Goal: Task Accomplishment & Management: Manage account settings

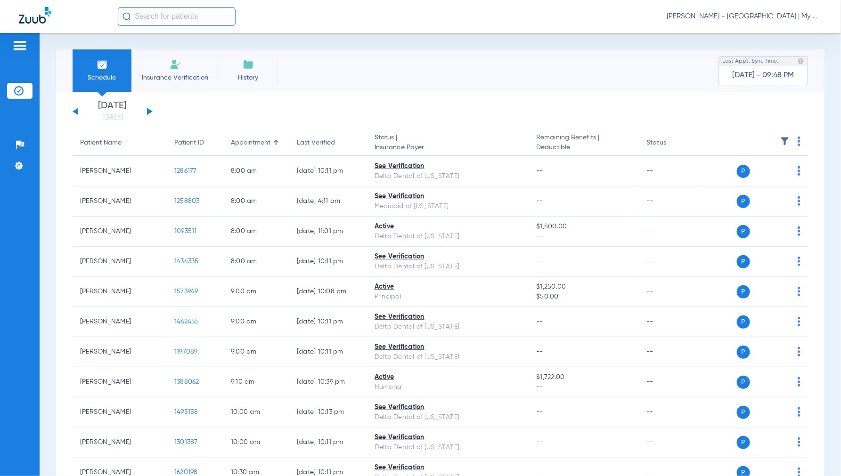
click at [754, 12] on span "[PERSON_NAME] - [GEOGRAPHIC_DATA] | My Community Dental Centers" at bounding box center [745, 16] width 156 height 9
click at [770, 36] on button "Account Selection" at bounding box center [787, 33] width 68 height 19
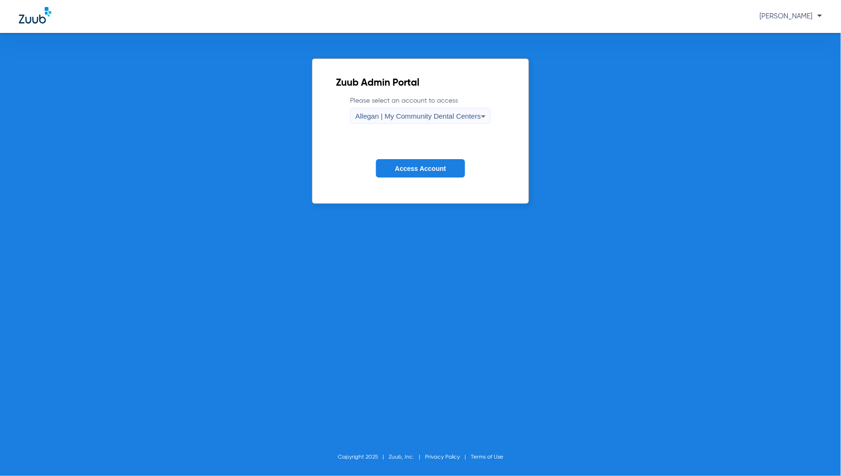
click at [402, 119] on span "Allegan | My Community Dental Centers" at bounding box center [418, 116] width 126 height 8
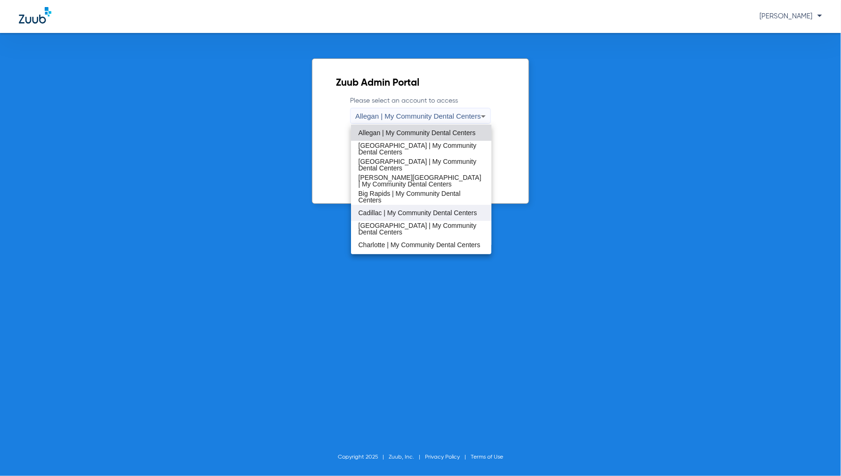
click at [376, 210] on span "Cadillac | My Community Dental Centers" at bounding box center [418, 213] width 119 height 7
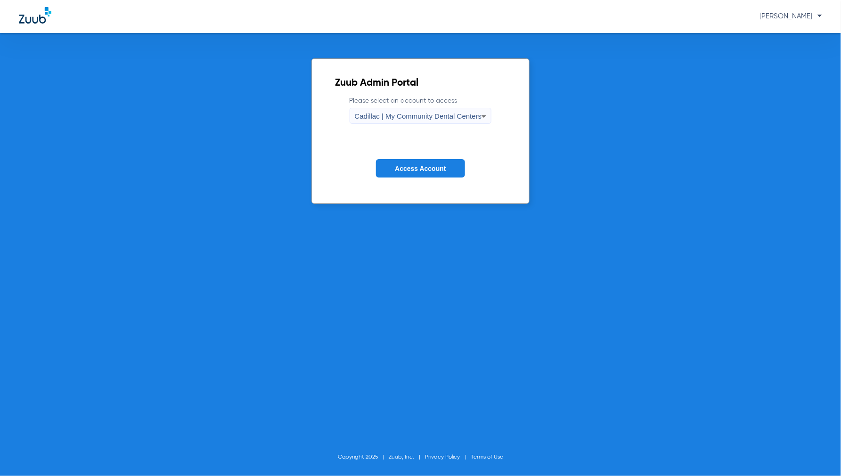
click at [410, 172] on span "Access Account" at bounding box center [420, 169] width 51 height 8
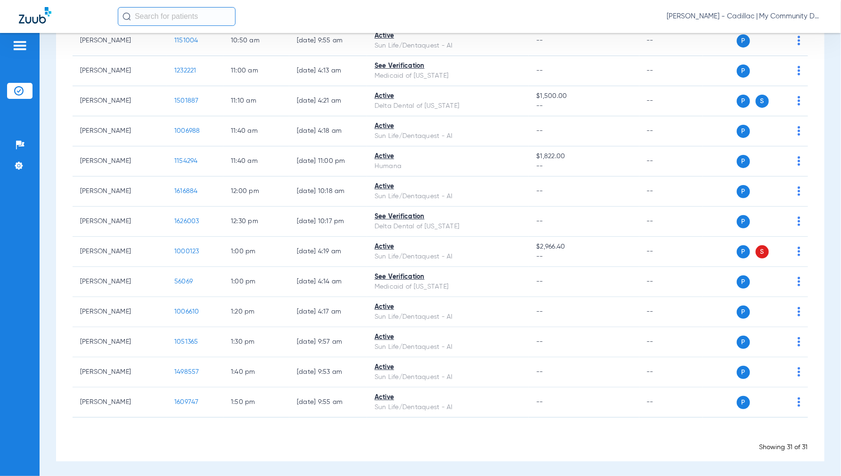
scroll to position [750, 0]
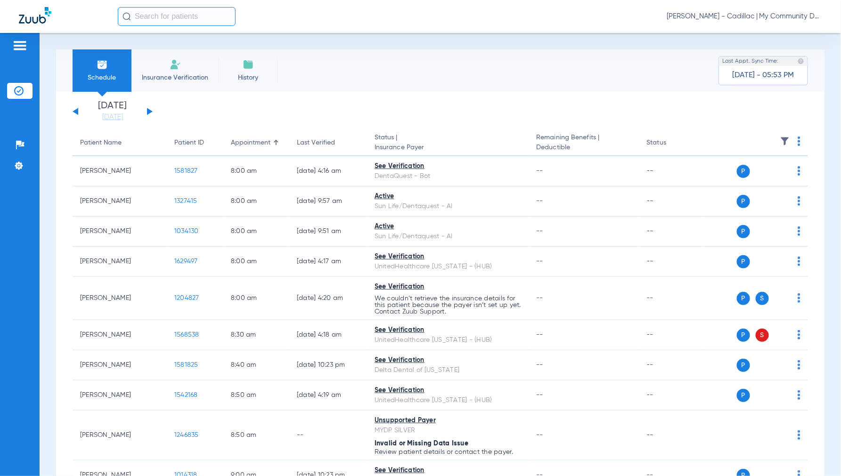
click at [744, 14] on span "[PERSON_NAME] - Cadillac | My Community Dental Centers" at bounding box center [745, 16] width 156 height 9
click at [773, 37] on button "Account Selection" at bounding box center [787, 33] width 68 height 19
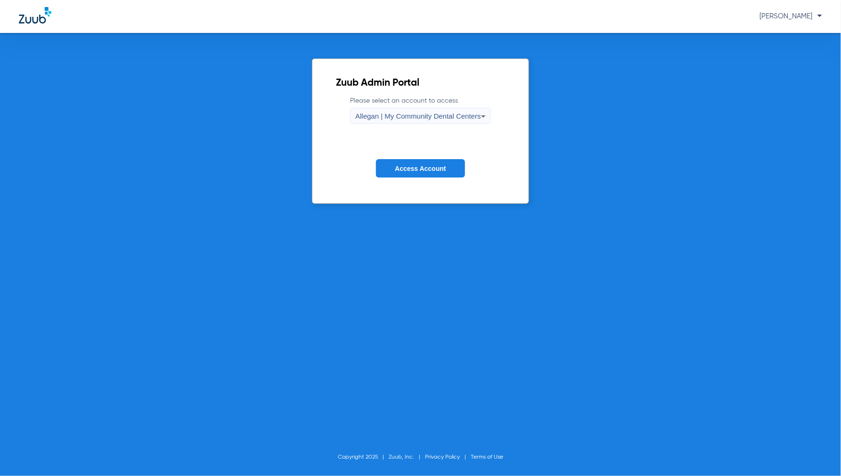
click at [373, 116] on span "Allegan | My Community Dental Centers" at bounding box center [418, 116] width 126 height 8
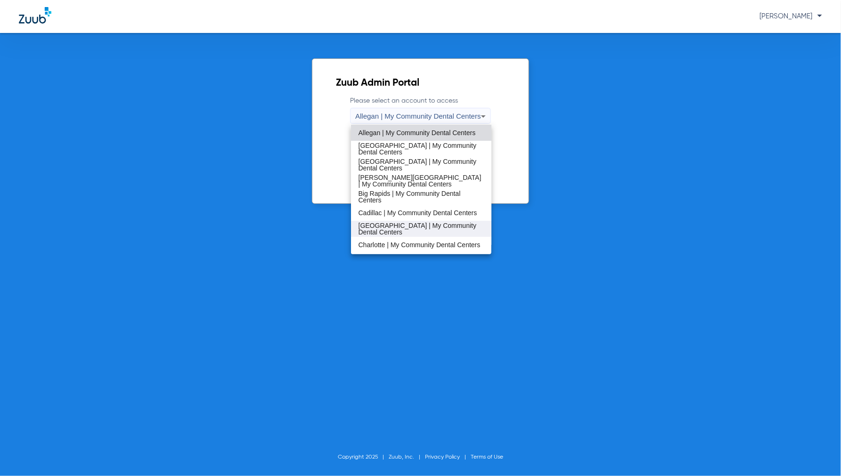
click at [385, 226] on span "Cedar Springs | My Community Dental Centers" at bounding box center [422, 228] width 126 height 13
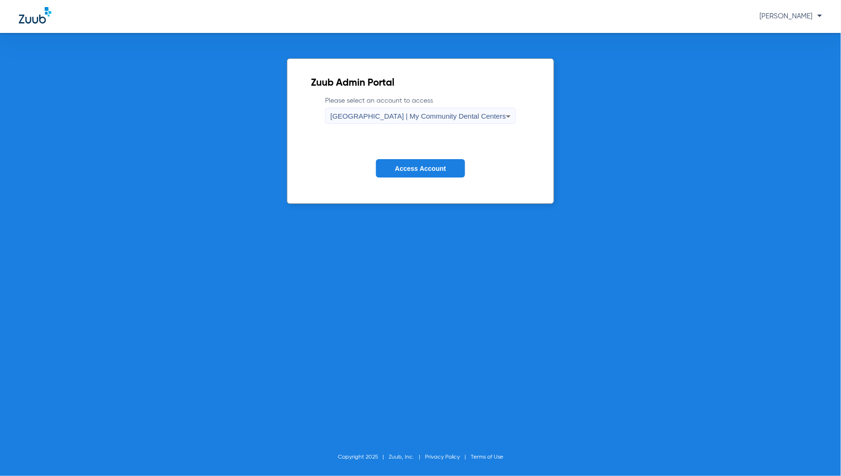
click at [408, 168] on span "Access Account" at bounding box center [420, 169] width 51 height 8
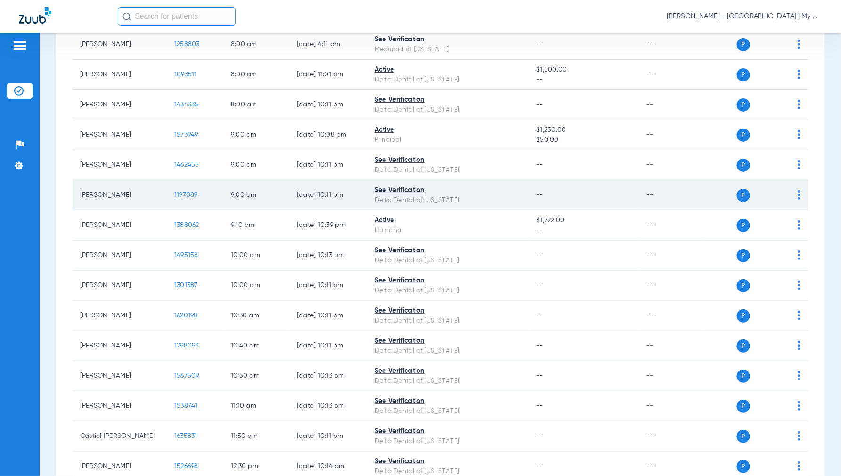
scroll to position [209, 0]
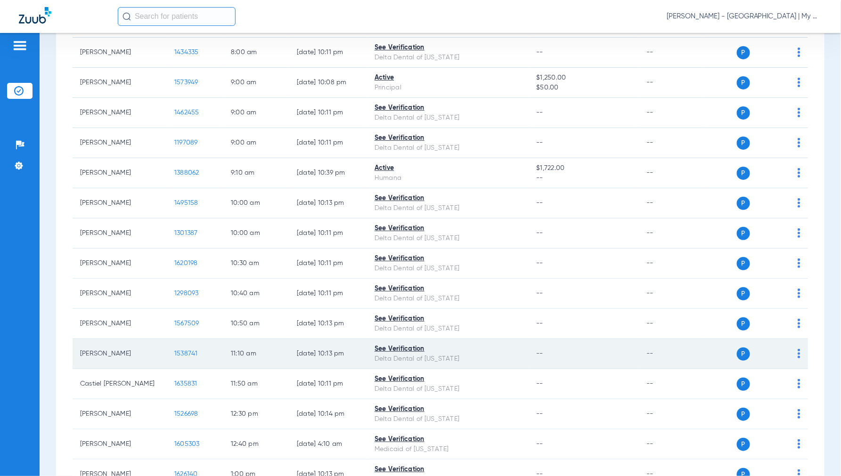
click at [193, 351] on span "1538741" at bounding box center [186, 354] width 24 height 7
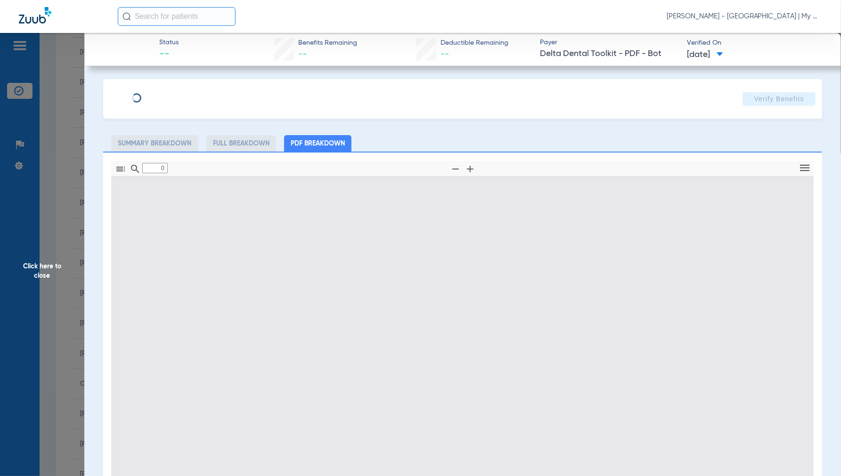
type input "1"
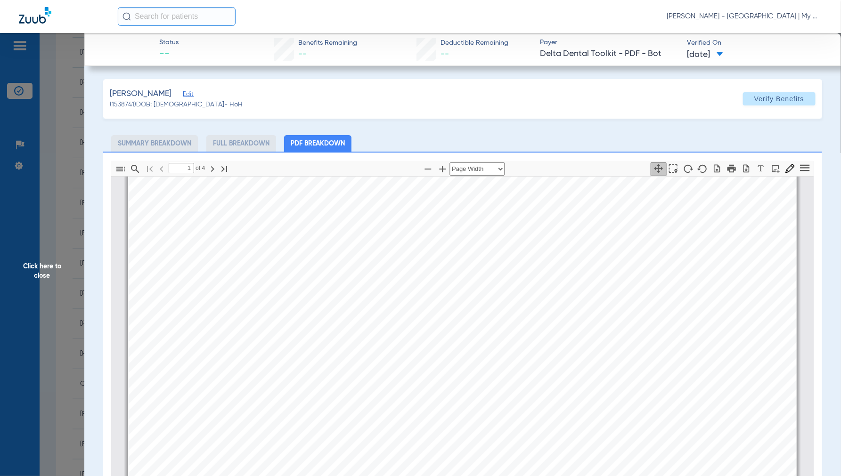
scroll to position [214, 0]
click at [31, 263] on span "Click here to close" at bounding box center [42, 271] width 84 height 476
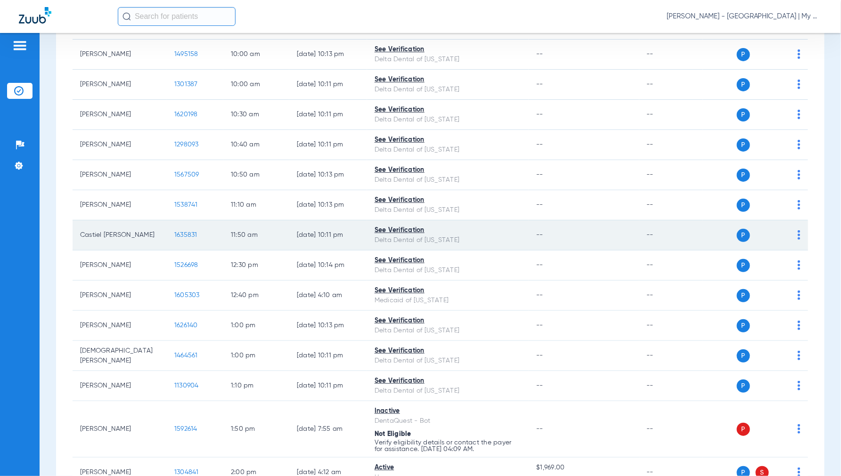
scroll to position [419, 0]
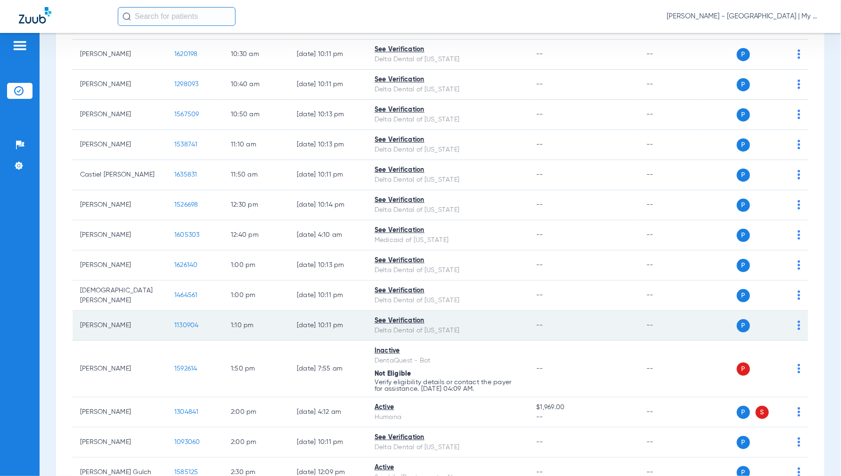
click at [186, 325] on span "1130904" at bounding box center [186, 325] width 25 height 7
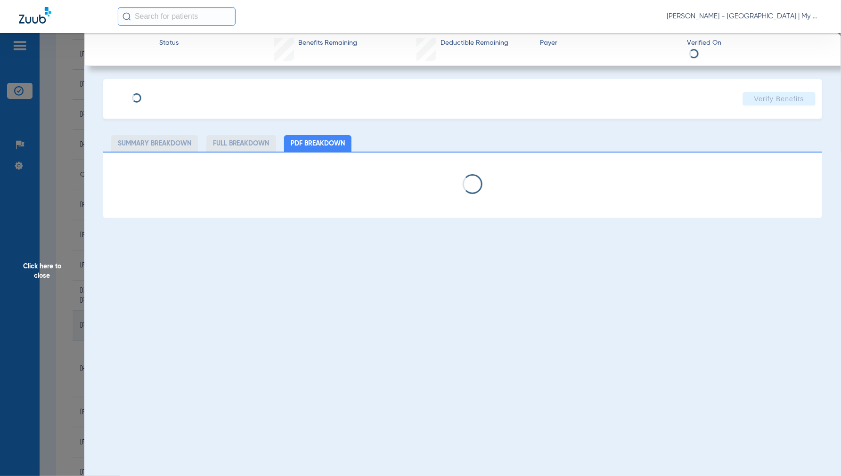
select select "page-width"
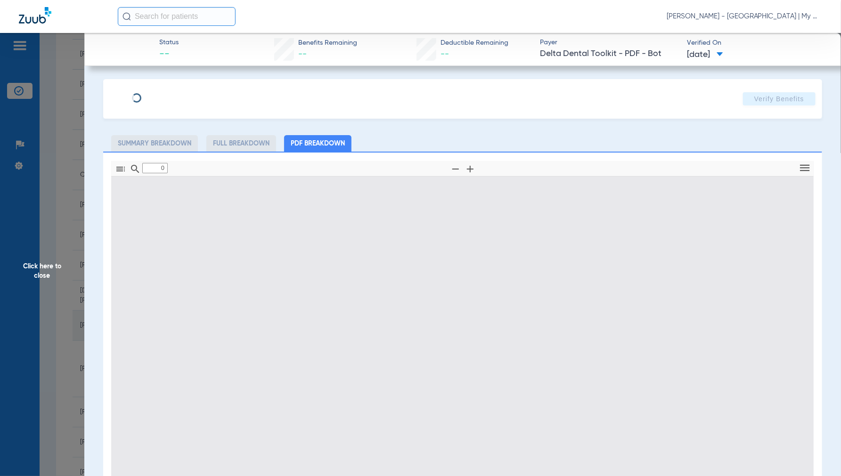
type input "1"
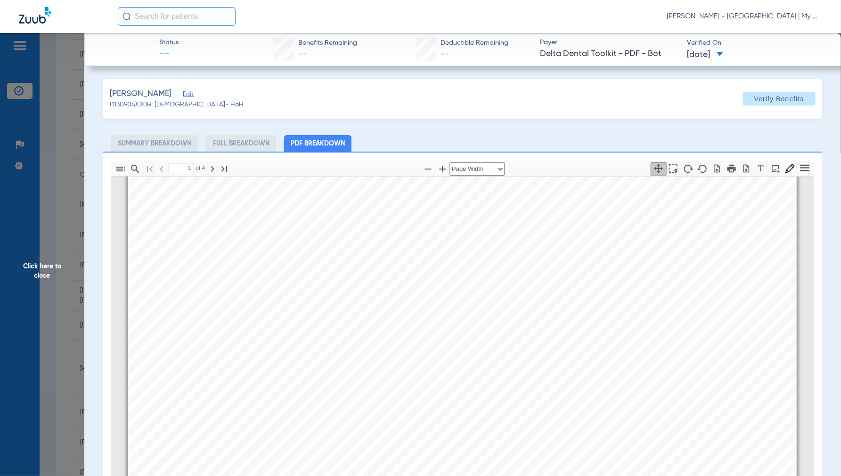
scroll to position [57, 0]
click at [64, 264] on span "Click here to close" at bounding box center [42, 271] width 84 height 476
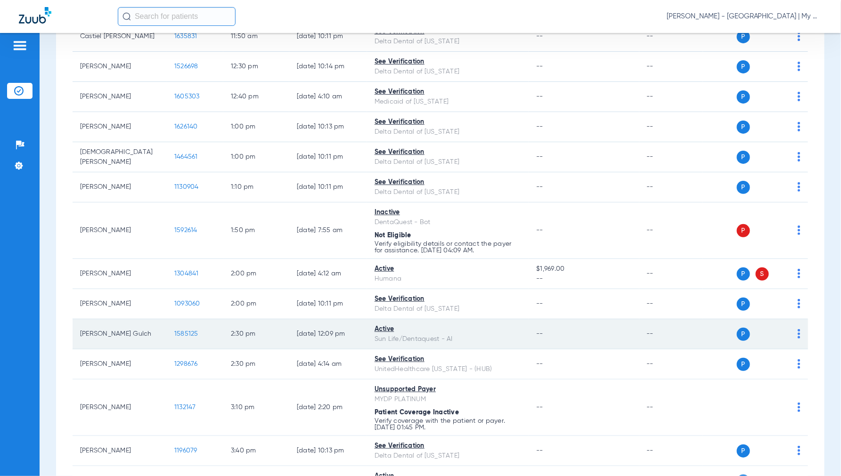
scroll to position [576, 0]
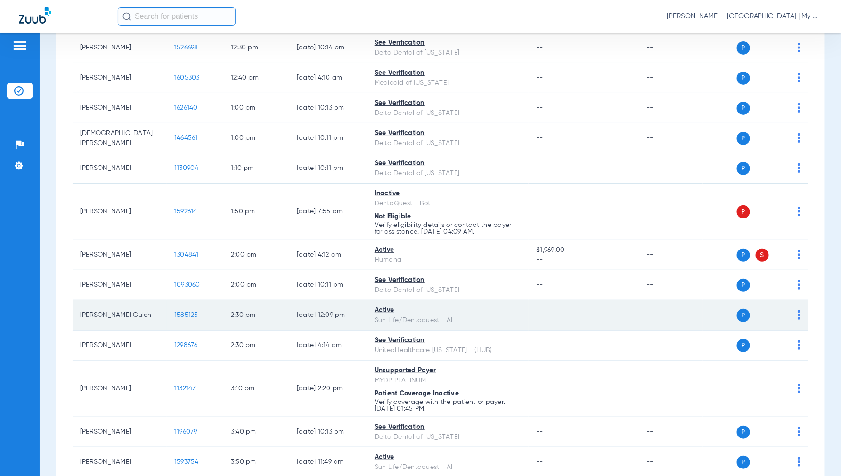
click at [189, 318] on span "1585125" at bounding box center [186, 315] width 24 height 7
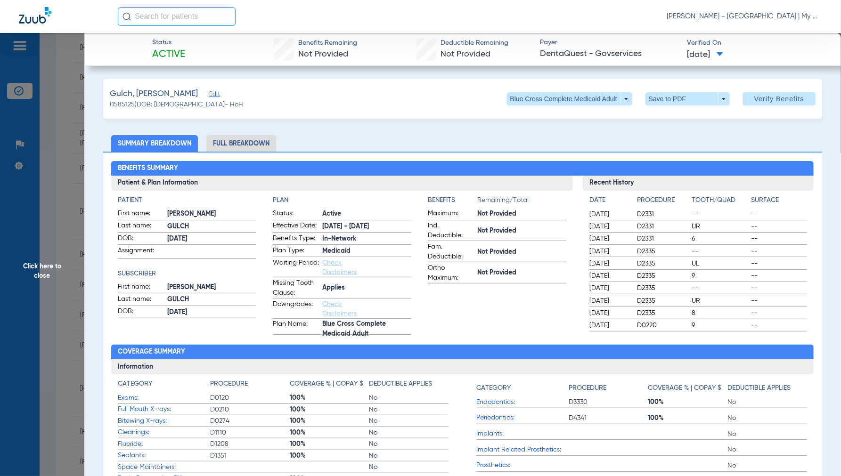
click at [44, 264] on span "Click here to close" at bounding box center [42, 271] width 84 height 476
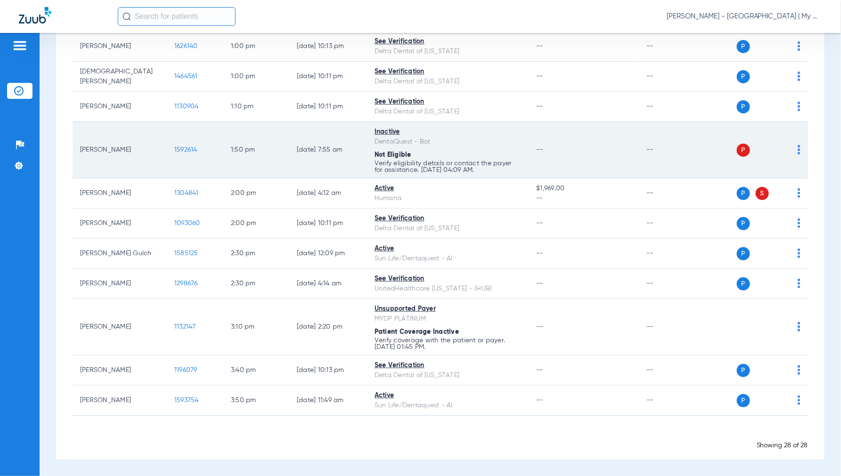
scroll to position [640, 0]
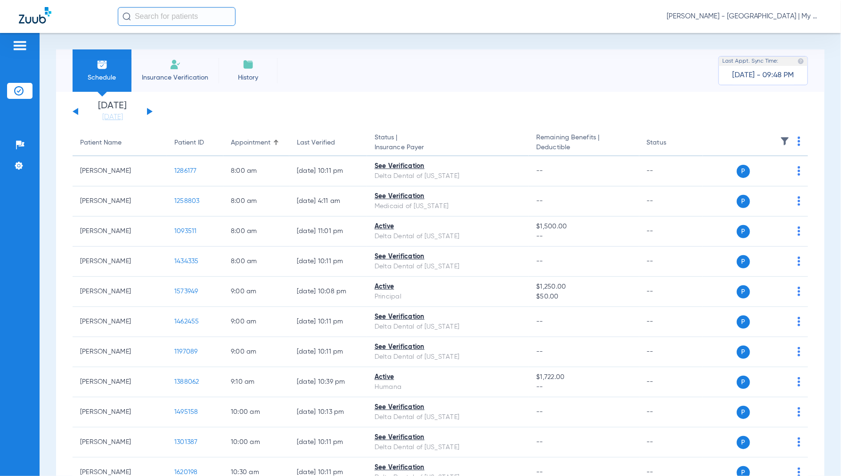
click at [759, 16] on span "[PERSON_NAME] - [GEOGRAPHIC_DATA] | My Community Dental Centers" at bounding box center [745, 16] width 156 height 9
click at [773, 34] on span "Account Selection" at bounding box center [787, 33] width 53 height 7
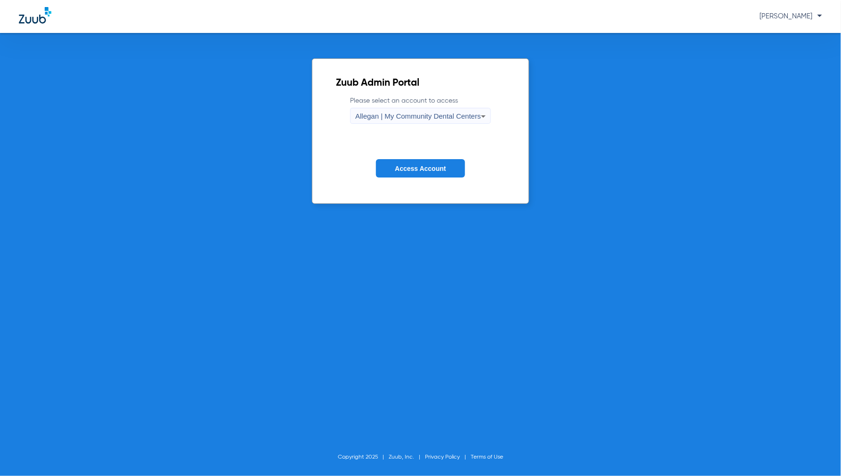
click at [439, 121] on div "Allegan | My Community Dental Centers" at bounding box center [418, 116] width 126 height 16
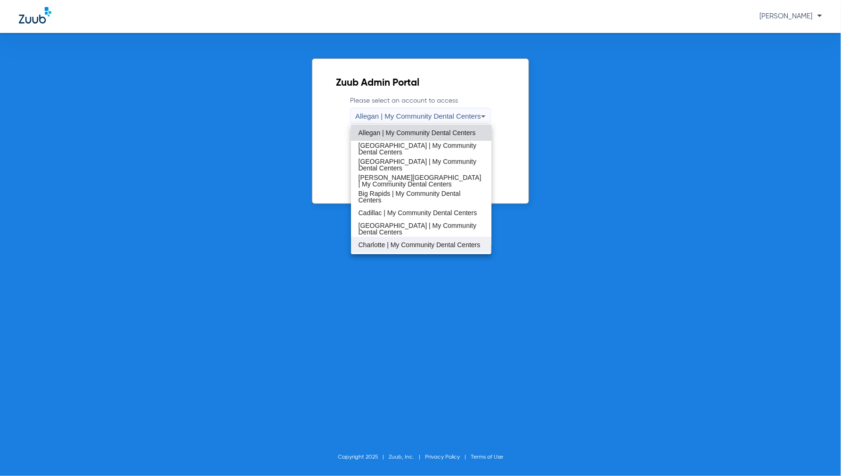
click at [387, 243] on span "Charlotte | My Community Dental Centers" at bounding box center [420, 245] width 122 height 7
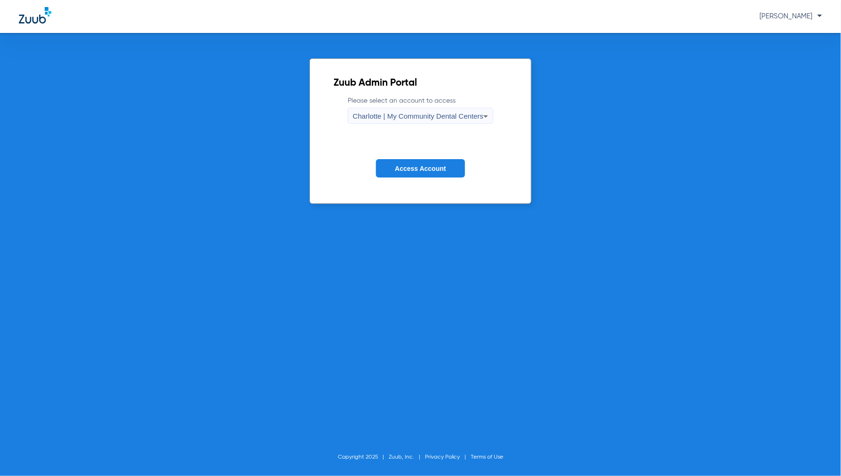
click at [397, 168] on span "Access Account" at bounding box center [420, 169] width 51 height 8
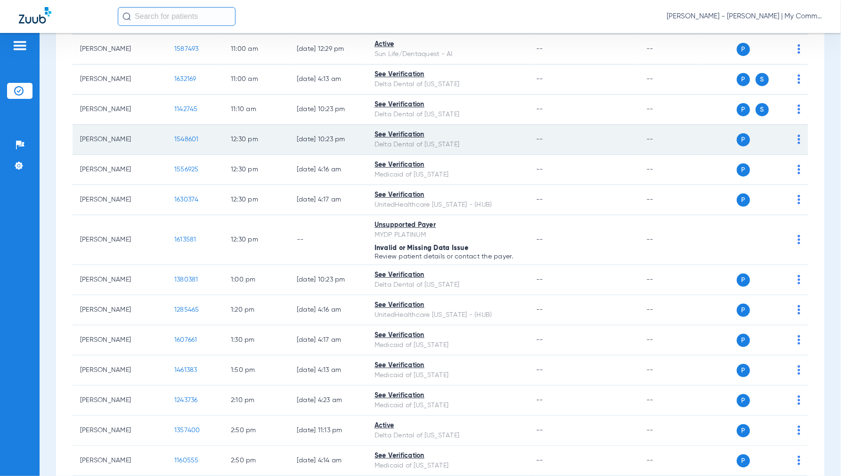
scroll to position [471, 0]
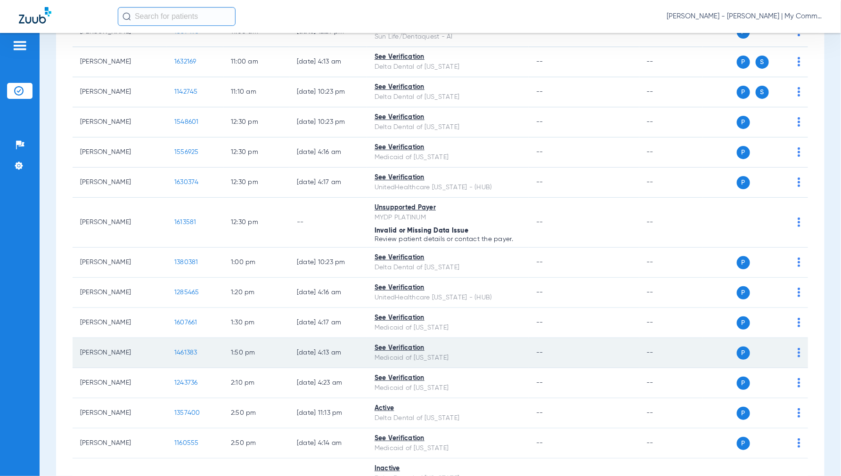
click at [186, 351] on span "1461383" at bounding box center [185, 353] width 23 height 7
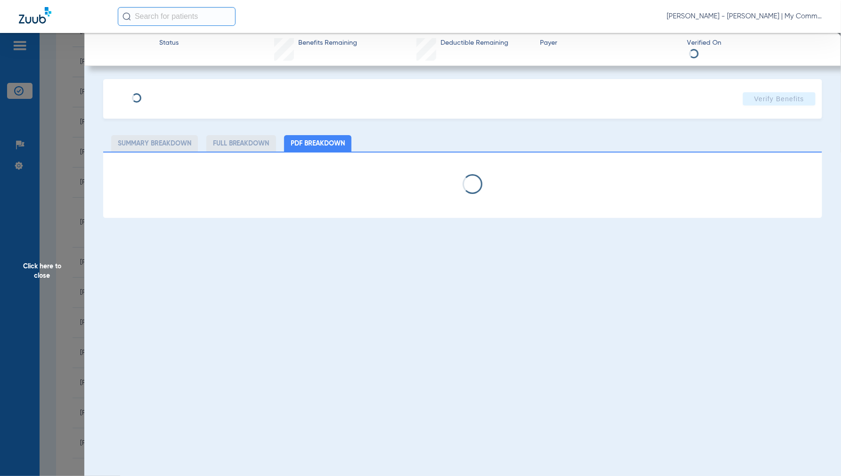
select select "page-width"
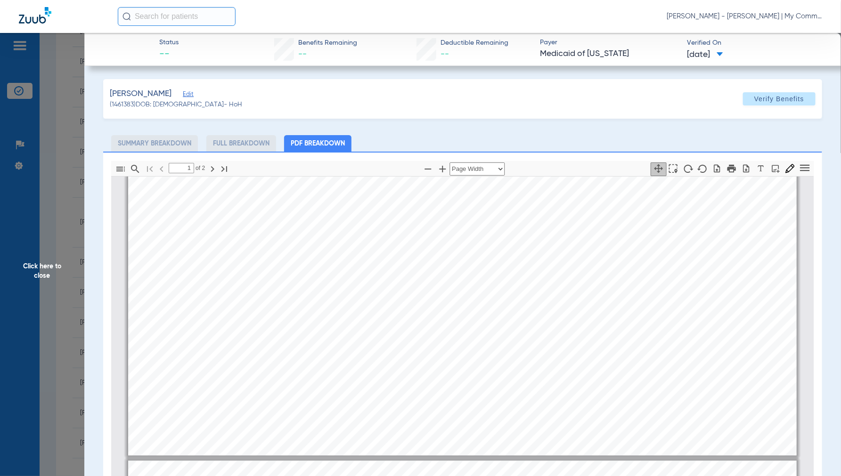
type input "2"
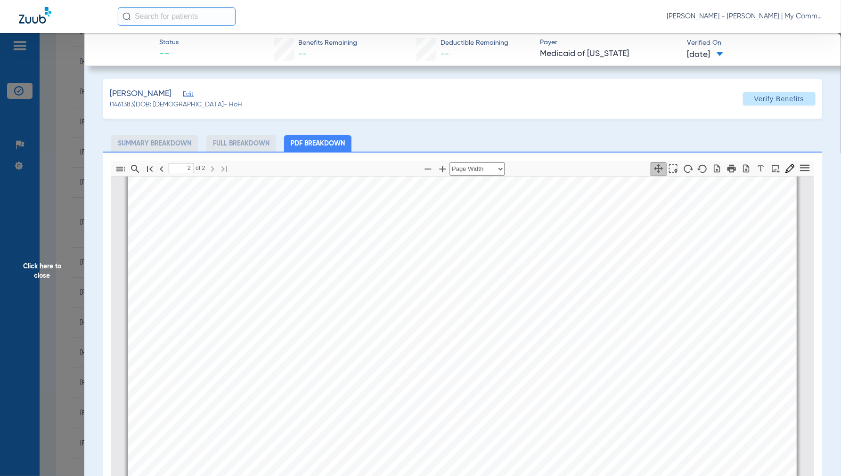
scroll to position [1104, 0]
click at [48, 274] on span "Click here to close" at bounding box center [42, 271] width 84 height 476
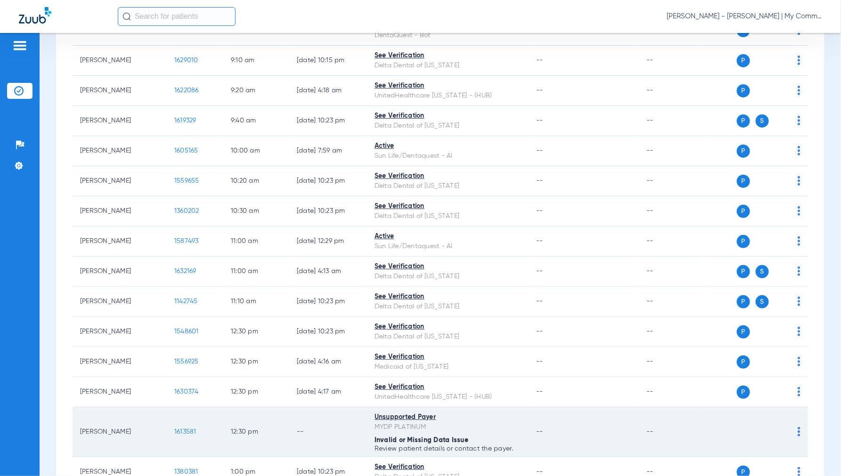
scroll to position [0, 0]
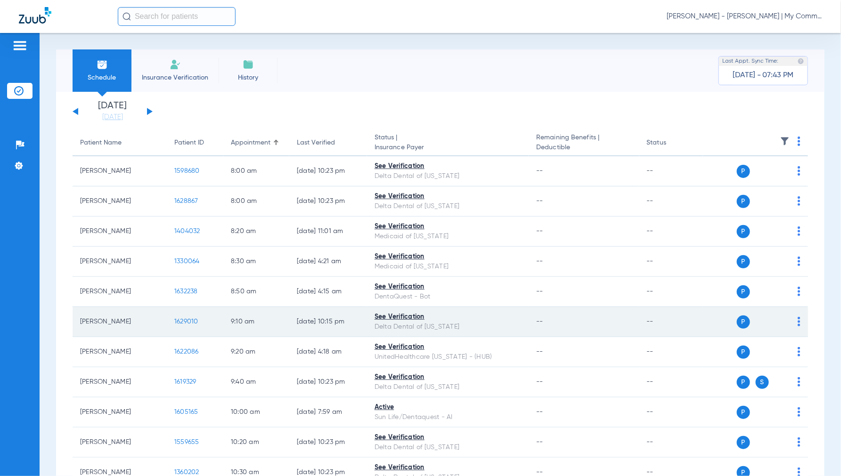
click at [187, 322] on span "1629010" at bounding box center [186, 322] width 24 height 7
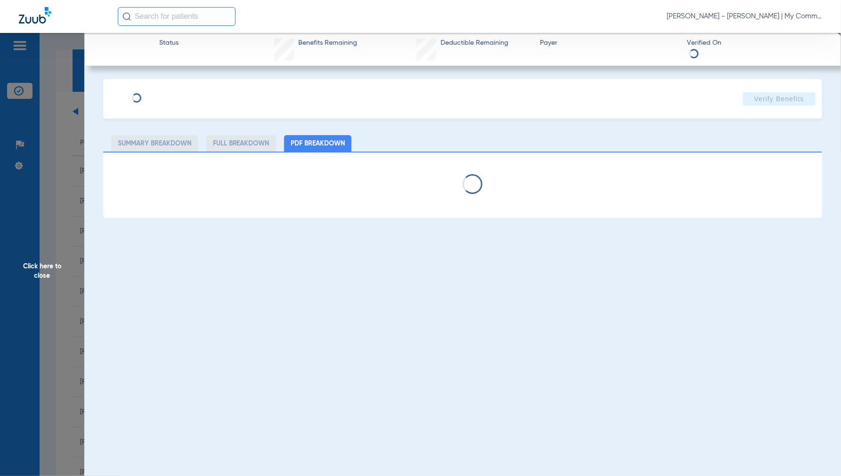
select select "page-width"
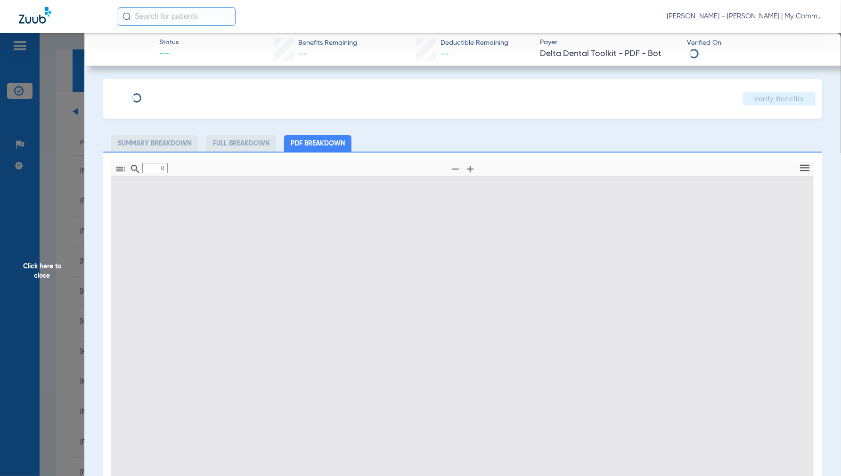
type input "1"
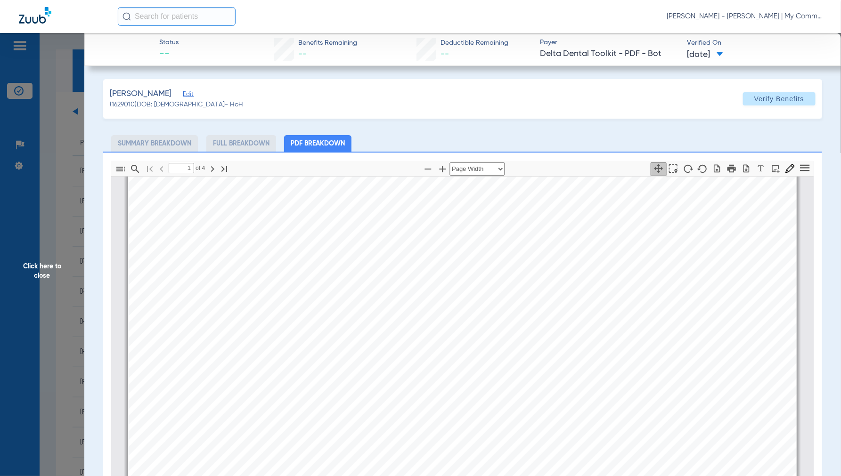
scroll to position [162, 0]
click at [40, 271] on span "Click here to close" at bounding box center [42, 271] width 84 height 476
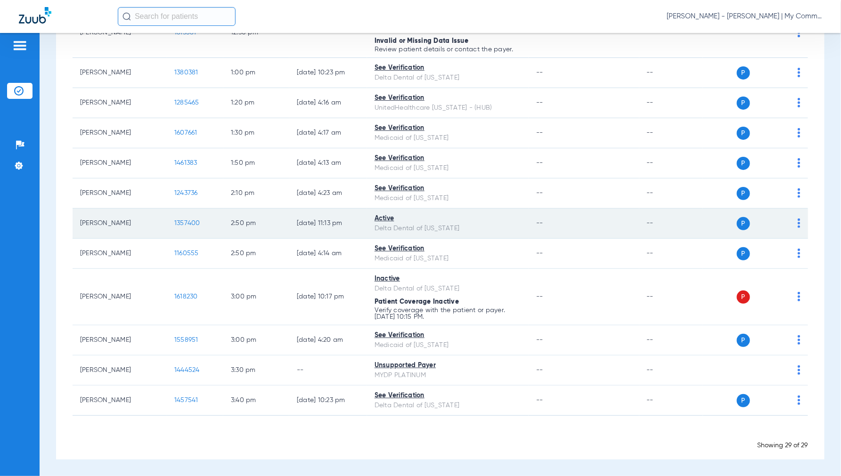
scroll to position [663, 0]
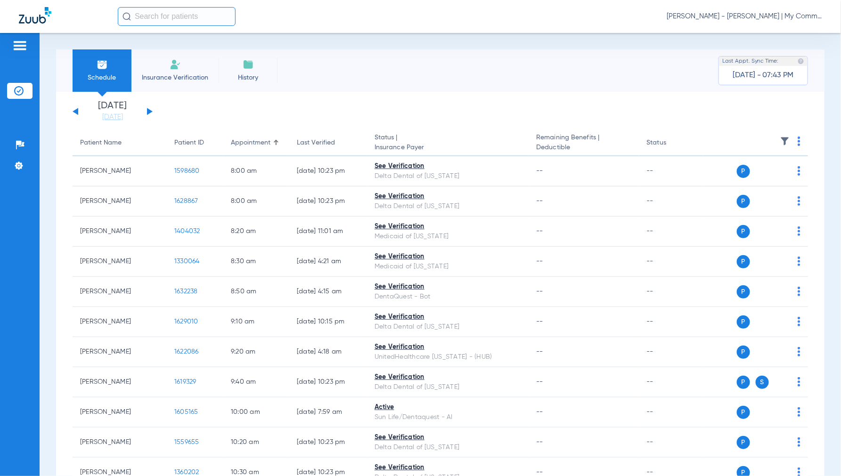
click at [757, 15] on span "Jennifer Dziamski - Charlotte | My Community Dental Centers" at bounding box center [745, 16] width 156 height 9
click at [794, 32] on span "Account Selection" at bounding box center [787, 33] width 53 height 7
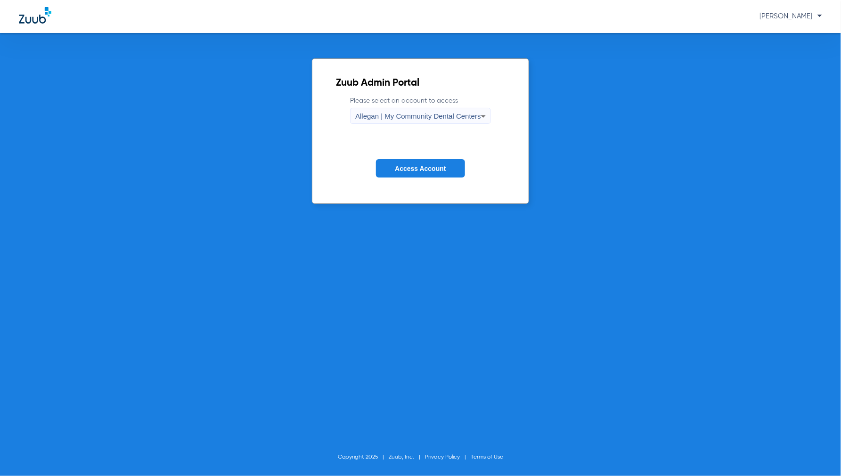
click at [398, 114] on span "Allegan | My Community Dental Centers" at bounding box center [418, 116] width 126 height 8
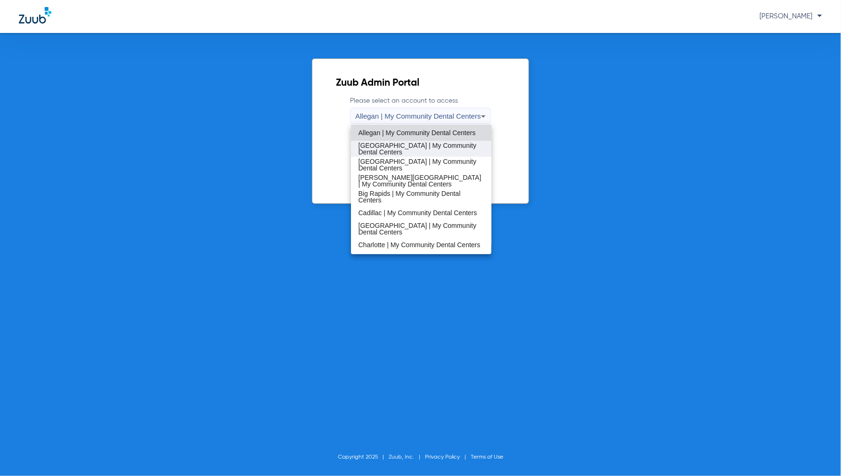
scroll to position [52, 0]
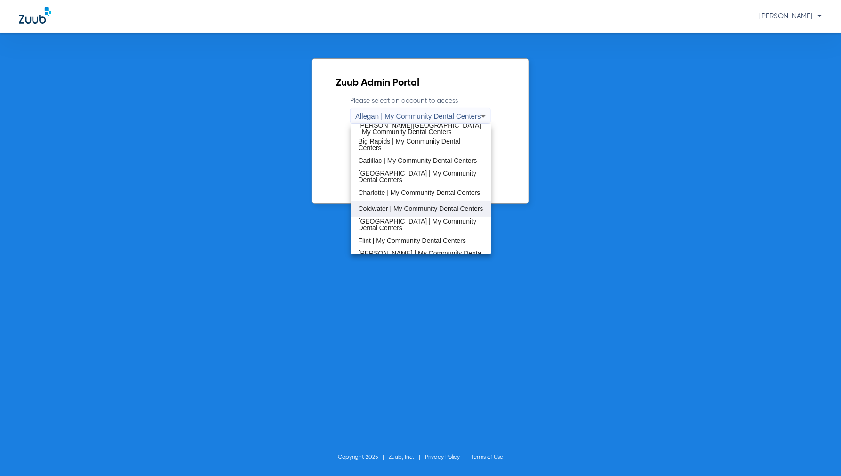
click at [389, 205] on span "Coldwater | My Community Dental Centers" at bounding box center [421, 208] width 125 height 7
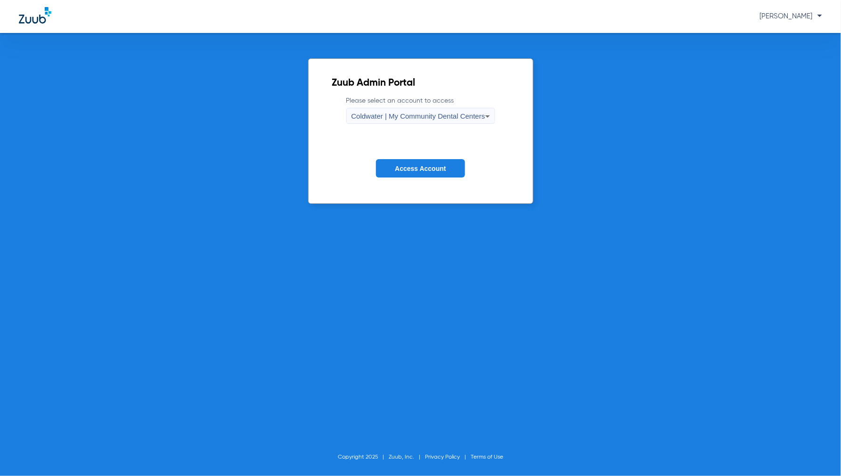
click at [429, 166] on span "Access Account" at bounding box center [420, 169] width 51 height 8
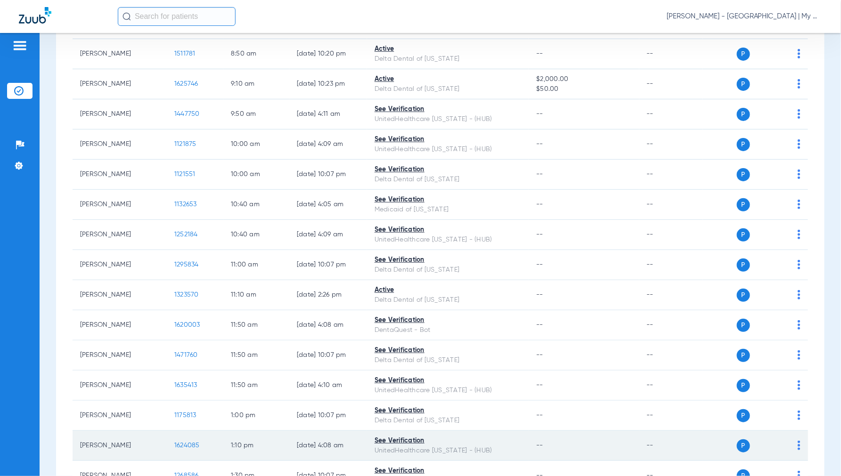
scroll to position [314, 0]
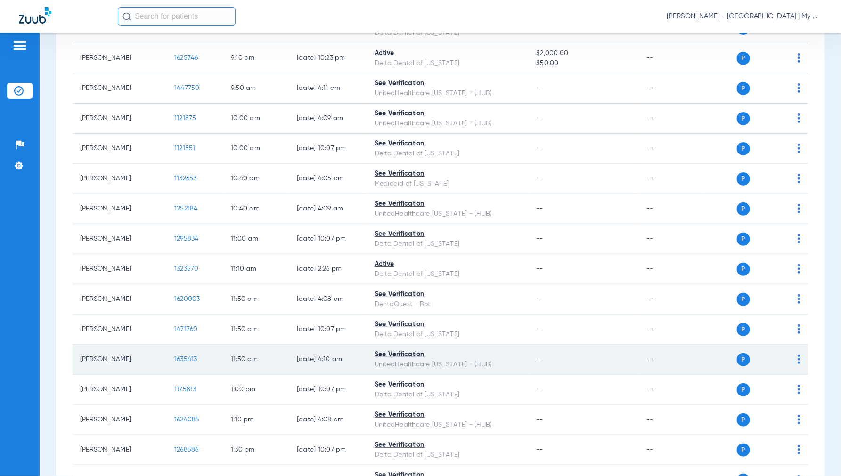
click at [183, 361] on span "1635413" at bounding box center [185, 359] width 23 height 7
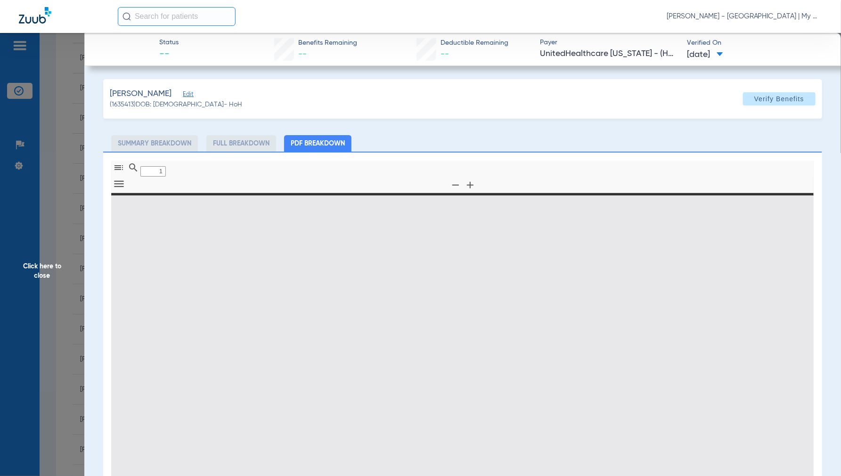
type input "0"
select select "page-width"
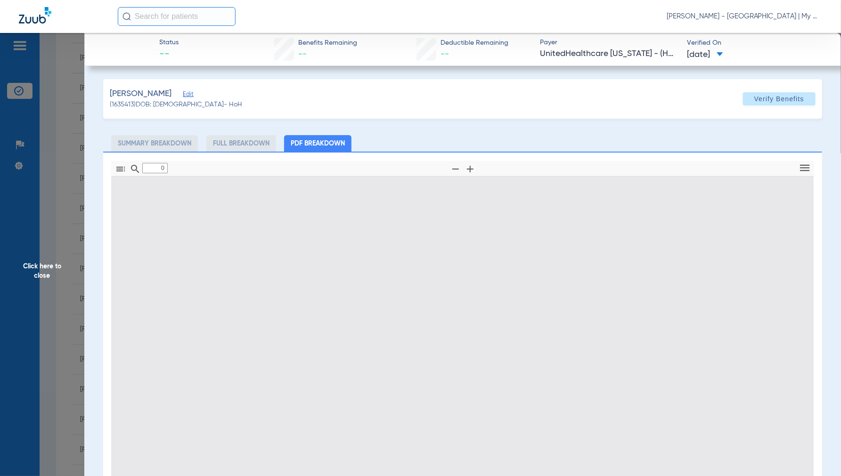
type input "1"
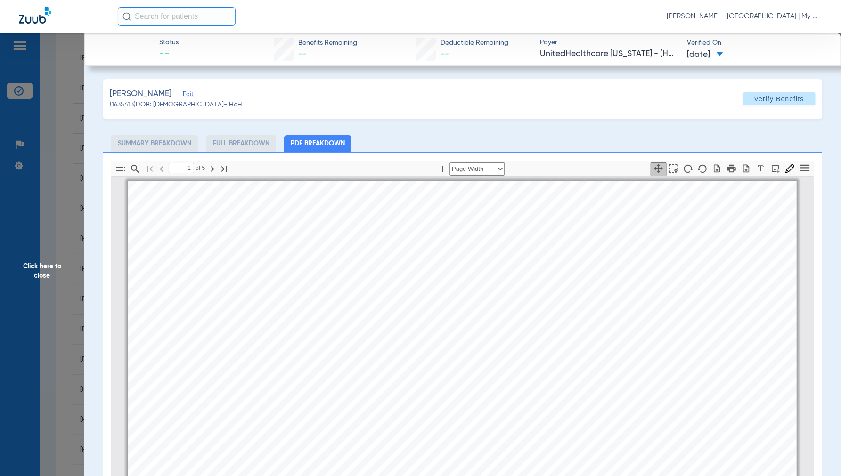
scroll to position [5, 0]
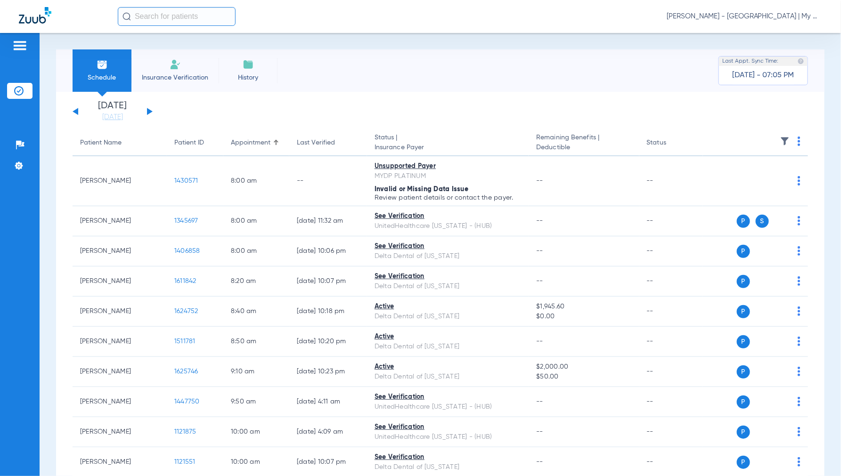
click at [758, 16] on span "[PERSON_NAME] - [GEOGRAPHIC_DATA] | My Community Dental Centers" at bounding box center [745, 16] width 156 height 9
click at [776, 30] on span "Account Selection" at bounding box center [787, 33] width 53 height 7
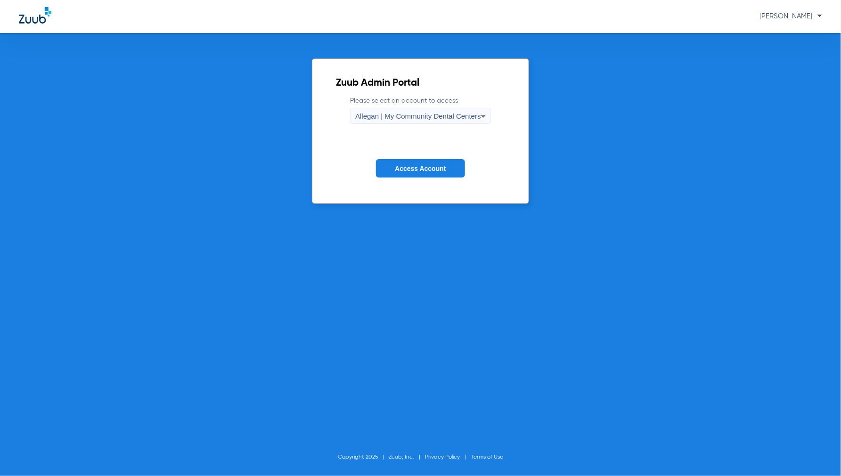
click at [422, 119] on span "Allegan | My Community Dental Centers" at bounding box center [418, 116] width 126 height 8
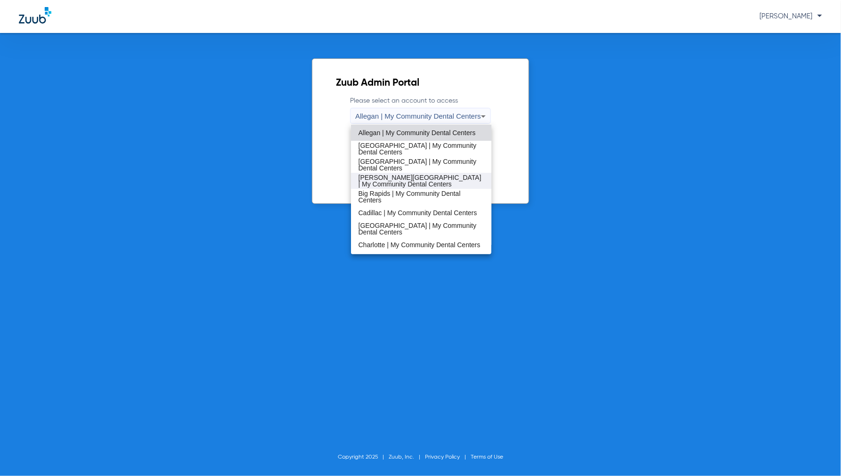
scroll to position [52, 0]
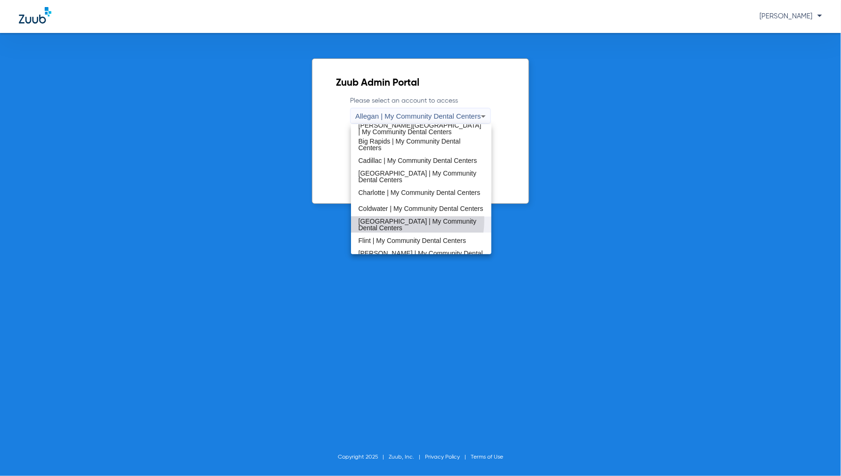
click at [392, 220] on mat-option "[GEOGRAPHIC_DATA] | My Community Dental Centers" at bounding box center [421, 225] width 141 height 16
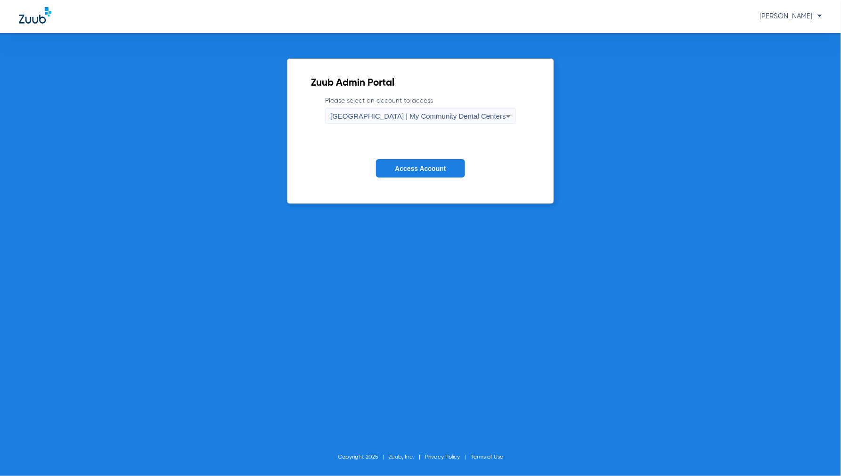
click at [415, 158] on form "Please select an account to access Detroit | My Community Dental Centers Access…" at bounding box center [420, 144] width 219 height 96
click at [414, 158] on form "Please select an account to access Detroit | My Community Dental Centers Access…" at bounding box center [420, 144] width 219 height 96
click at [411, 168] on span "Access Account" at bounding box center [420, 169] width 51 height 8
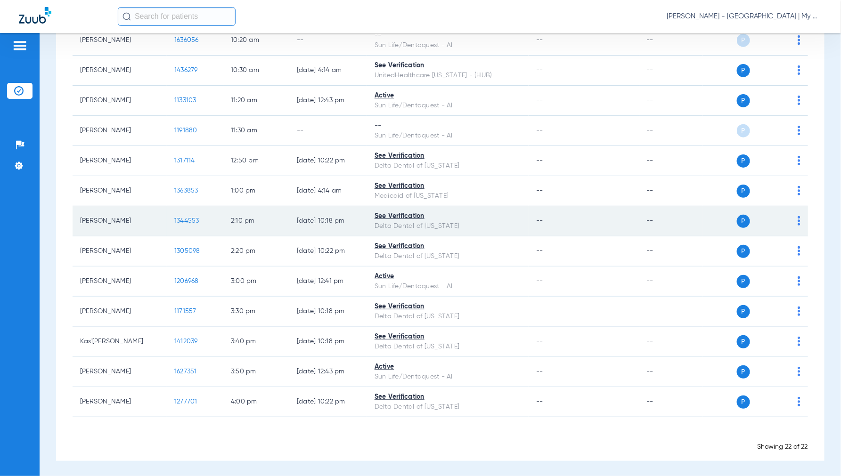
scroll to position [425, 0]
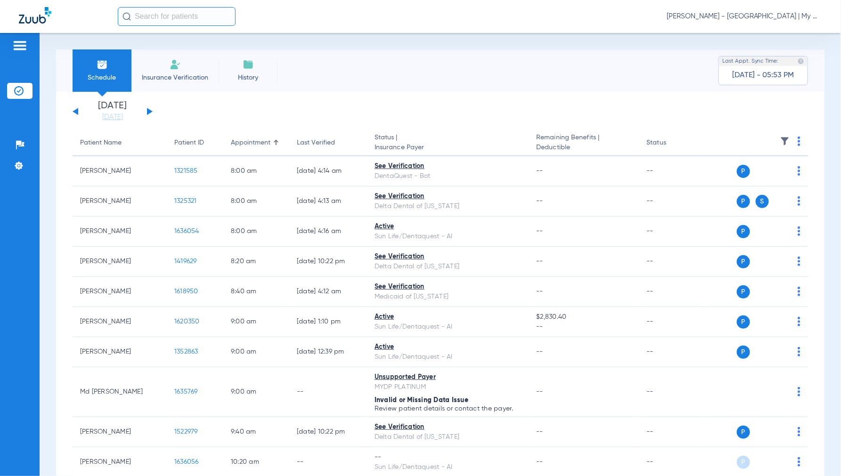
click at [743, 16] on span "[PERSON_NAME] - [GEOGRAPHIC_DATA] | My Community Dental Centers" at bounding box center [745, 16] width 156 height 9
click at [776, 34] on span "Account Selection" at bounding box center [787, 33] width 53 height 7
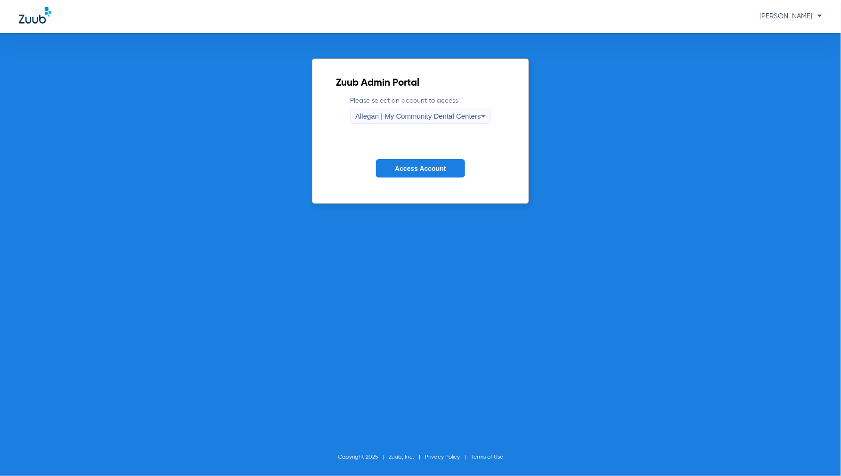
click at [390, 176] on button "Access Account" at bounding box center [420, 168] width 89 height 18
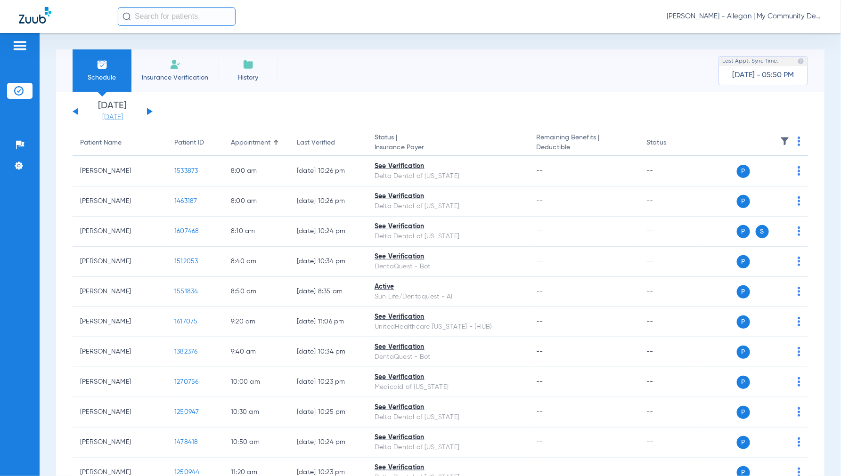
click at [119, 119] on link "[DATE]" at bounding box center [112, 117] width 57 height 9
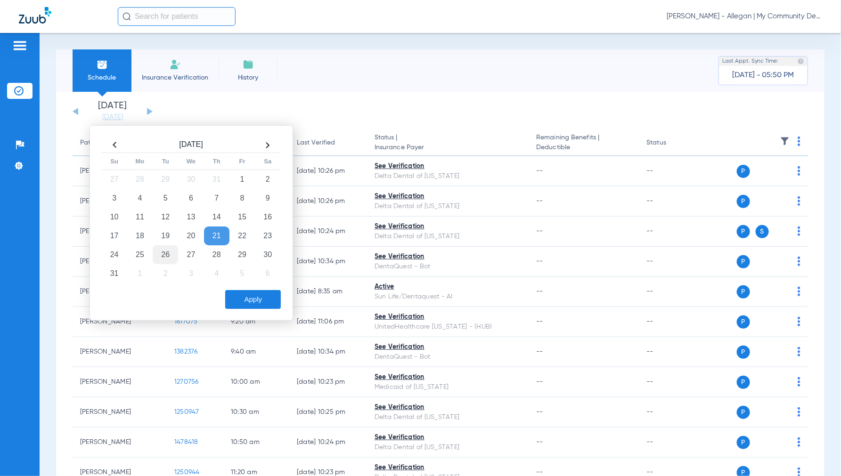
click at [162, 255] on td "26" at bounding box center [165, 255] width 25 height 19
click at [268, 296] on button "Apply" at bounding box center [253, 299] width 56 height 19
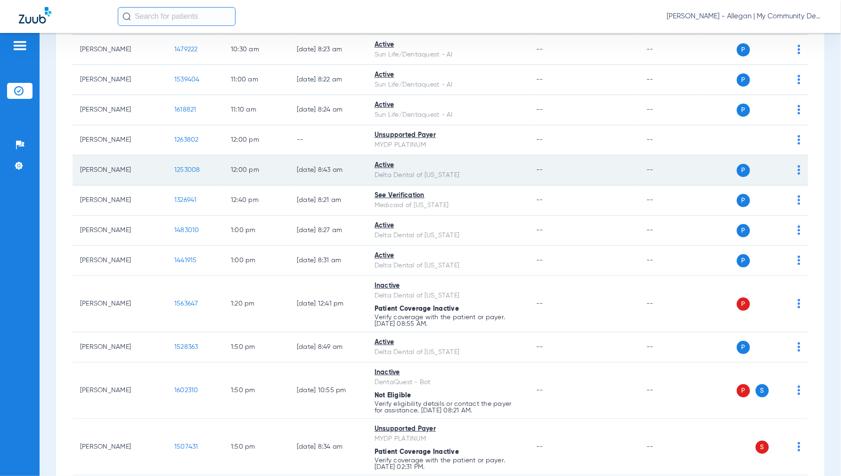
scroll to position [576, 0]
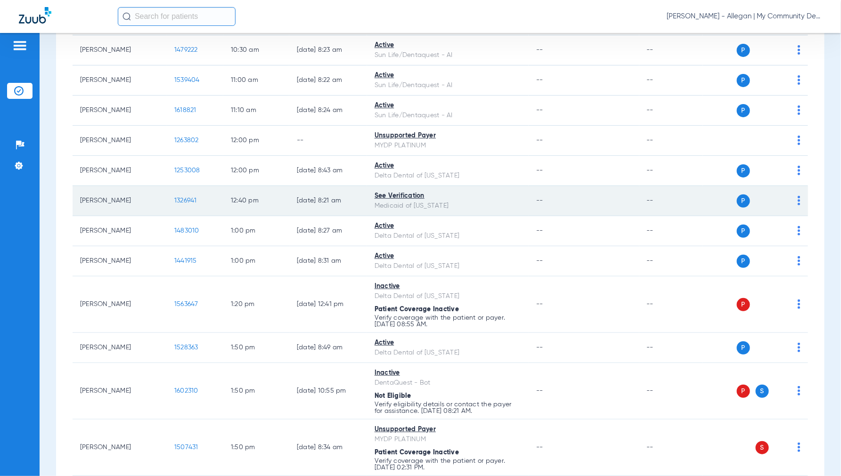
click at [189, 198] on span "1326941" at bounding box center [185, 200] width 23 height 7
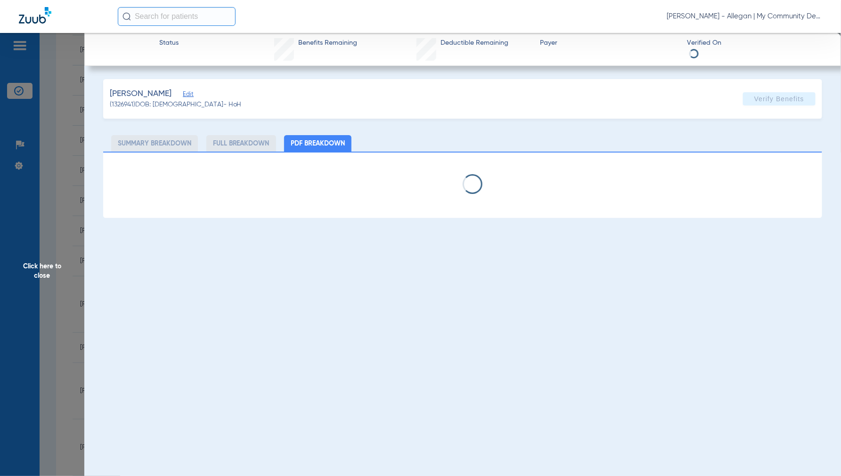
select select "page-width"
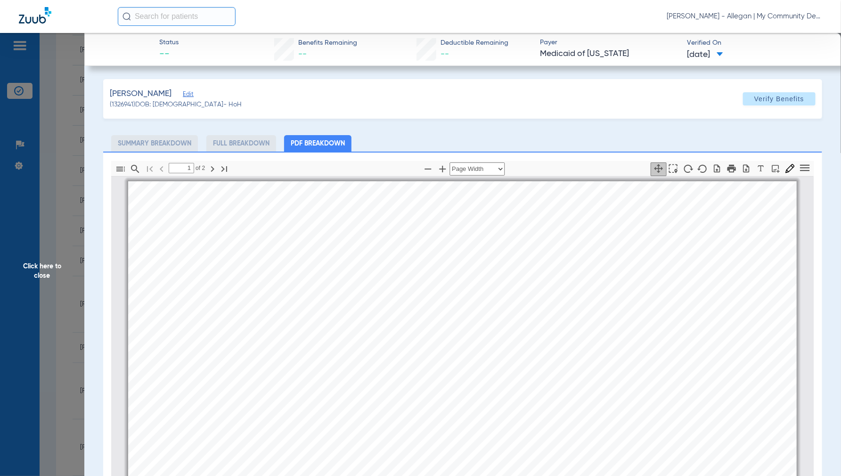
scroll to position [5, 0]
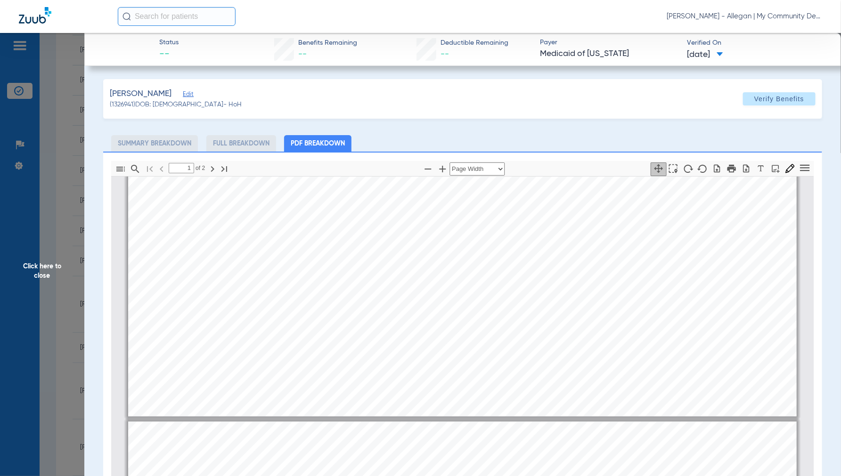
type input "2"
click at [38, 276] on span "Click here to close" at bounding box center [42, 271] width 84 height 476
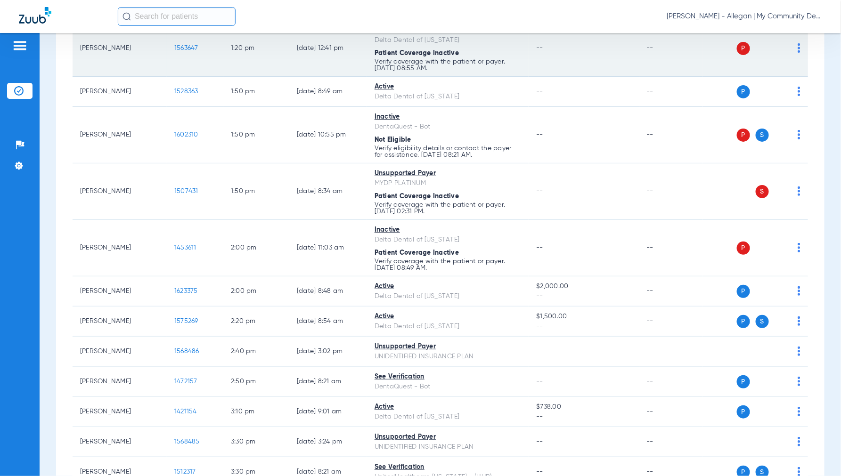
scroll to position [837, 0]
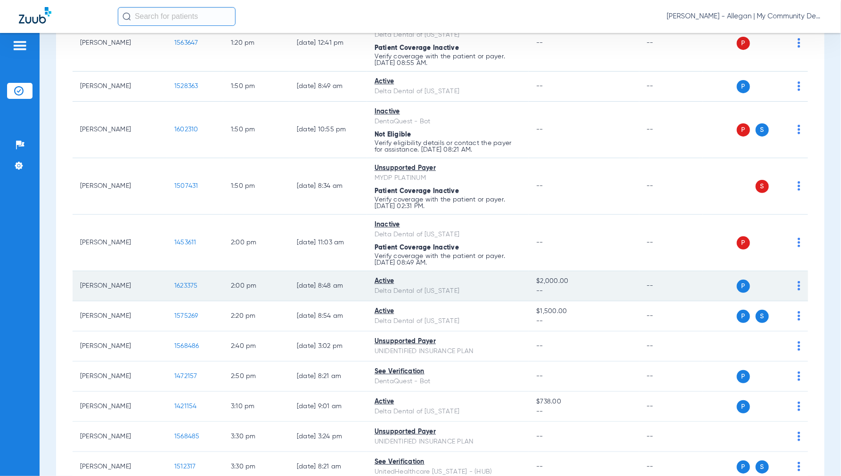
click at [192, 289] on span "1623375" at bounding box center [186, 286] width 24 height 7
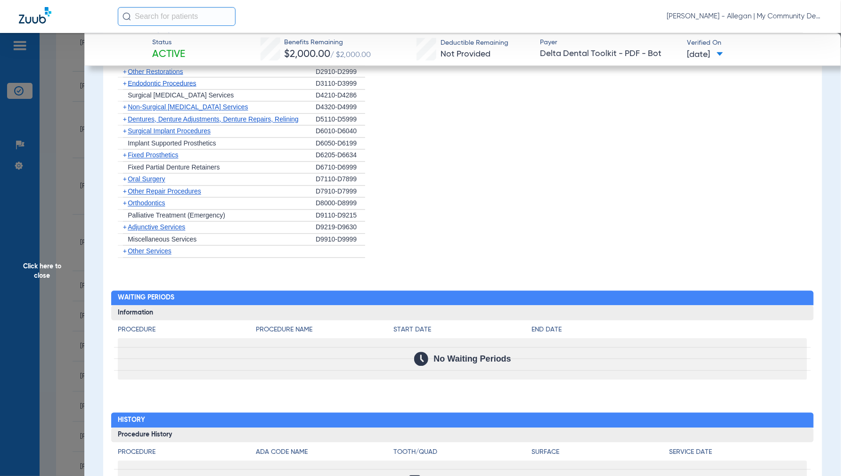
scroll to position [773, 0]
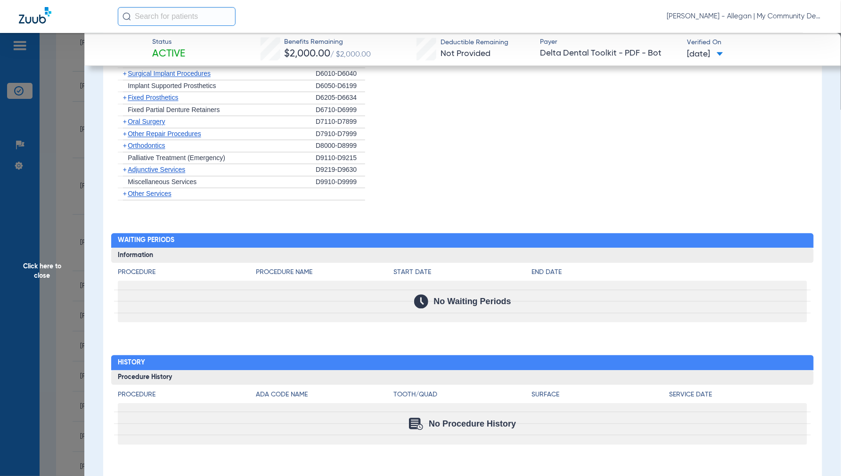
click at [36, 273] on span "Click here to close" at bounding box center [42, 271] width 84 height 476
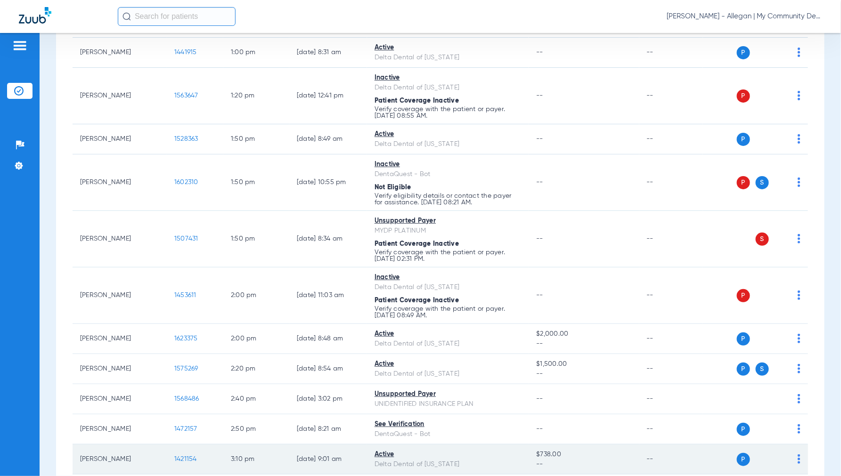
scroll to position [760, 0]
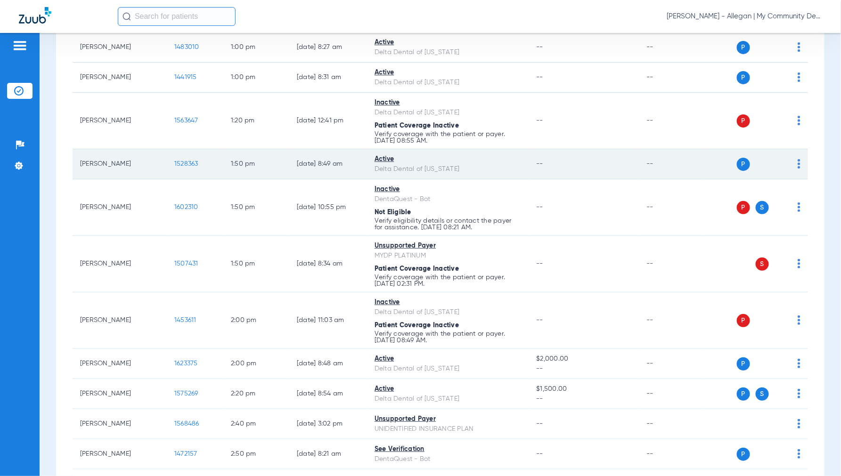
click at [181, 165] on span "1528363" at bounding box center [186, 164] width 24 height 7
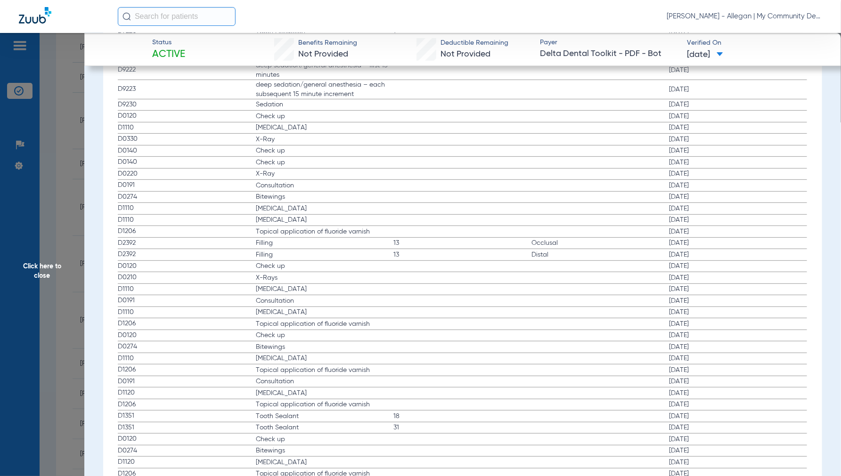
scroll to position [1571, 0]
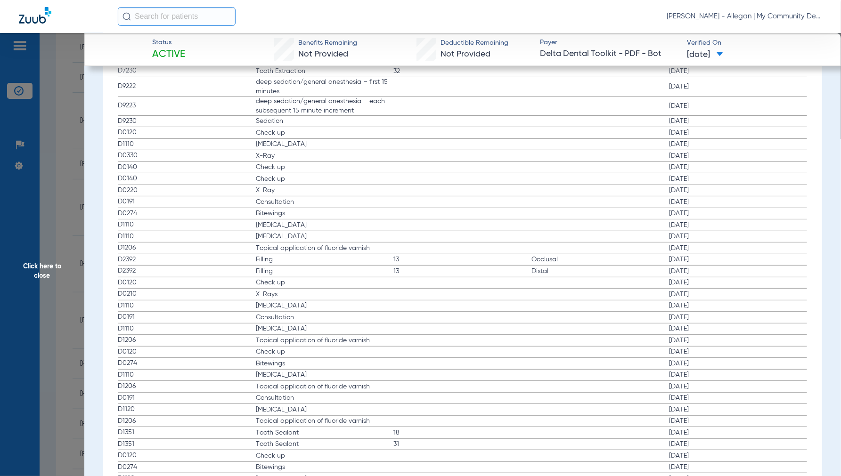
click at [42, 276] on span "Click here to close" at bounding box center [42, 271] width 84 height 476
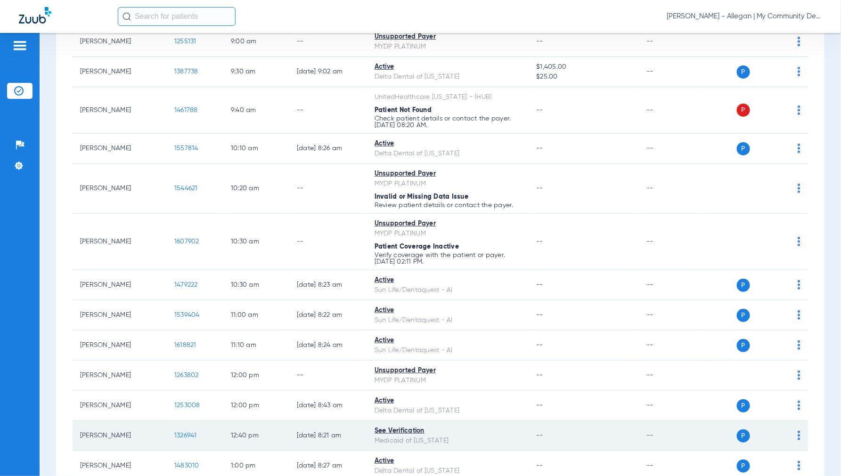
scroll to position [0, 0]
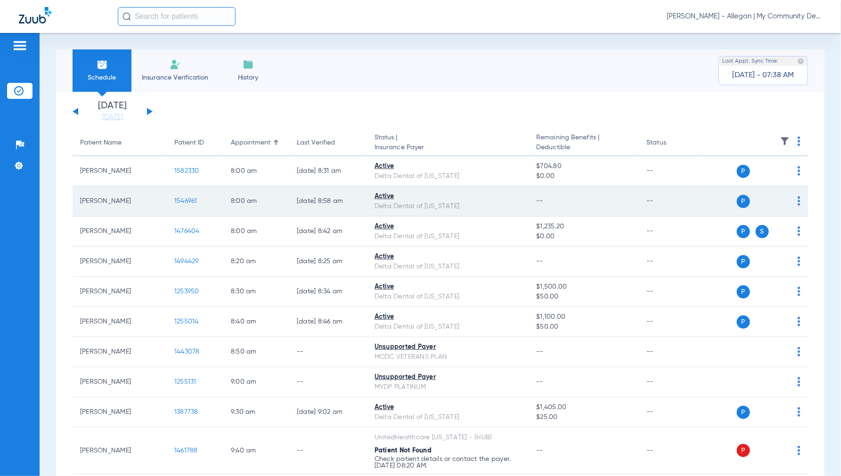
click at [187, 198] on span "1546961" at bounding box center [185, 201] width 23 height 7
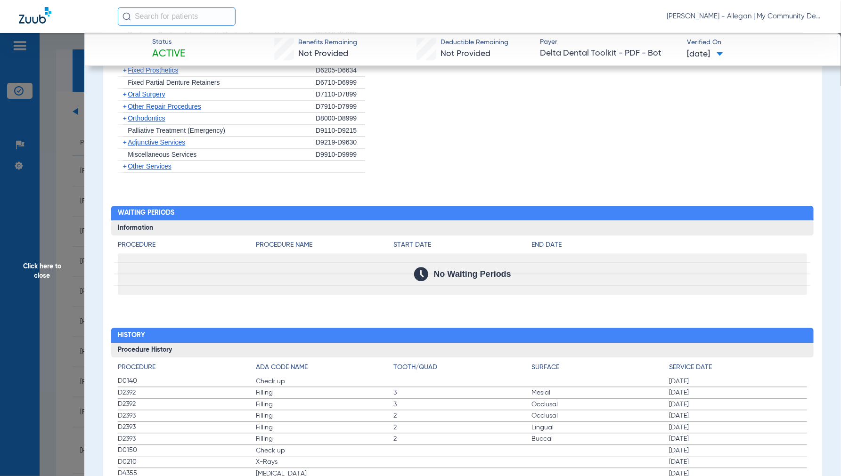
scroll to position [831, 0]
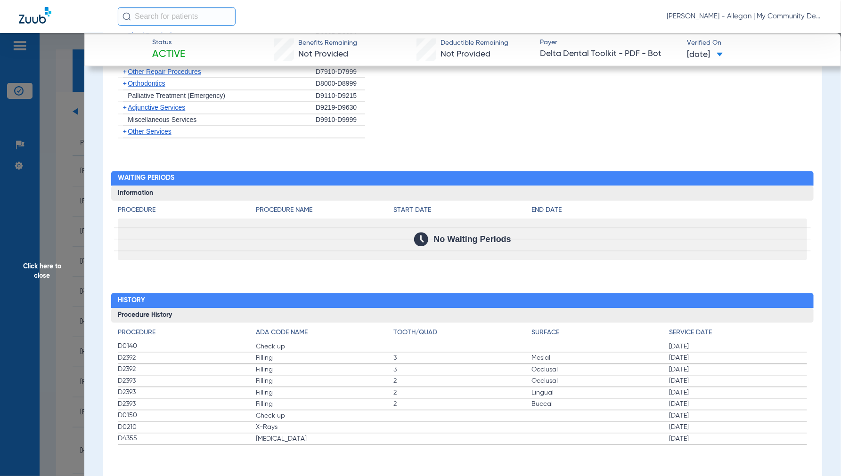
click at [41, 272] on span "Click here to close" at bounding box center [42, 271] width 84 height 476
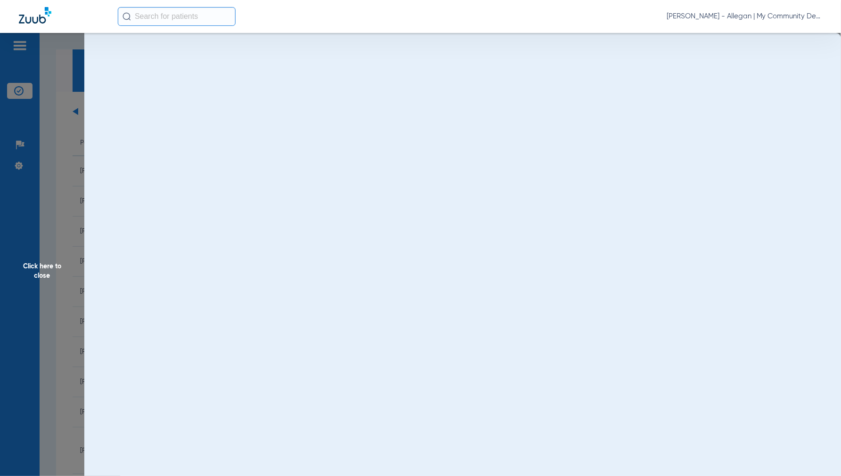
scroll to position [0, 0]
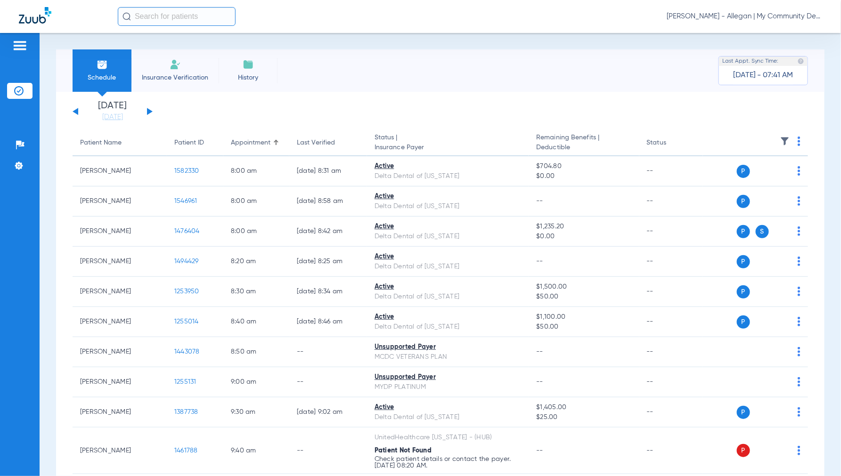
click at [148, 111] on button at bounding box center [150, 111] width 6 height 7
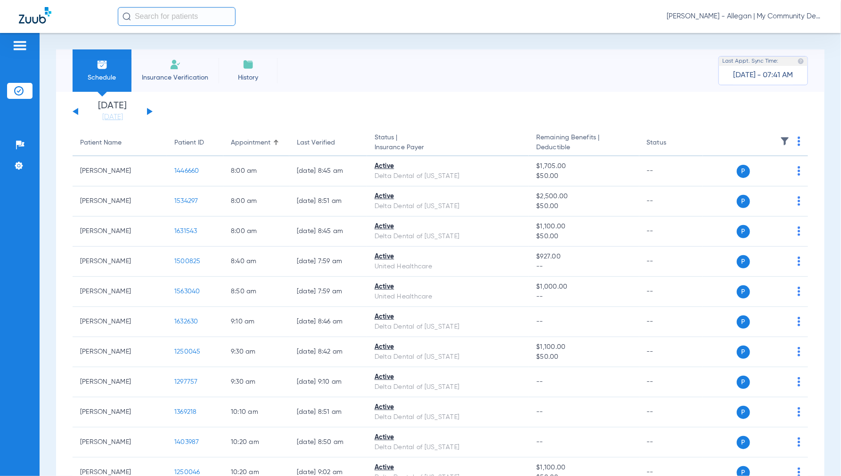
click at [798, 142] on img at bounding box center [799, 141] width 3 height 9
click at [746, 177] on span "Verify All" at bounding box center [755, 178] width 59 height 7
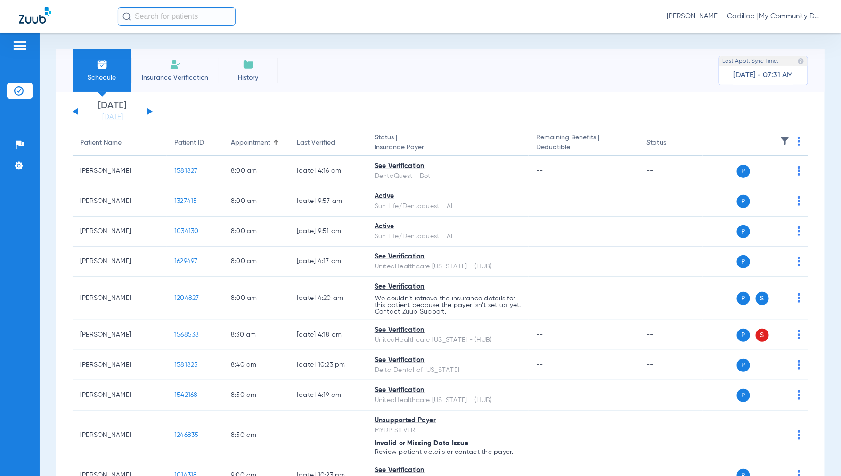
click at [739, 17] on span "Jennifer Dziamski - Cadillac | My Community Dental Centers" at bounding box center [745, 16] width 156 height 9
click at [417, 86] on div at bounding box center [420, 238] width 841 height 476
click at [120, 117] on link "[DATE]" at bounding box center [112, 117] width 57 height 9
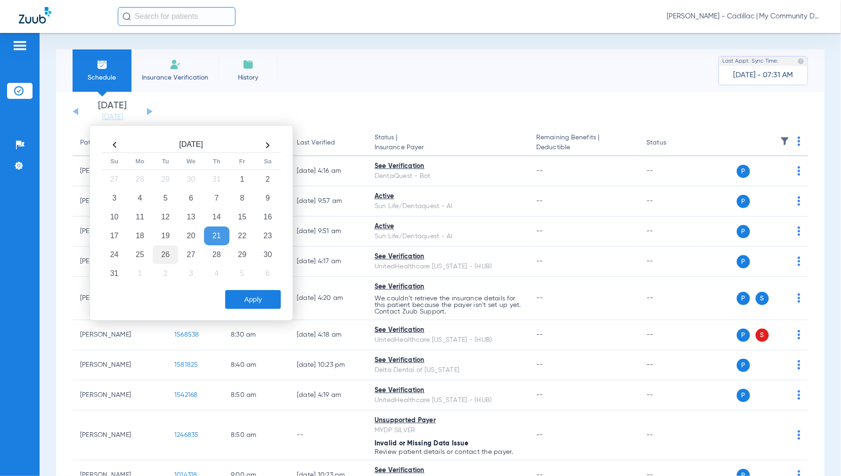
click at [171, 255] on td "26" at bounding box center [165, 255] width 25 height 19
click at [251, 296] on button "Apply" at bounding box center [253, 299] width 56 height 19
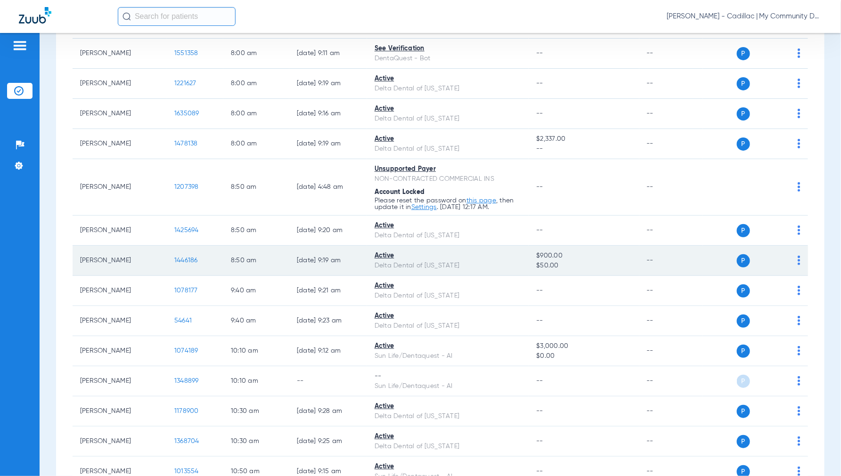
scroll to position [157, 0]
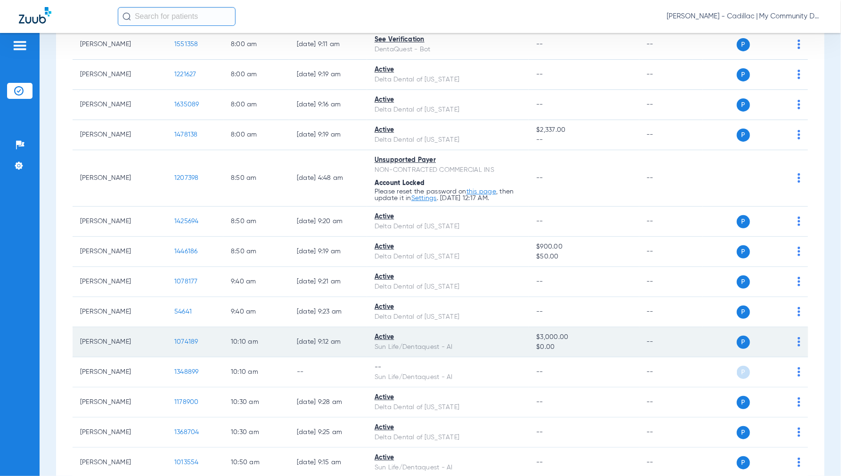
click at [187, 341] on span "1074189" at bounding box center [186, 342] width 24 height 7
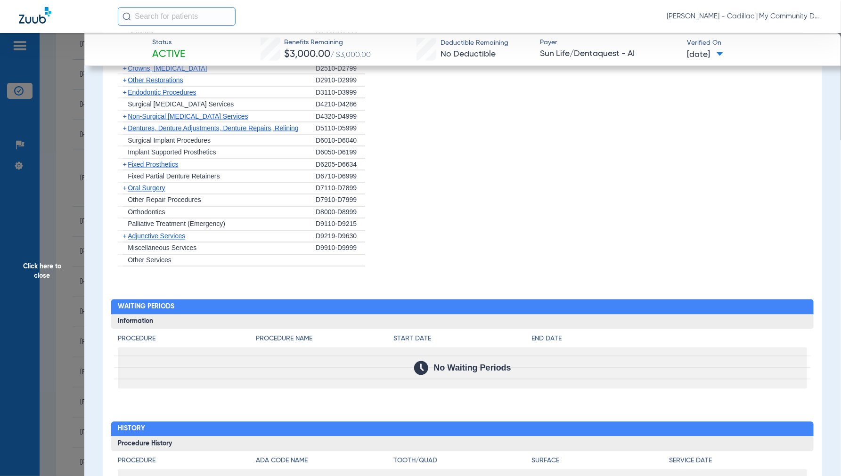
scroll to position [695, 0]
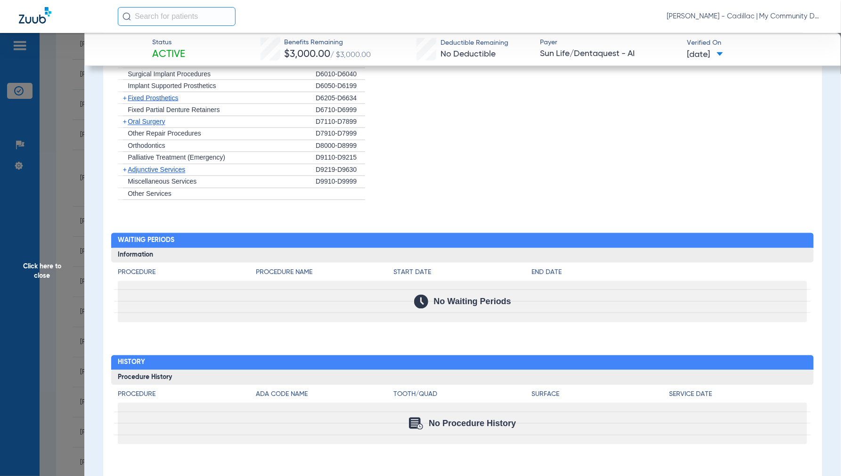
click at [52, 266] on span "Click here to close" at bounding box center [42, 271] width 84 height 476
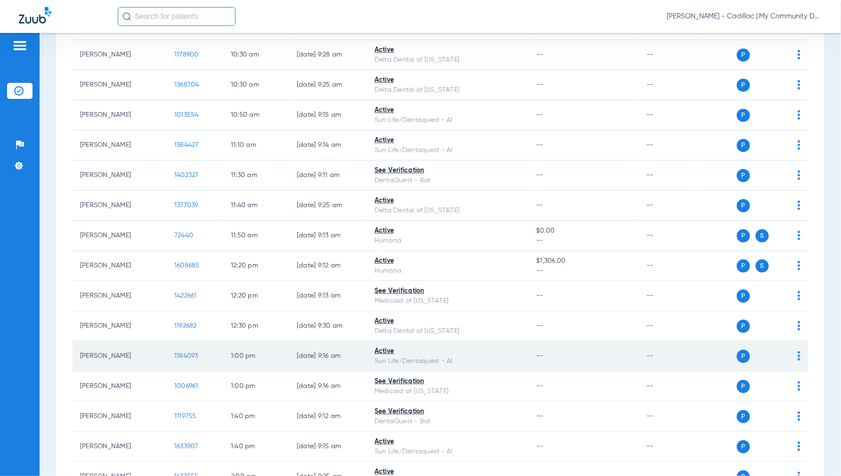
scroll to position [524, 0]
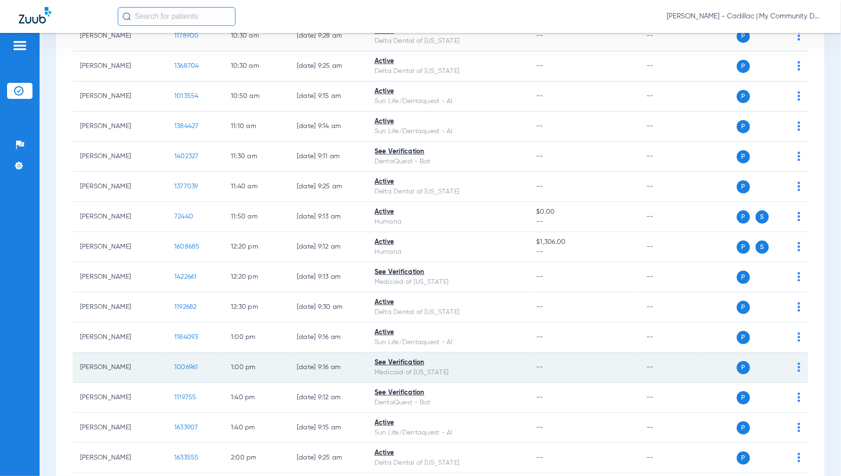
click at [182, 369] on span "1006961" at bounding box center [186, 367] width 24 height 7
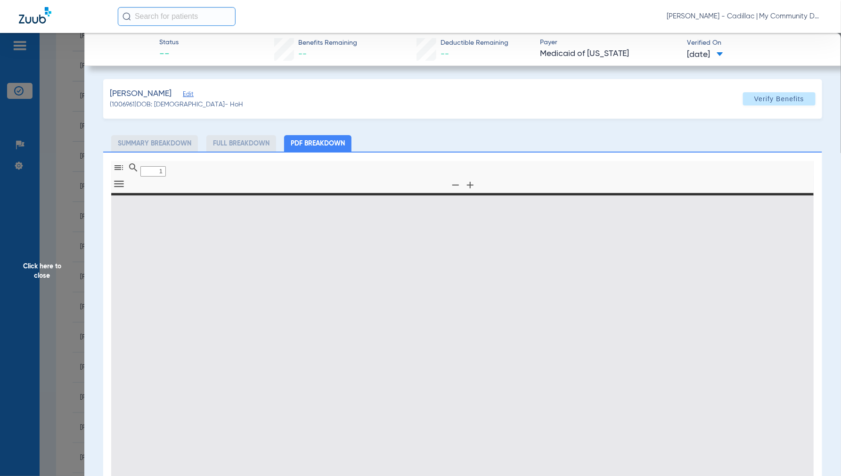
type input "0"
select select "page-width"
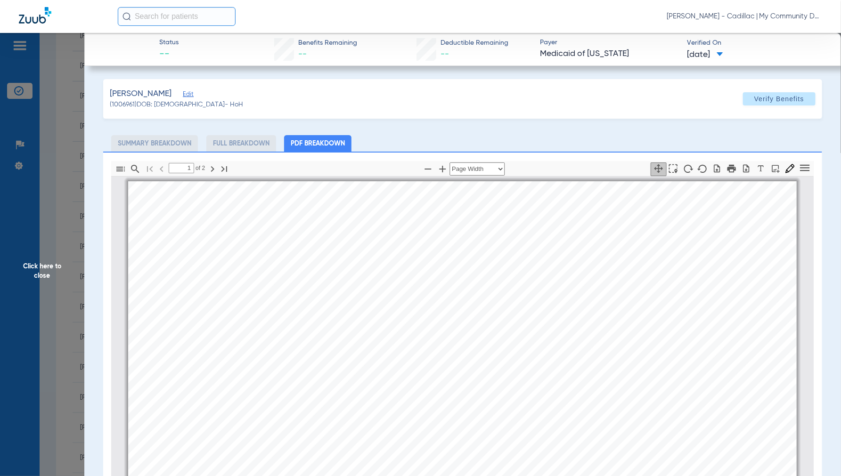
scroll to position [5, 0]
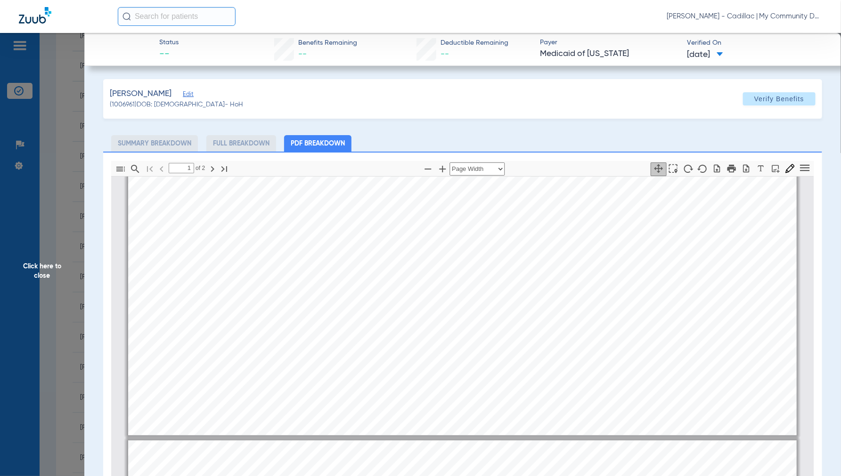
type input "2"
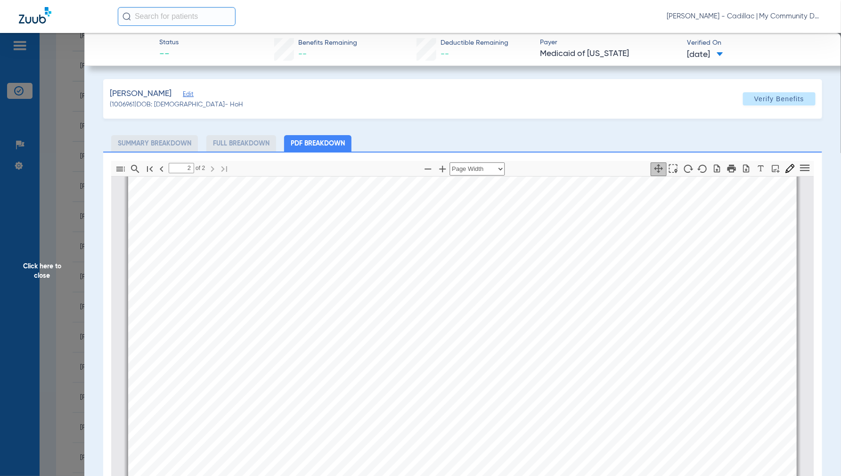
scroll to position [1314, 0]
click at [45, 266] on span "Click here to close" at bounding box center [42, 271] width 84 height 476
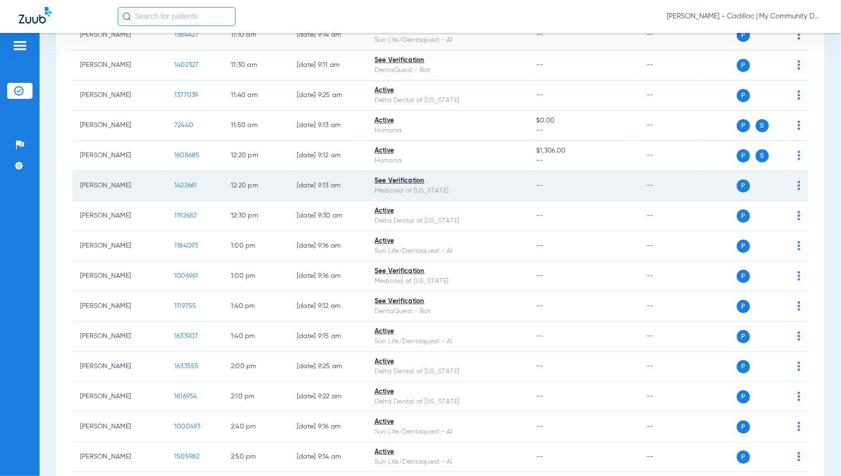
scroll to position [681, 0]
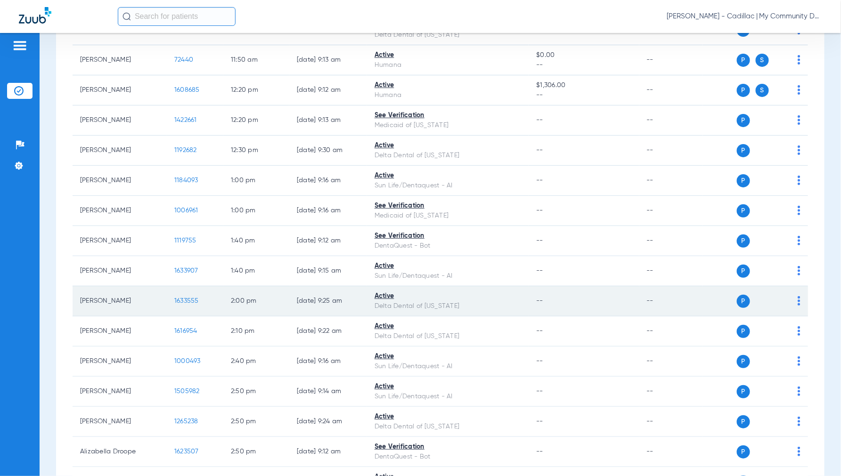
click at [184, 299] on span "1633555" at bounding box center [186, 301] width 25 height 7
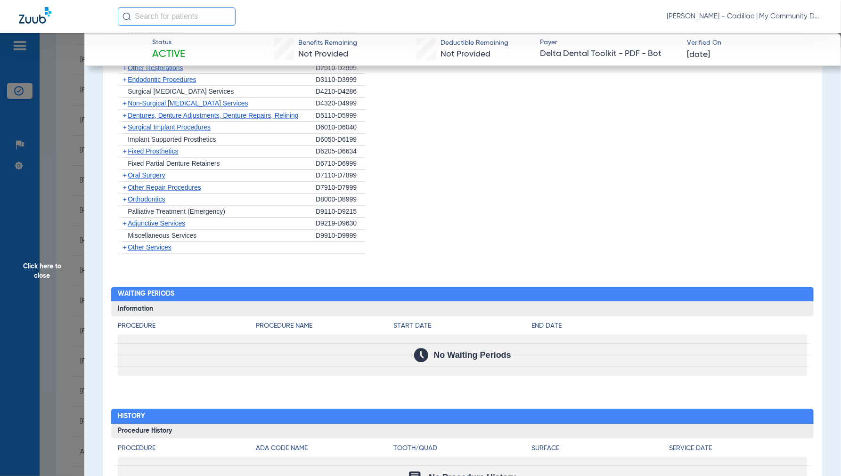
scroll to position [769, 0]
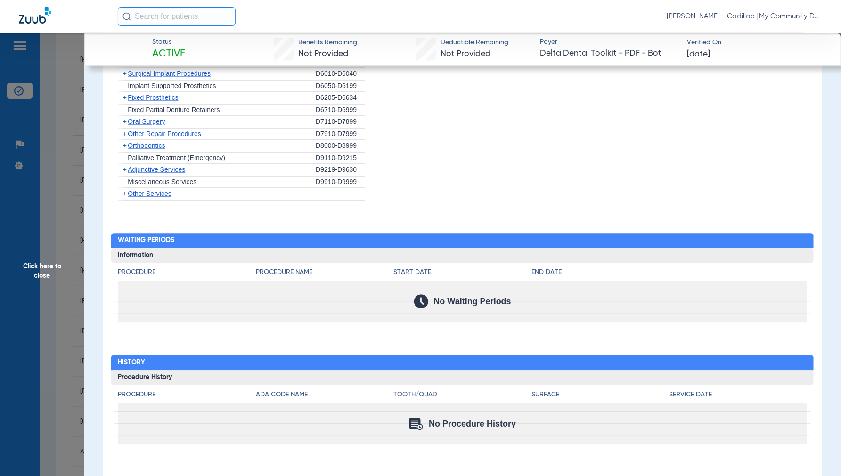
click at [41, 267] on span "Click here to close" at bounding box center [42, 271] width 84 height 476
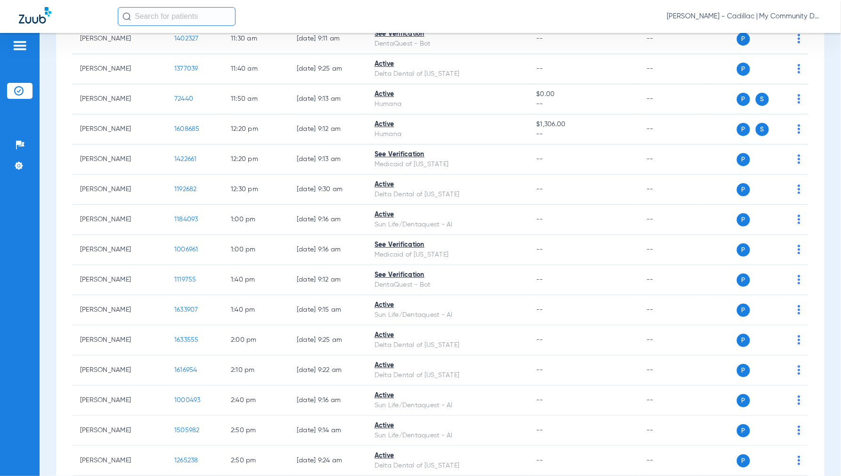
scroll to position [623, 0]
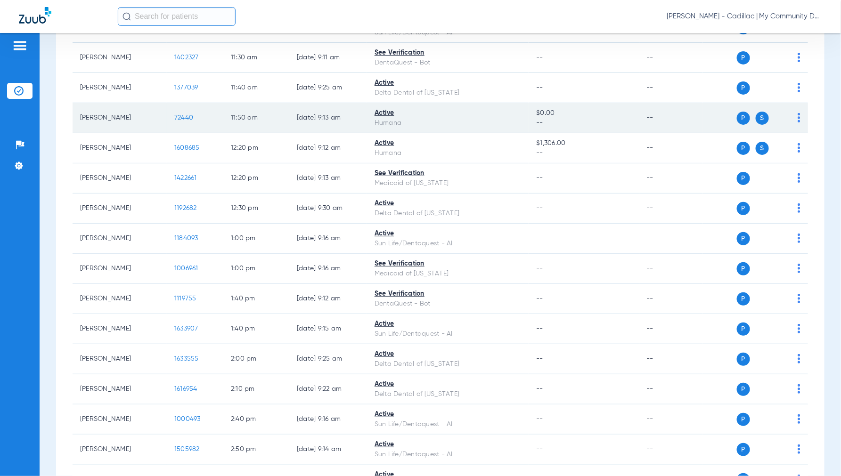
click at [180, 118] on span "72440" at bounding box center [183, 118] width 19 height 7
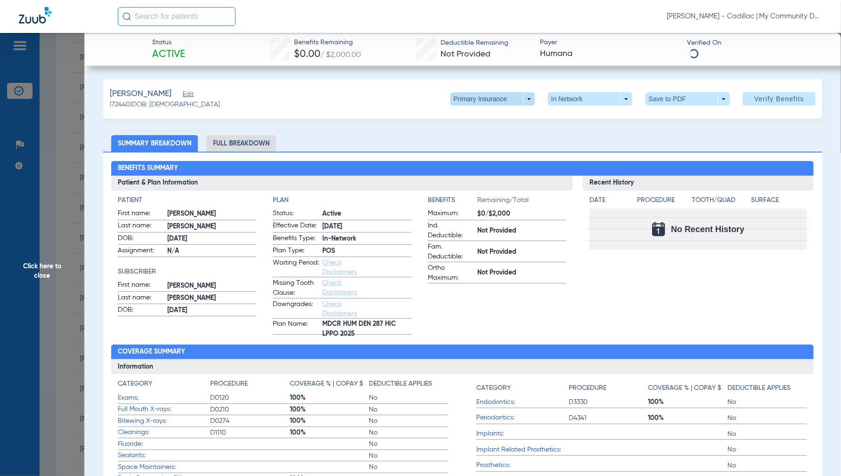
click at [515, 98] on span at bounding box center [493, 98] width 84 height 13
click at [474, 133] on span "Secondary Insurance" at bounding box center [482, 136] width 62 height 7
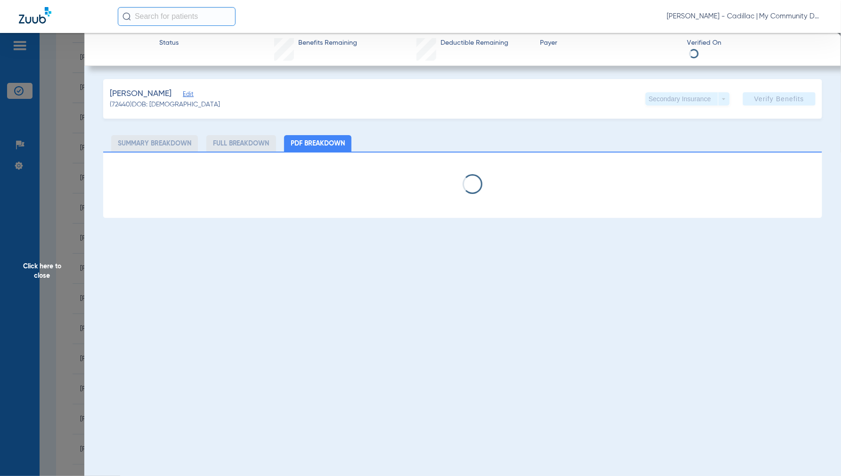
select select "page-width"
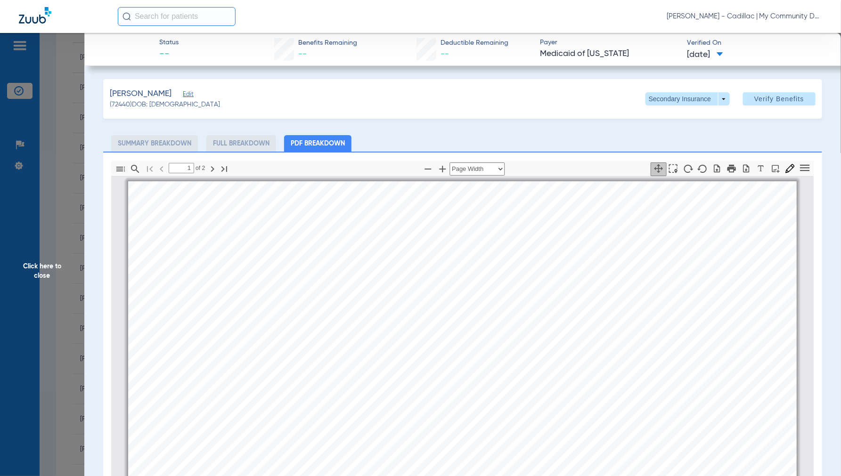
scroll to position [5, 0]
type input "2"
click at [49, 271] on span "Click here to close" at bounding box center [42, 271] width 84 height 476
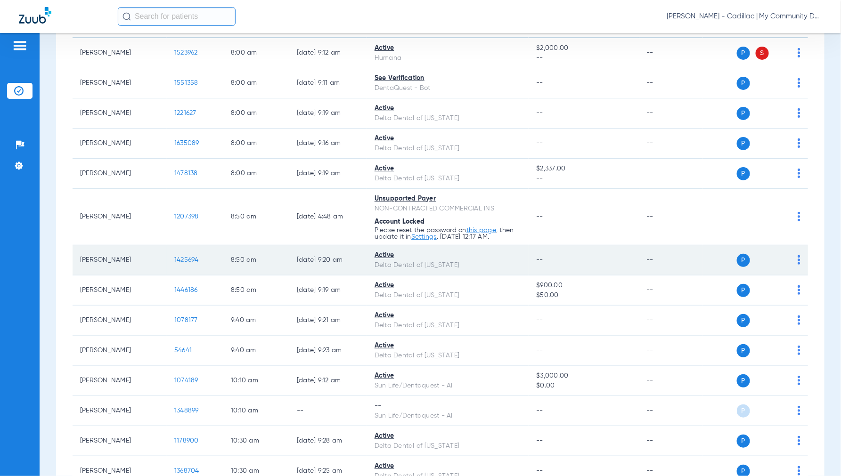
scroll to position [0, 0]
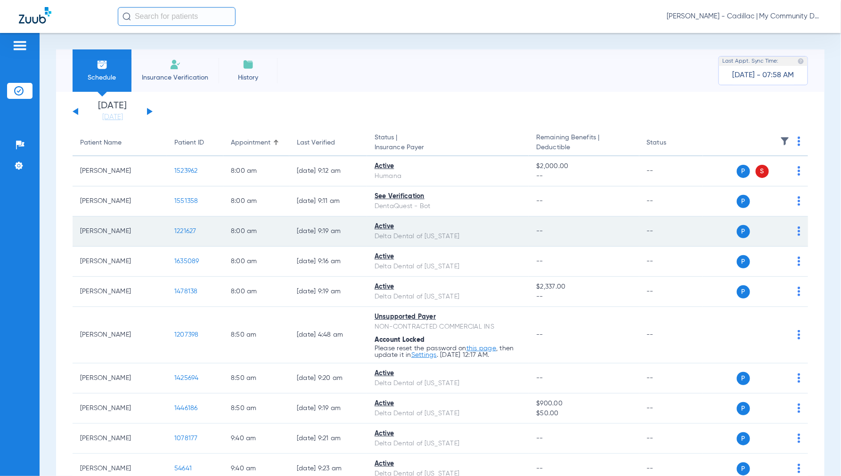
click at [185, 232] on span "1221627" at bounding box center [185, 231] width 22 height 7
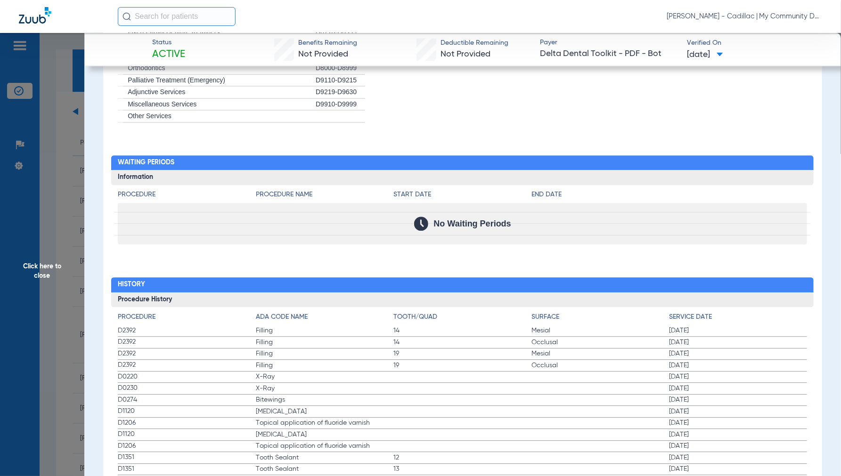
scroll to position [890, 0]
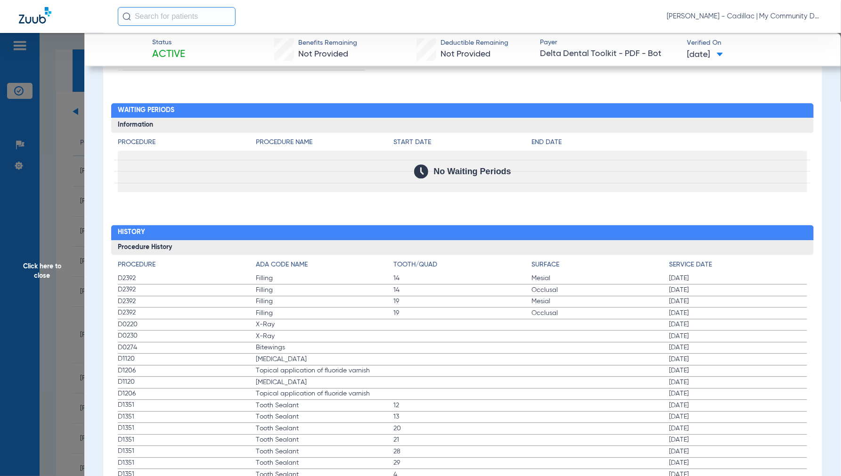
drag, startPoint x: 43, startPoint y: 269, endPoint x: 55, endPoint y: 276, distance: 13.7
click at [43, 269] on span "Click here to close" at bounding box center [42, 271] width 84 height 476
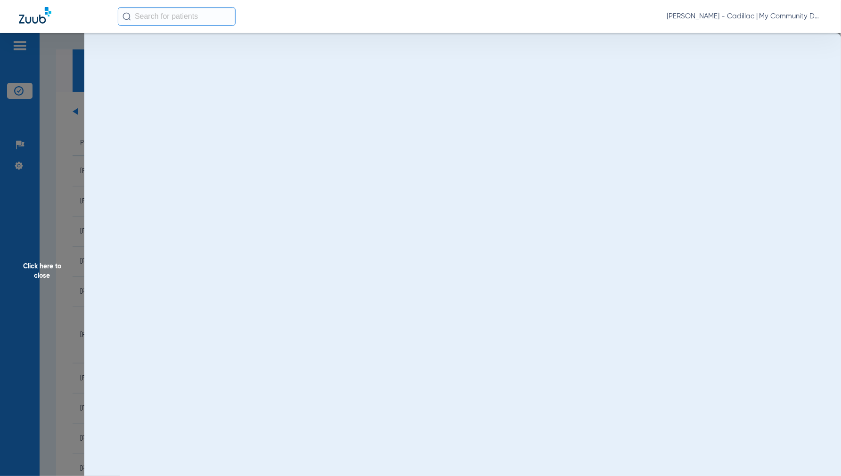
scroll to position [0, 0]
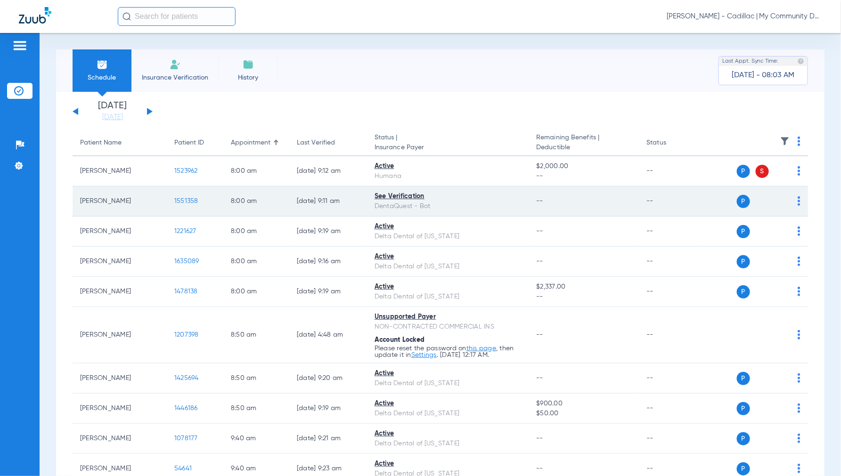
click at [188, 201] on span "1551358" at bounding box center [186, 201] width 24 height 7
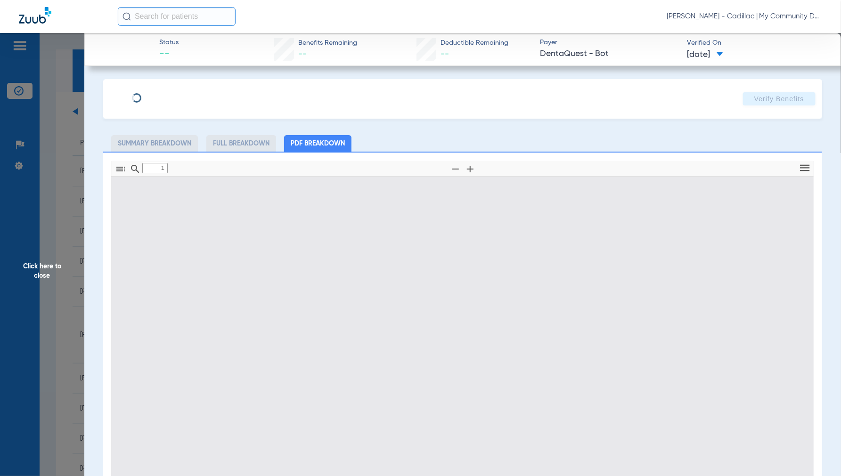
type input "0"
select select "page-width"
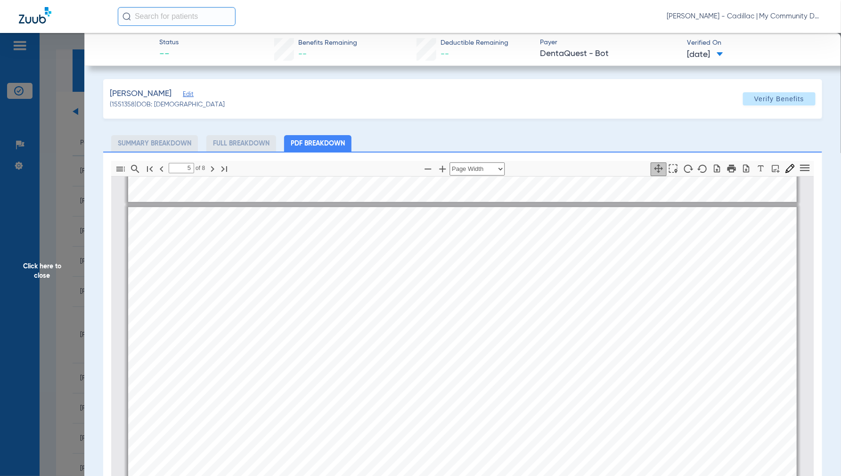
scroll to position [1942, 0]
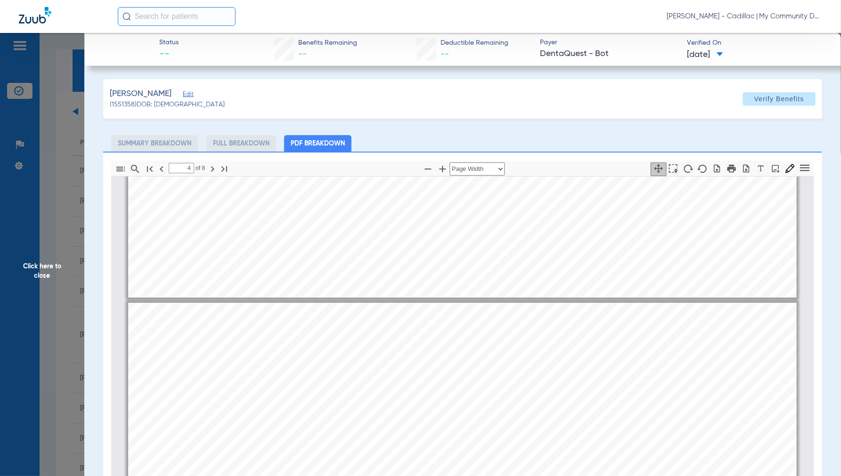
type input "3"
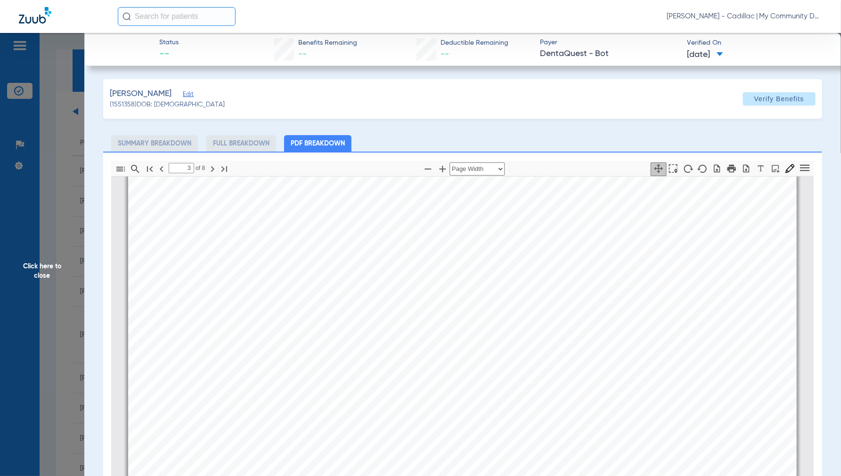
scroll to position [790, 0]
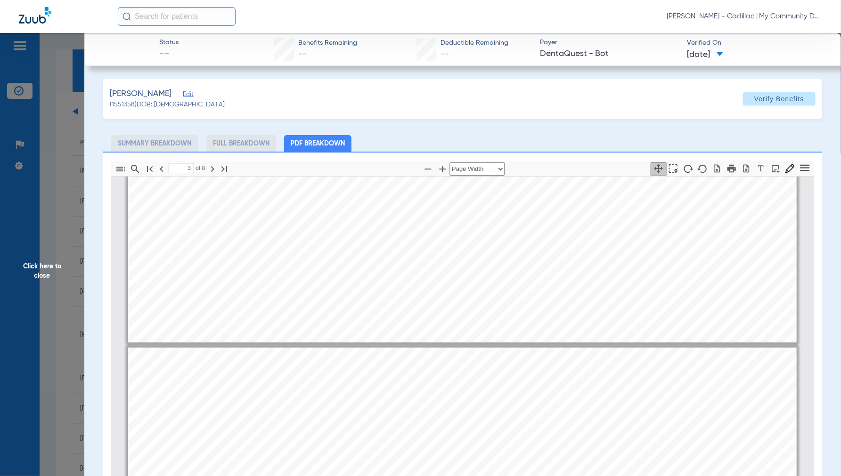
click at [44, 260] on span "Click here to close" at bounding box center [42, 271] width 84 height 476
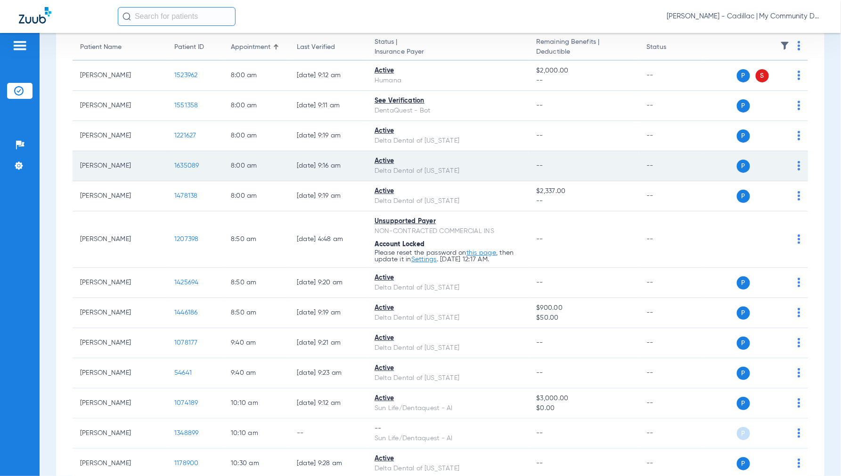
scroll to position [105, 0]
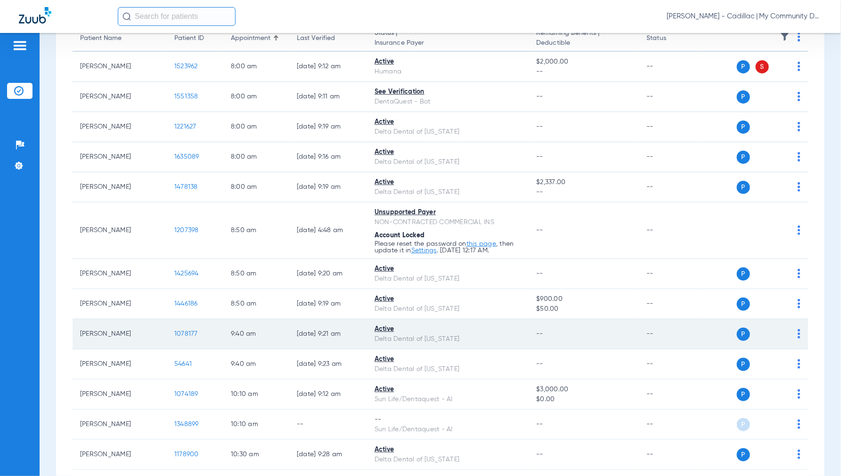
click at [192, 335] on span "1078177" at bounding box center [186, 334] width 24 height 7
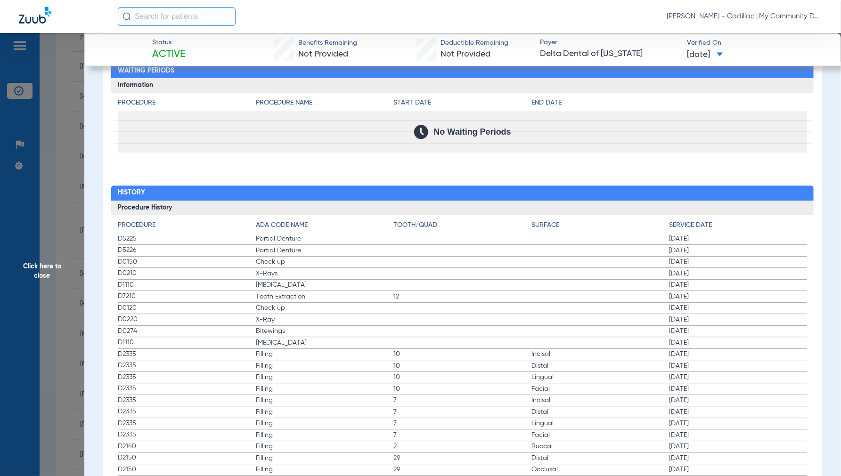
scroll to position [943, 0]
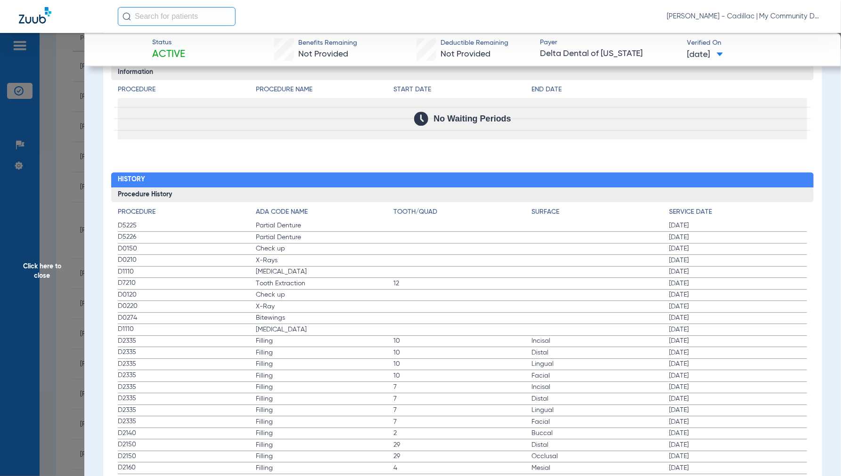
click at [47, 267] on span "Click here to close" at bounding box center [42, 271] width 84 height 476
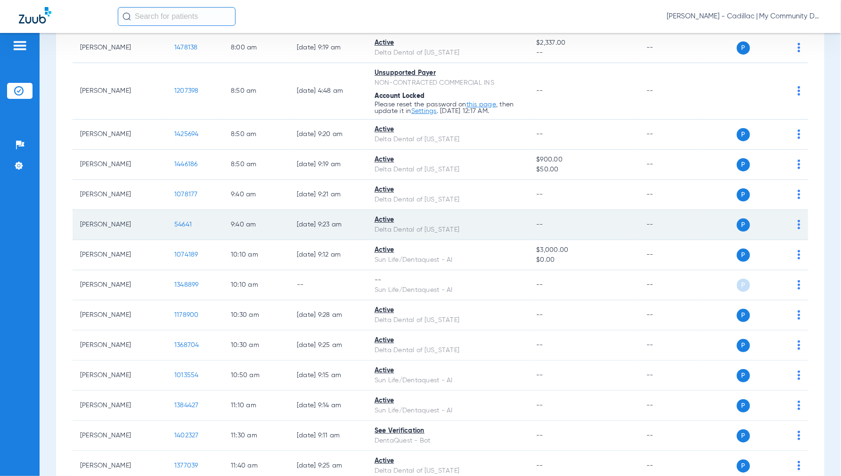
scroll to position [262, 0]
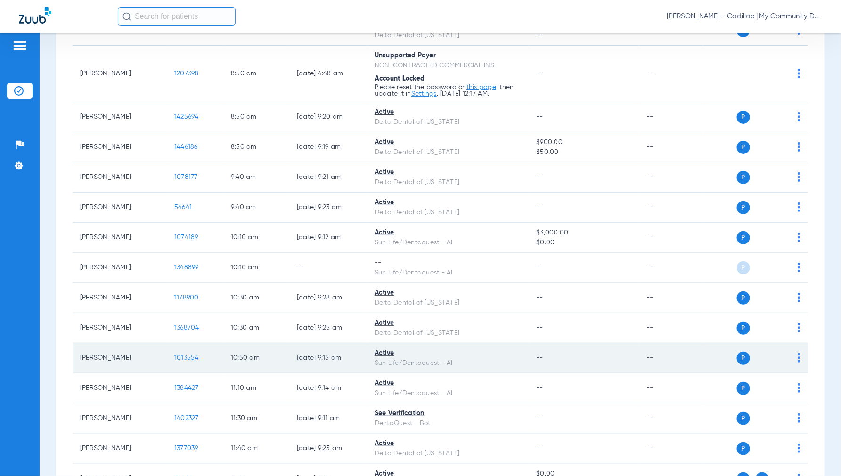
click at [189, 355] on span "1013554" at bounding box center [186, 358] width 25 height 7
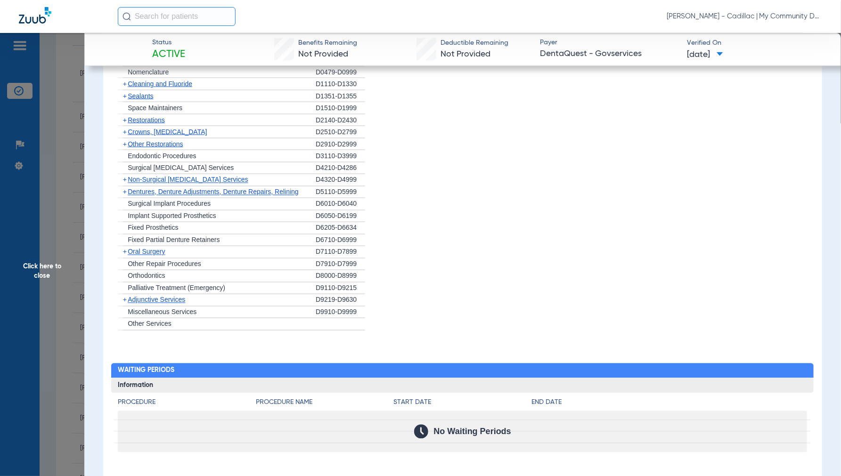
scroll to position [821, 0]
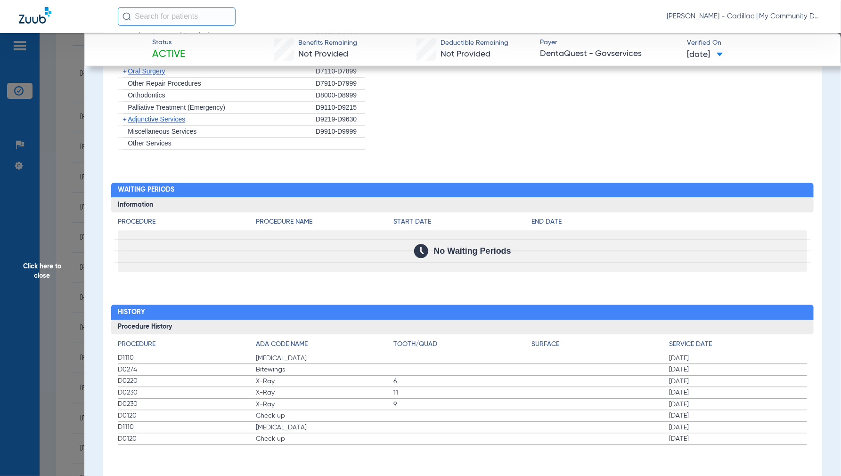
click at [41, 271] on span "Click here to close" at bounding box center [42, 271] width 84 height 476
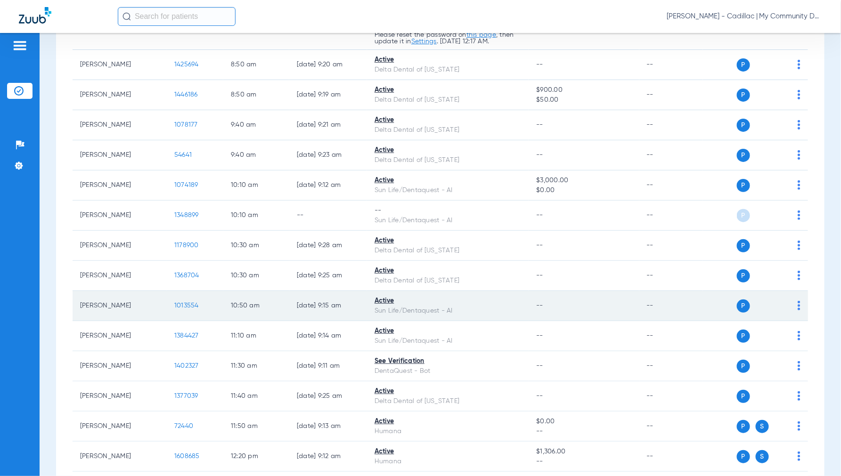
scroll to position [366, 0]
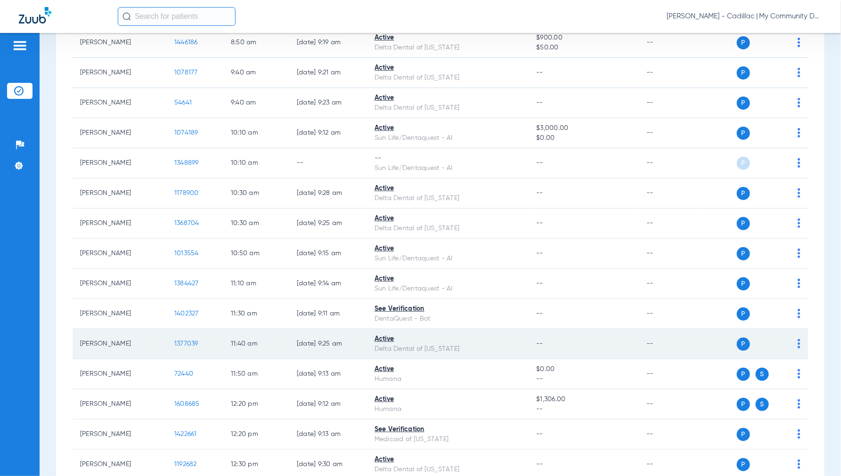
click at [176, 345] on span "1377039" at bounding box center [186, 344] width 24 height 7
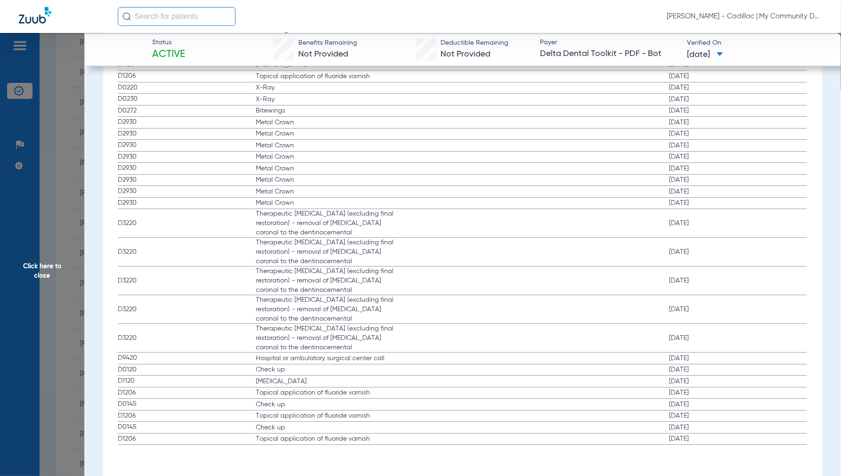
scroll to position [1391, 0]
click at [49, 274] on span "Click here to close" at bounding box center [42, 271] width 84 height 476
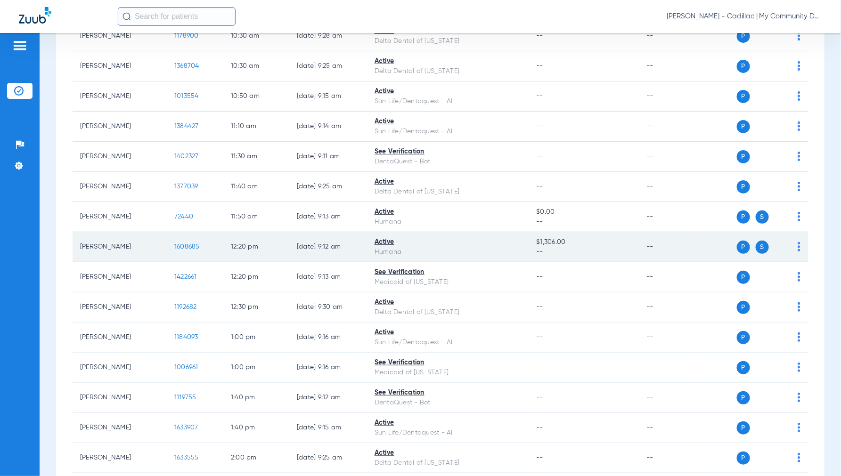
scroll to position [576, 0]
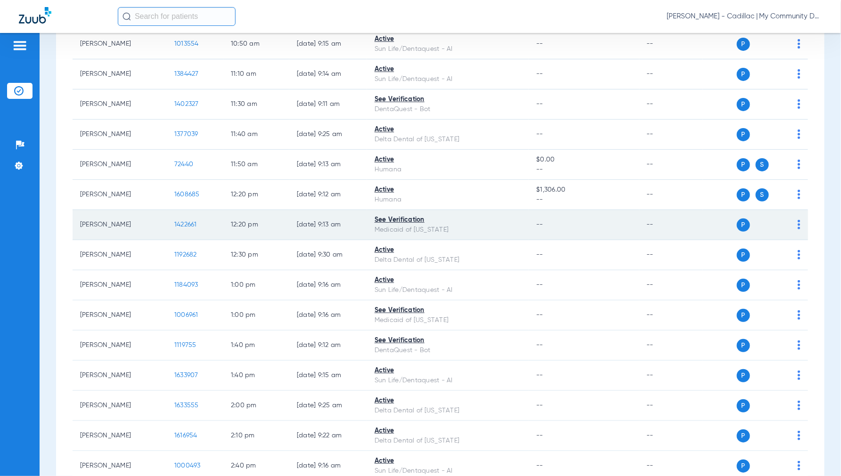
click at [178, 227] on span "1422661" at bounding box center [185, 225] width 23 height 7
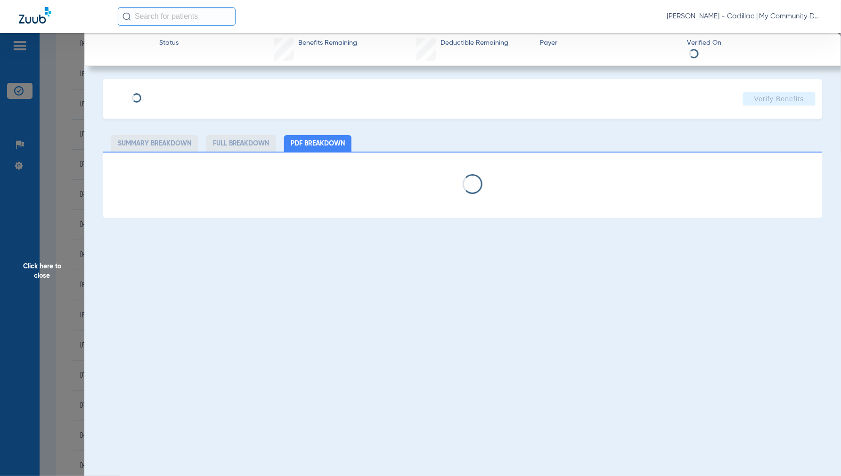
select select "page-width"
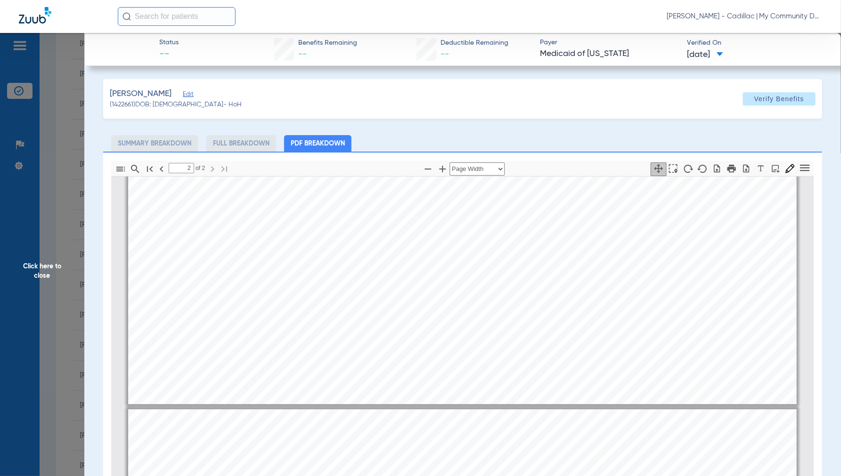
scroll to position [738, 0]
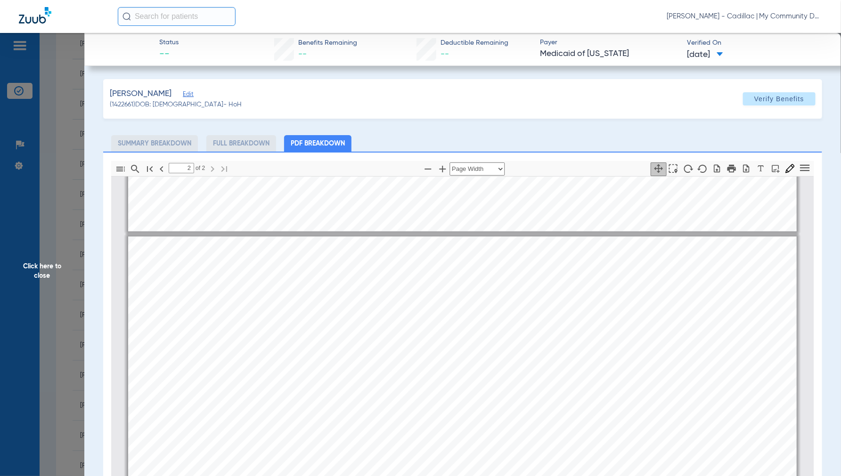
type input "1"
click at [40, 263] on span "Click here to close" at bounding box center [42, 271] width 84 height 476
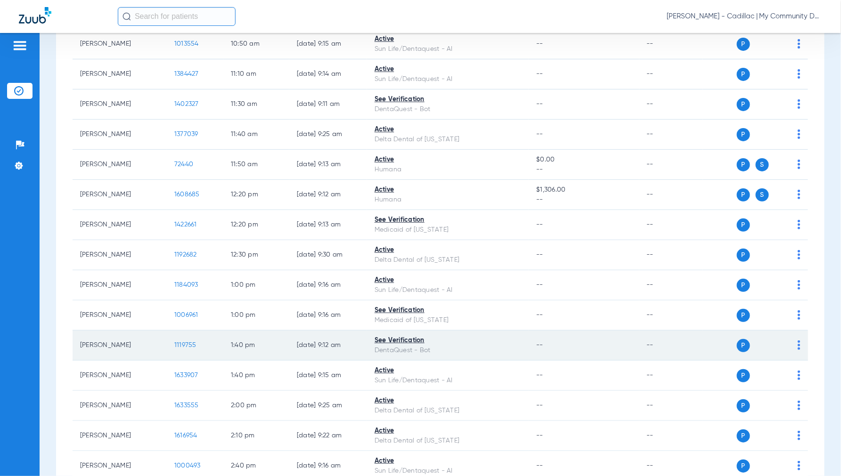
click at [181, 346] on span "1119755" at bounding box center [185, 345] width 22 height 7
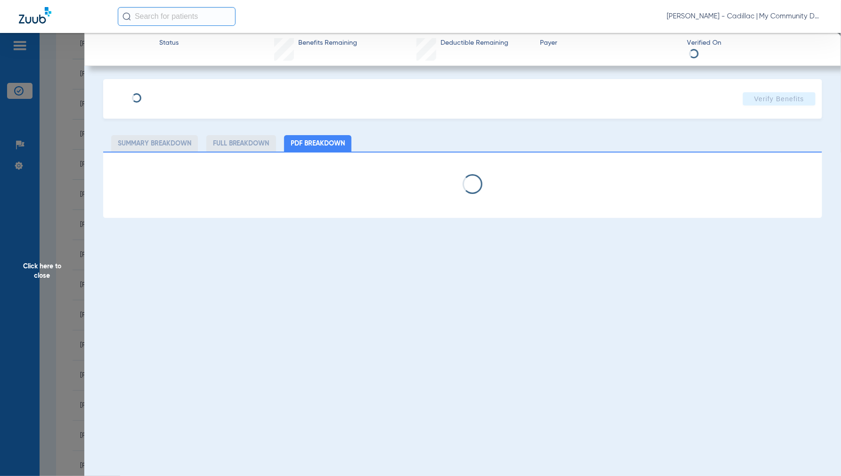
select select "page-width"
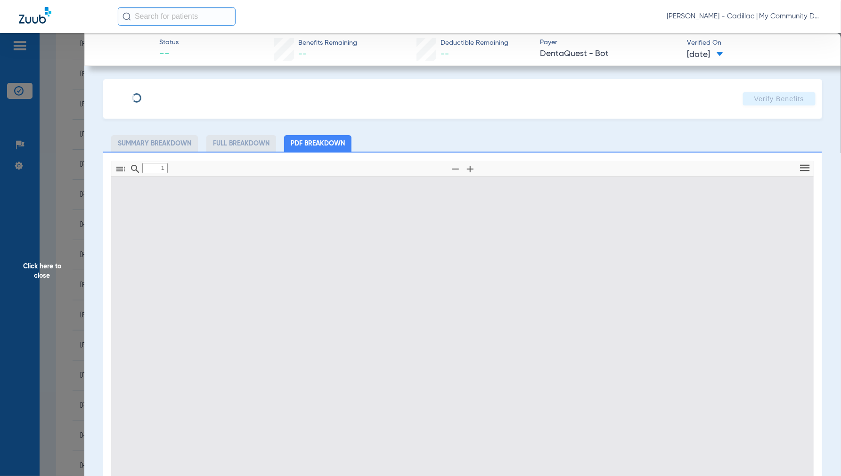
scroll to position [5, 0]
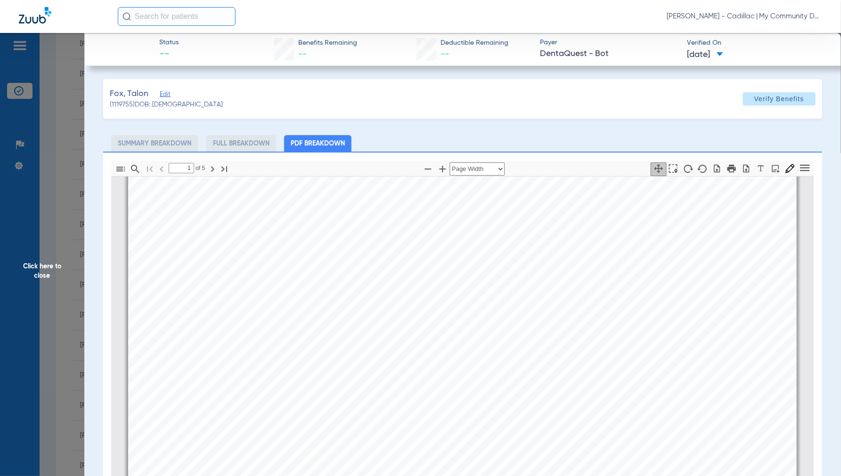
type input "2"
click at [38, 276] on span "Click here to close" at bounding box center [42, 271] width 84 height 476
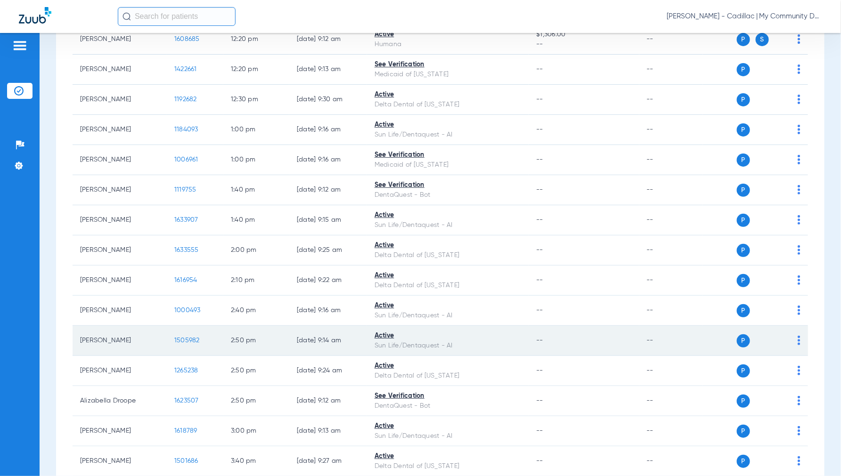
scroll to position [733, 0]
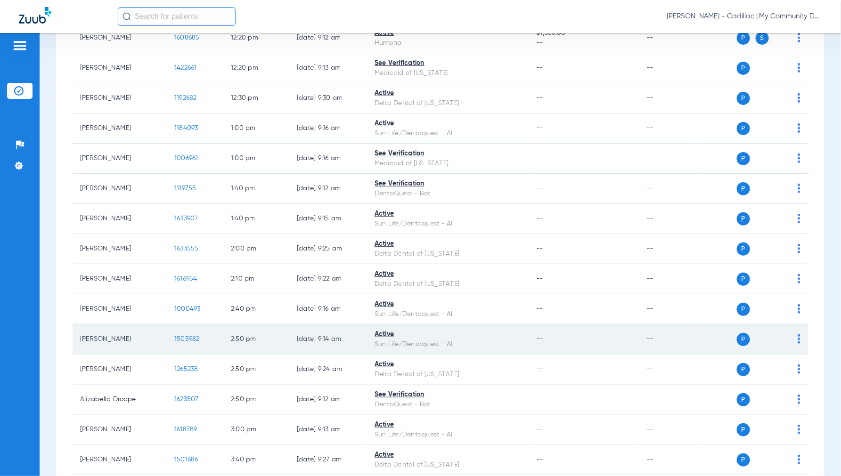
click at [190, 339] on span "1505982" at bounding box center [186, 339] width 25 height 7
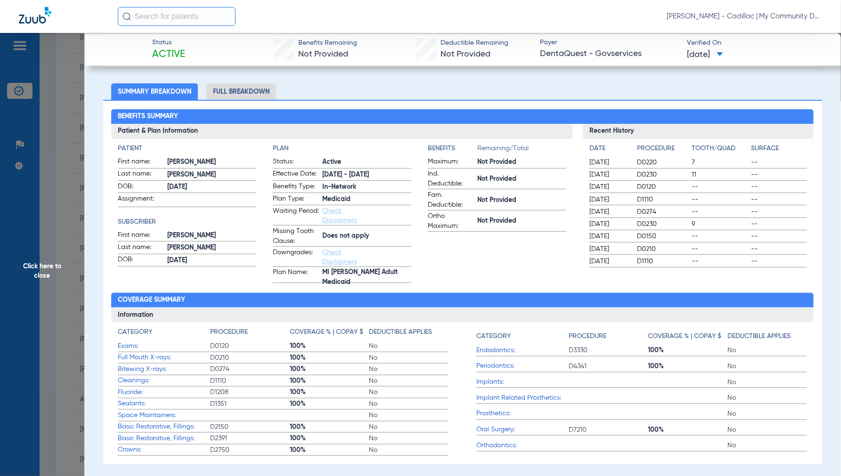
scroll to position [0, 0]
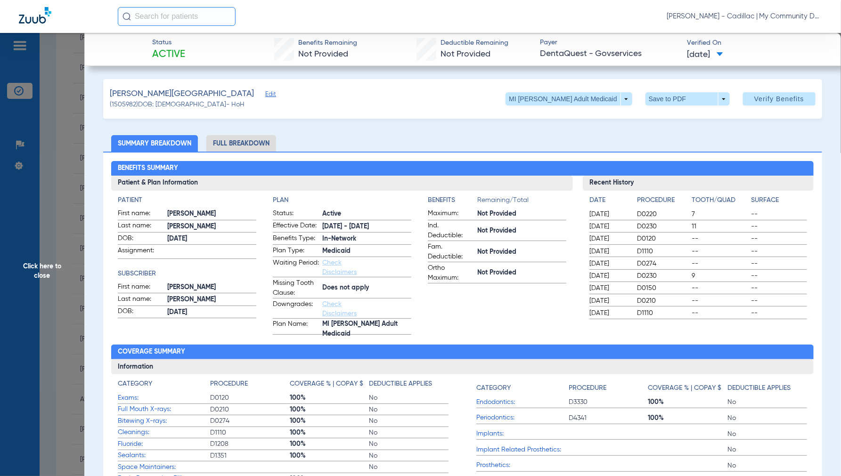
click at [41, 269] on span "Click here to close" at bounding box center [42, 271] width 84 height 476
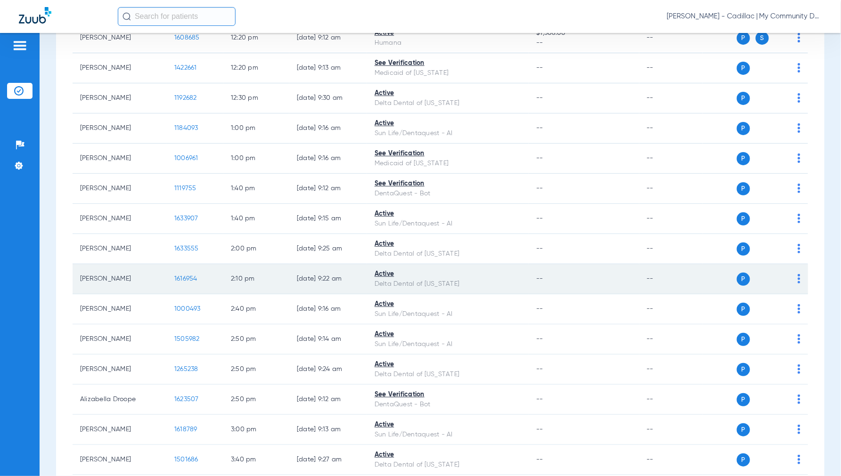
scroll to position [785, 0]
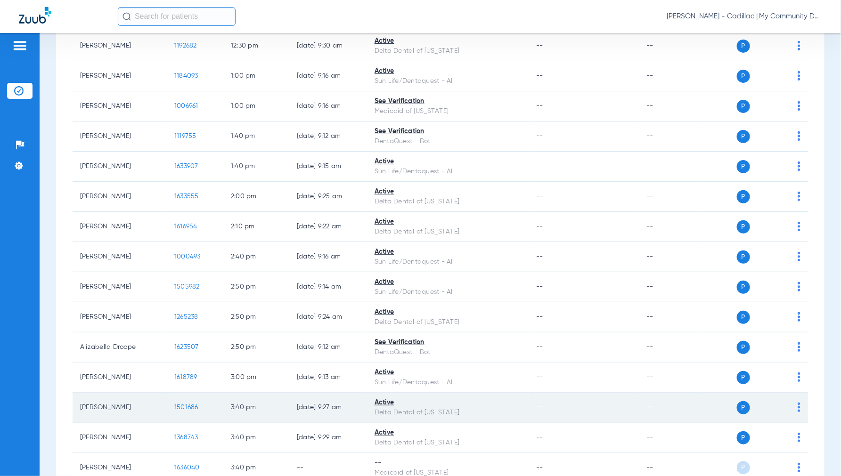
click at [184, 409] on span "1501686" at bounding box center [186, 407] width 24 height 7
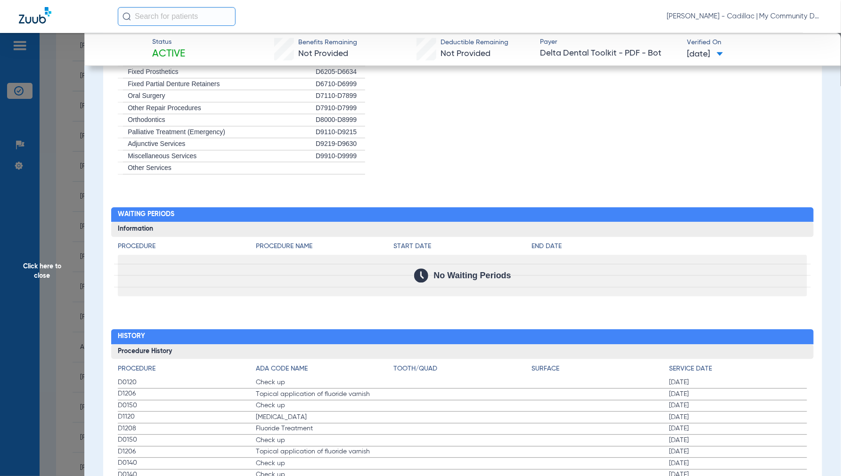
scroll to position [854, 0]
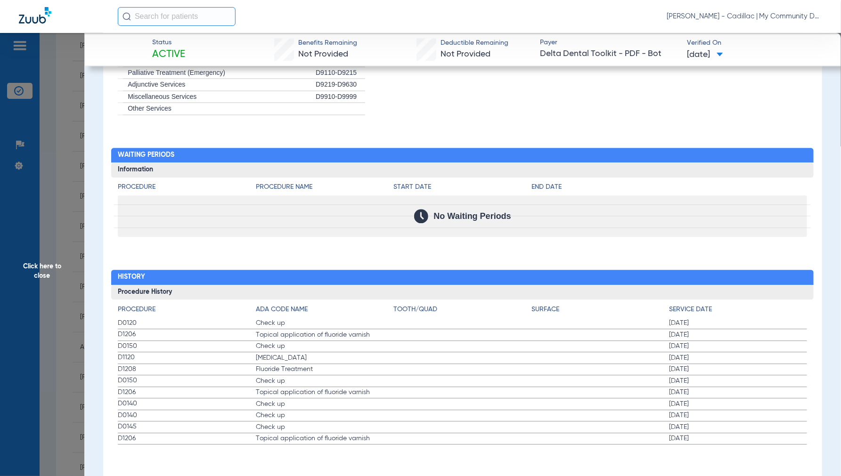
click at [49, 266] on span "Click here to close" at bounding box center [42, 271] width 84 height 476
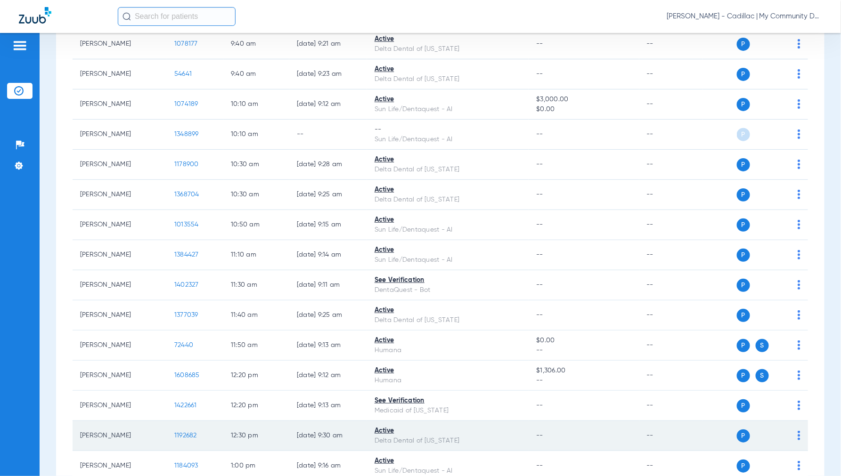
scroll to position [308, 0]
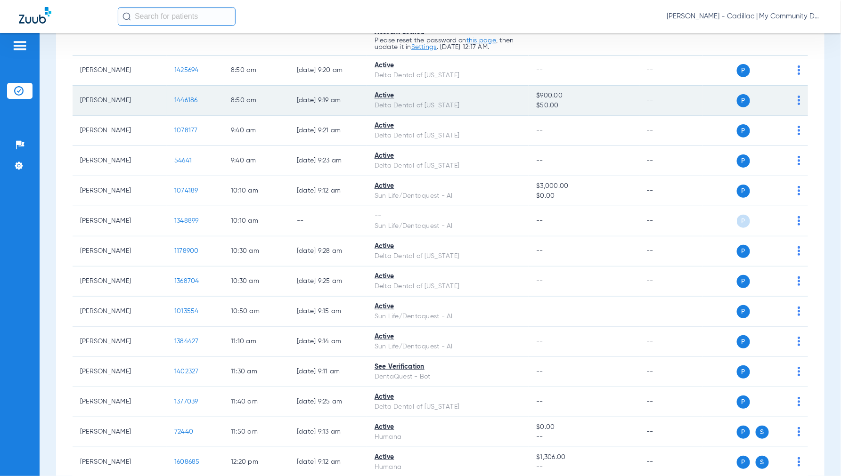
click at [189, 100] on span "1446186" at bounding box center [186, 100] width 24 height 7
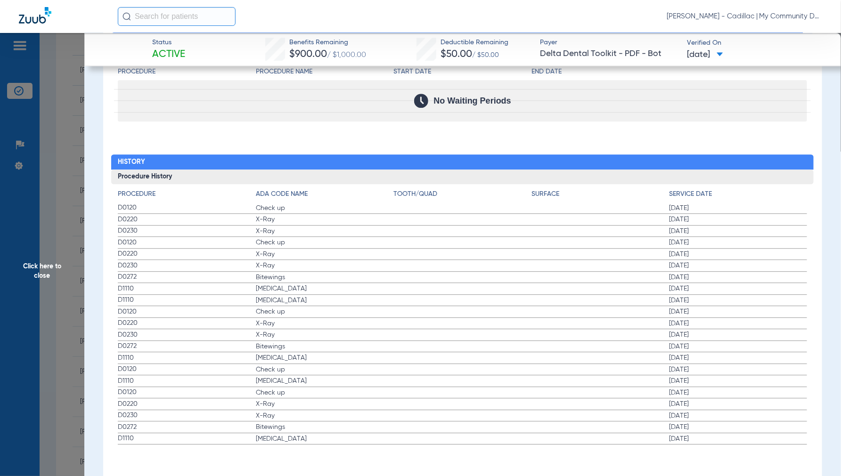
scroll to position [971, 0]
click at [41, 272] on span "Click here to close" at bounding box center [42, 271] width 84 height 476
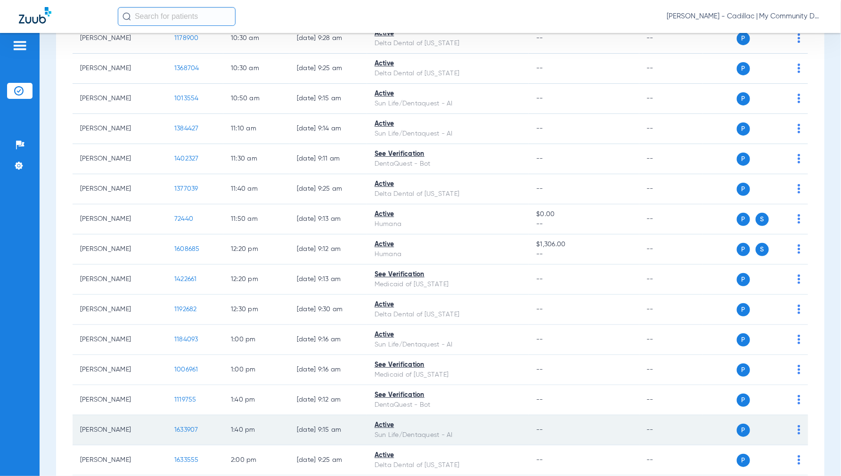
scroll to position [517, 0]
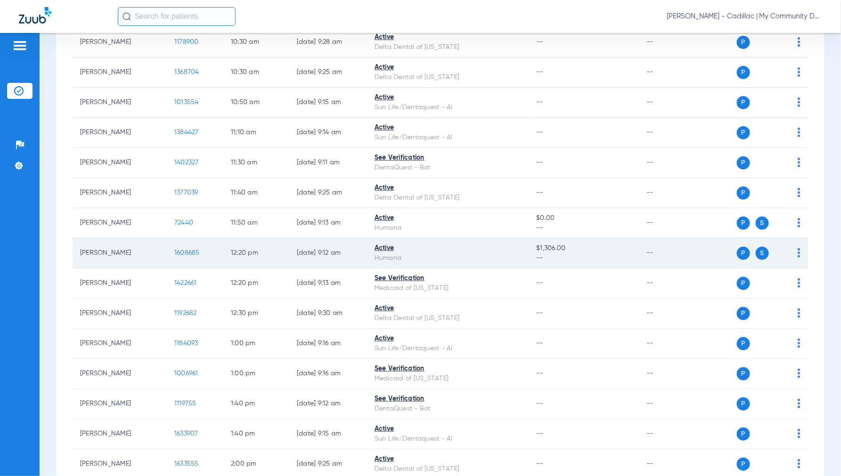
click at [192, 255] on span "1608685" at bounding box center [186, 253] width 25 height 7
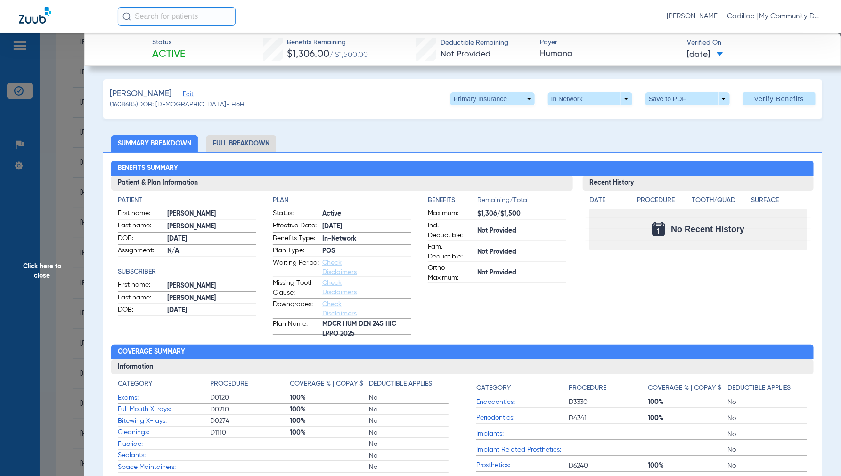
click at [43, 273] on span "Click here to close" at bounding box center [42, 271] width 84 height 476
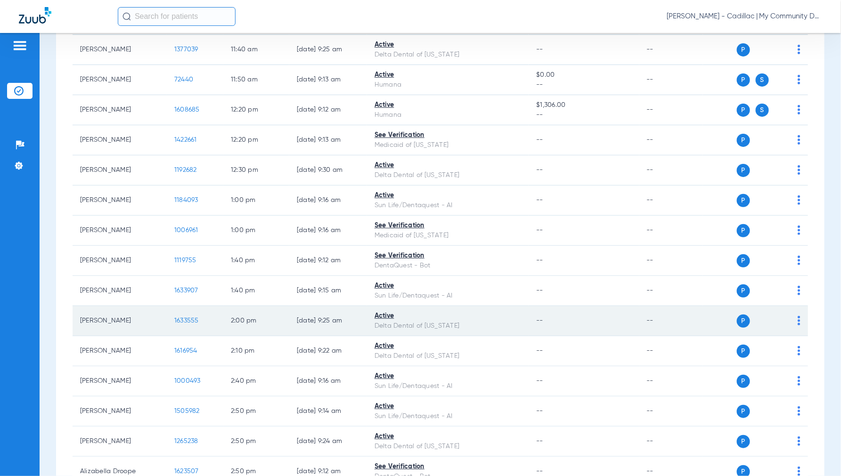
scroll to position [675, 0]
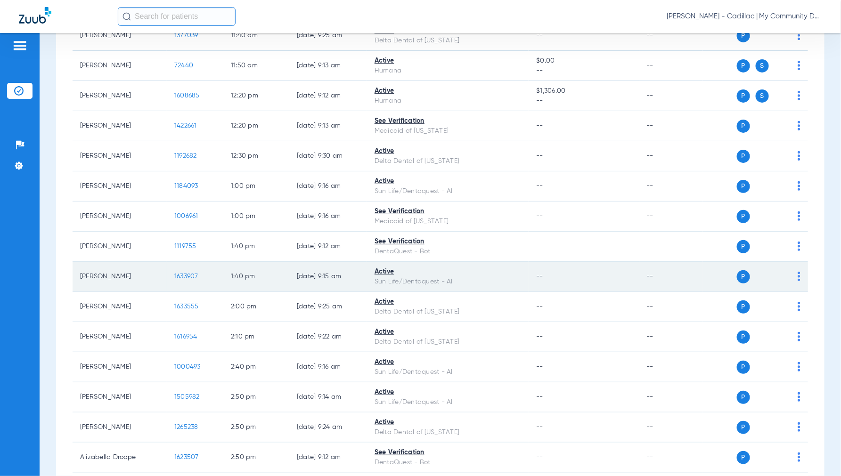
click at [192, 278] on span "1633907" at bounding box center [186, 276] width 24 height 7
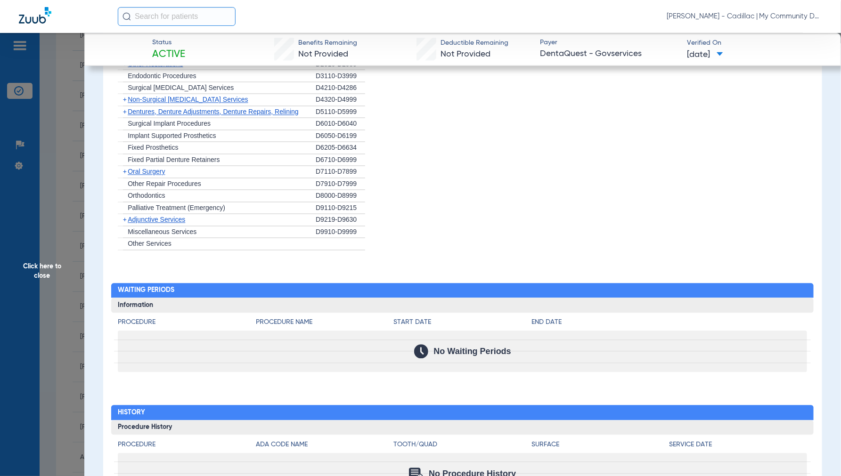
scroll to position [766, 0]
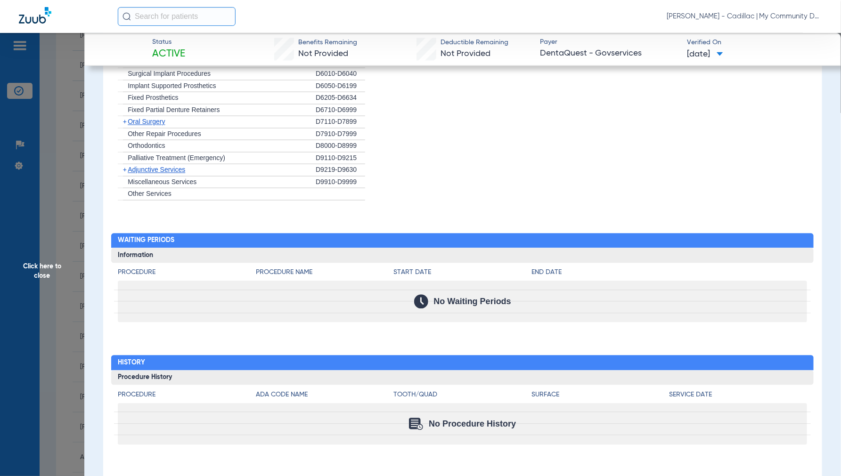
click at [40, 273] on span "Click here to close" at bounding box center [42, 271] width 84 height 476
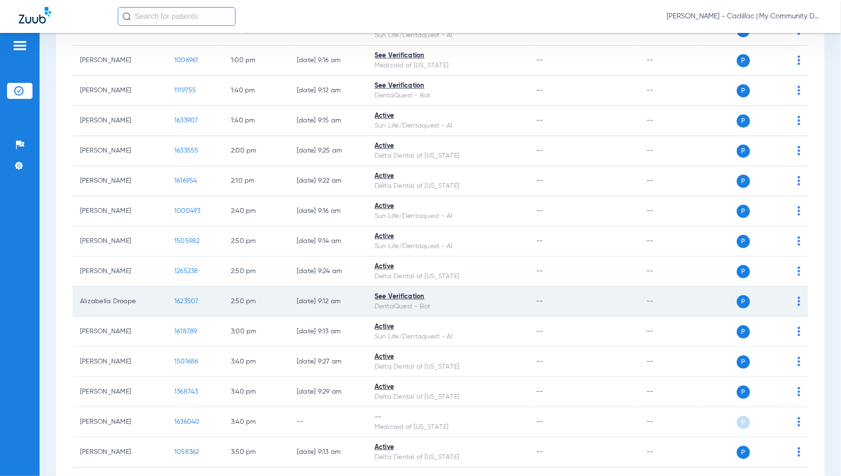
scroll to position [832, 0]
click at [187, 298] on span "1623507" at bounding box center [186, 300] width 25 height 7
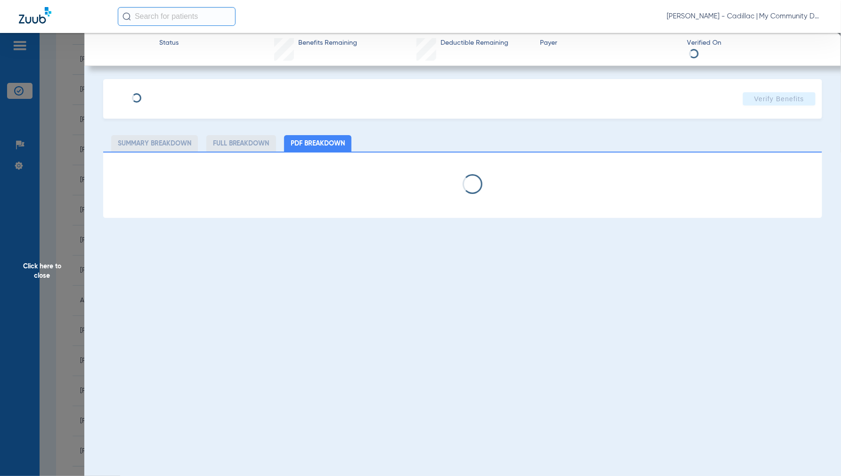
select select "page-width"
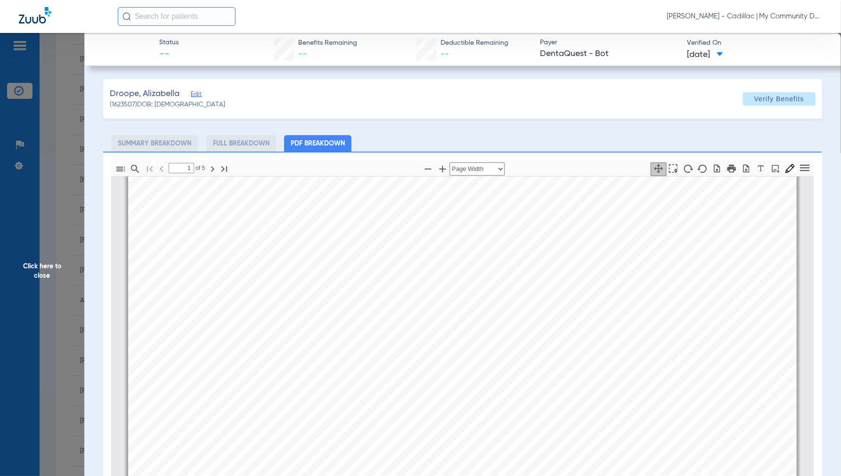
scroll to position [109, 0]
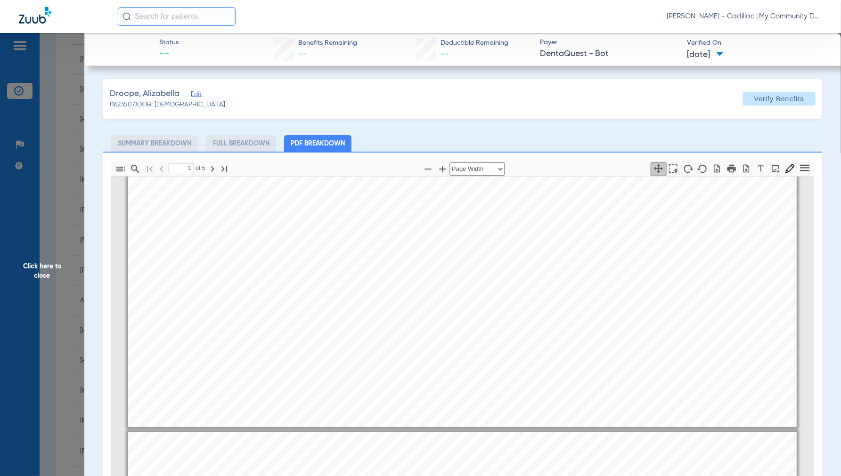
type input "2"
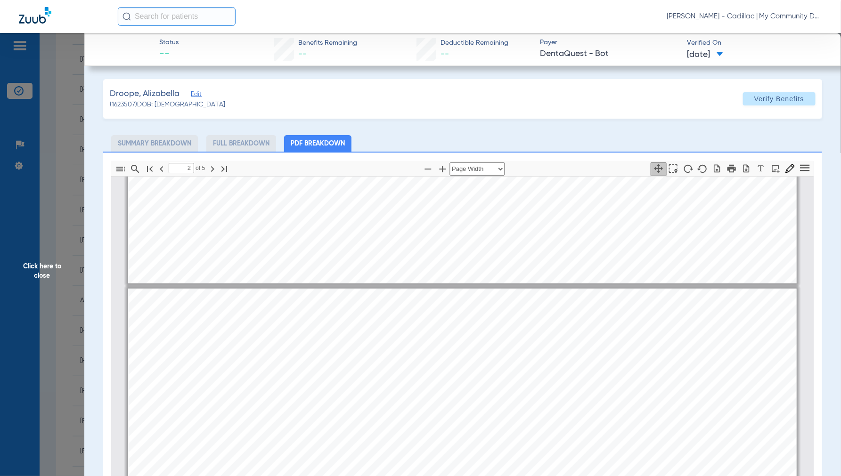
click at [43, 270] on span "Click here to close" at bounding box center [42, 271] width 84 height 476
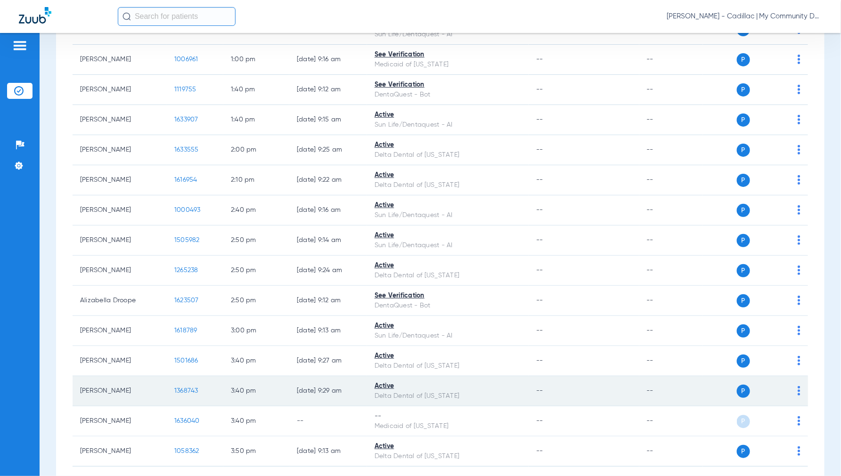
click at [180, 392] on span "1368743" at bounding box center [186, 391] width 24 height 7
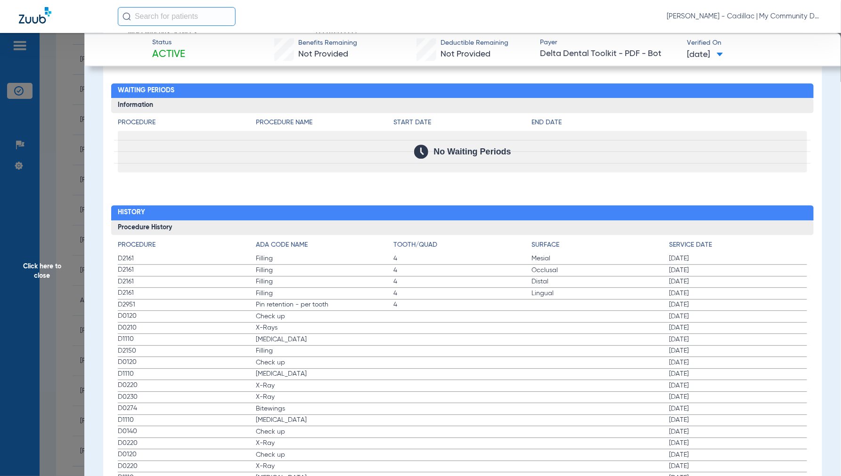
scroll to position [943, 0]
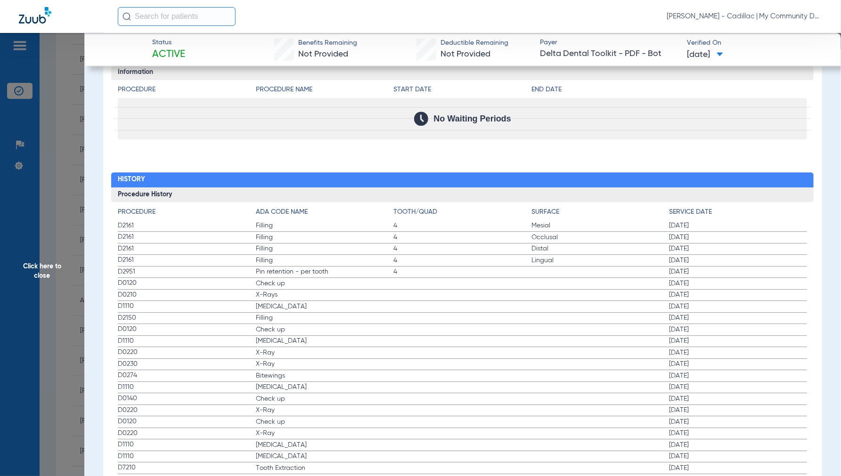
click at [37, 276] on span "Click here to close" at bounding box center [42, 271] width 84 height 476
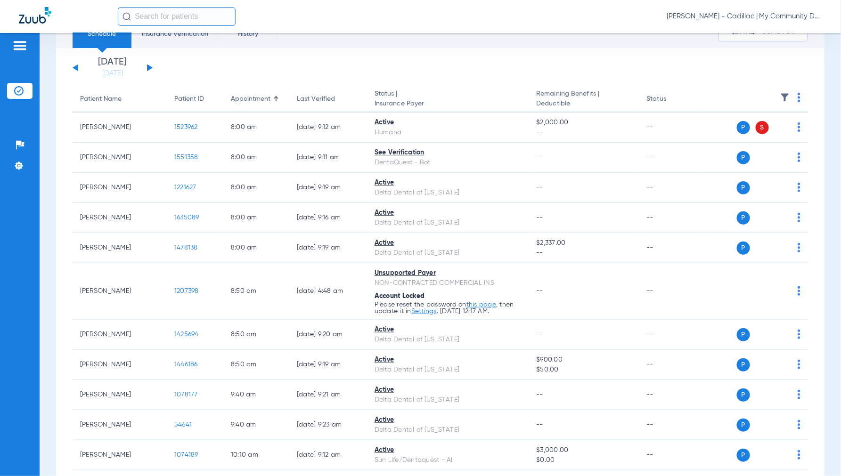
scroll to position [0, 0]
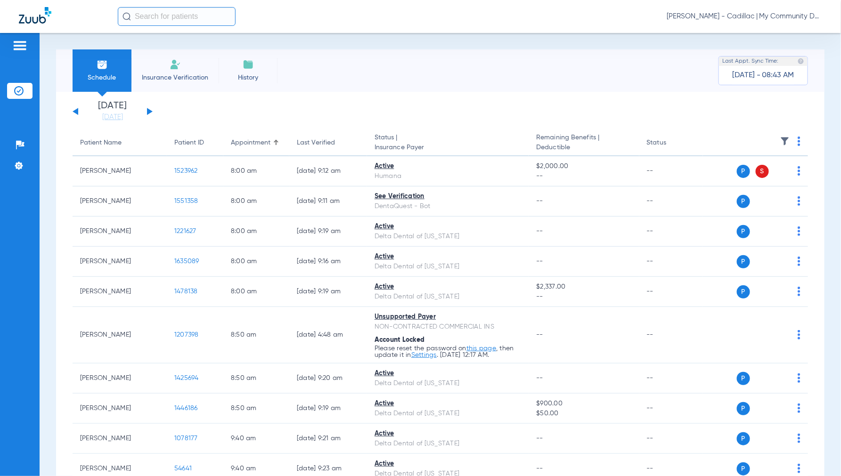
click at [150, 108] on div "Tuesday 06-17-2025 Wednesday 06-18-2025 Thursday 06-19-2025 Friday 06-20-2025 S…" at bounding box center [113, 111] width 80 height 21
click at [150, 109] on div "Tuesday 06-17-2025 Wednesday 06-18-2025 Thursday 06-19-2025 Friday 06-20-2025 S…" at bounding box center [113, 111] width 80 height 21
click at [150, 110] on div "Tuesday 06-17-2025 Wednesday 06-18-2025 Thursday 06-19-2025 Friday 06-20-2025 S…" at bounding box center [113, 111] width 80 height 21
click at [149, 111] on button at bounding box center [150, 111] width 6 height 7
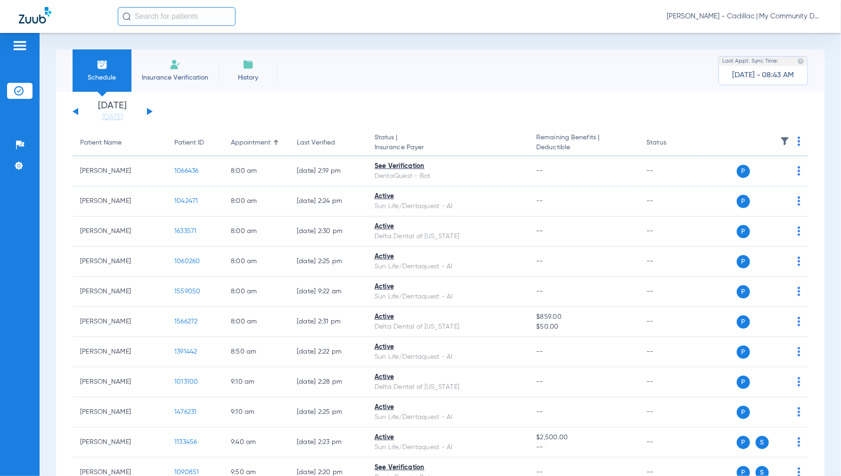
click at [798, 141] on img at bounding box center [799, 141] width 3 height 9
click at [754, 178] on span "Verify All" at bounding box center [755, 178] width 59 height 7
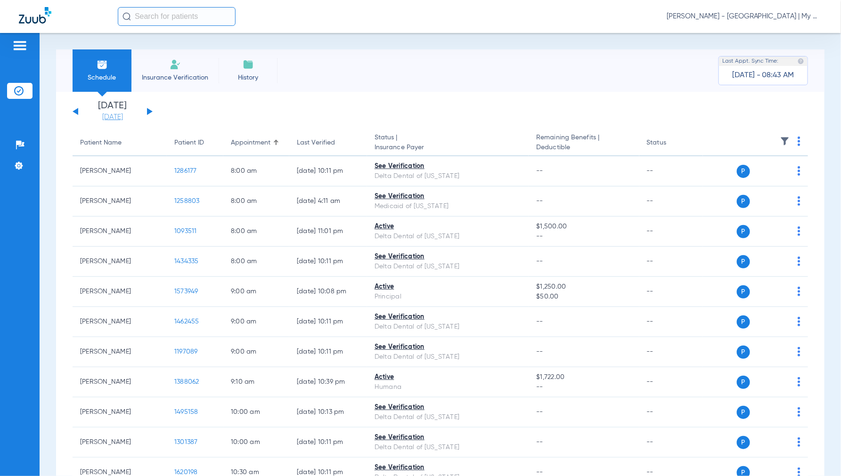
click at [115, 119] on link "[DATE]" at bounding box center [112, 117] width 57 height 9
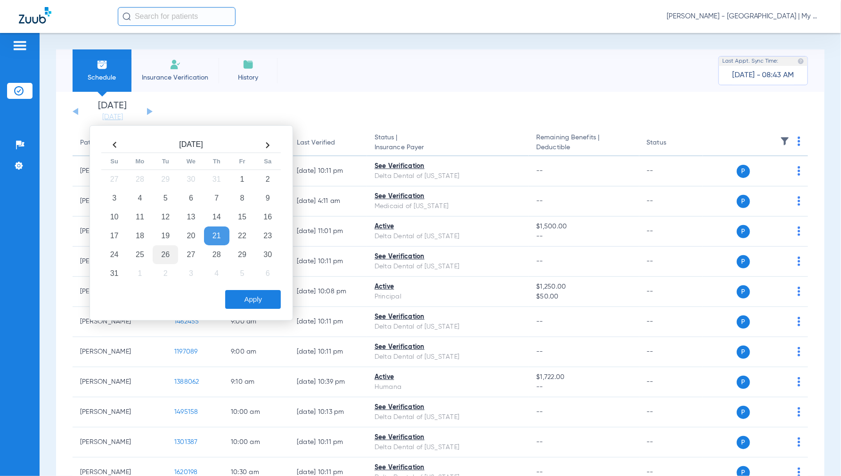
click at [172, 256] on td "26" at bounding box center [165, 255] width 25 height 19
click at [263, 299] on button "Apply" at bounding box center [253, 299] width 56 height 19
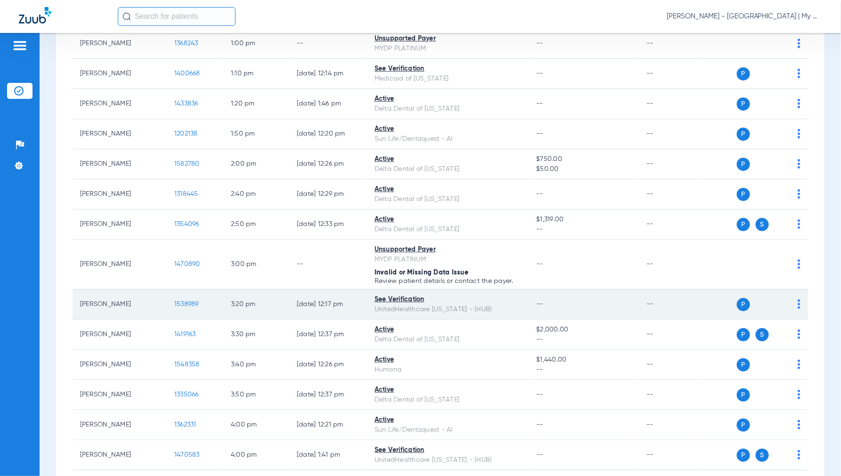
scroll to position [837, 0]
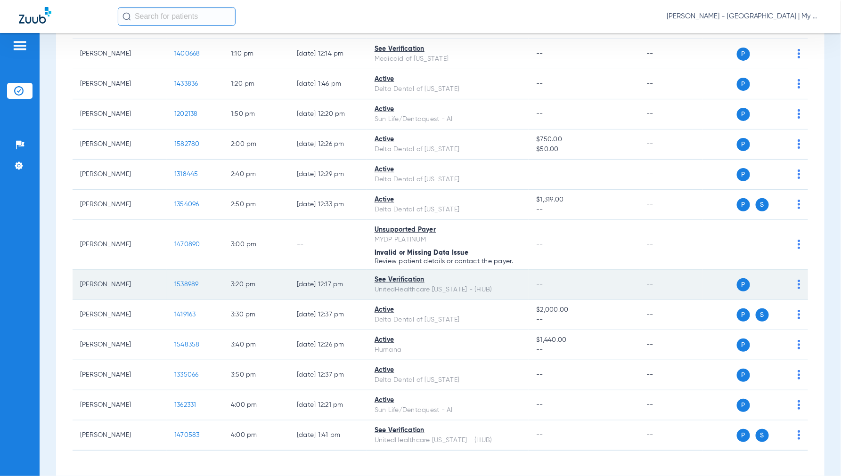
click at [182, 286] on span "1538989" at bounding box center [186, 284] width 25 height 7
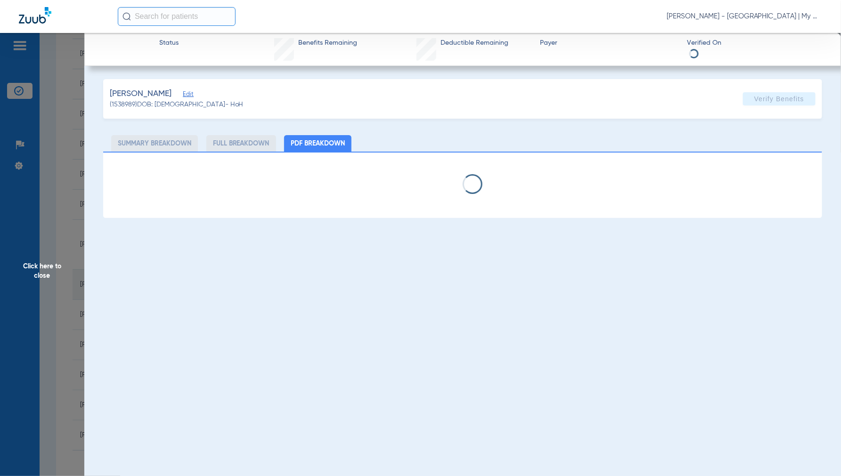
select select "page-width"
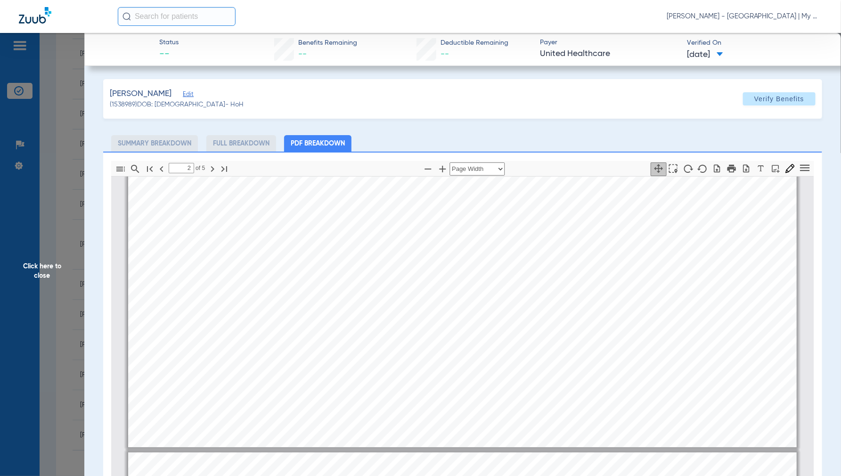
scroll to position [1628, 0]
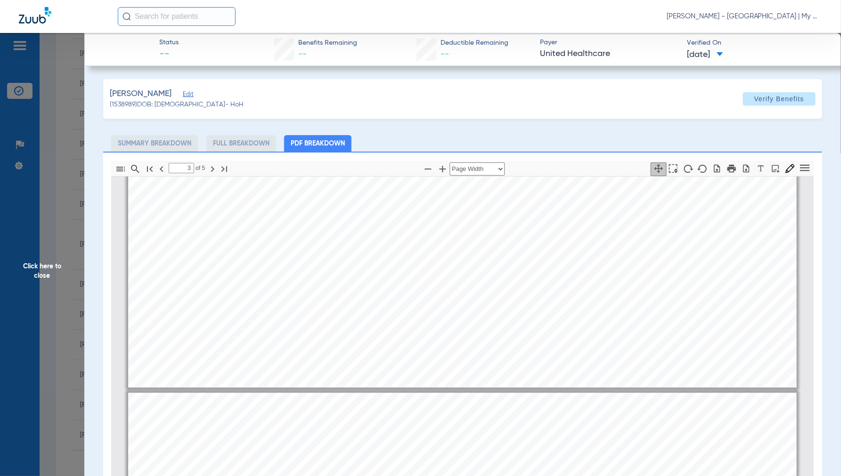
type input "4"
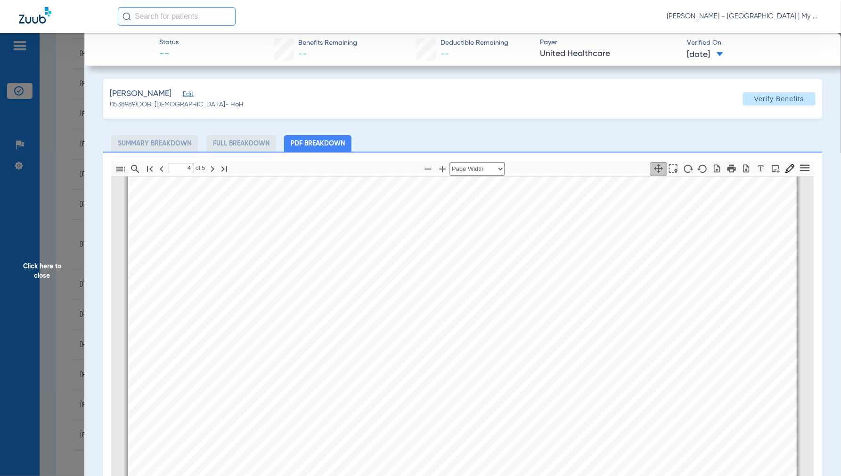
scroll to position [2989, 0]
click at [50, 273] on span "Click here to close" at bounding box center [42, 271] width 84 height 476
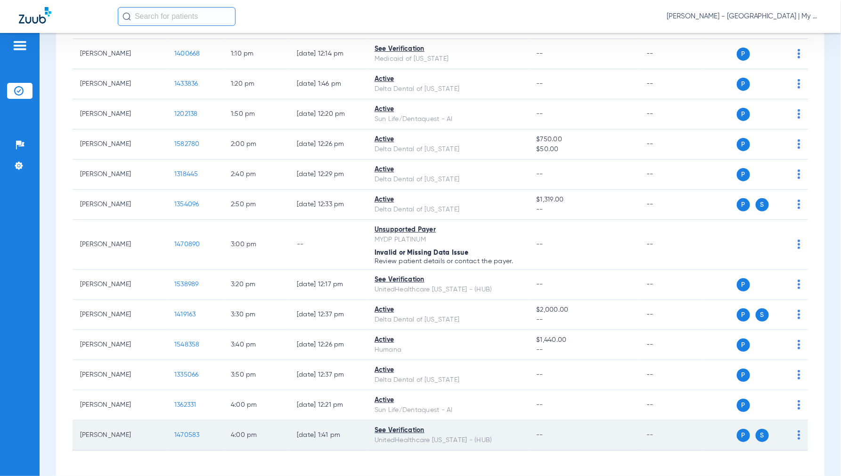
click at [190, 438] on span "1470583" at bounding box center [186, 435] width 25 height 7
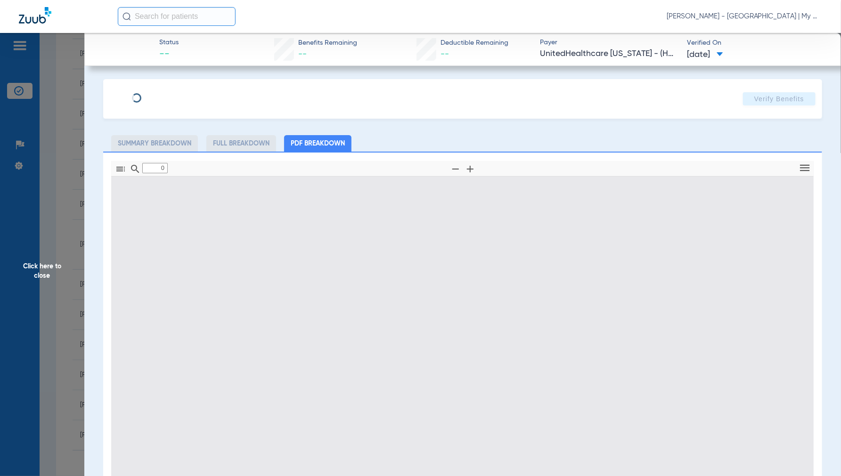
type input "1"
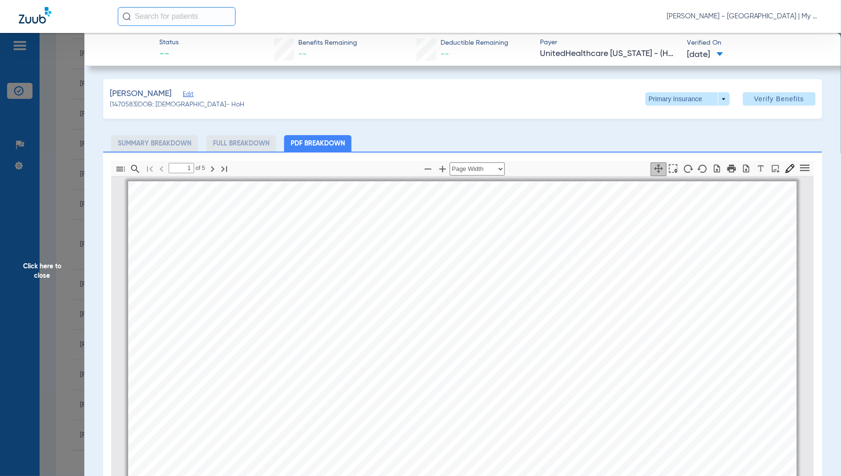
scroll to position [5, 0]
click at [703, 98] on span at bounding box center [688, 98] width 84 height 13
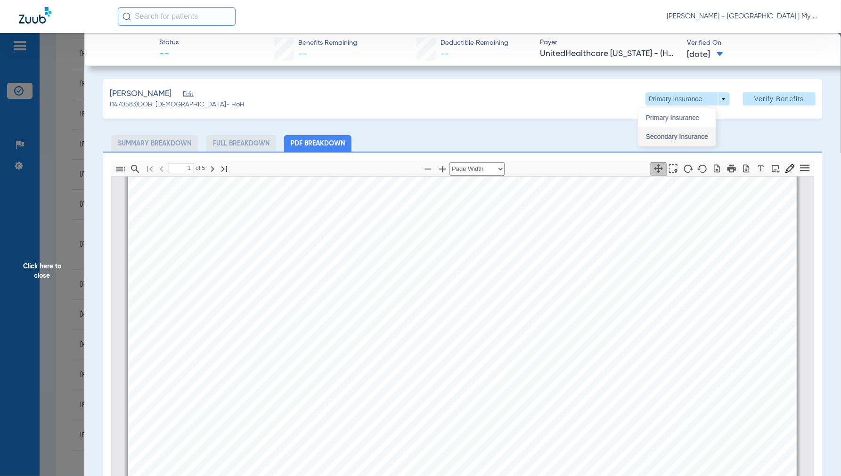
click at [667, 134] on span "Secondary Insurance" at bounding box center [677, 136] width 62 height 7
type input "2"
click at [49, 261] on span "Click here to close" at bounding box center [42, 271] width 84 height 476
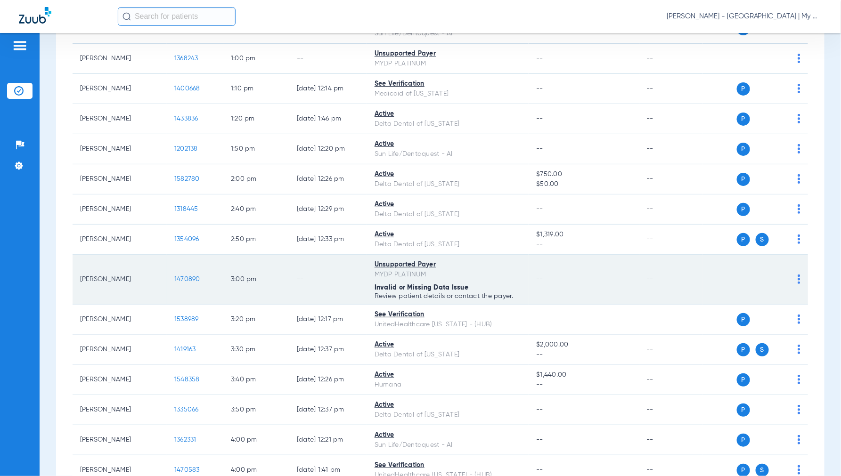
scroll to position [874, 0]
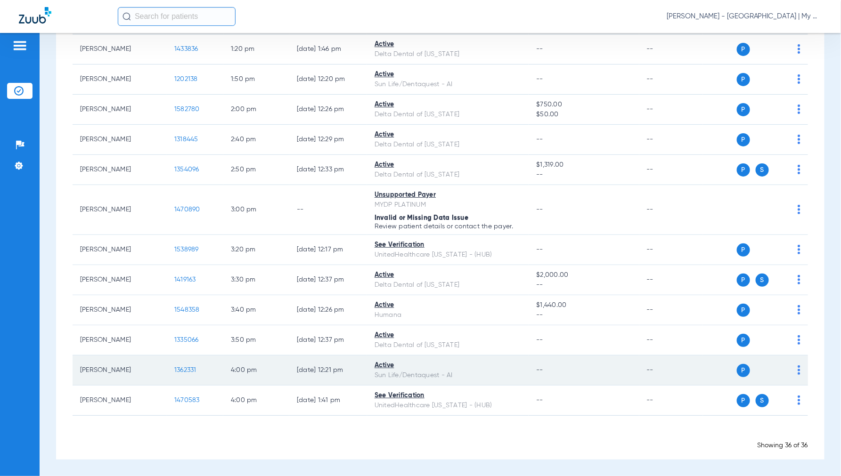
click at [192, 368] on span "1362331" at bounding box center [185, 370] width 22 height 7
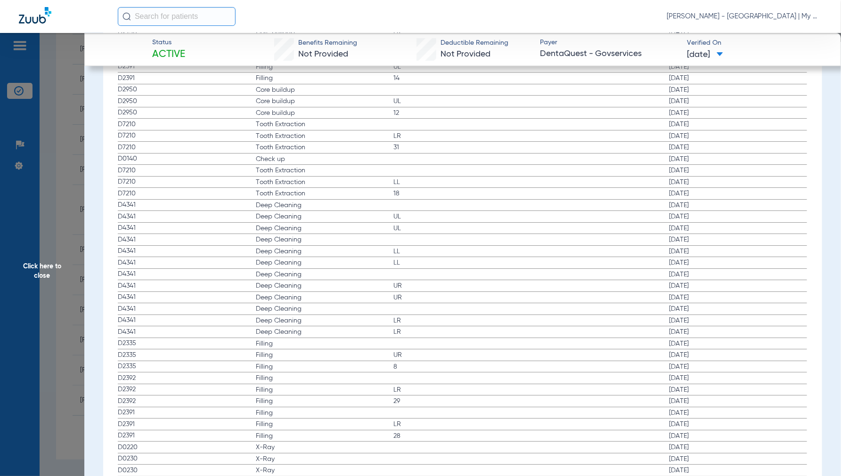
scroll to position [1359, 0]
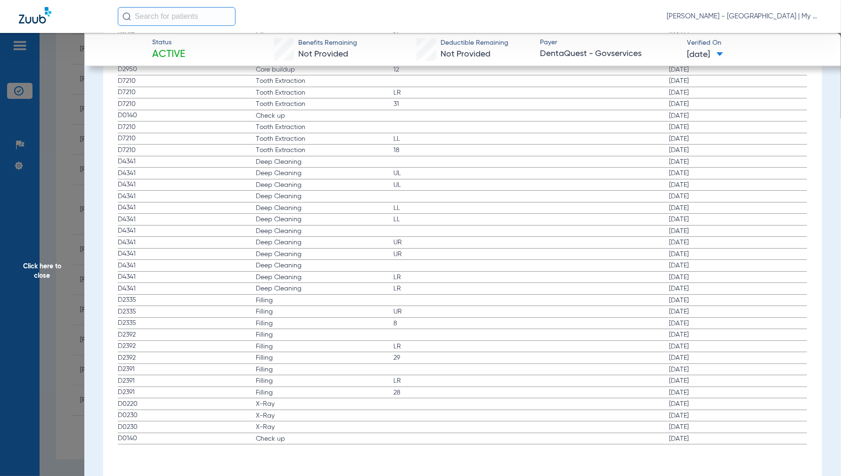
click at [43, 267] on span "Click here to close" at bounding box center [42, 271] width 84 height 476
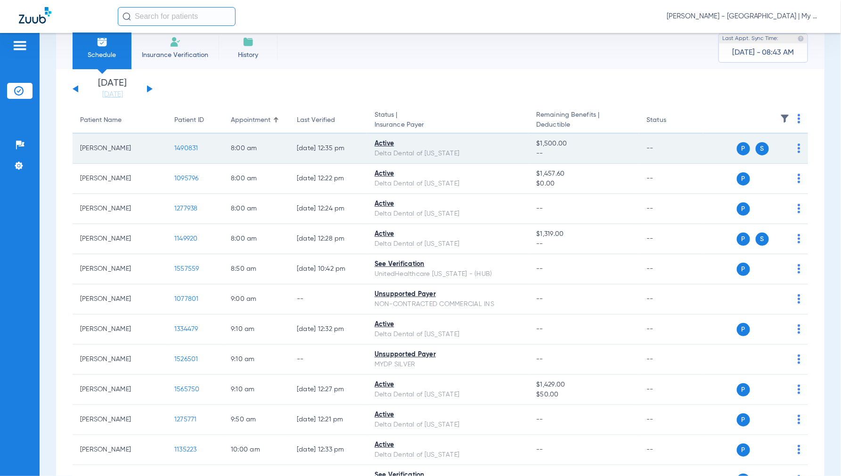
scroll to position [0, 0]
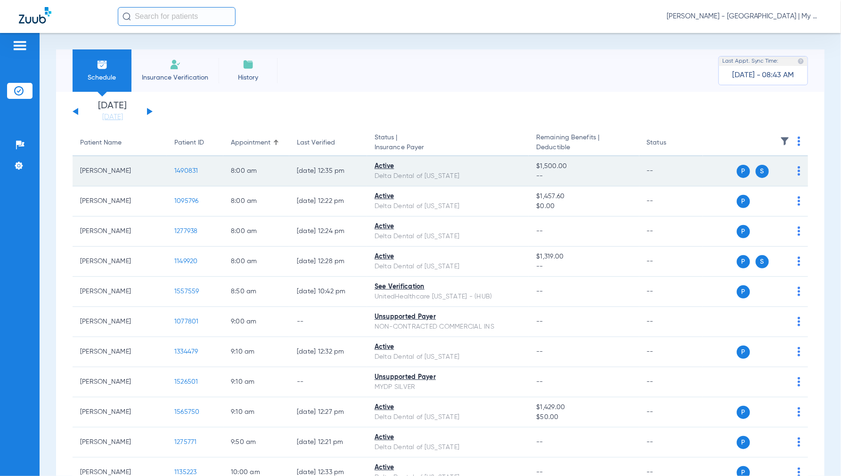
click at [189, 168] on span "1490831" at bounding box center [186, 171] width 24 height 7
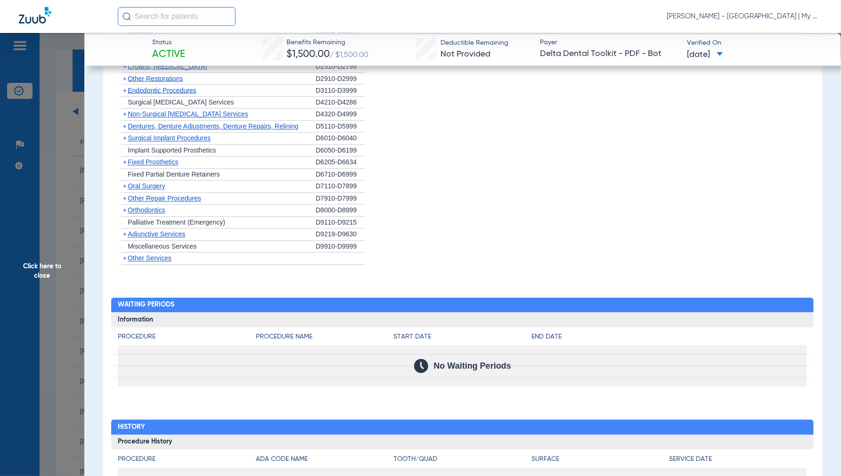
scroll to position [769, 0]
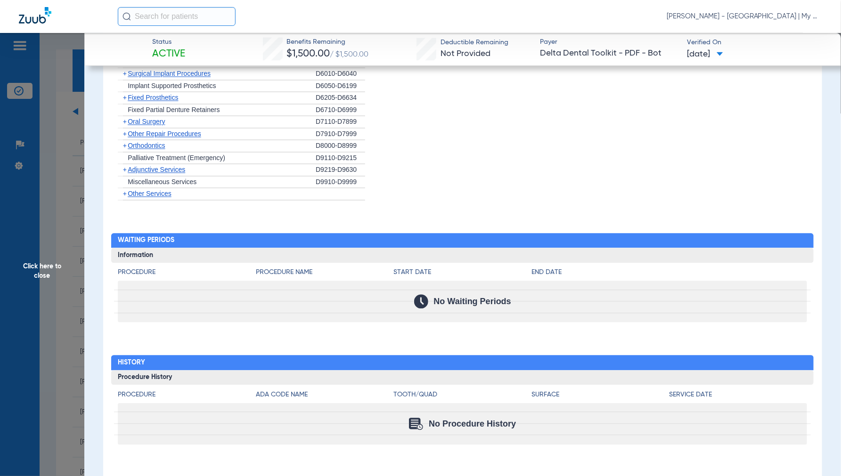
click at [48, 275] on span "Click here to close" at bounding box center [42, 271] width 84 height 476
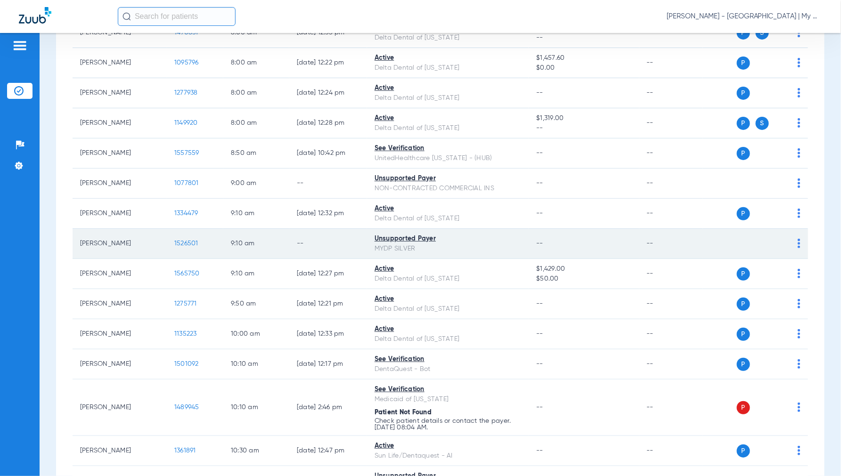
scroll to position [157, 0]
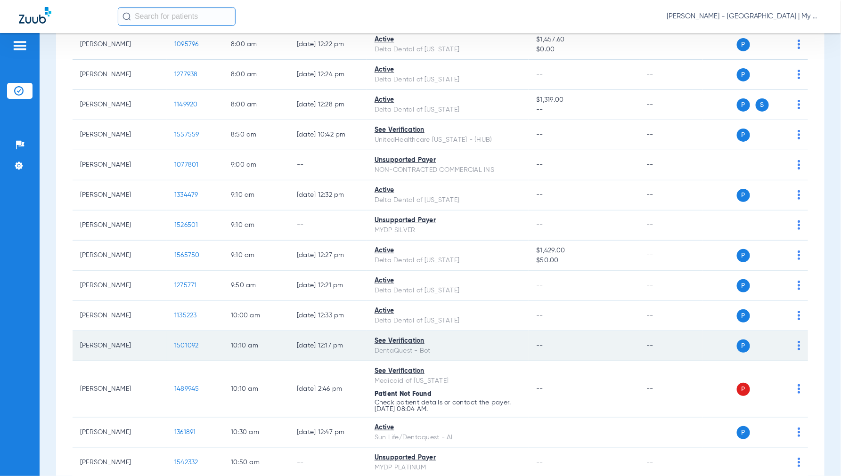
click at [189, 345] on span "1501092" at bounding box center [186, 346] width 25 height 7
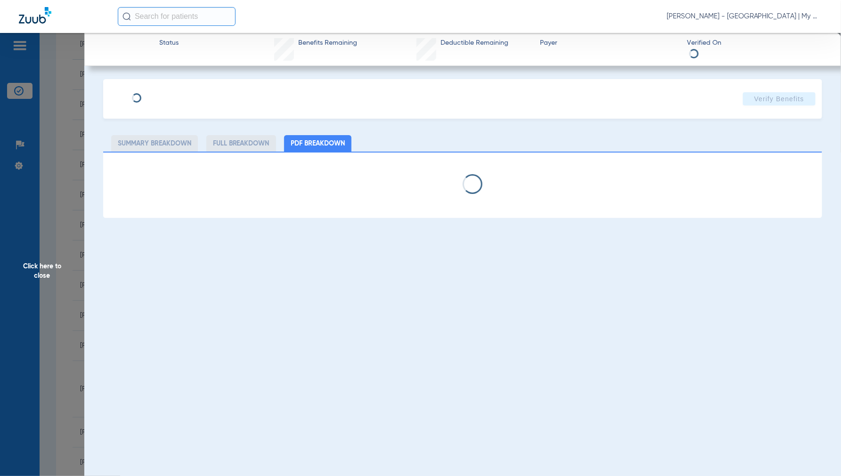
select select "page-width"
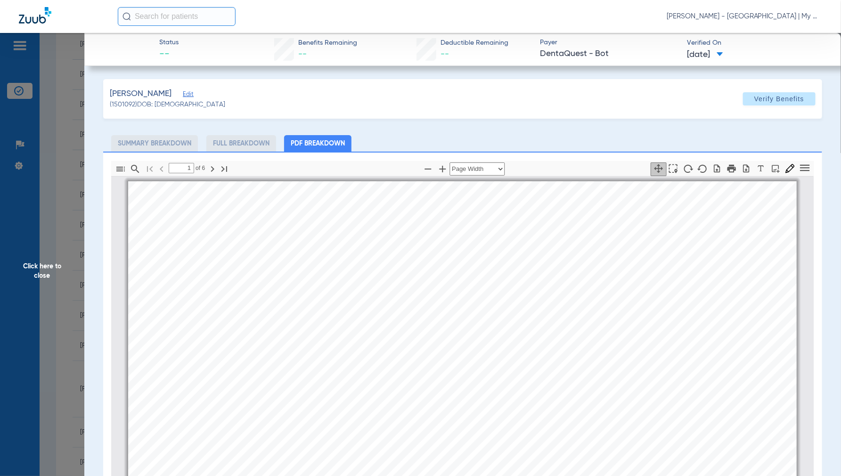
scroll to position [5, 0]
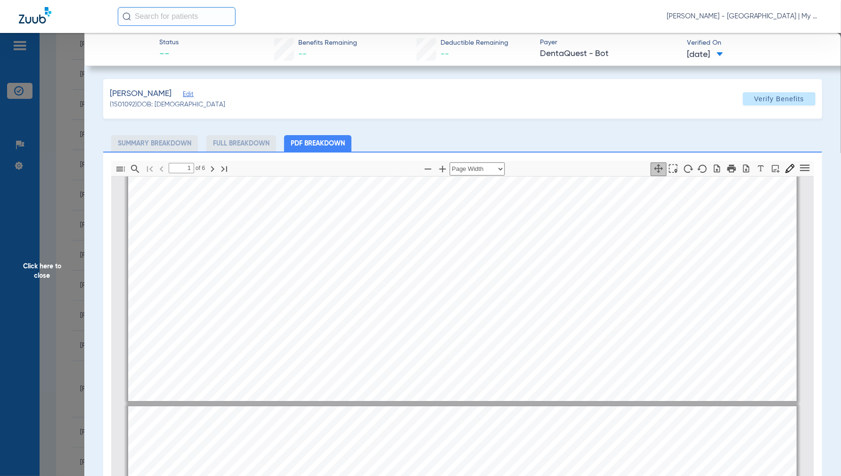
type input "2"
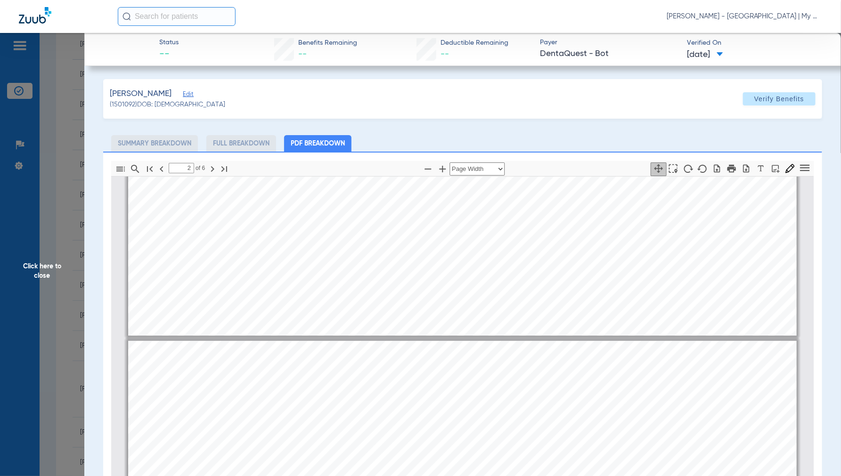
scroll to position [371, 0]
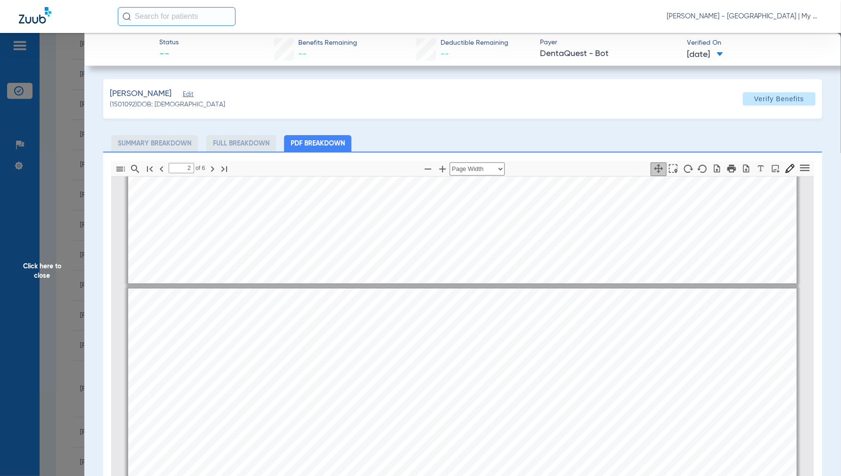
click at [55, 265] on span "Click here to close" at bounding box center [42, 271] width 84 height 476
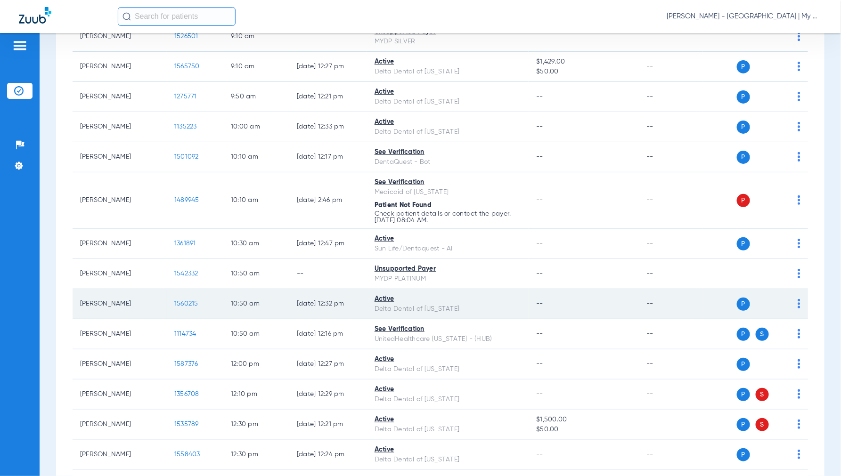
scroll to position [366, 0]
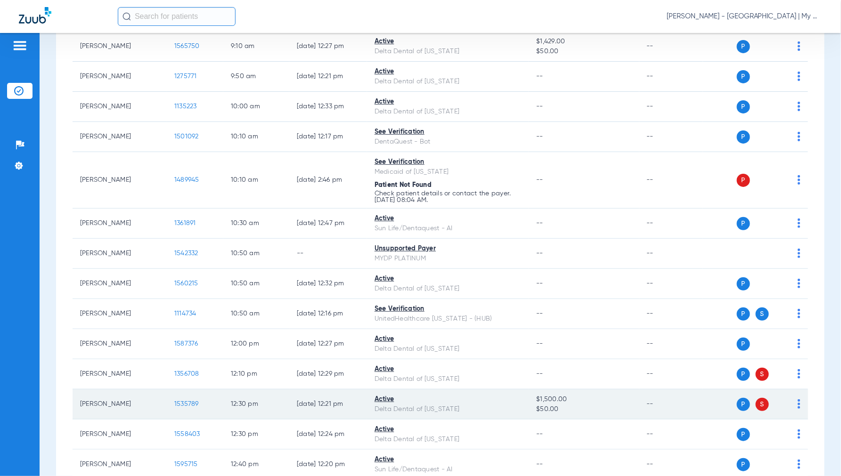
click at [187, 401] on span "1535789" at bounding box center [186, 404] width 25 height 7
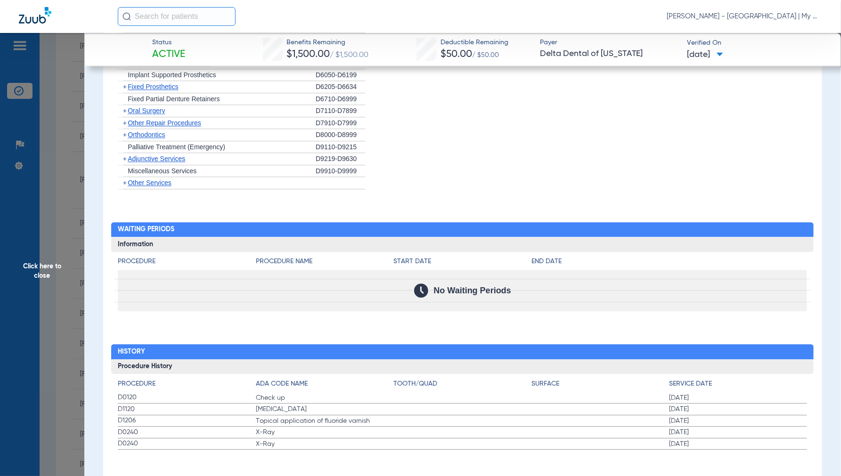
scroll to position [940, 0]
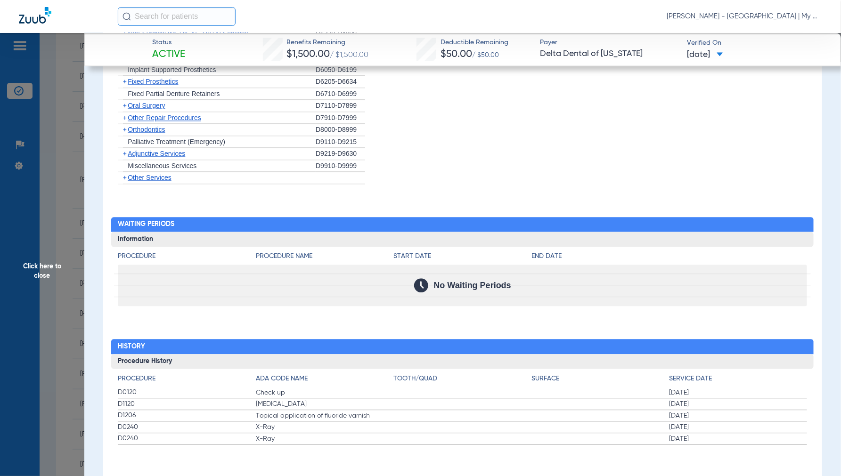
drag, startPoint x: 29, startPoint y: 272, endPoint x: 103, endPoint y: 270, distance: 73.6
click at [30, 272] on span "Click here to close" at bounding box center [42, 271] width 84 height 476
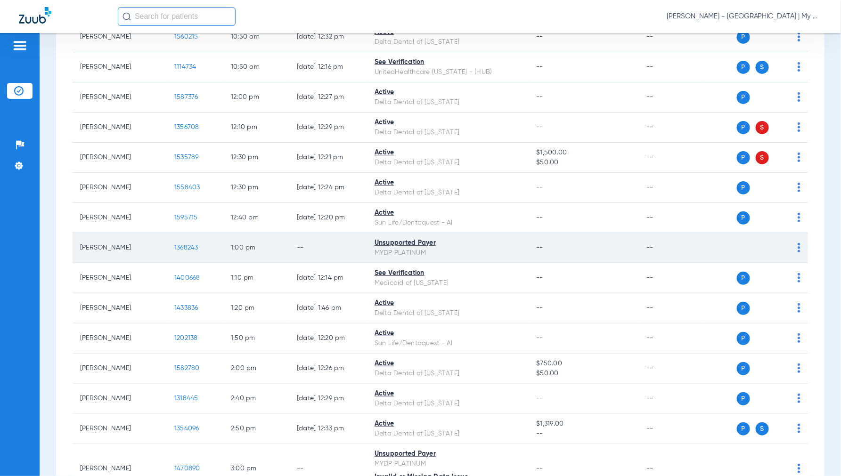
scroll to position [628, 0]
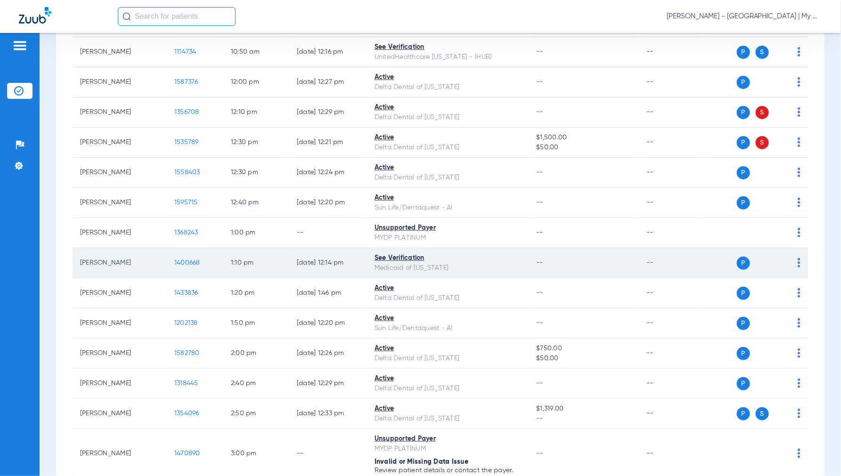
click at [189, 262] on span "1400668" at bounding box center [187, 263] width 26 height 7
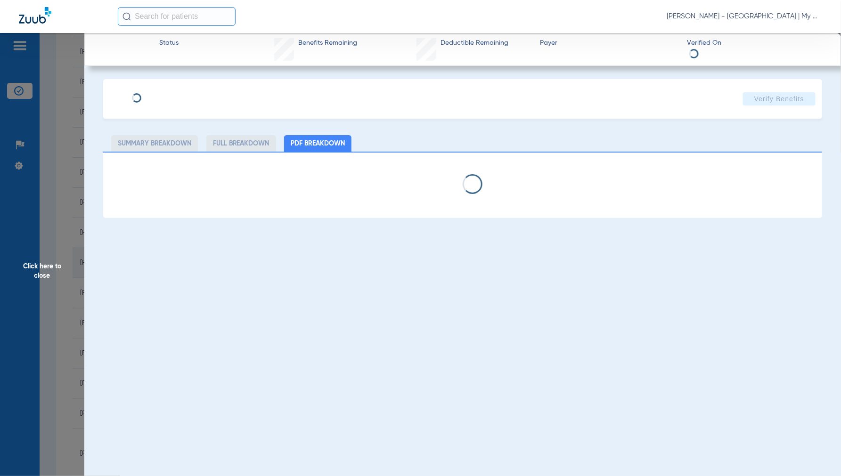
select select "page-width"
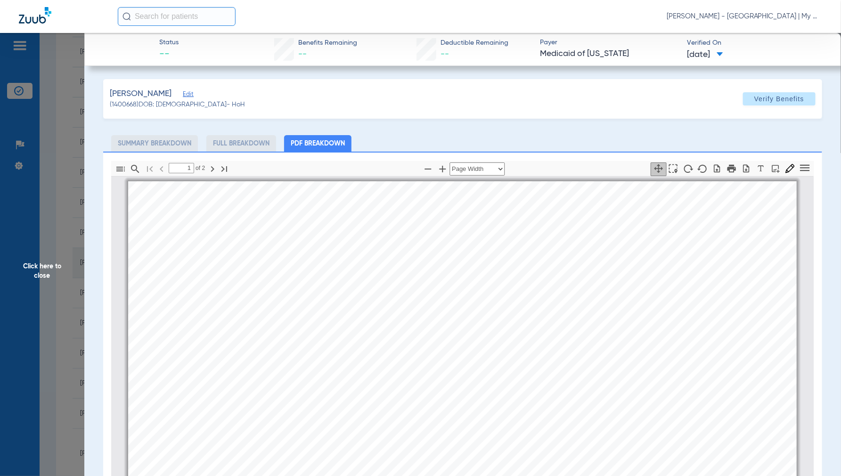
scroll to position [5, 0]
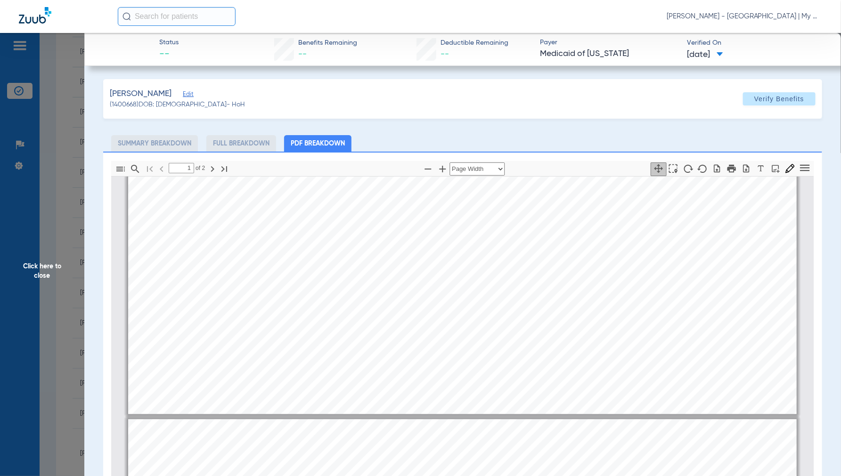
type input "2"
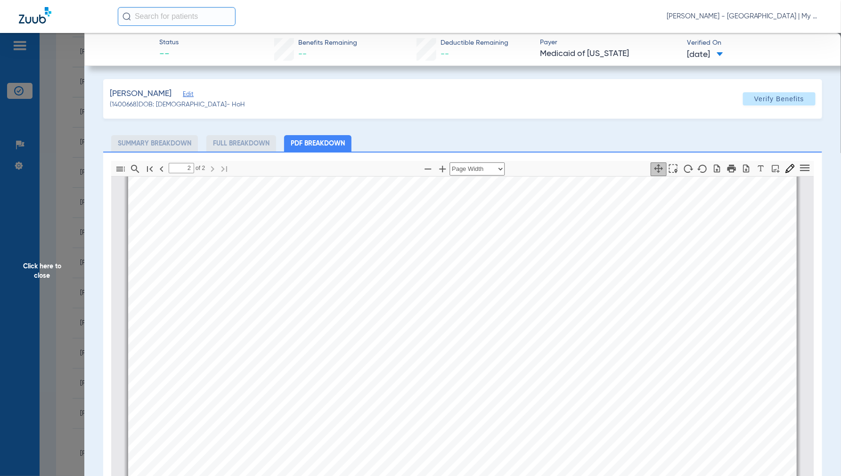
scroll to position [1261, 0]
click at [54, 263] on span "Click here to close" at bounding box center [42, 271] width 84 height 476
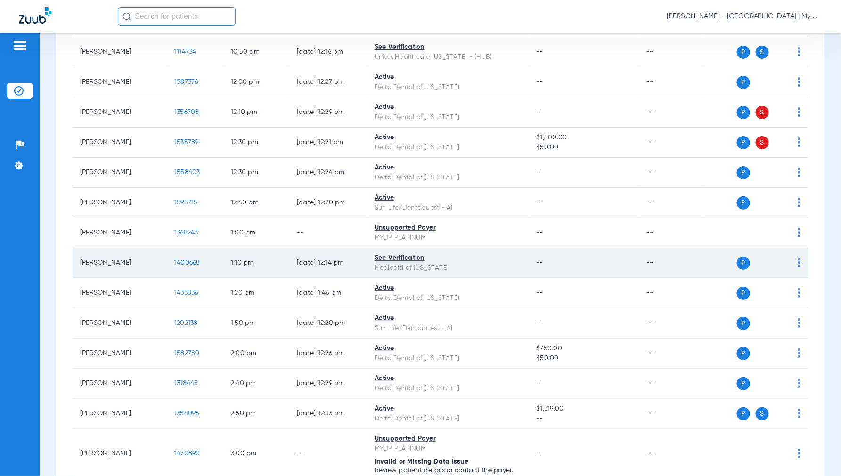
scroll to position [681, 0]
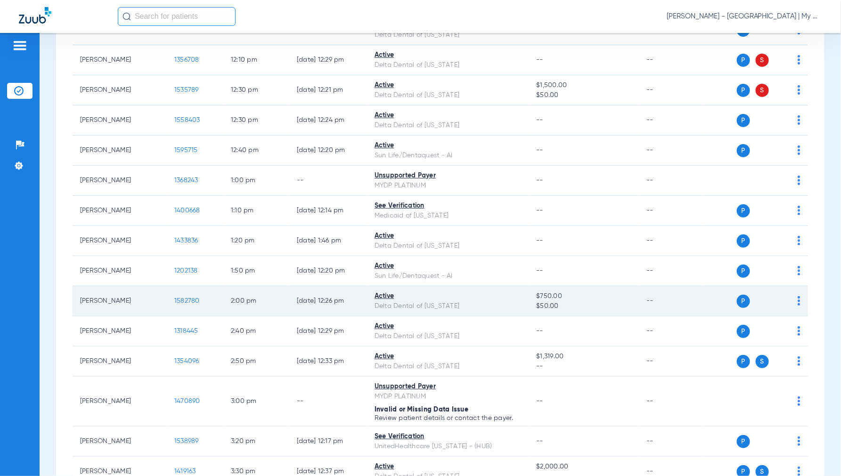
click at [182, 303] on span "1582780" at bounding box center [186, 301] width 25 height 7
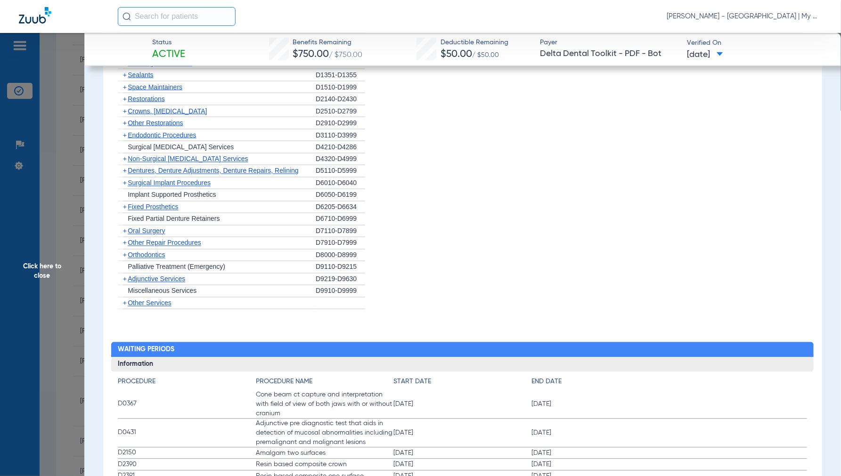
scroll to position [733, 0]
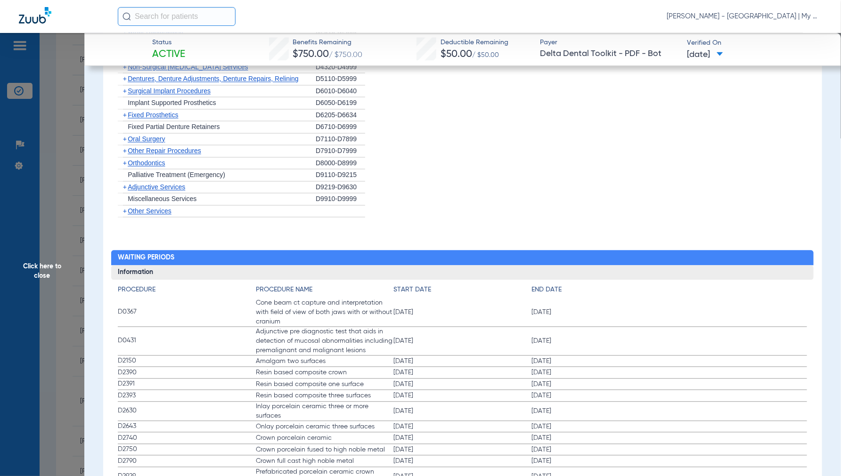
click at [27, 274] on span "Click here to close" at bounding box center [42, 271] width 84 height 476
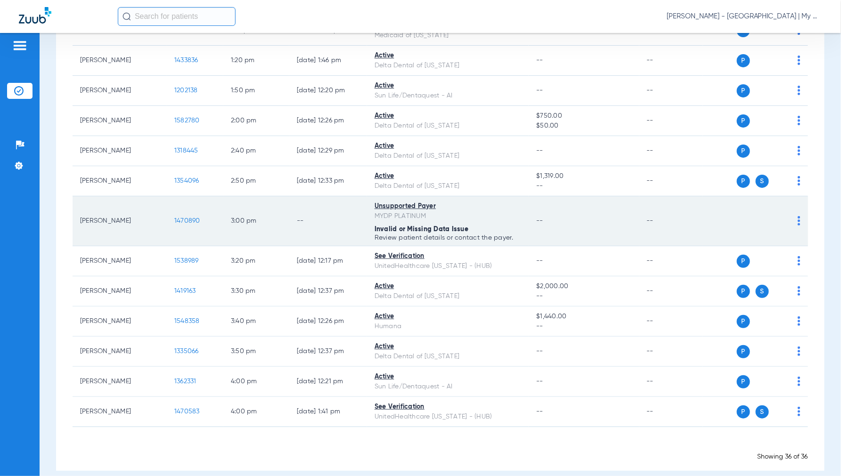
scroll to position [874, 0]
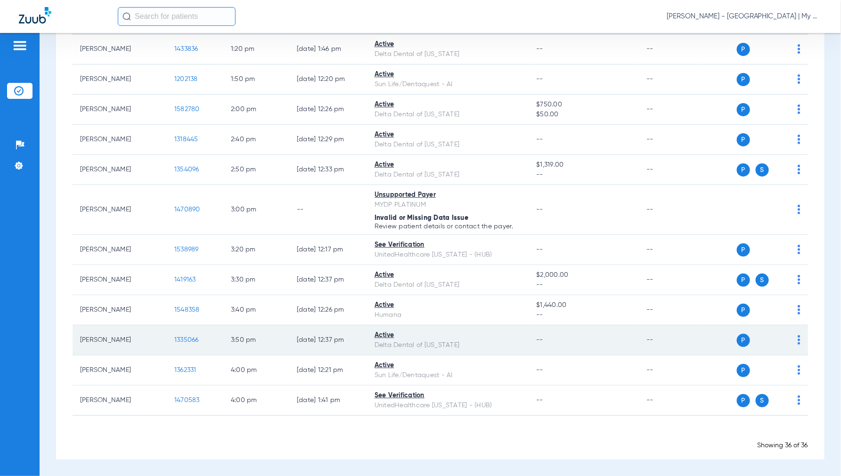
click at [180, 340] on span "1335066" at bounding box center [186, 340] width 25 height 7
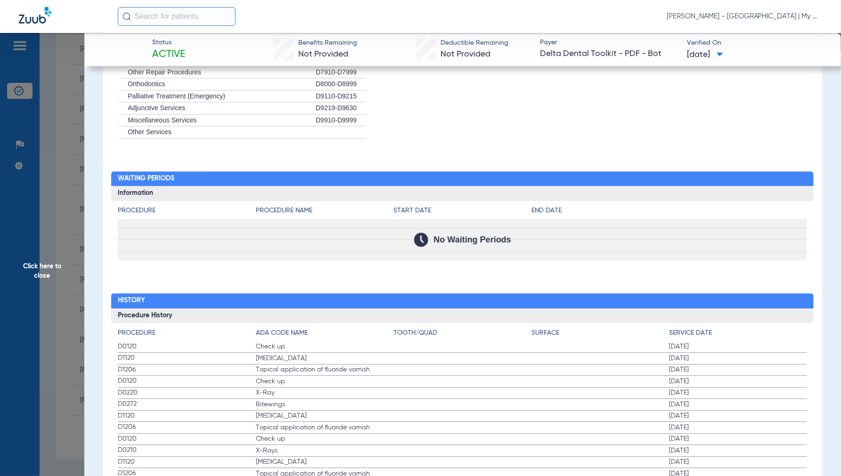
scroll to position [837, 0]
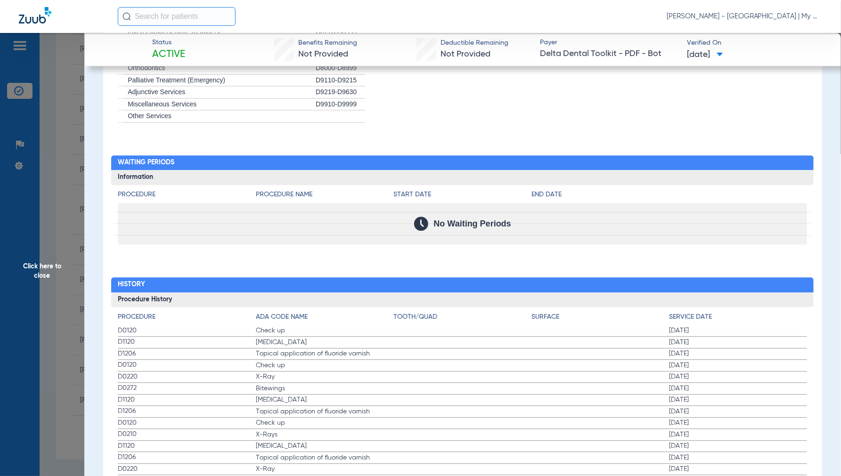
click at [45, 266] on span "Click here to close" at bounding box center [42, 271] width 84 height 476
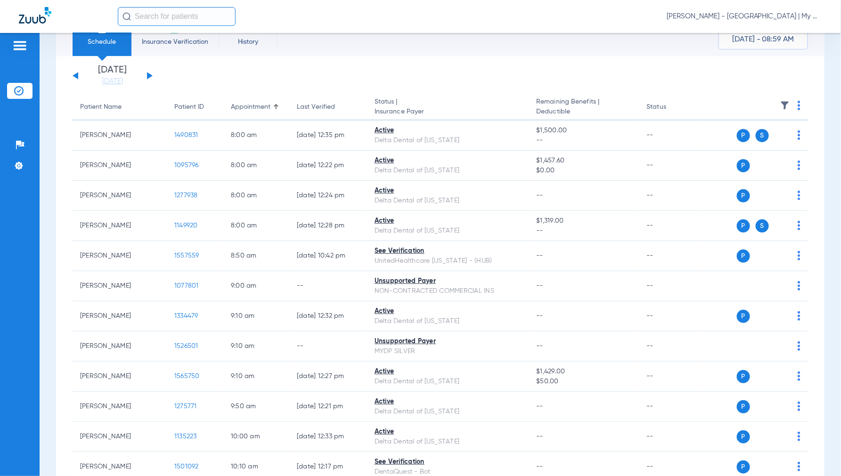
scroll to position [0, 0]
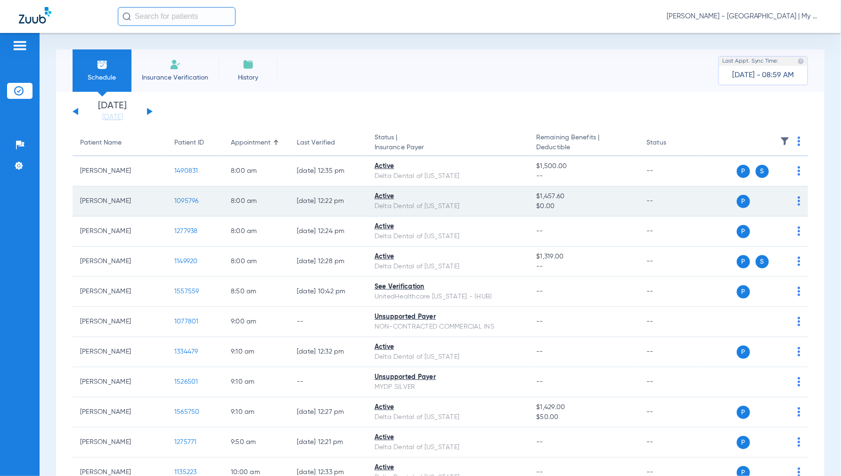
click at [185, 200] on span "1095796" at bounding box center [186, 201] width 25 height 7
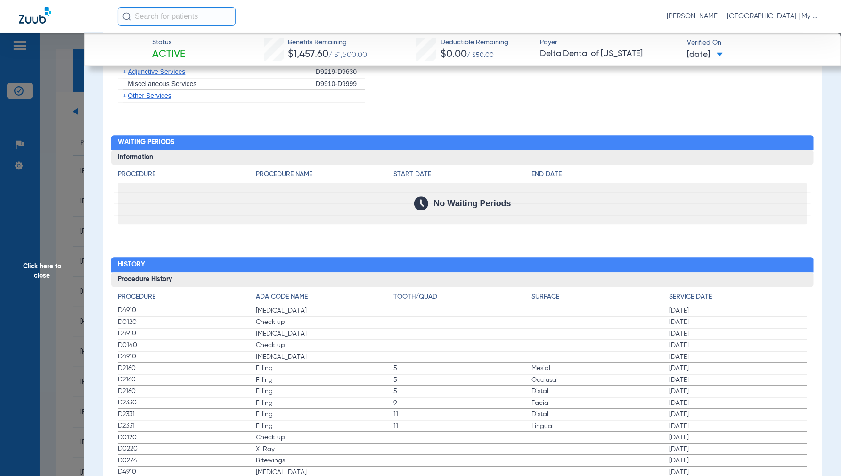
scroll to position [995, 0]
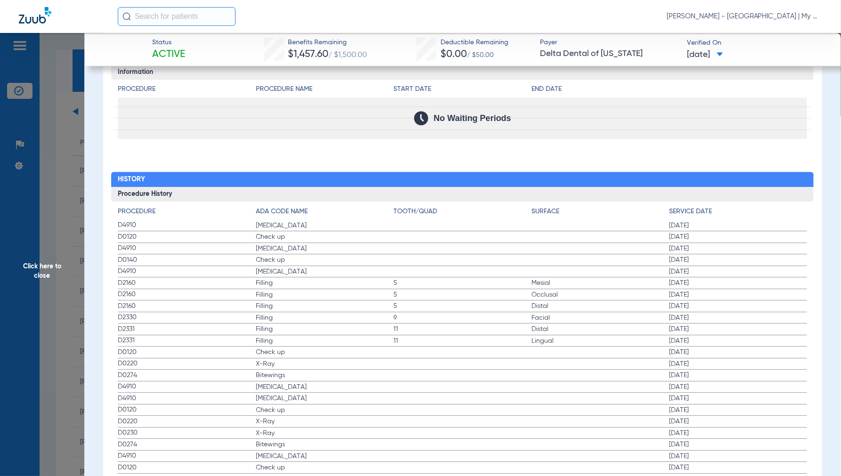
click at [40, 277] on span "Click here to close" at bounding box center [42, 271] width 84 height 476
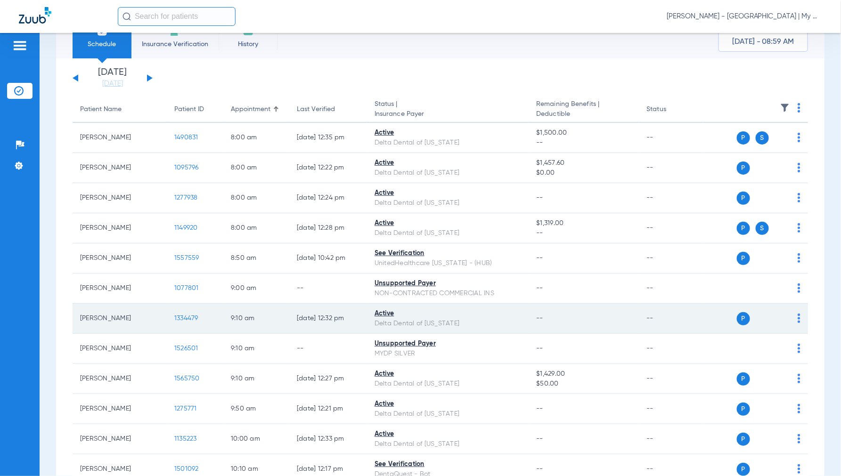
scroll to position [52, 0]
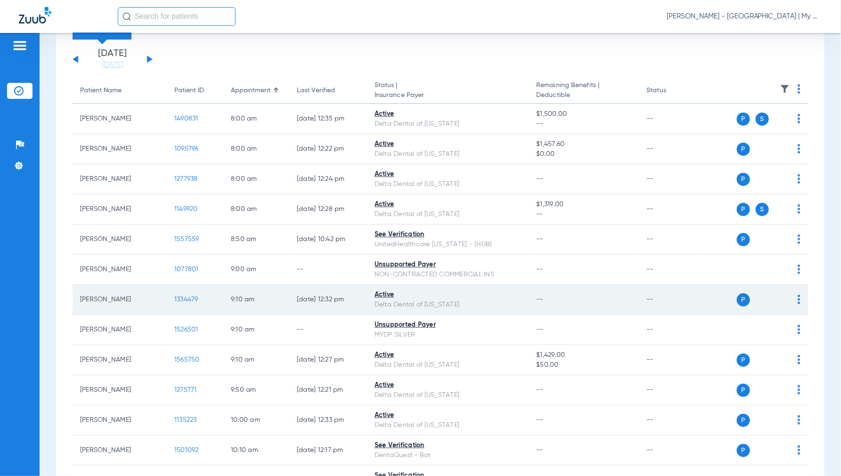
click at [194, 300] on span "1334479" at bounding box center [186, 299] width 24 height 7
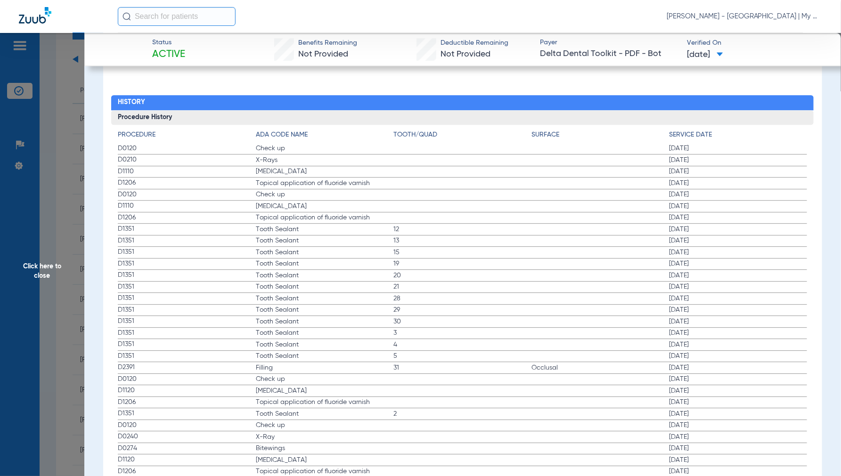
scroll to position [1047, 0]
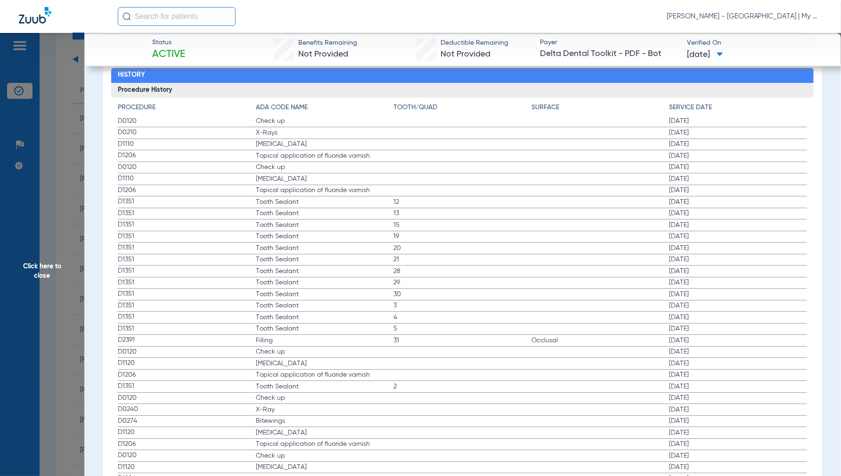
drag, startPoint x: 43, startPoint y: 267, endPoint x: 88, endPoint y: 255, distance: 46.4
click at [43, 267] on span "Click here to close" at bounding box center [42, 271] width 84 height 476
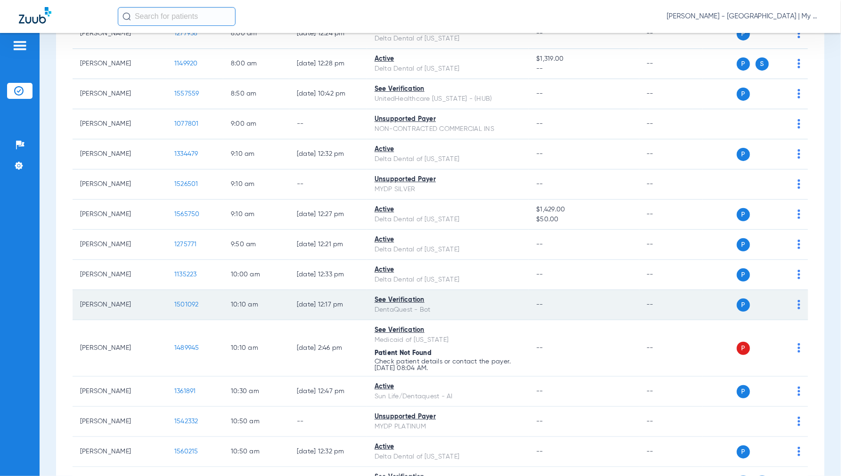
scroll to position [209, 0]
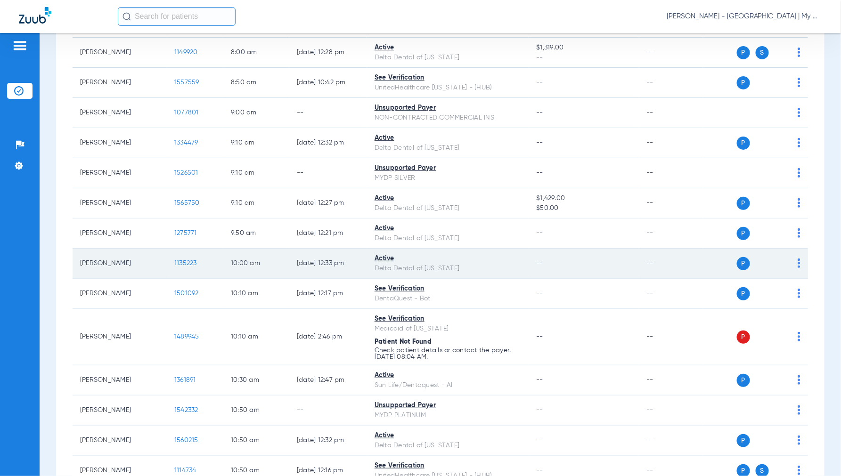
click at [182, 263] on span "1135223" at bounding box center [185, 263] width 23 height 7
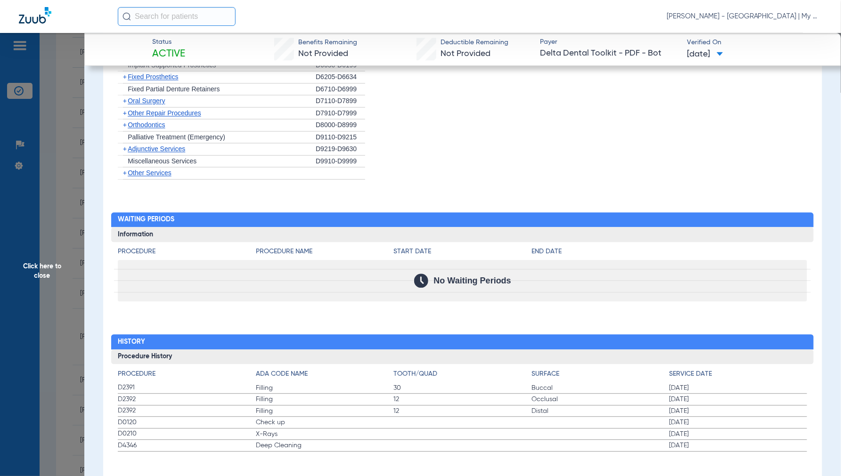
scroll to position [797, 0]
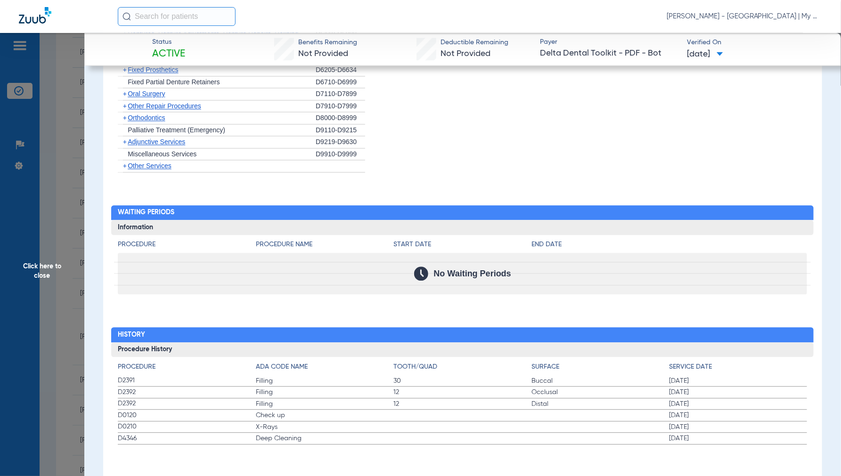
click at [43, 266] on span "Click here to close" at bounding box center [42, 271] width 84 height 476
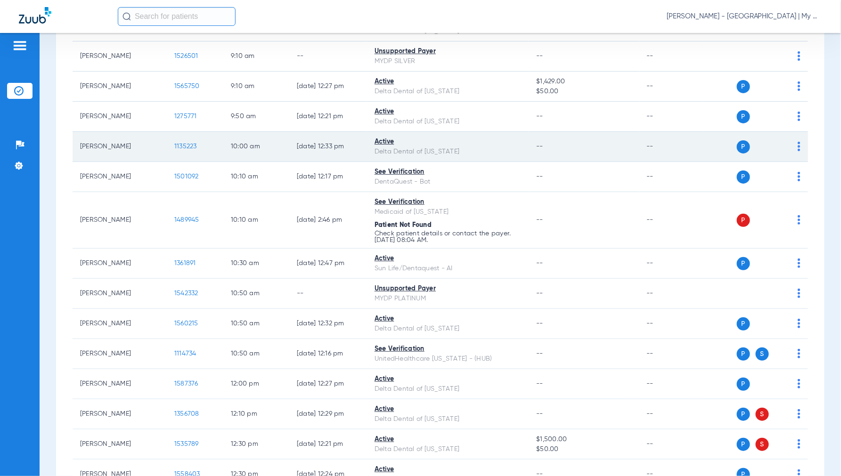
scroll to position [366, 0]
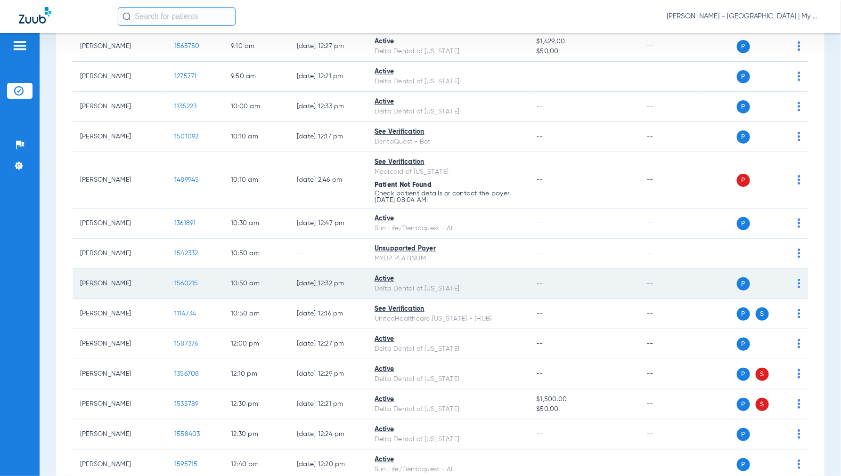
click at [191, 280] on span "1560215" at bounding box center [186, 283] width 24 height 7
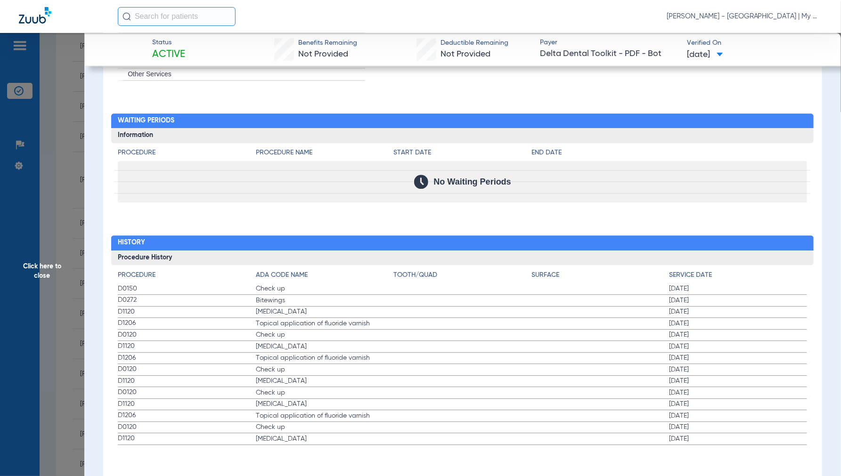
scroll to position [889, 0]
click at [46, 269] on span "Click here to close" at bounding box center [42, 271] width 84 height 476
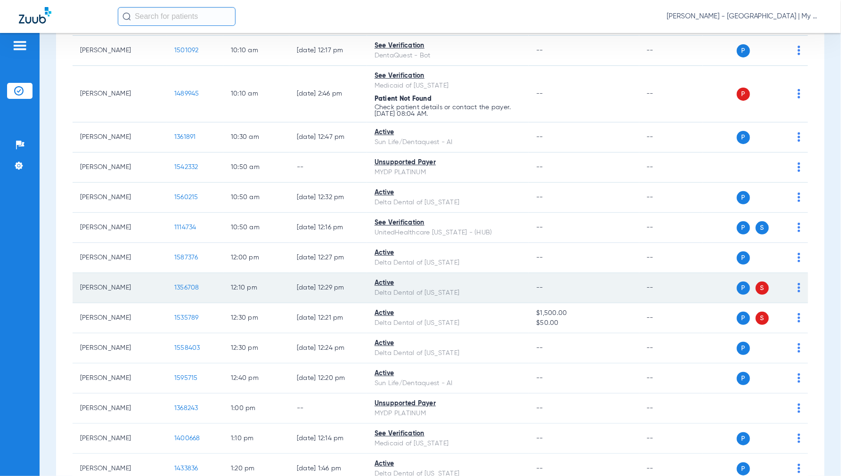
scroll to position [471, 0]
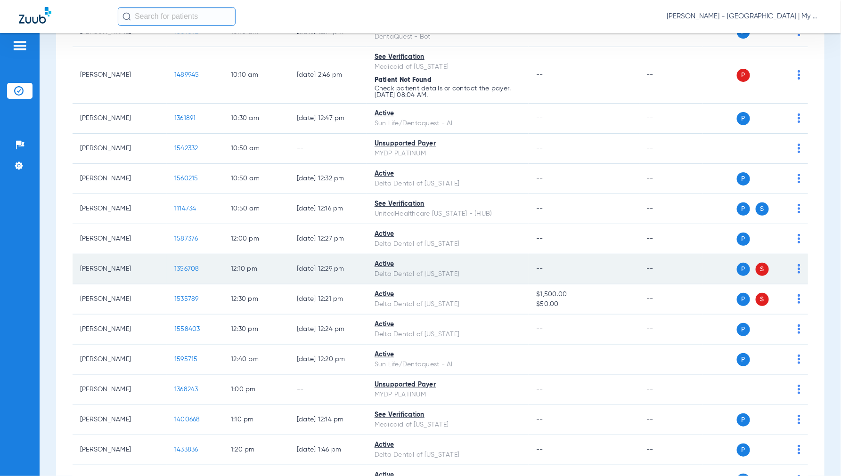
click at [185, 267] on span "1356708" at bounding box center [186, 269] width 25 height 7
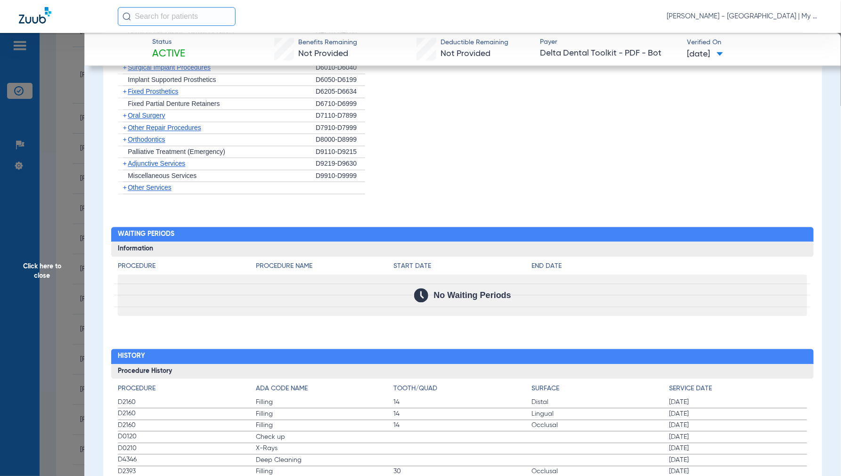
scroll to position [837, 0]
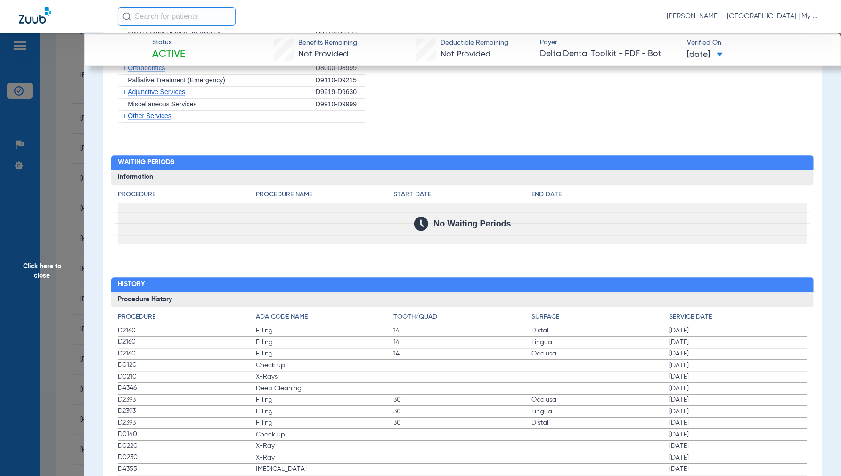
click at [48, 271] on span "Click here to close" at bounding box center [42, 271] width 84 height 476
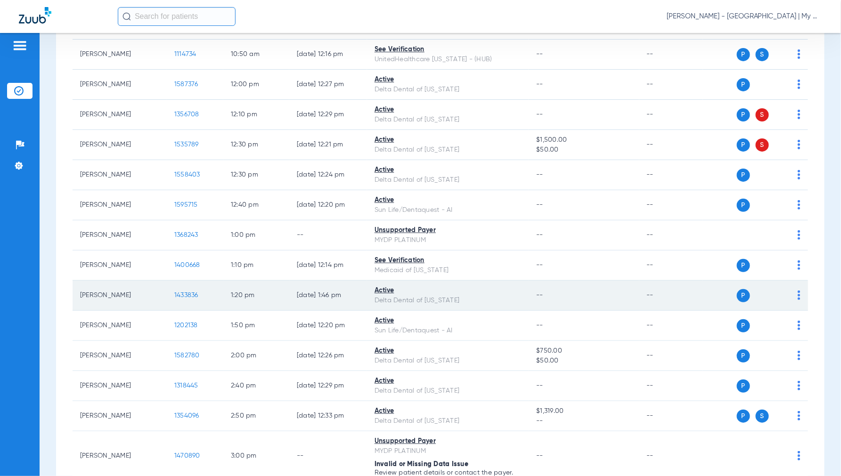
scroll to position [628, 0]
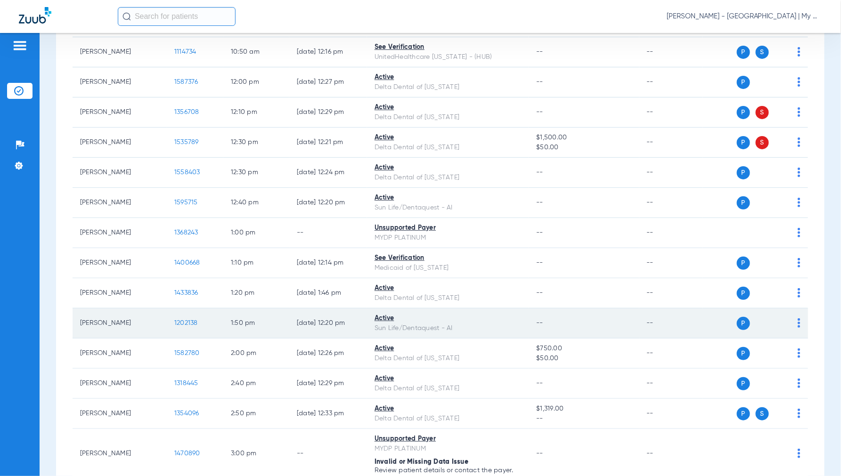
click at [181, 327] on span "1202138" at bounding box center [186, 323] width 24 height 7
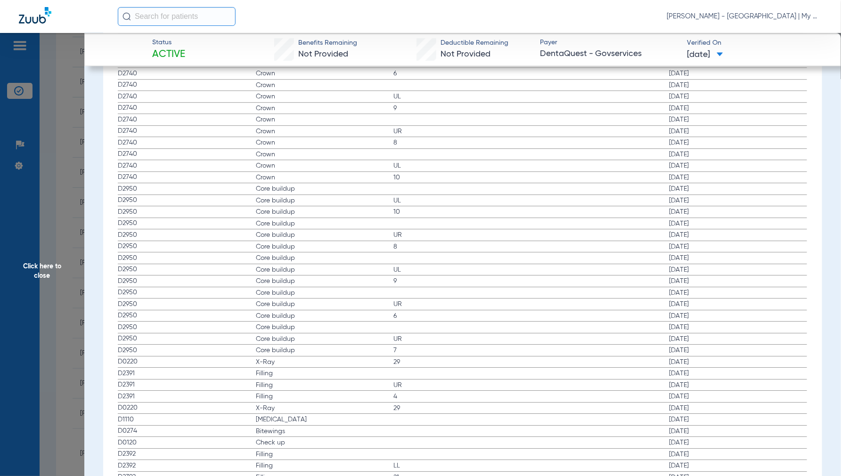
scroll to position [1256, 0]
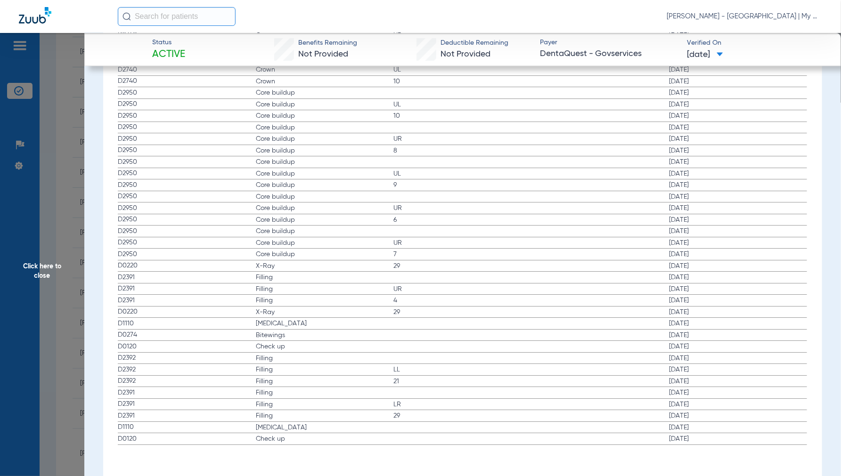
drag, startPoint x: 45, startPoint y: 263, endPoint x: 80, endPoint y: 262, distance: 35.4
click at [46, 262] on span "Click here to close" at bounding box center [42, 271] width 84 height 476
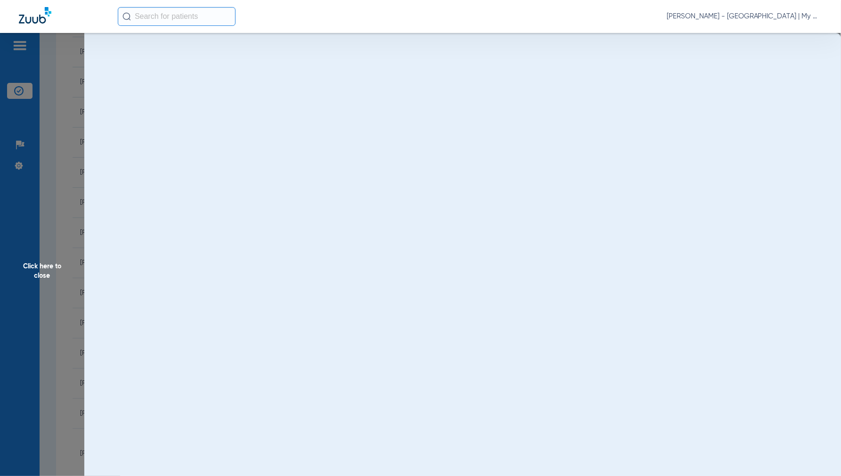
scroll to position [0, 0]
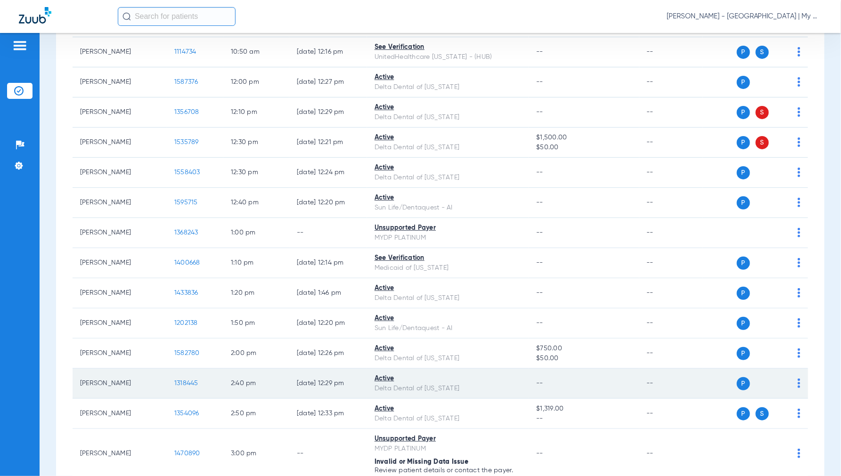
click at [187, 386] on span "1318445" at bounding box center [186, 383] width 24 height 7
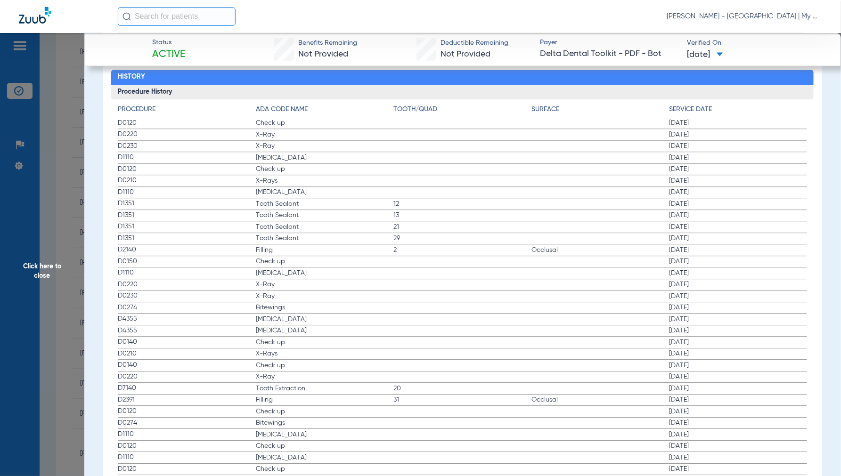
scroll to position [995, 0]
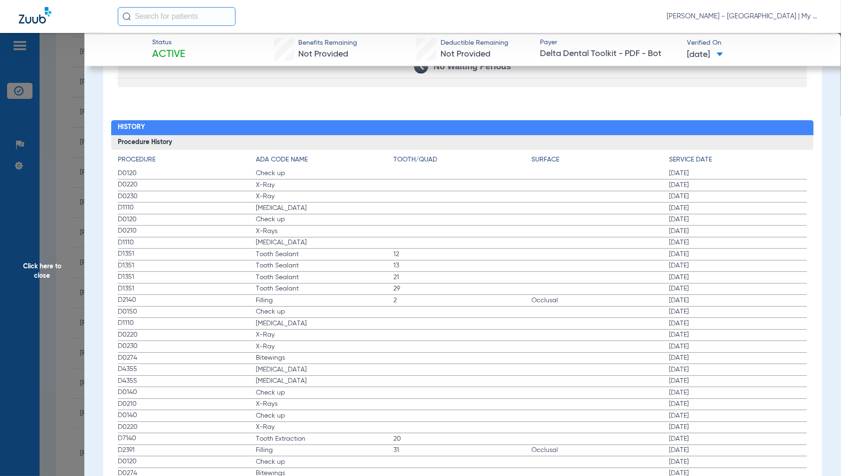
click at [41, 270] on span "Click here to close" at bounding box center [42, 271] width 84 height 476
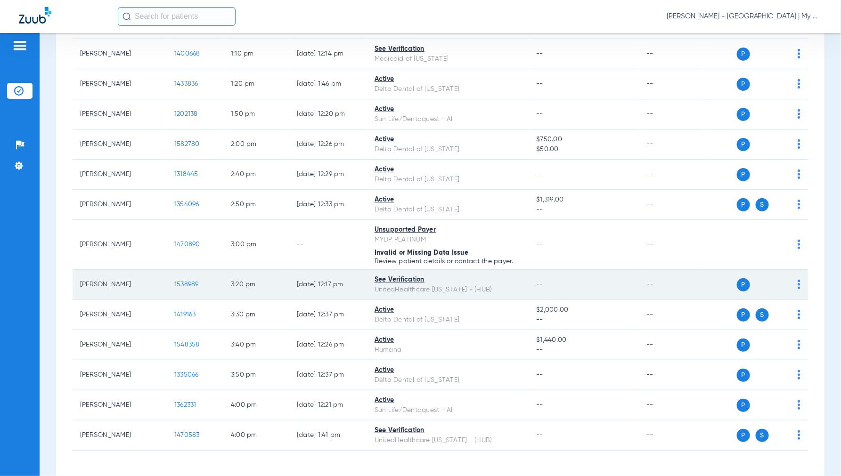
scroll to position [874, 0]
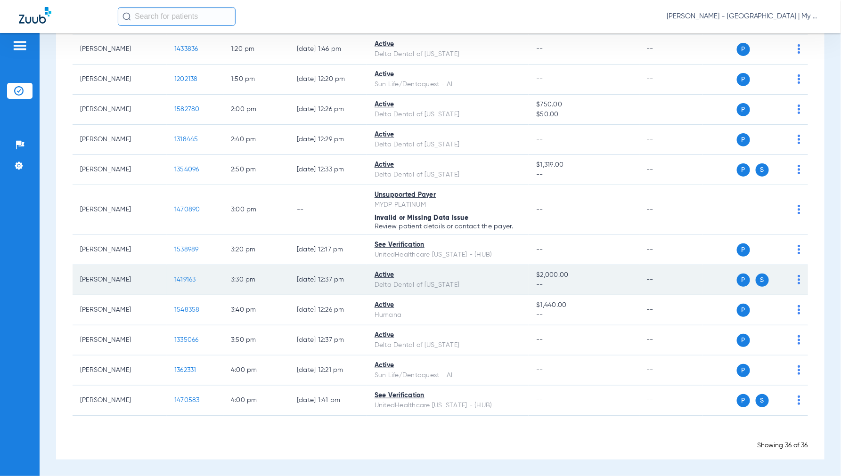
click at [183, 283] on span "1419163" at bounding box center [185, 280] width 22 height 7
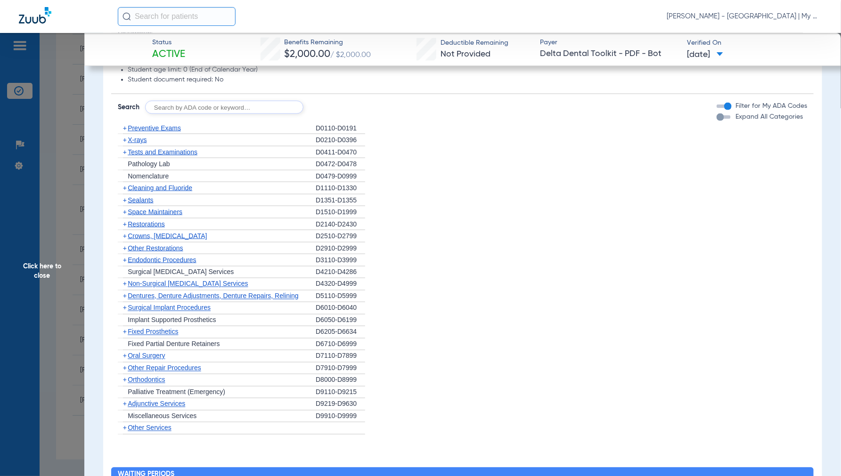
scroll to position [769, 0]
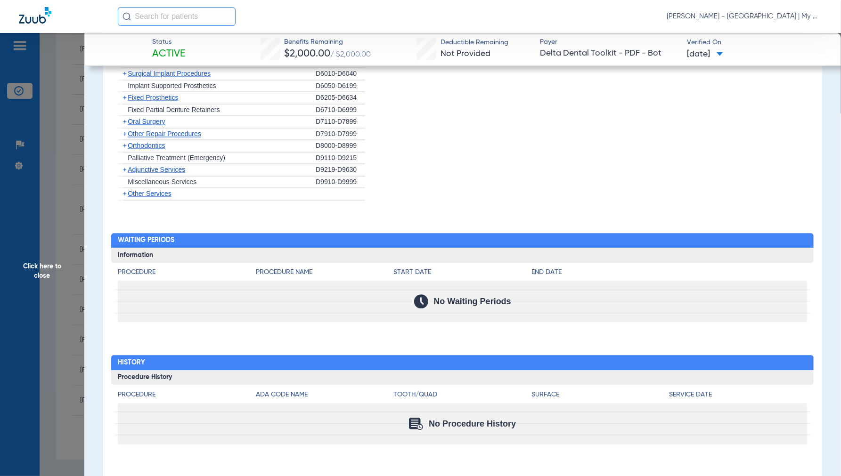
click at [43, 270] on span "Click here to close" at bounding box center [42, 271] width 84 height 476
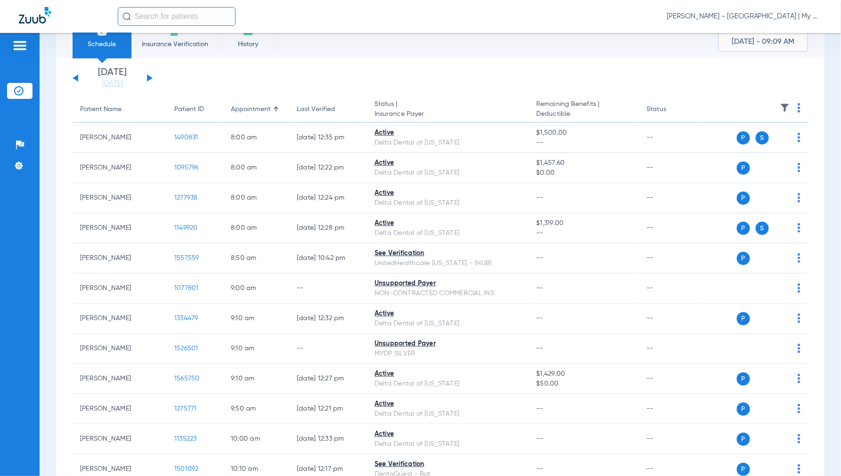
scroll to position [52, 0]
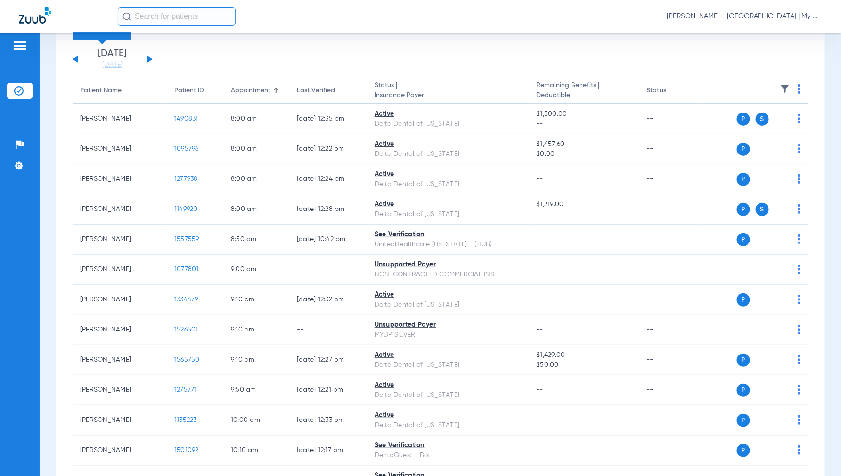
click at [148, 57] on button at bounding box center [150, 59] width 6 height 7
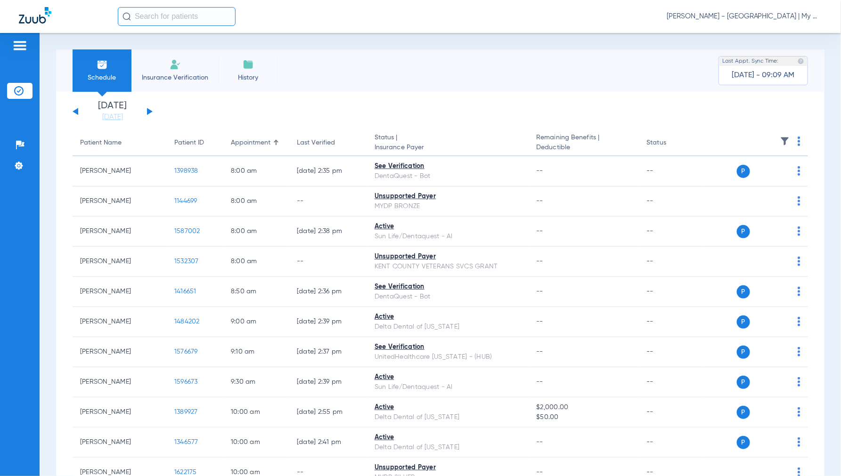
click at [798, 140] on img at bounding box center [799, 141] width 3 height 9
click at [760, 176] on span "Verify All" at bounding box center [755, 178] width 59 height 7
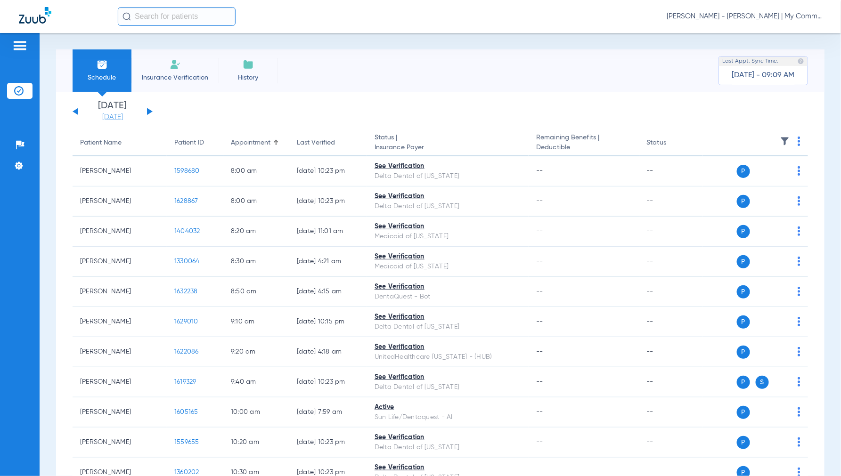
click at [107, 119] on link "[DATE]" at bounding box center [112, 117] width 57 height 9
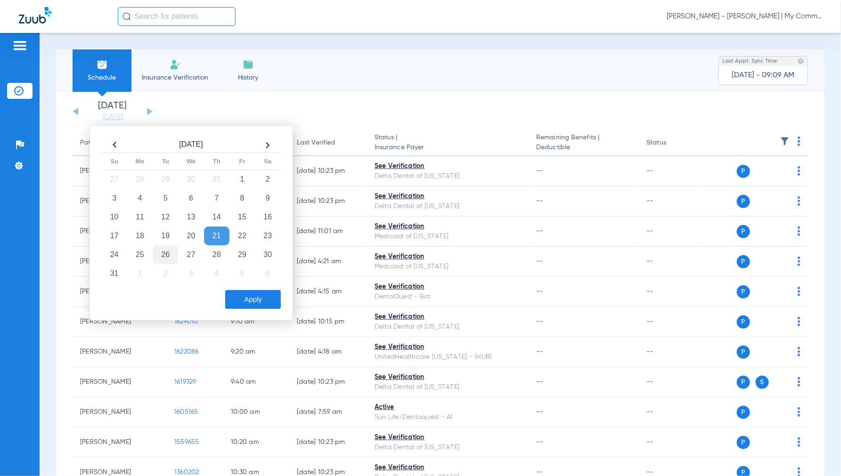
click at [166, 255] on td "26" at bounding box center [165, 255] width 25 height 19
click at [244, 308] on button "Apply" at bounding box center [253, 299] width 56 height 19
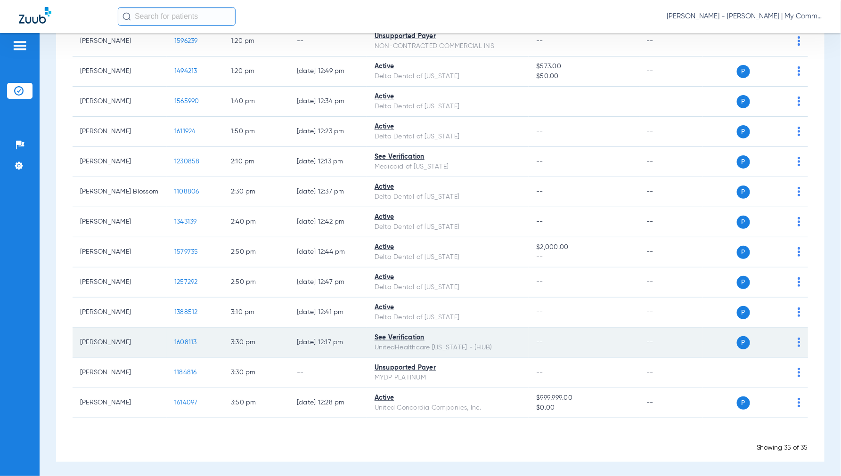
scroll to position [878, 0]
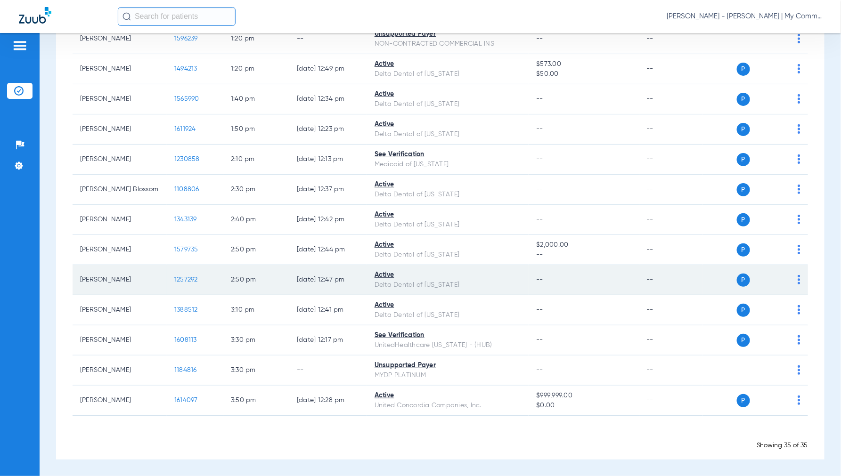
click at [186, 279] on span "1257292" at bounding box center [186, 280] width 24 height 7
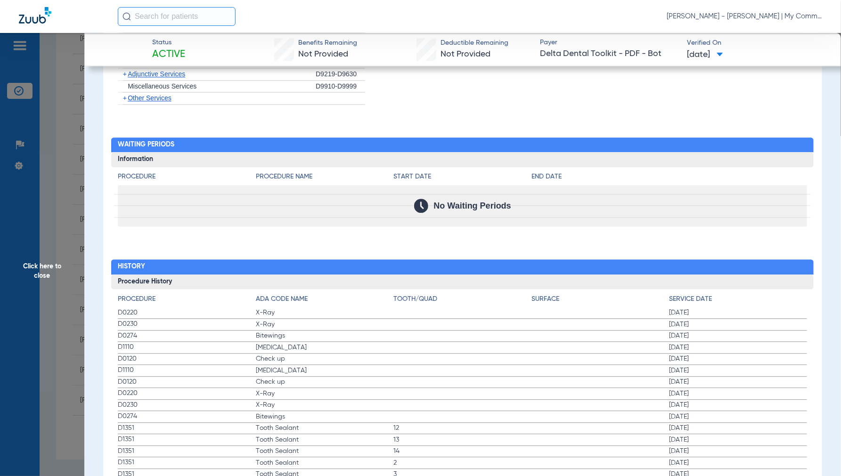
scroll to position [837, 0]
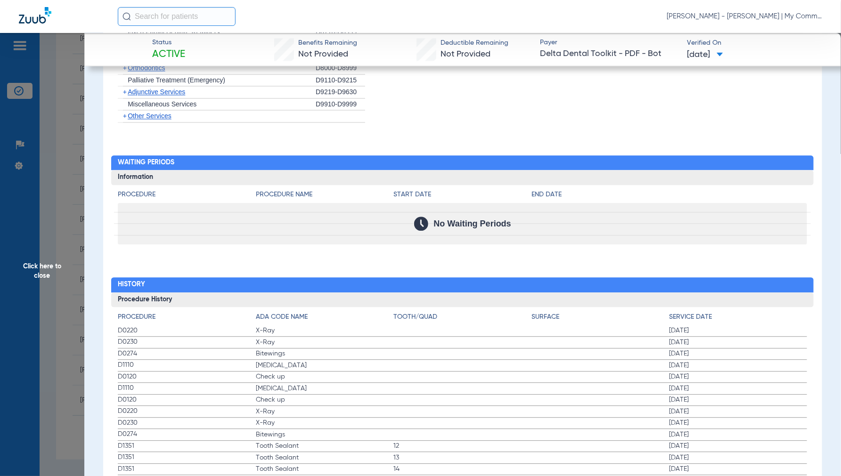
click at [44, 271] on span "Click here to close" at bounding box center [42, 271] width 84 height 476
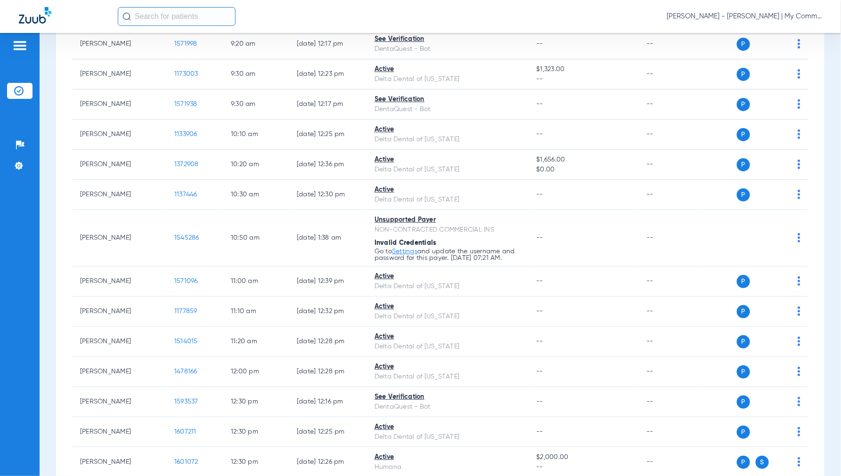
scroll to position [354, 0]
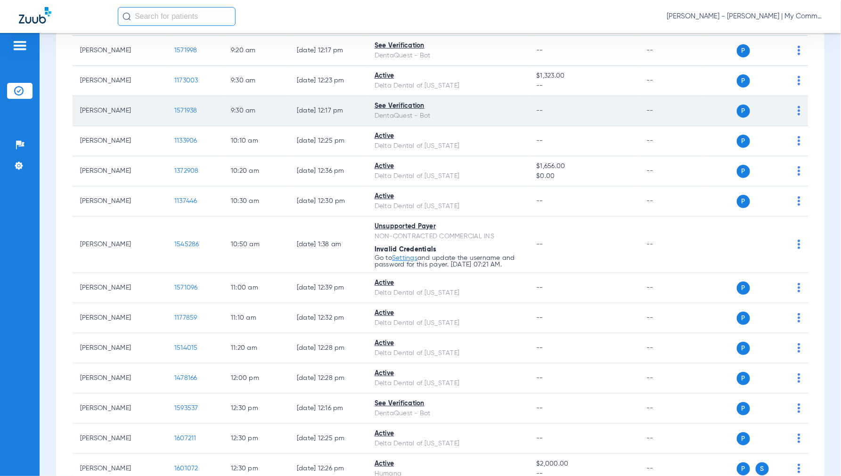
click at [183, 108] on span "1571938" at bounding box center [185, 110] width 23 height 7
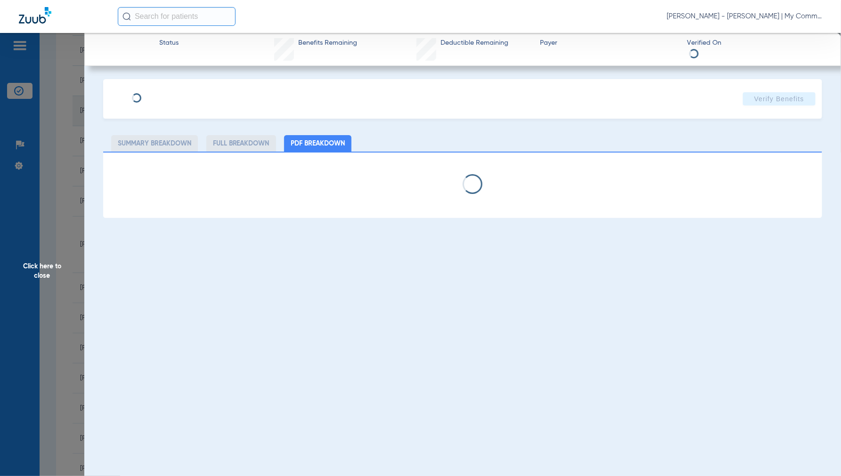
select select "page-width"
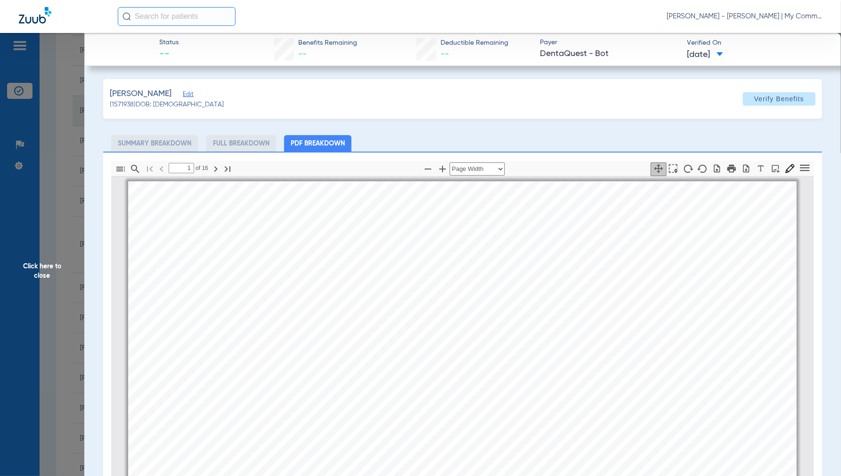
scroll to position [5, 0]
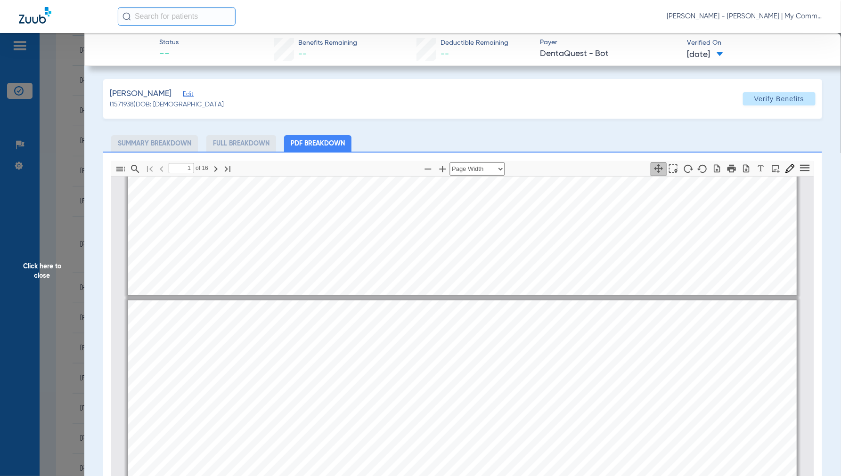
type input "2"
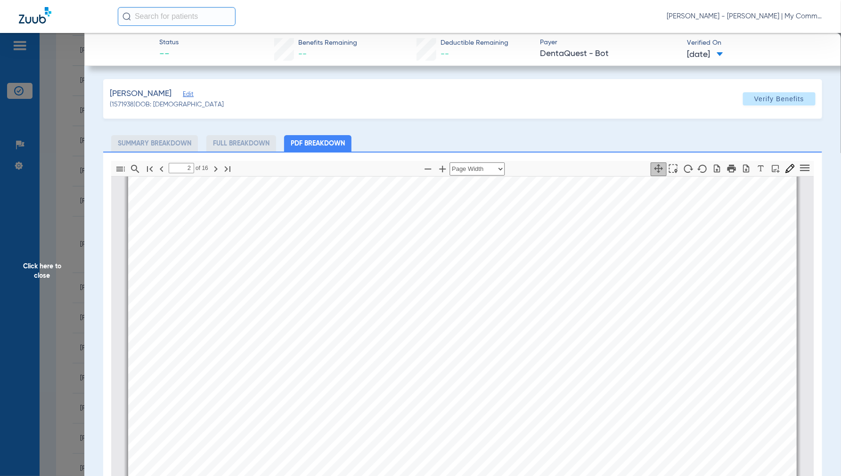
scroll to position [476, 0]
click at [33, 271] on span "Click here to close" at bounding box center [42, 271] width 84 height 476
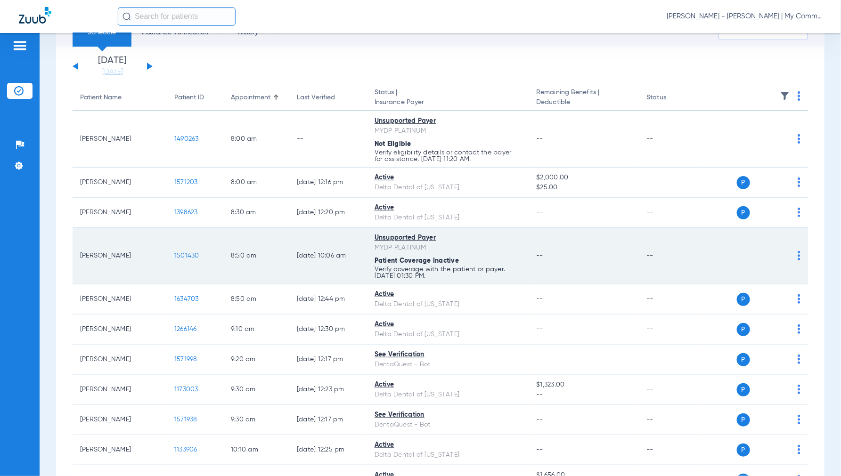
scroll to position [0, 0]
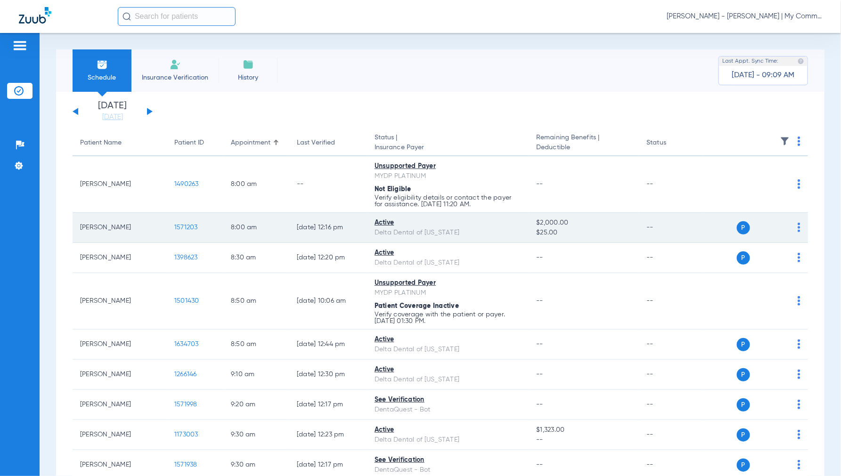
click at [189, 226] on span "1571203" at bounding box center [186, 227] width 24 height 7
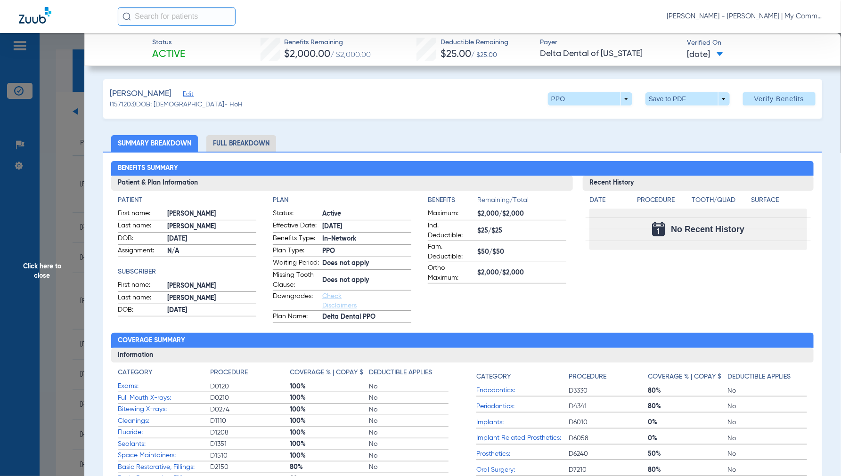
click at [251, 148] on li "Full Breakdown" at bounding box center [241, 143] width 70 height 16
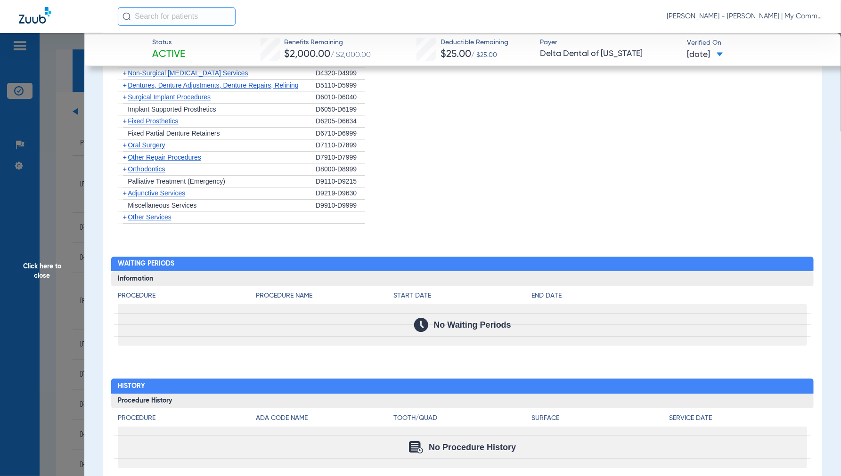
scroll to position [1141, 0]
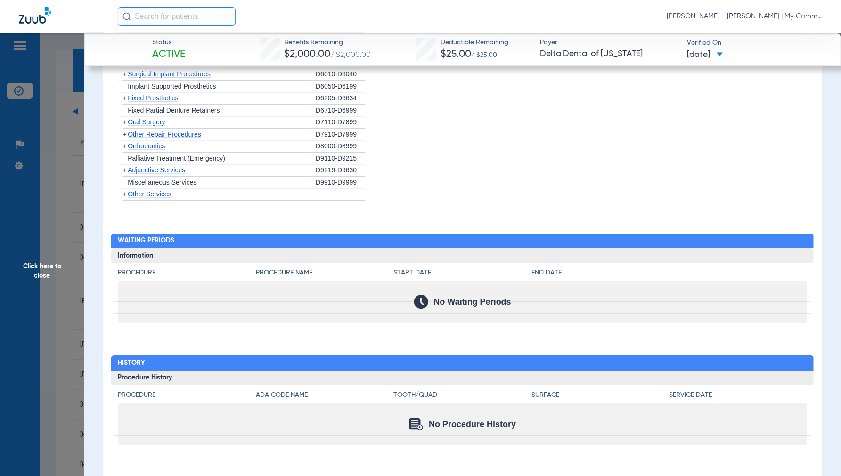
click at [56, 272] on span "Click here to close" at bounding box center [42, 271] width 84 height 476
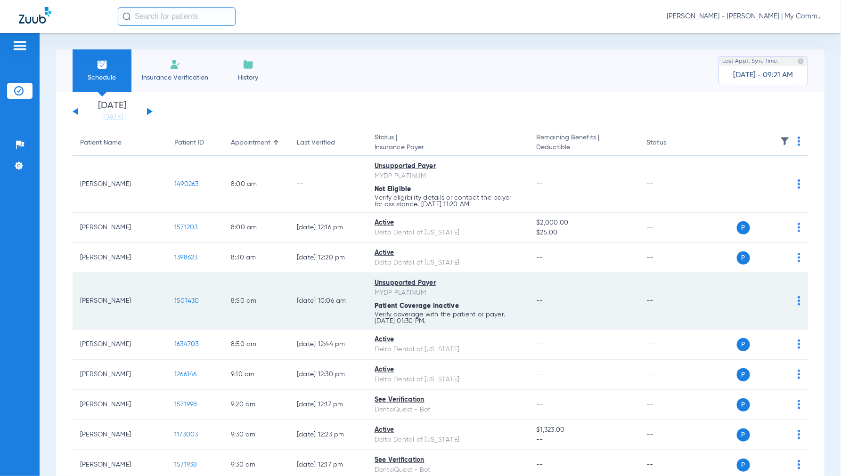
scroll to position [52, 0]
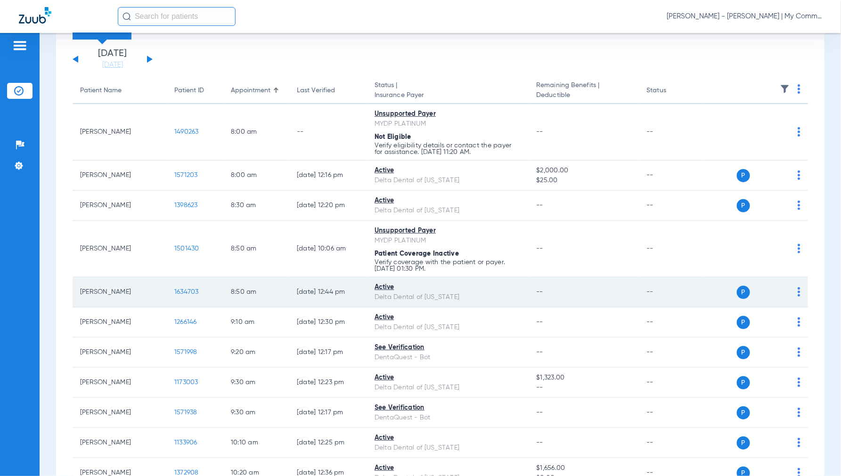
click at [181, 289] on span "1634703" at bounding box center [186, 292] width 25 height 7
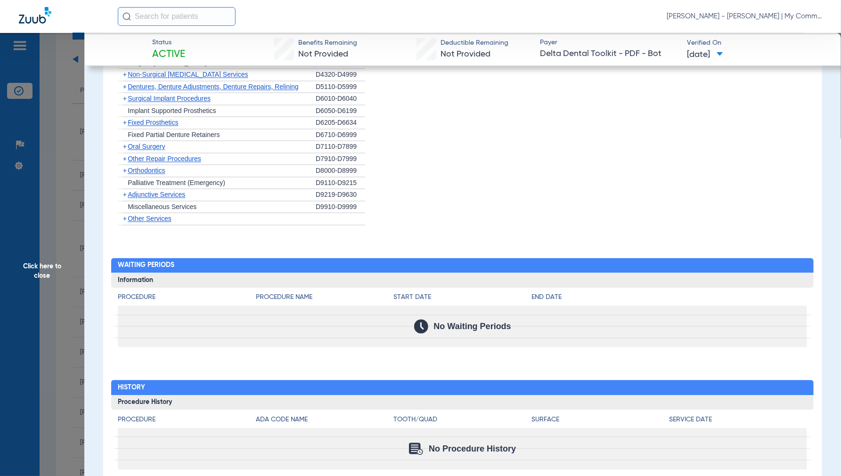
scroll to position [769, 0]
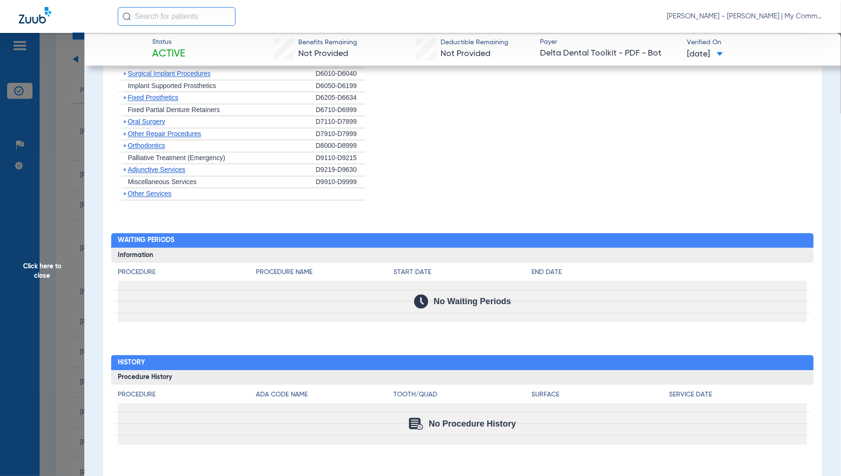
click at [52, 265] on span "Click here to close" at bounding box center [42, 271] width 84 height 476
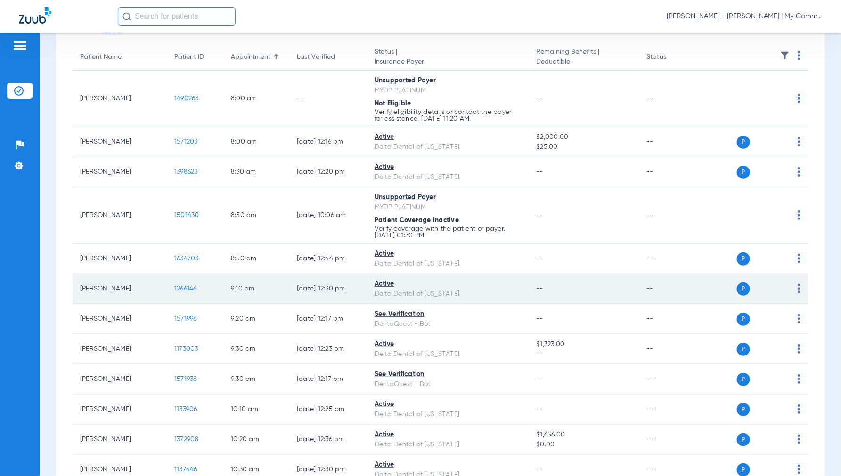
scroll to position [105, 0]
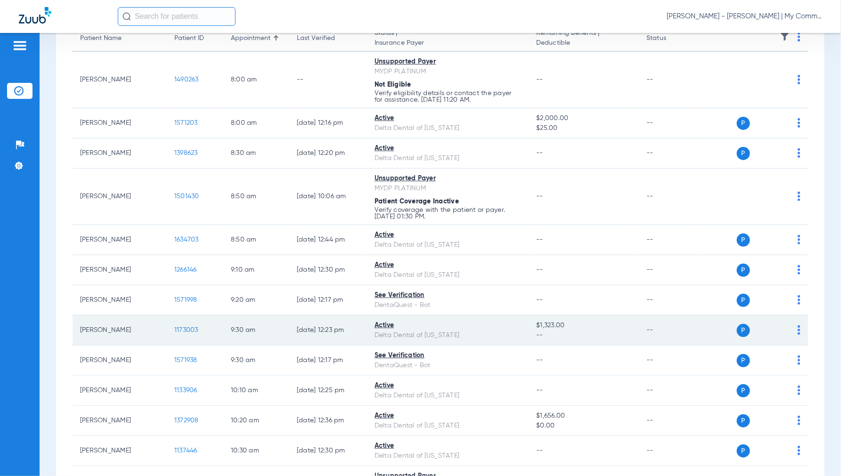
click at [188, 330] on span "1173003" at bounding box center [186, 330] width 24 height 7
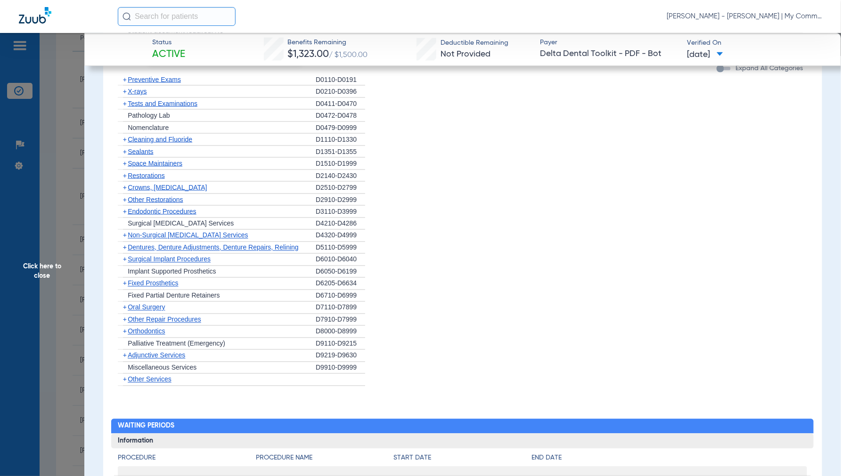
scroll to position [800, 0]
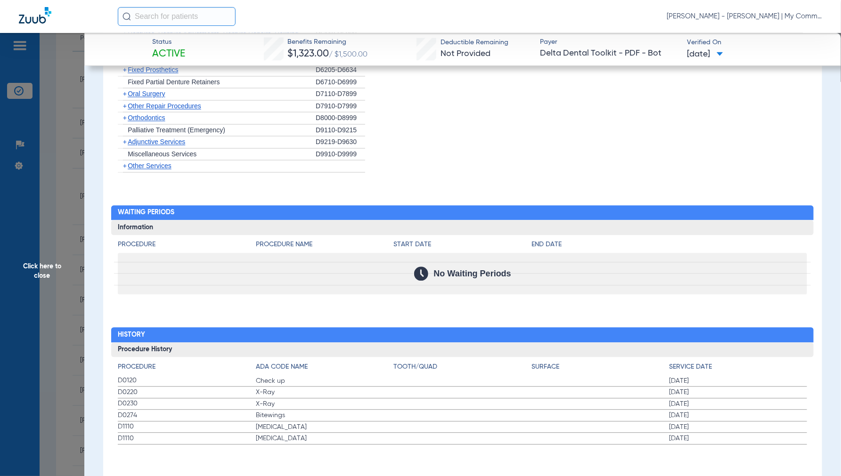
click at [46, 275] on span "Click here to close" at bounding box center [42, 271] width 84 height 476
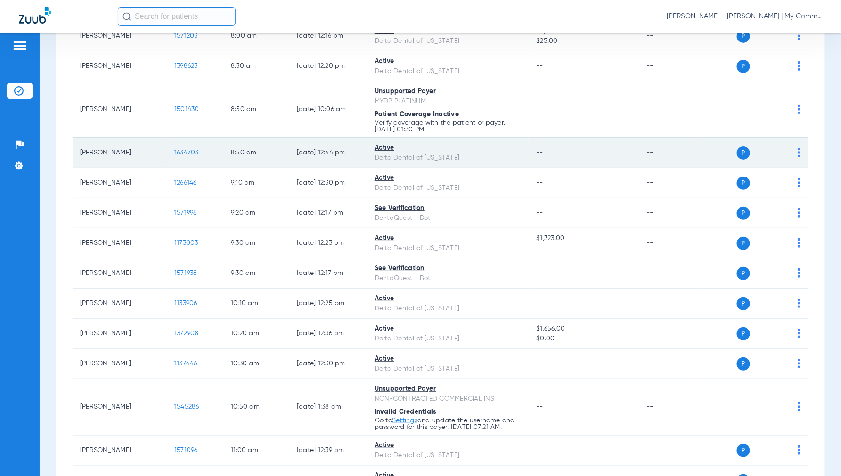
scroll to position [209, 0]
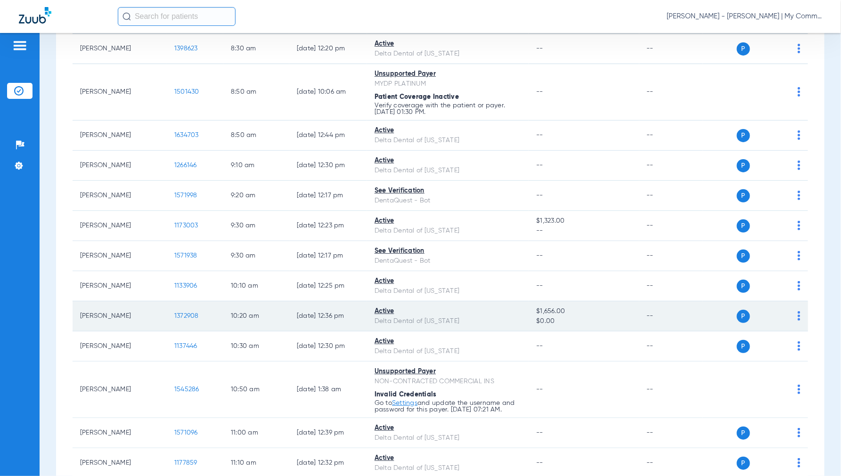
click at [189, 313] on span "1372908" at bounding box center [186, 316] width 25 height 7
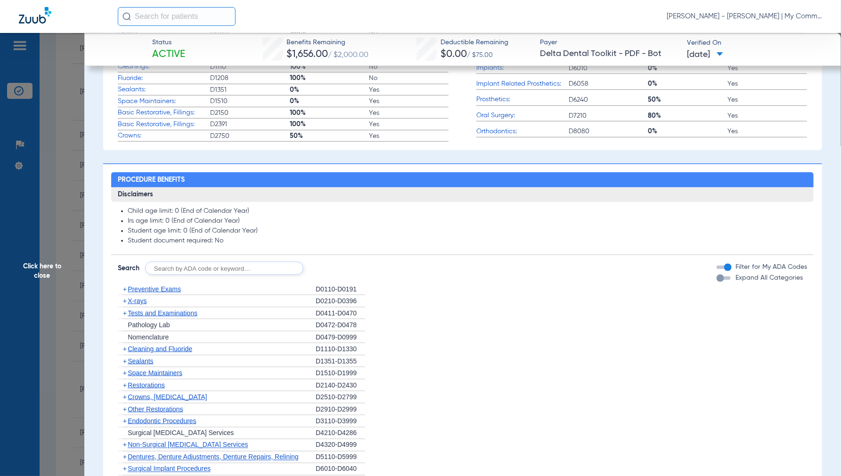
scroll to position [943, 0]
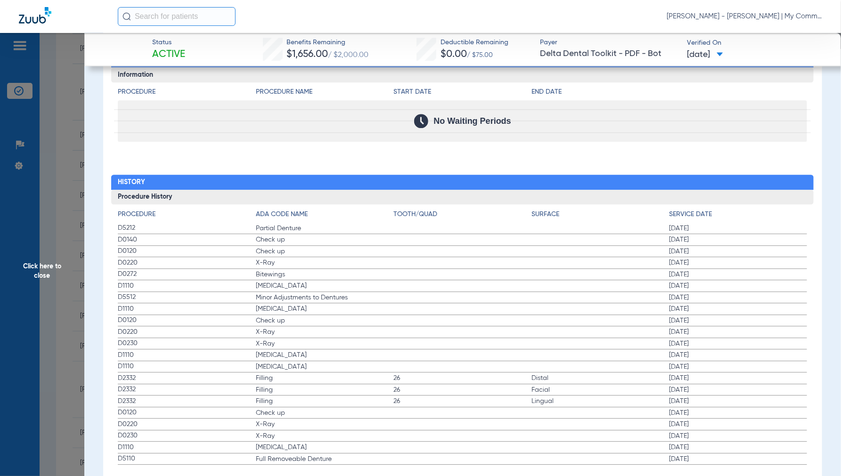
click at [47, 262] on span "Click here to close" at bounding box center [42, 271] width 84 height 476
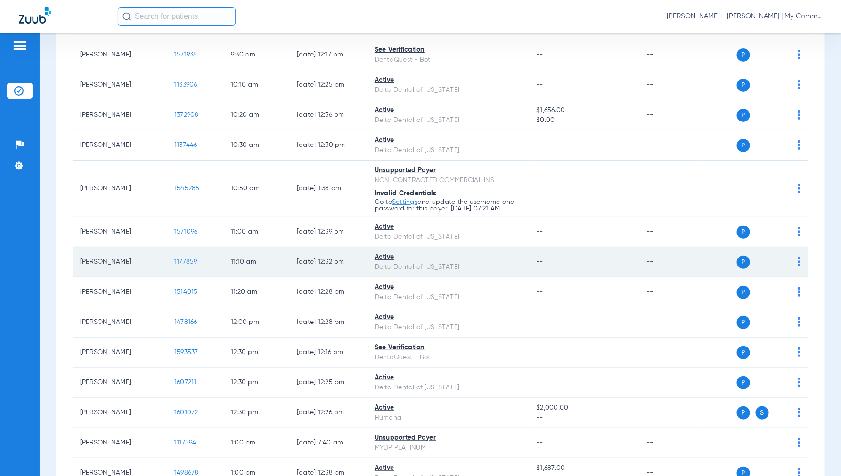
scroll to position [419, 0]
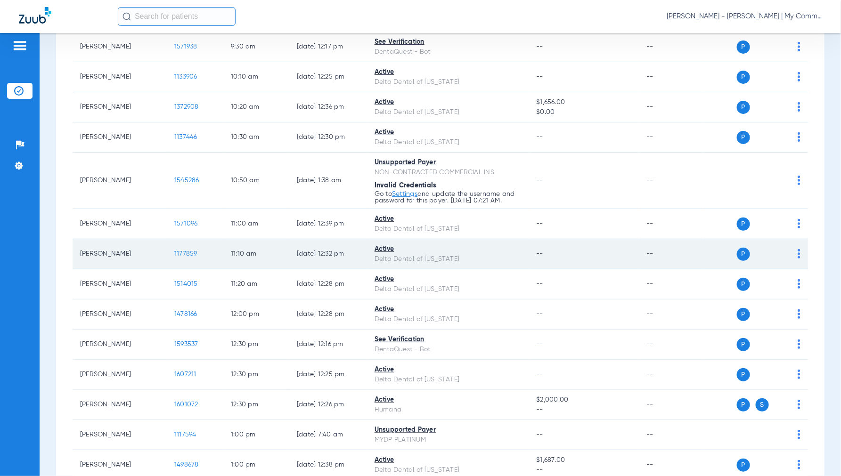
click at [186, 255] on span "1177859" at bounding box center [185, 254] width 23 height 7
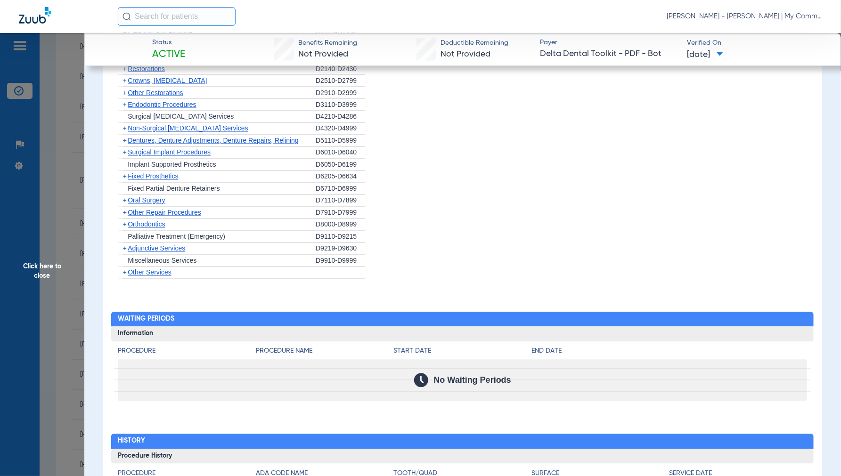
scroll to position [995, 0]
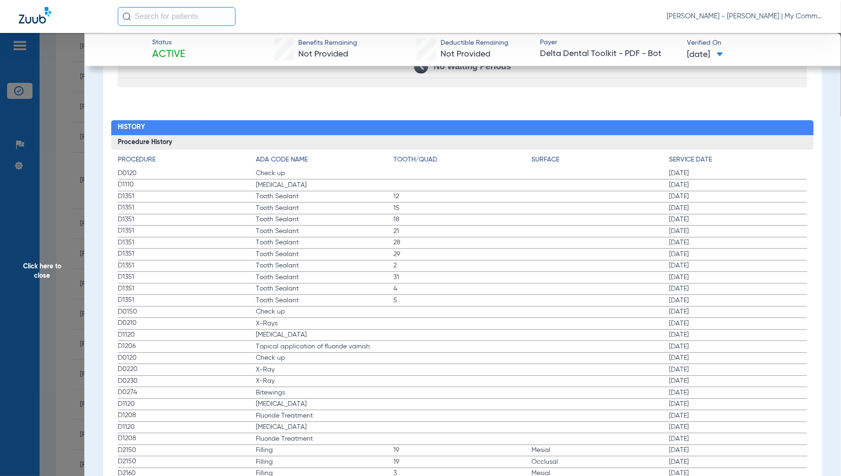
click at [49, 272] on span "Click here to close" at bounding box center [42, 271] width 84 height 476
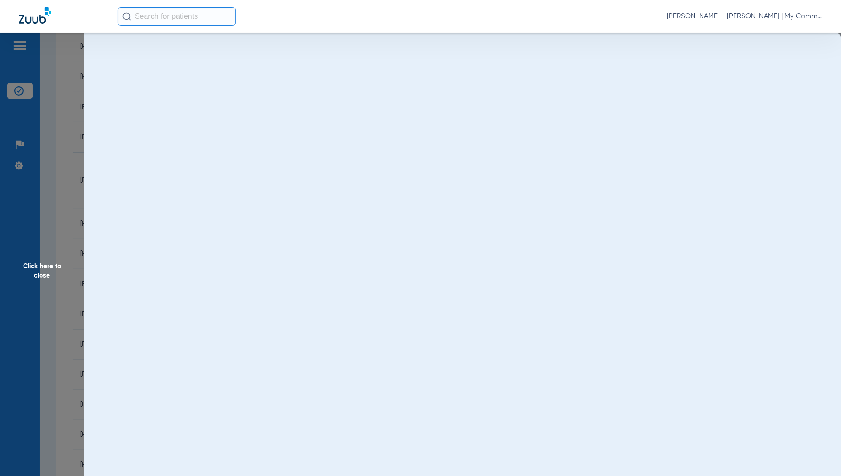
scroll to position [0, 0]
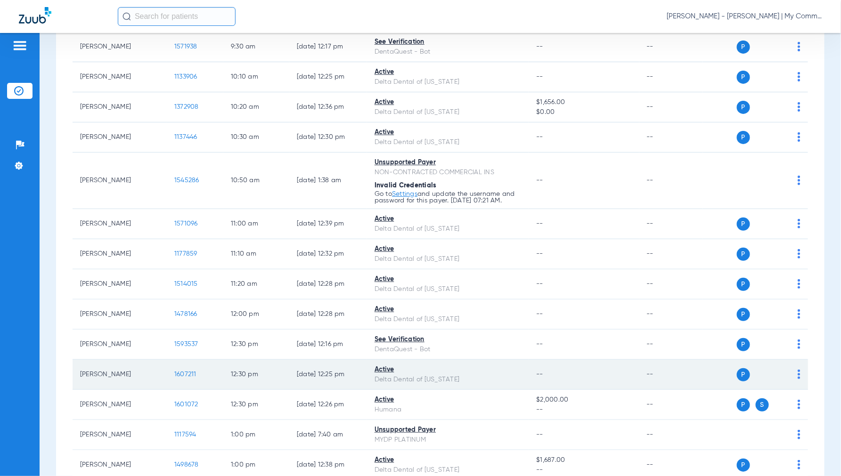
click at [183, 375] on span "1607211" at bounding box center [185, 374] width 22 height 7
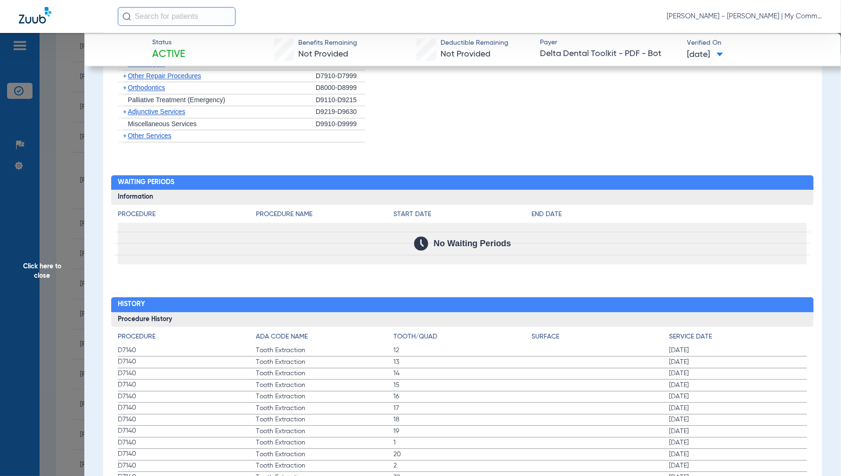
scroll to position [837, 0]
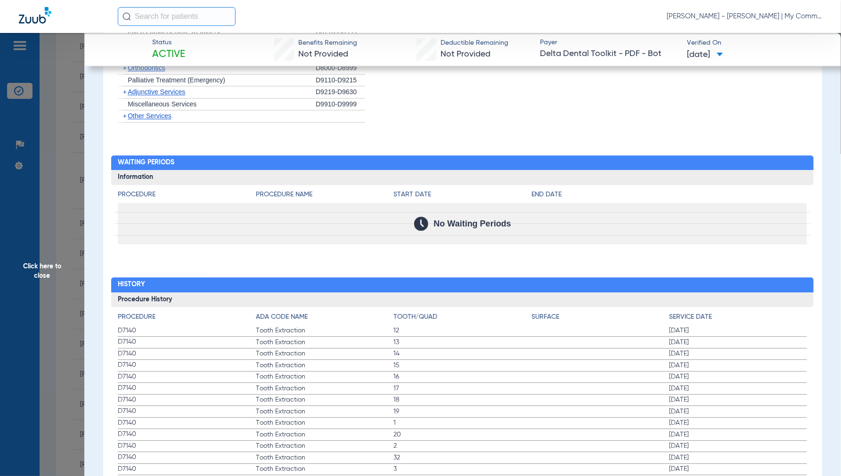
click at [47, 266] on span "Click here to close" at bounding box center [42, 271] width 84 height 476
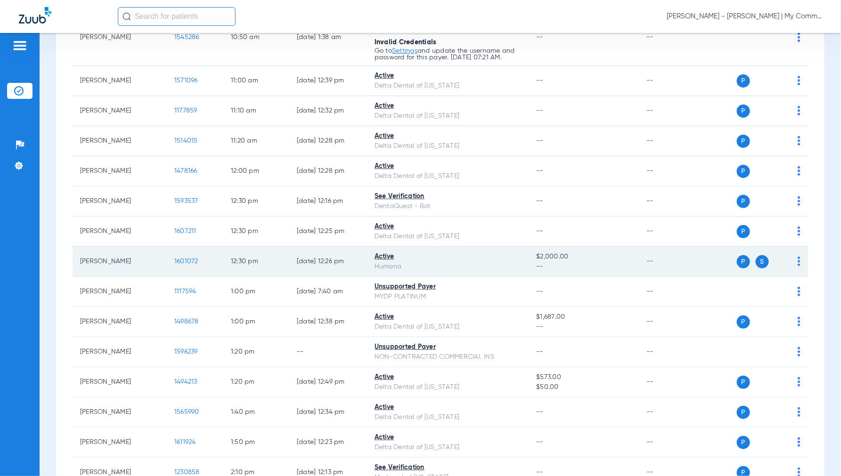
scroll to position [628, 0]
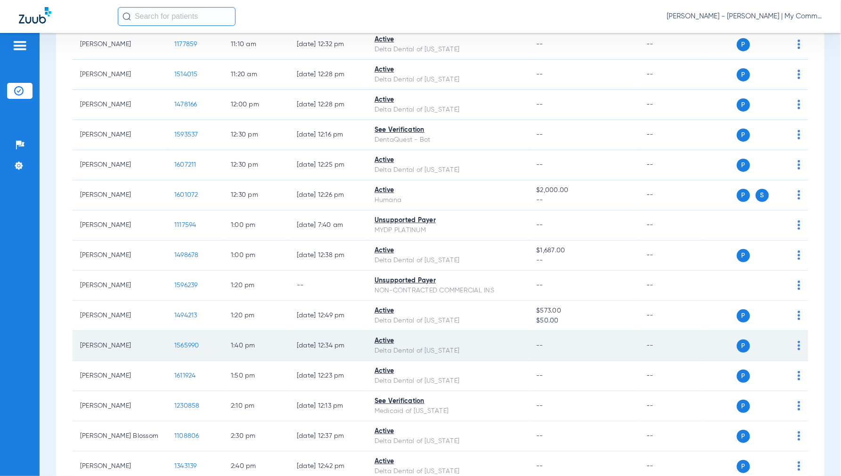
click at [186, 348] on span "1565990" at bounding box center [186, 346] width 25 height 7
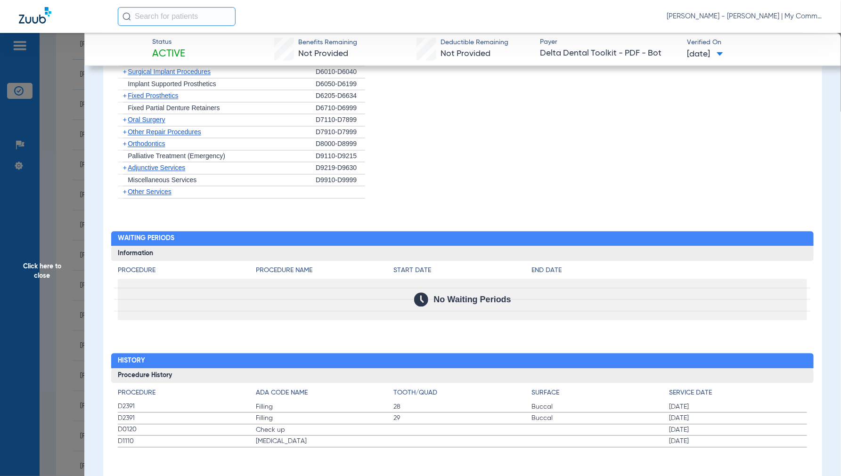
scroll to position [774, 0]
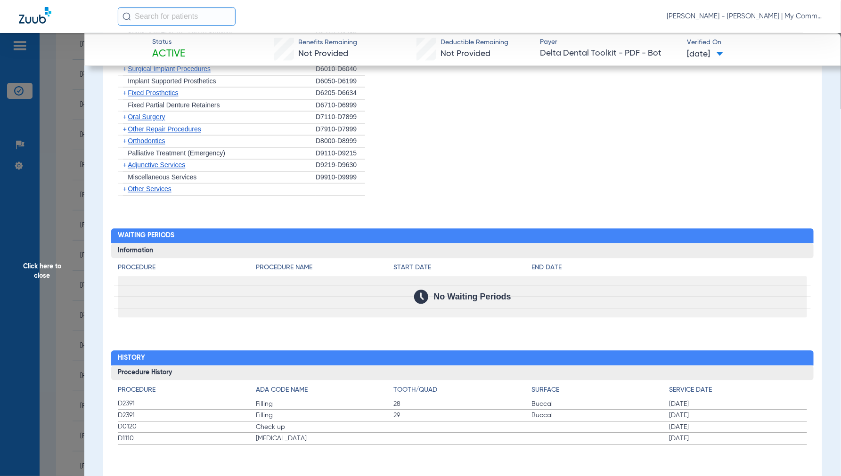
click at [44, 262] on span "Click here to close" at bounding box center [42, 271] width 84 height 476
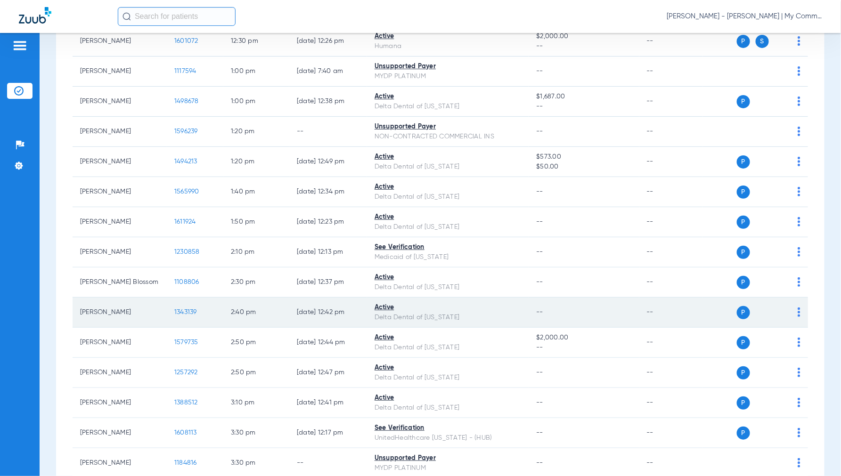
scroll to position [785, 0]
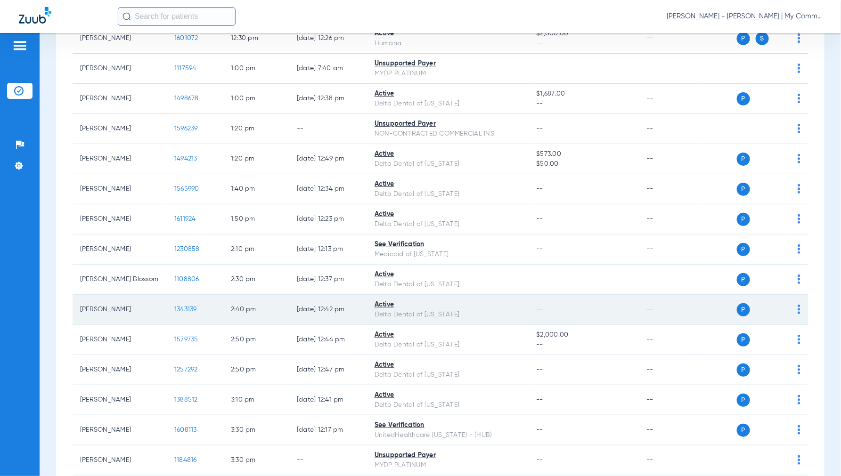
click at [182, 312] on span "1343139" at bounding box center [185, 309] width 23 height 7
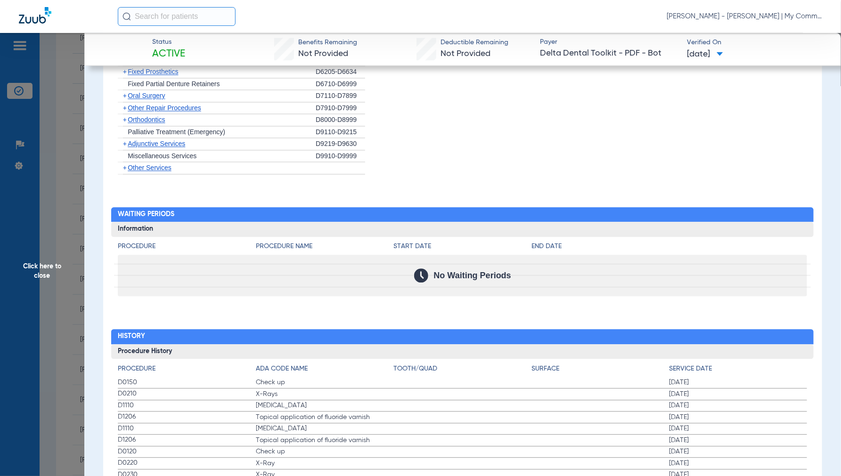
click at [53, 262] on span "Click here to close" at bounding box center [42, 271] width 84 height 476
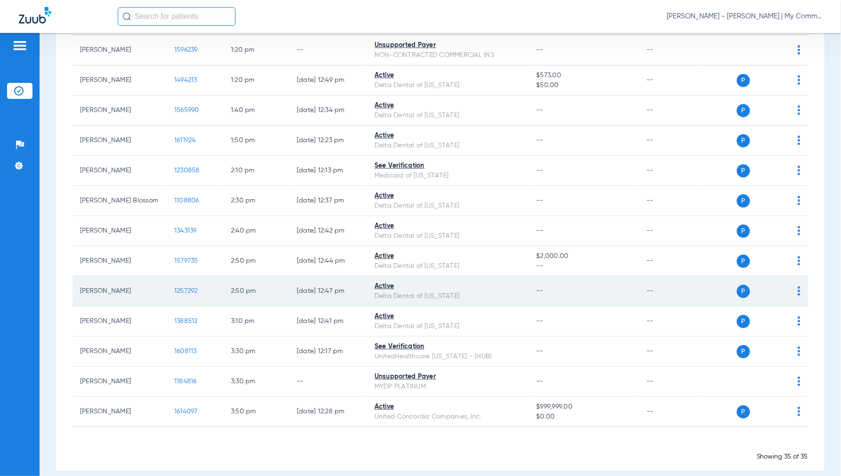
scroll to position [878, 0]
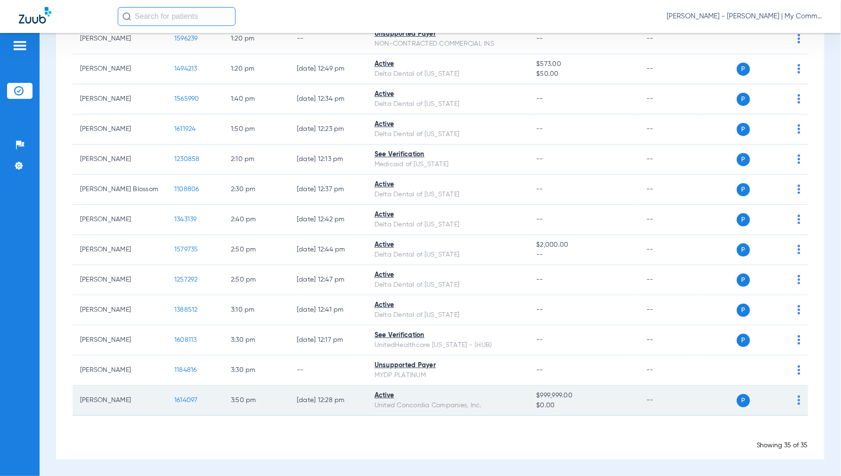
click at [186, 397] on span "1614097" at bounding box center [186, 400] width 24 height 7
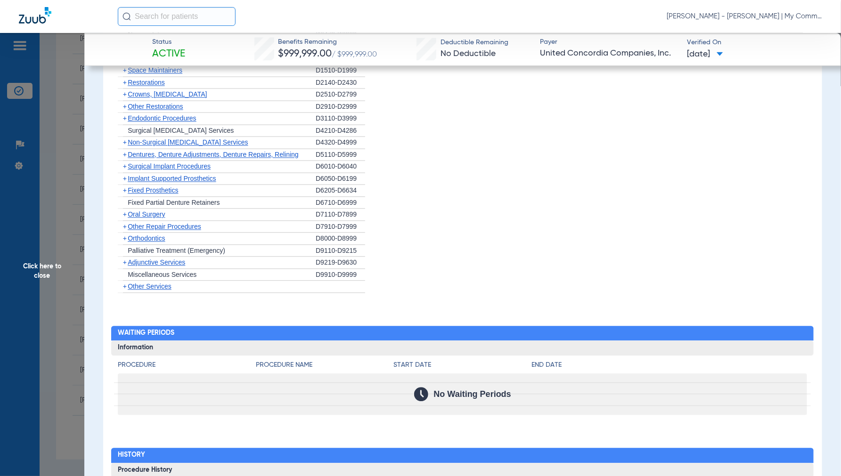
scroll to position [995, 0]
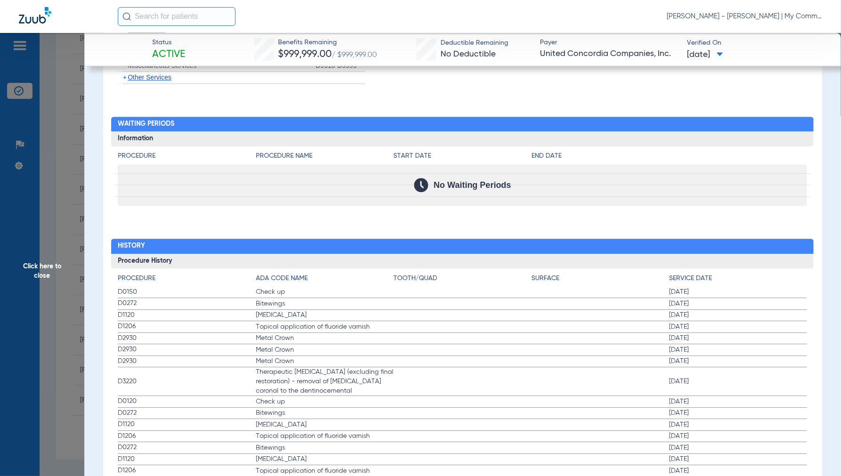
click at [49, 268] on span "Click here to close" at bounding box center [42, 271] width 84 height 476
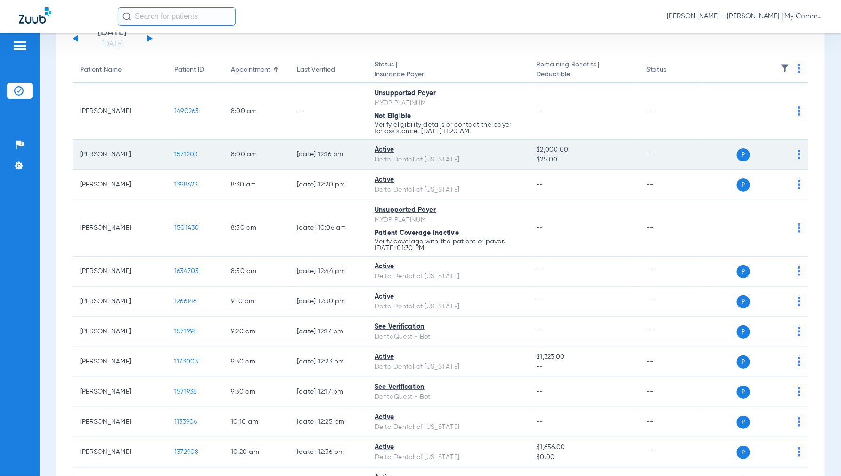
scroll to position [0, 0]
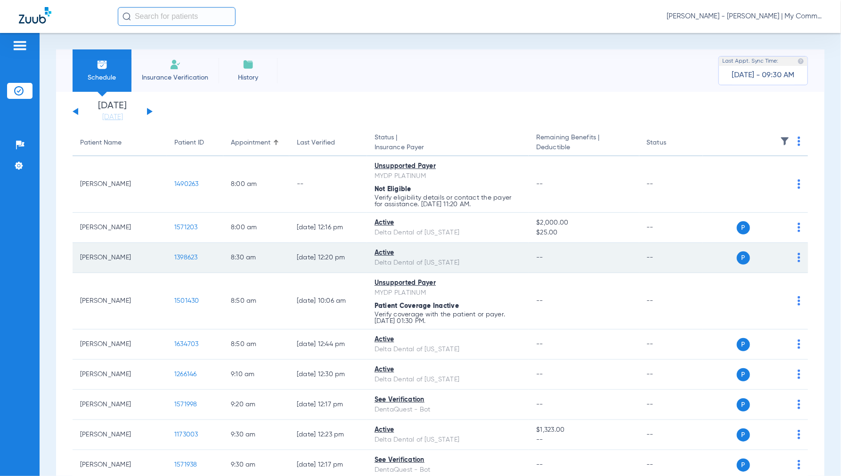
click at [185, 255] on span "1398623" at bounding box center [186, 258] width 24 height 7
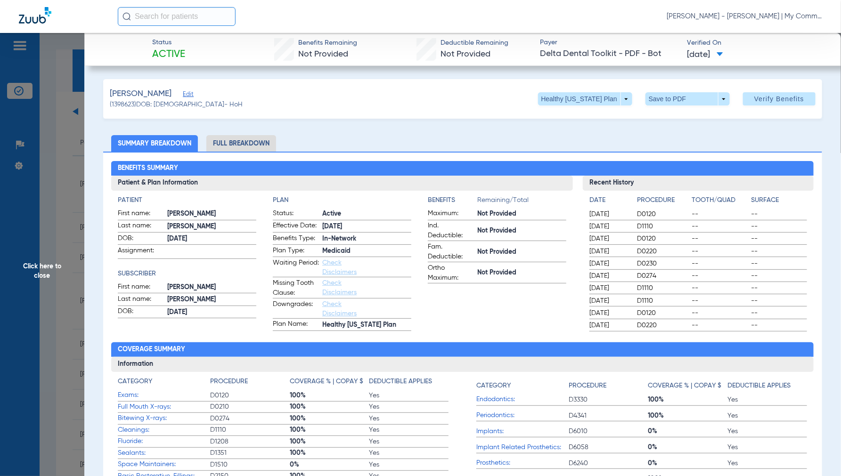
click at [46, 269] on span "Click here to close" at bounding box center [42, 271] width 84 height 476
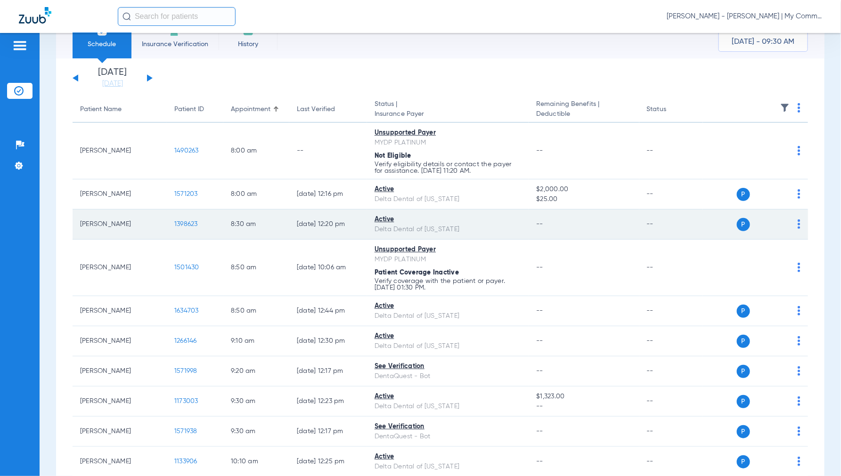
scroll to position [52, 0]
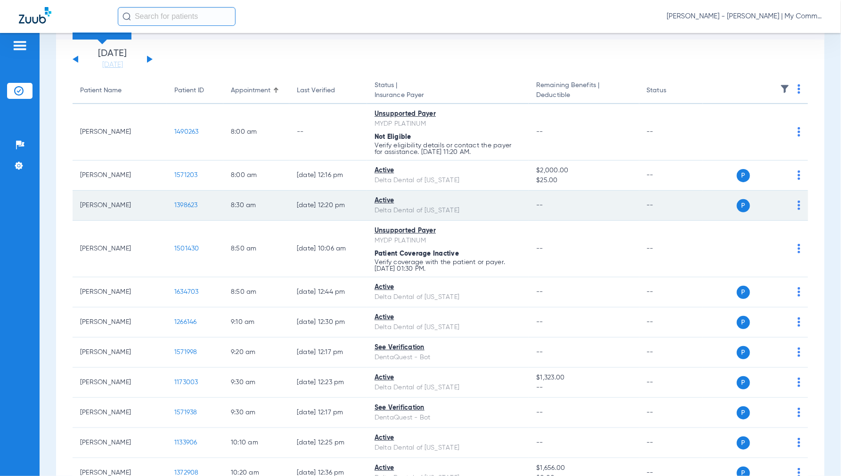
click at [190, 208] on span "1398623" at bounding box center [186, 205] width 24 height 7
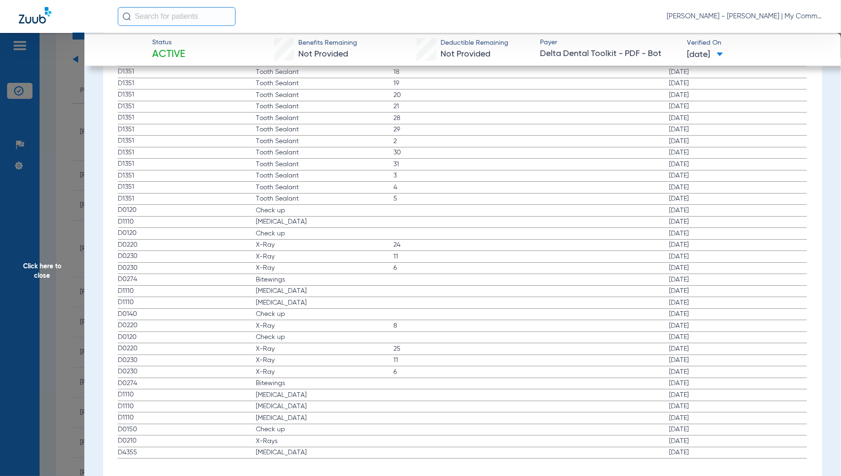
scroll to position [1309, 0]
click at [45, 273] on span "Click here to close" at bounding box center [42, 271] width 84 height 476
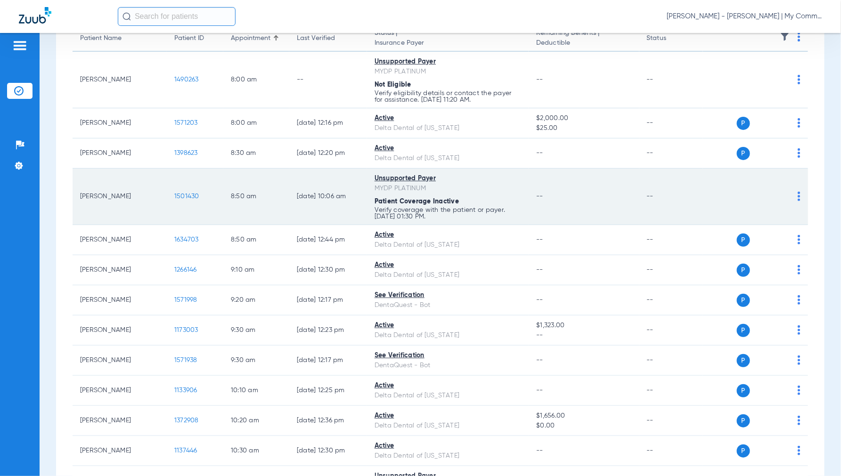
scroll to position [157, 0]
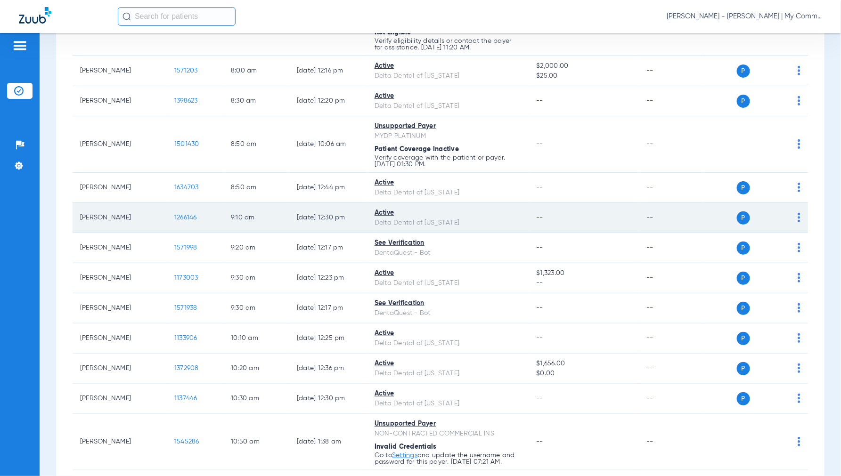
click at [191, 219] on span "1266146" at bounding box center [185, 217] width 23 height 7
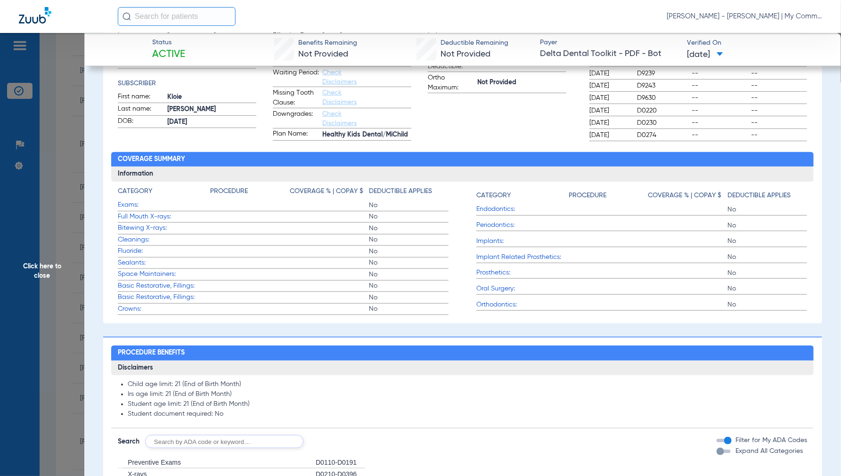
scroll to position [209, 0]
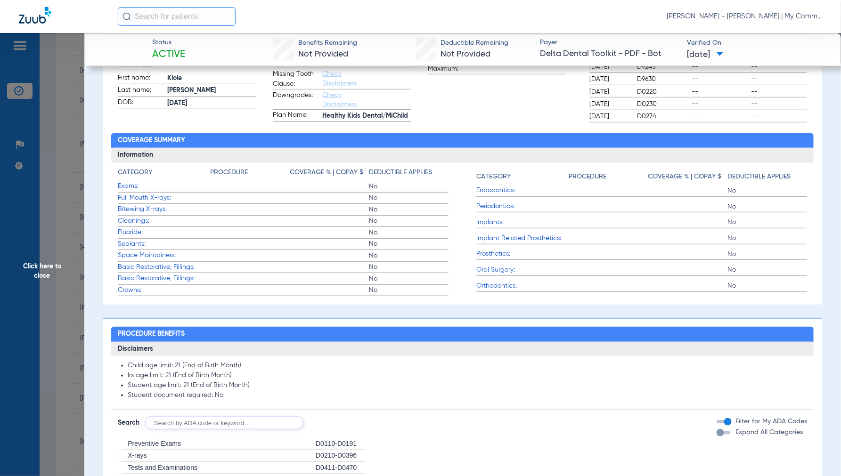
drag, startPoint x: 37, startPoint y: 277, endPoint x: 55, endPoint y: 276, distance: 17.9
click at [40, 274] on span "Click here to close" at bounding box center [42, 271] width 84 height 476
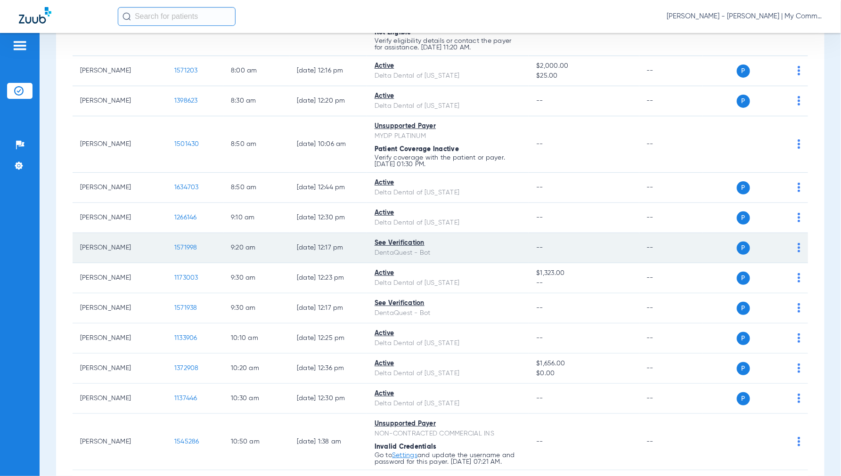
click at [181, 247] on span "1571998" at bounding box center [185, 248] width 23 height 7
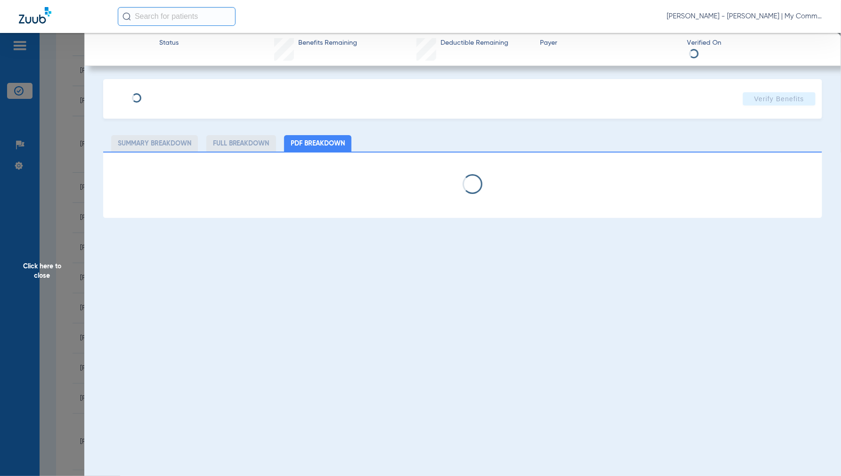
select select "page-width"
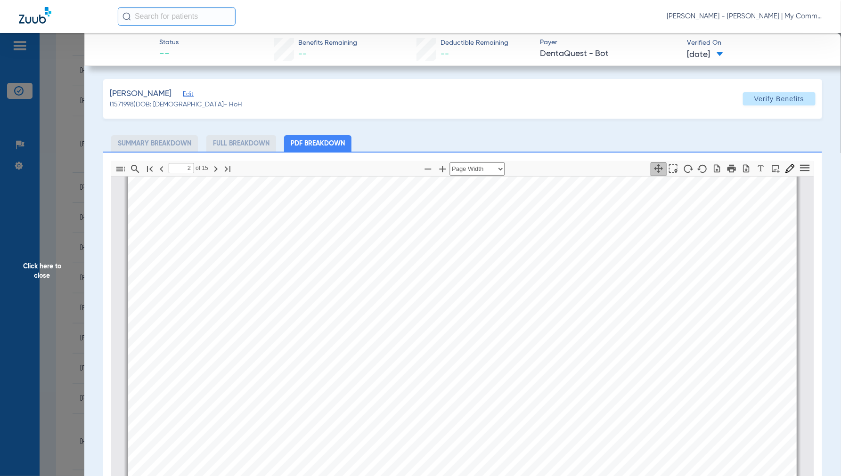
scroll to position [266, 0]
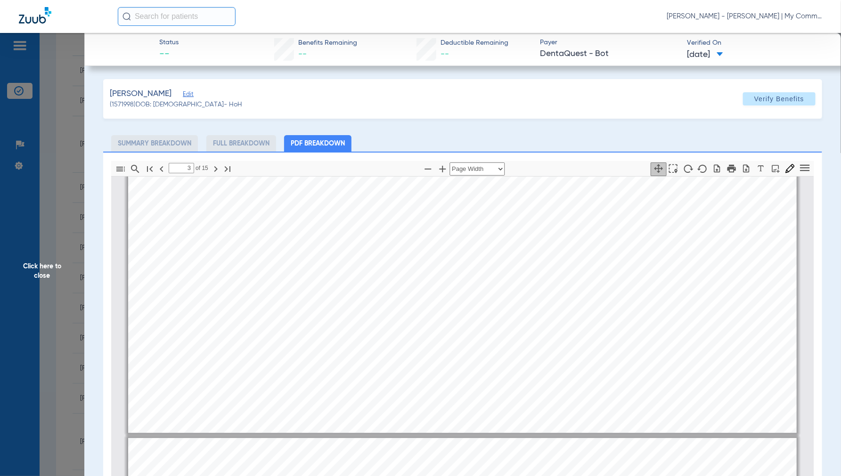
type input "2"
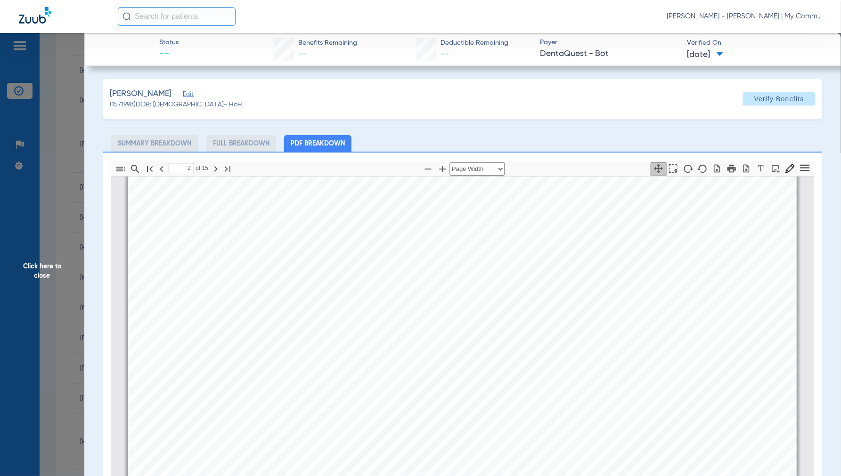
scroll to position [633, 0]
drag, startPoint x: 43, startPoint y: 265, endPoint x: 67, endPoint y: 271, distance: 24.8
click at [43, 264] on span "Click here to close" at bounding box center [42, 271] width 84 height 476
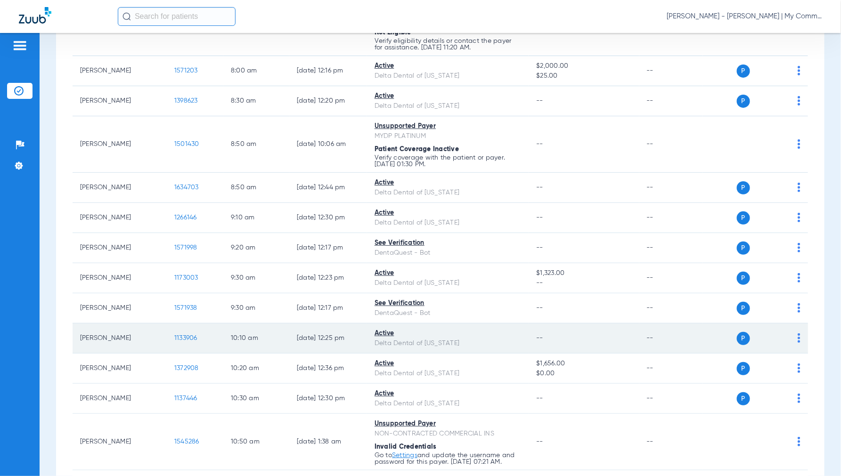
click at [186, 339] on span "1133906" at bounding box center [185, 338] width 23 height 7
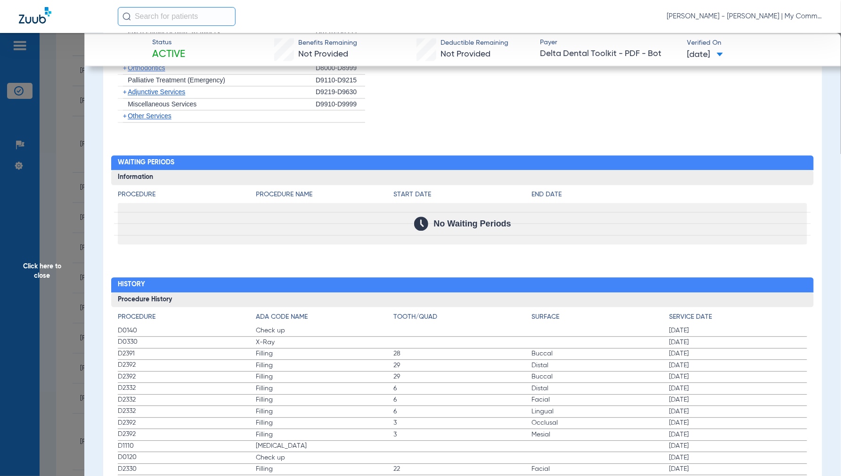
scroll to position [890, 0]
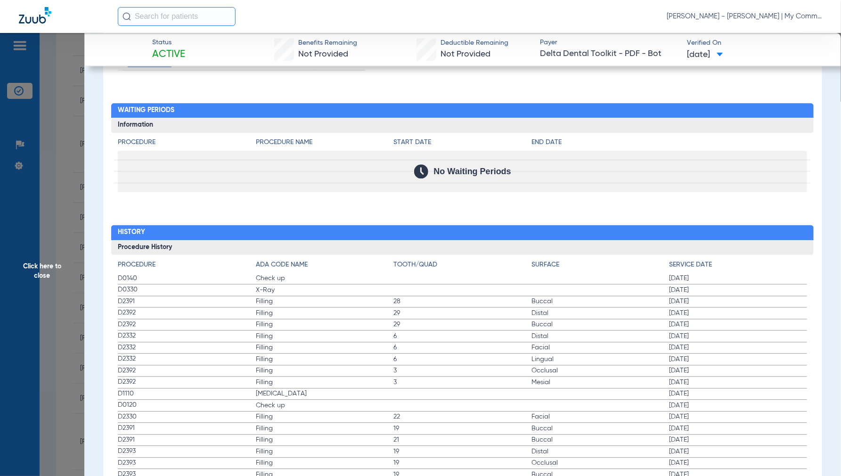
click at [44, 267] on span "Click here to close" at bounding box center [42, 271] width 84 height 476
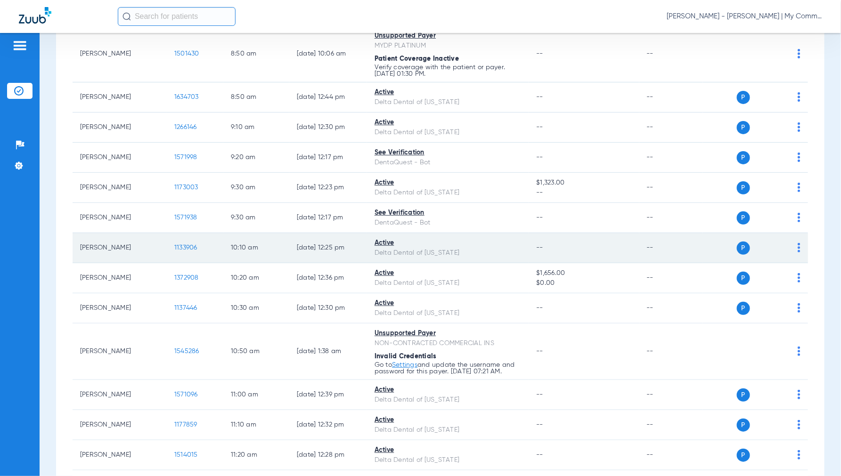
scroll to position [262, 0]
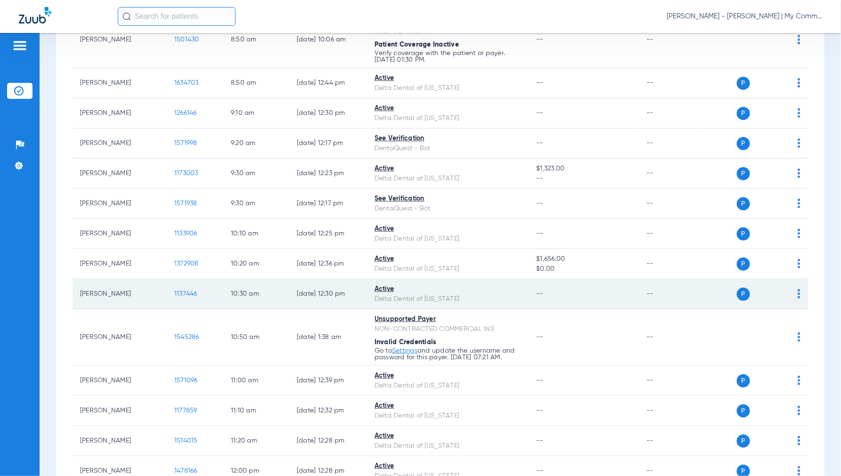
click at [185, 296] on span "1137446" at bounding box center [185, 294] width 23 height 7
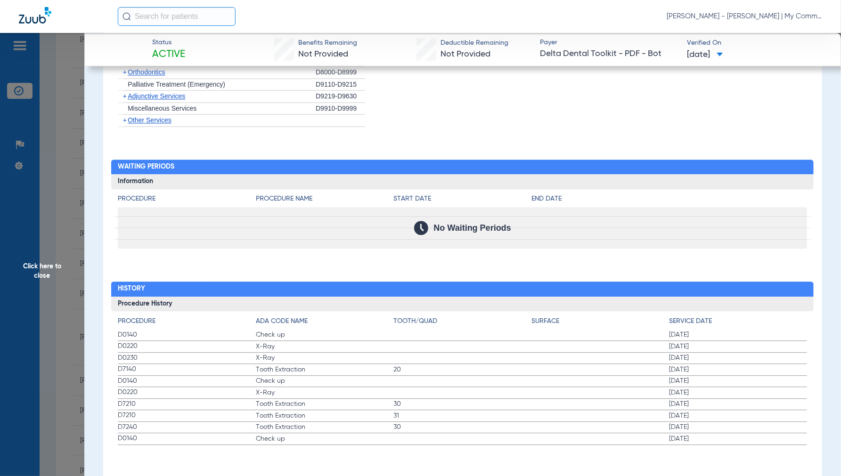
scroll to position [843, 0]
click at [39, 267] on span "Click here to close" at bounding box center [42, 271] width 84 height 476
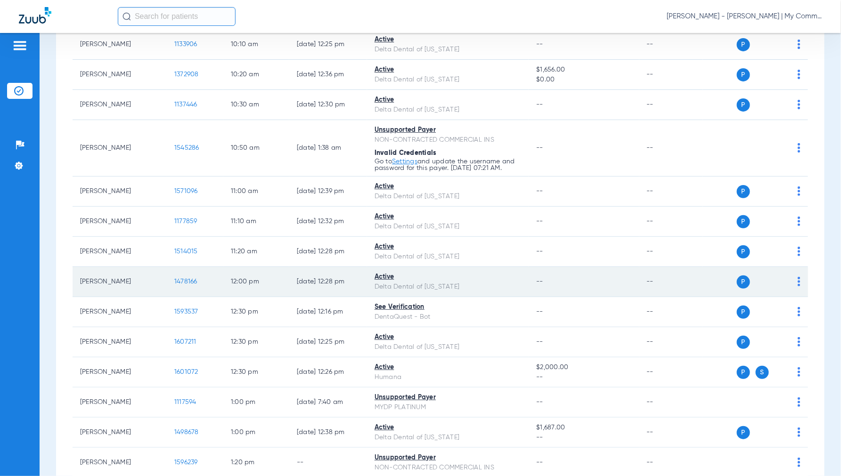
scroll to position [471, 0]
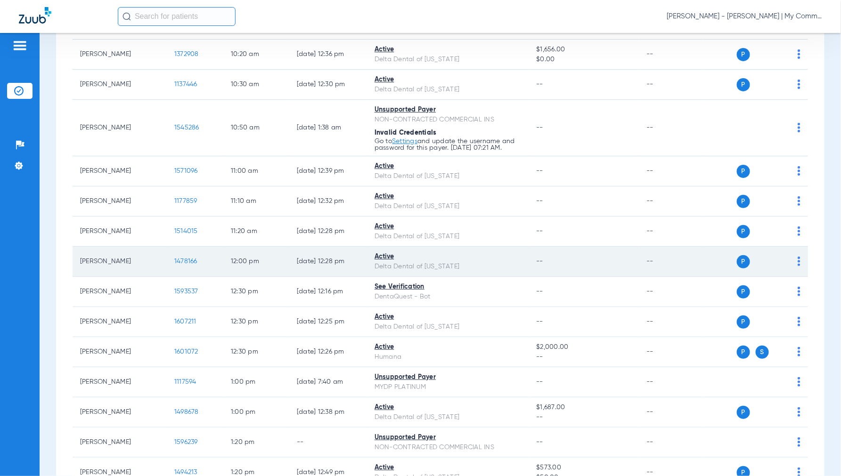
click at [176, 263] on span "1478166" at bounding box center [185, 261] width 23 height 7
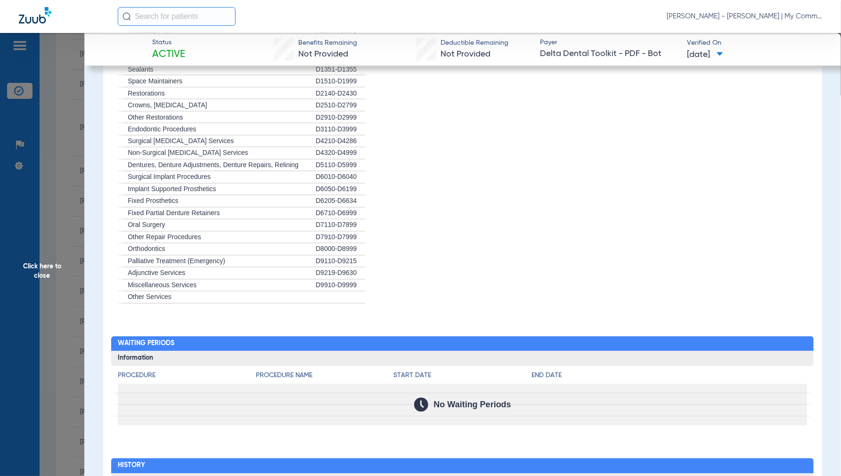
scroll to position [785, 0]
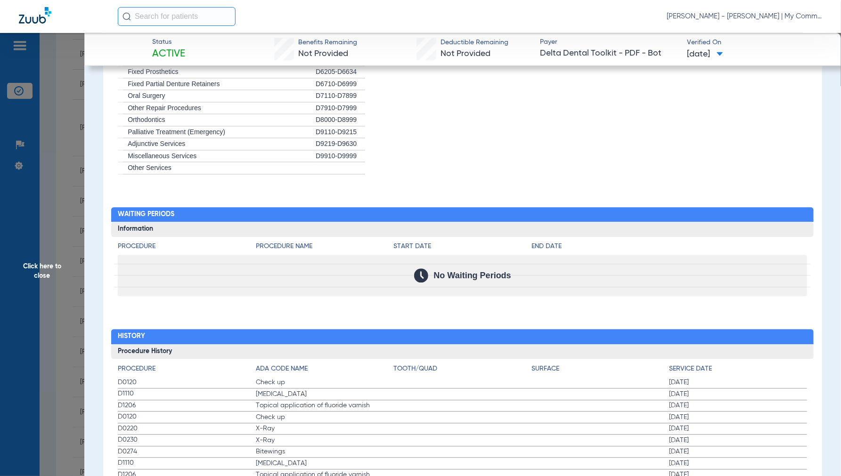
click at [39, 272] on span "Click here to close" at bounding box center [42, 271] width 84 height 476
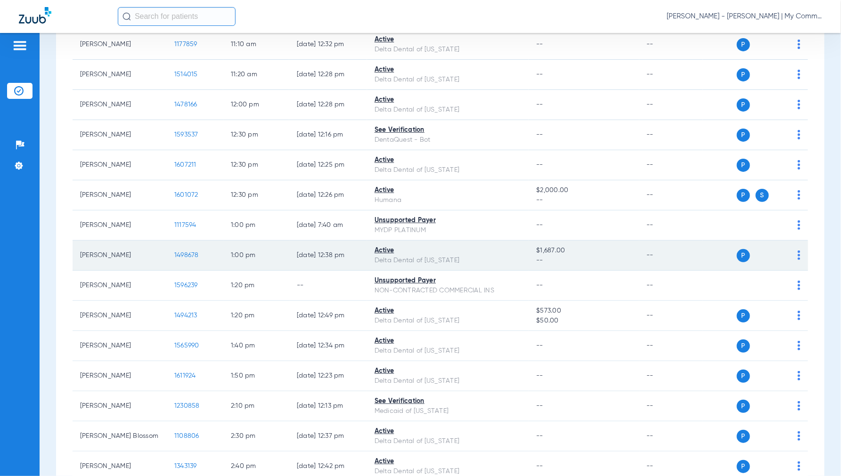
scroll to position [681, 0]
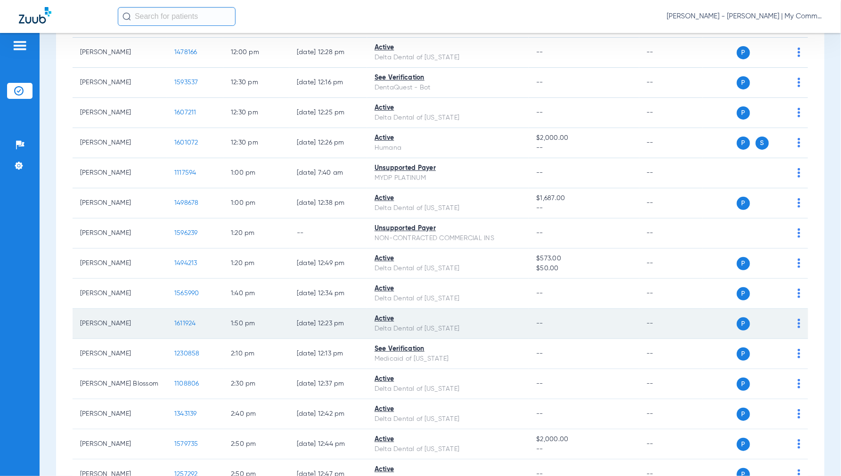
click at [187, 323] on span "1611924" at bounding box center [185, 323] width 22 height 7
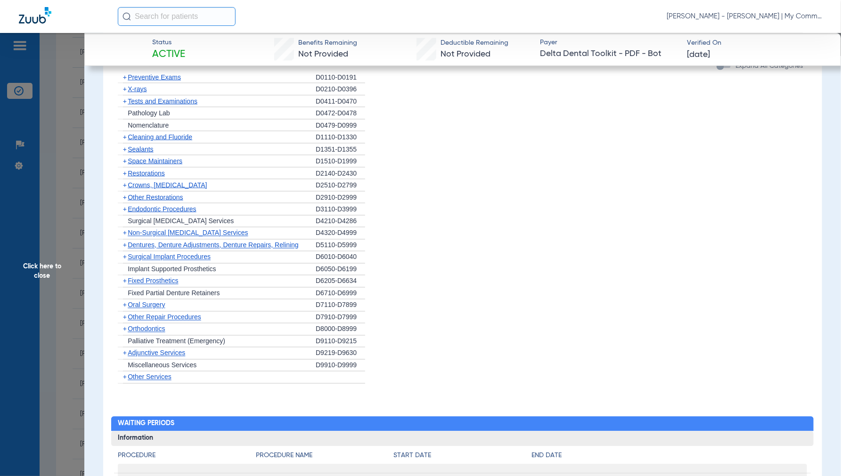
scroll to position [1016, 0]
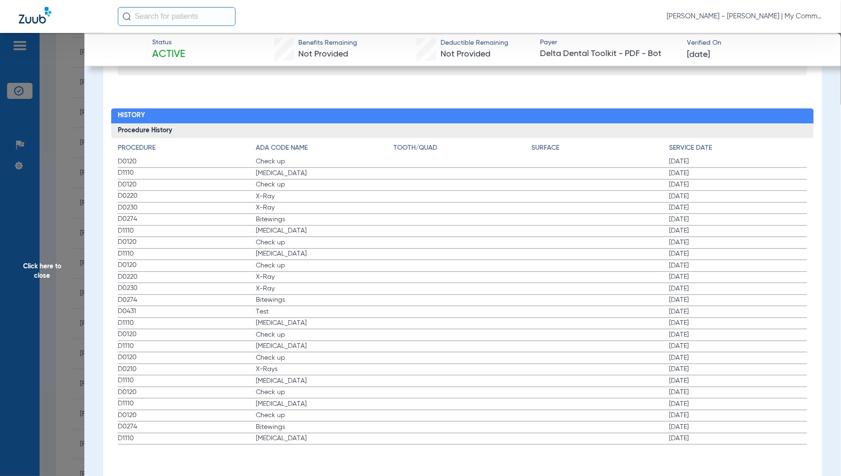
click at [43, 273] on span "Click here to close" at bounding box center [42, 271] width 84 height 476
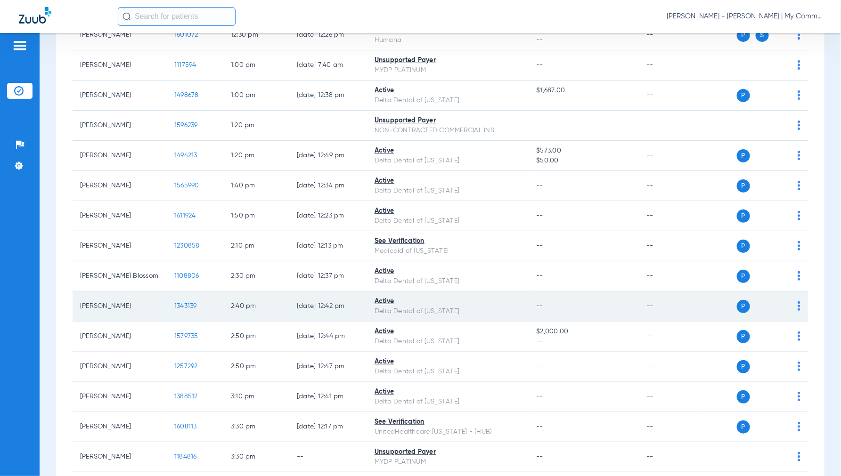
scroll to position [837, 0]
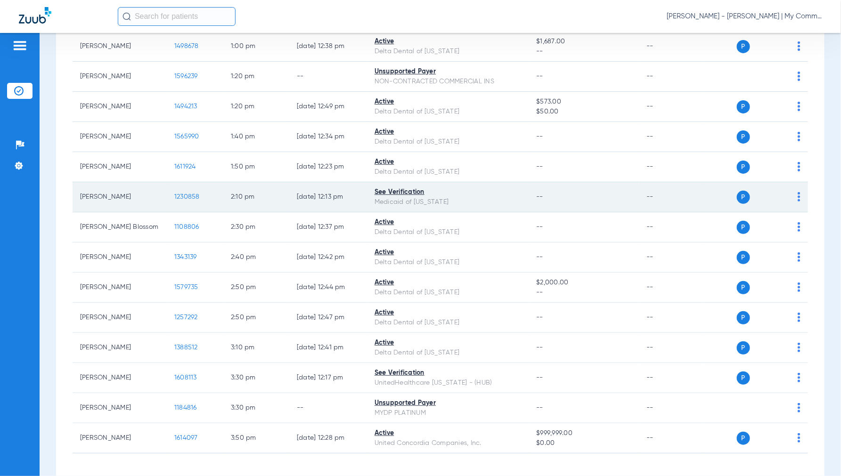
click at [178, 200] on span "1230858" at bounding box center [186, 197] width 25 height 7
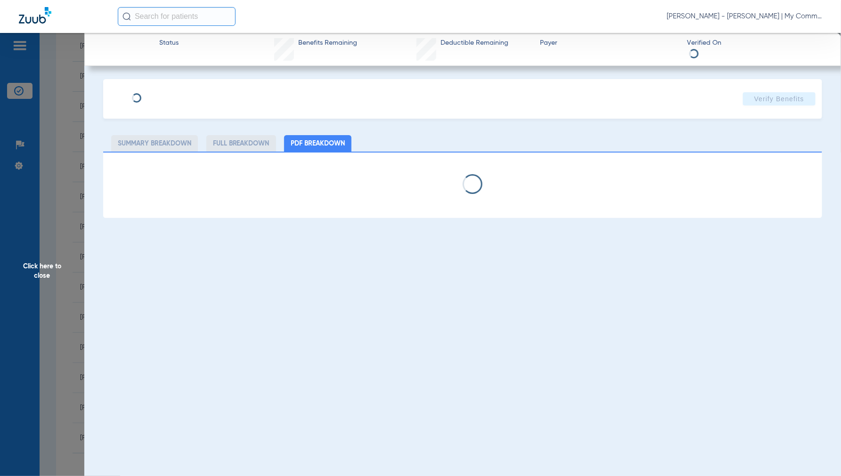
select select "page-width"
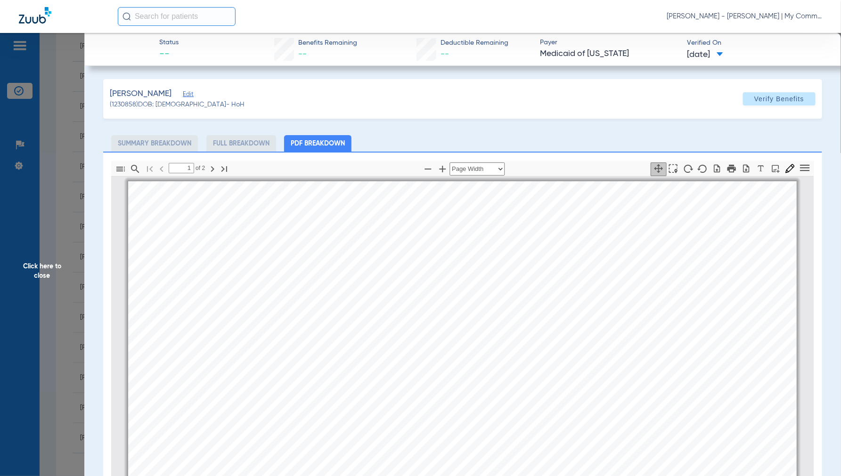
scroll to position [5, 0]
type input "2"
click at [41, 269] on span "Click here to close" at bounding box center [42, 271] width 84 height 476
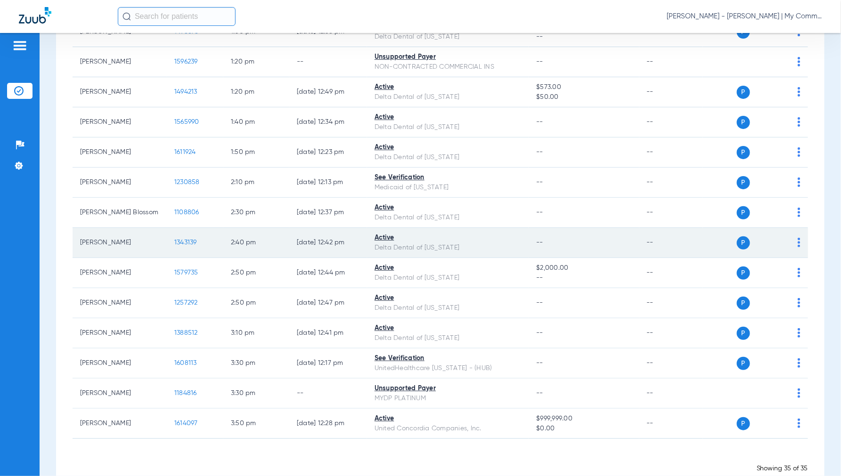
scroll to position [878, 0]
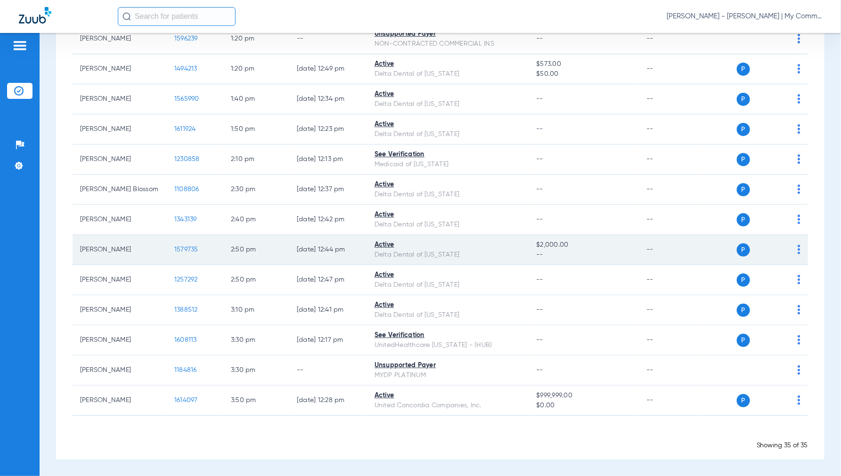
click at [192, 248] on span "1579735" at bounding box center [186, 249] width 24 height 7
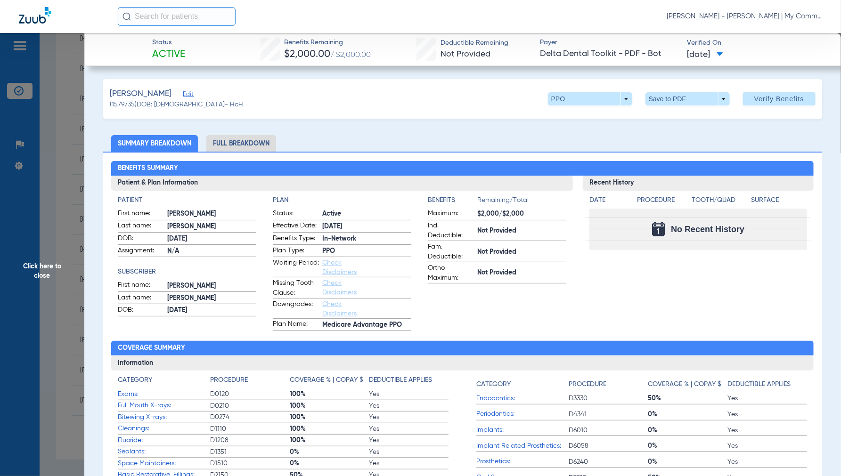
click at [47, 271] on span "Click here to close" at bounding box center [42, 271] width 84 height 476
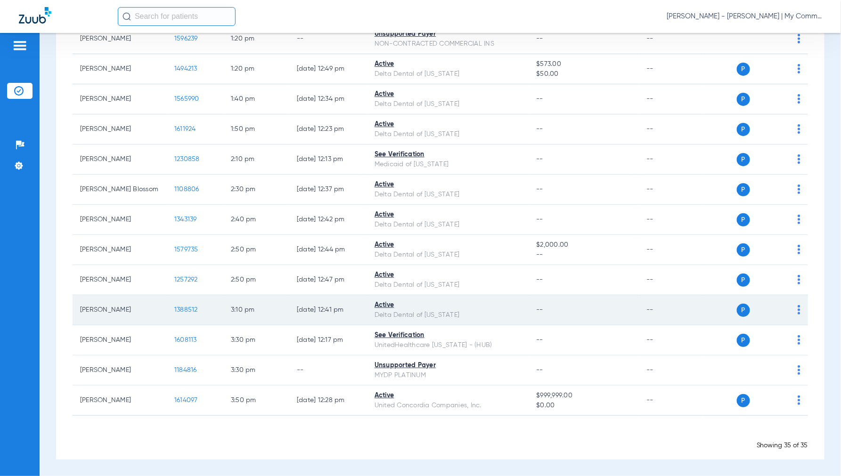
click at [181, 310] on span "1388512" at bounding box center [186, 310] width 24 height 7
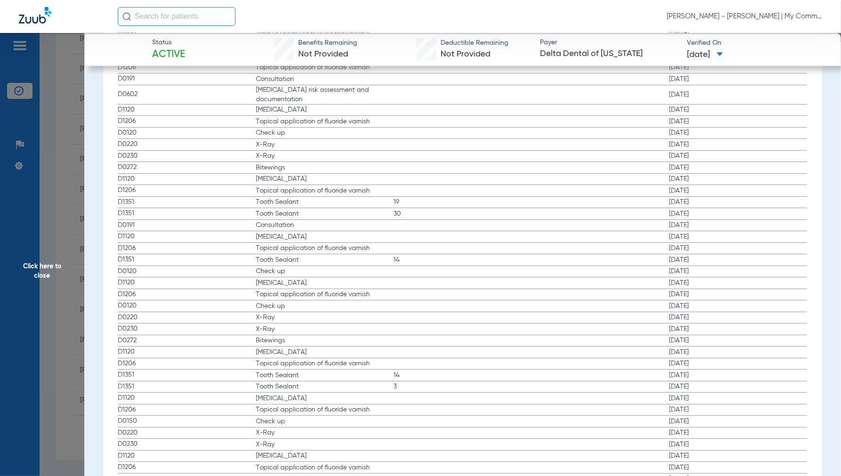
scroll to position [1361, 0]
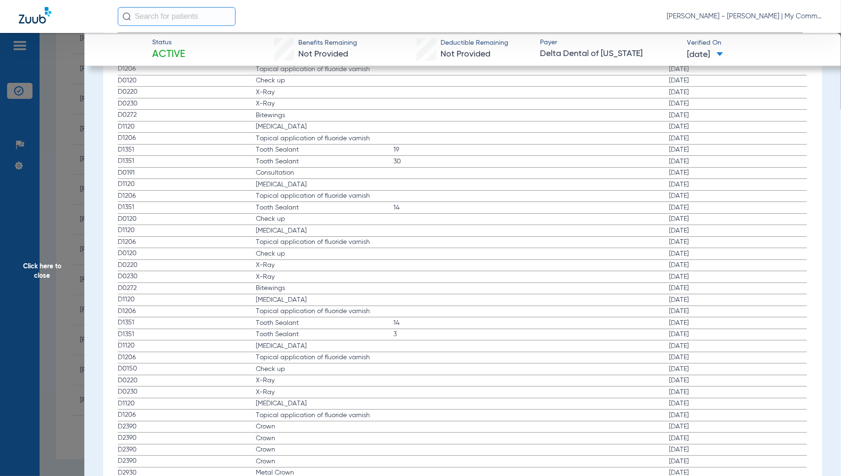
click at [40, 273] on span "Click here to close" at bounding box center [42, 271] width 84 height 476
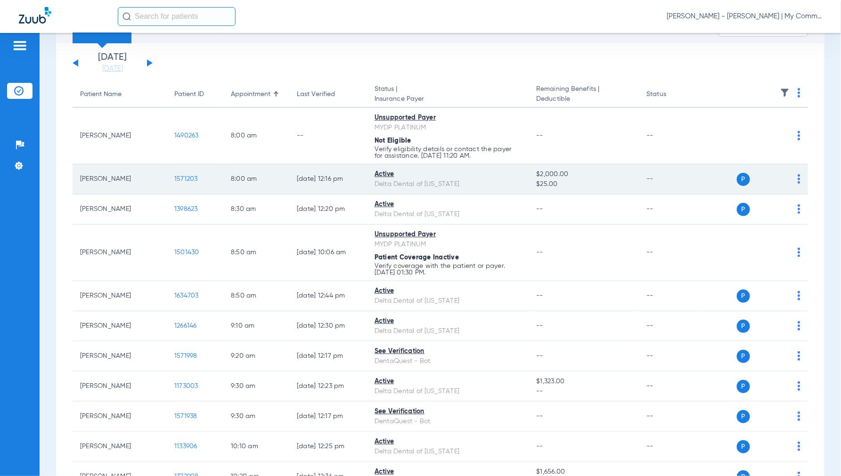
scroll to position [0, 0]
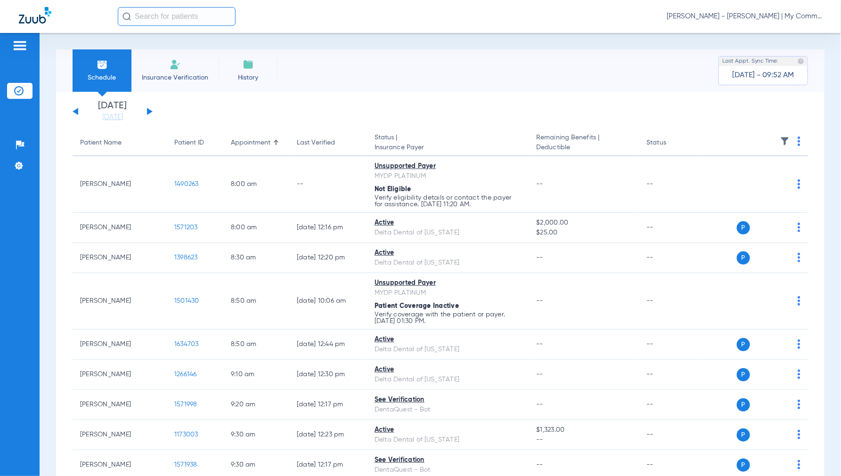
drag, startPoint x: 151, startPoint y: 111, endPoint x: 415, endPoint y: 97, distance: 264.8
click at [150, 111] on button at bounding box center [150, 111] width 6 height 7
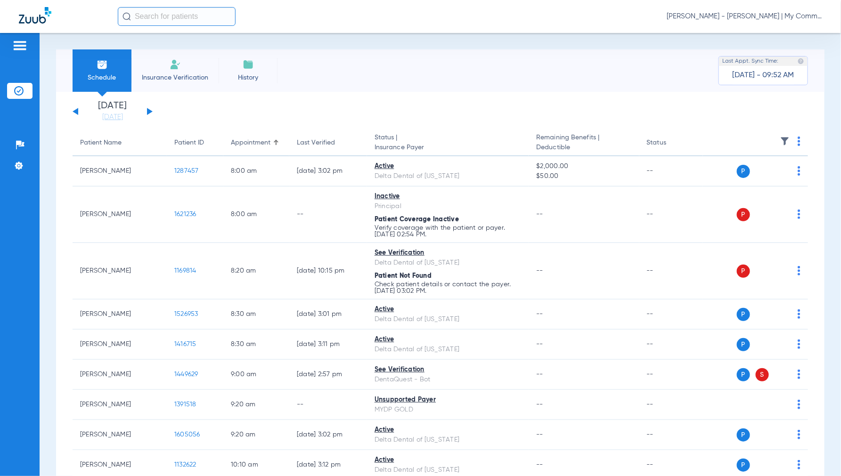
click at [798, 140] on img at bounding box center [799, 141] width 3 height 9
click at [736, 179] on span "Verify All" at bounding box center [755, 178] width 59 height 7
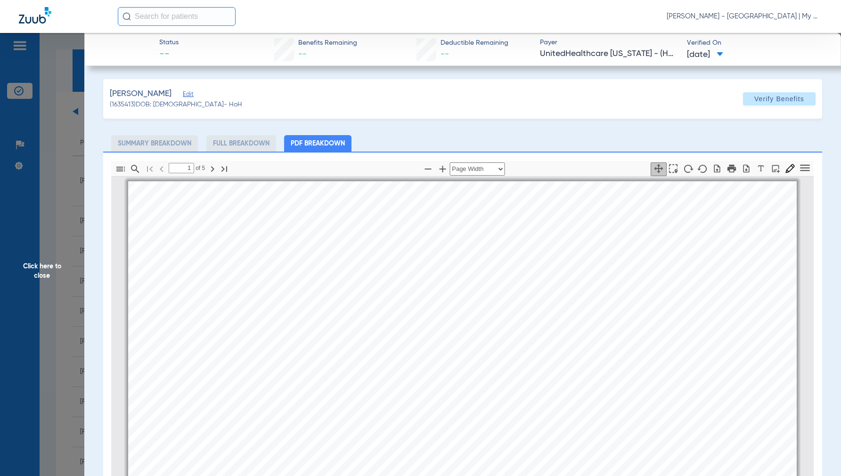
select select "page-width"
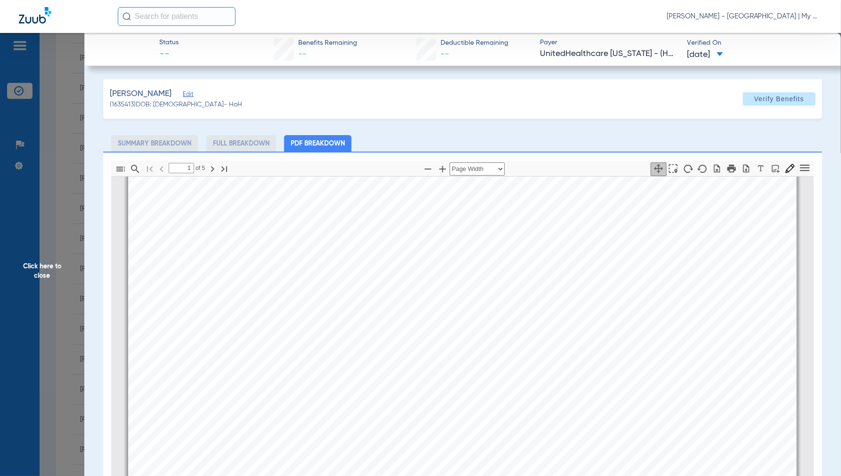
click at [54, 272] on span "Click here to close" at bounding box center [42, 271] width 84 height 476
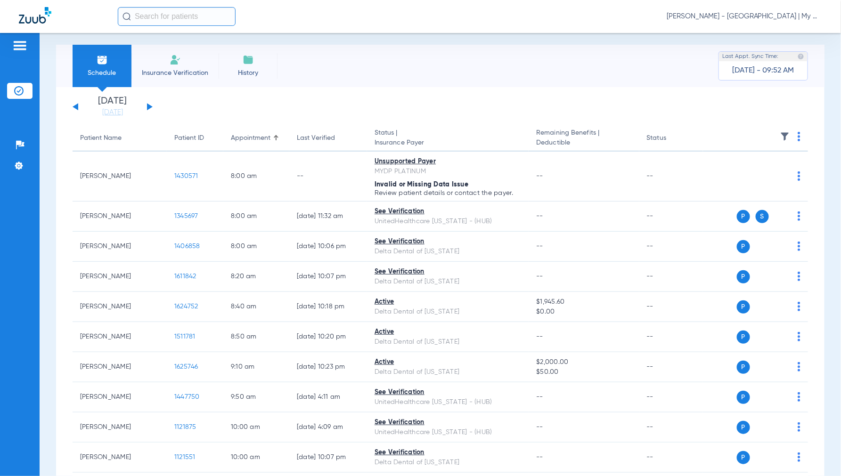
scroll to position [0, 0]
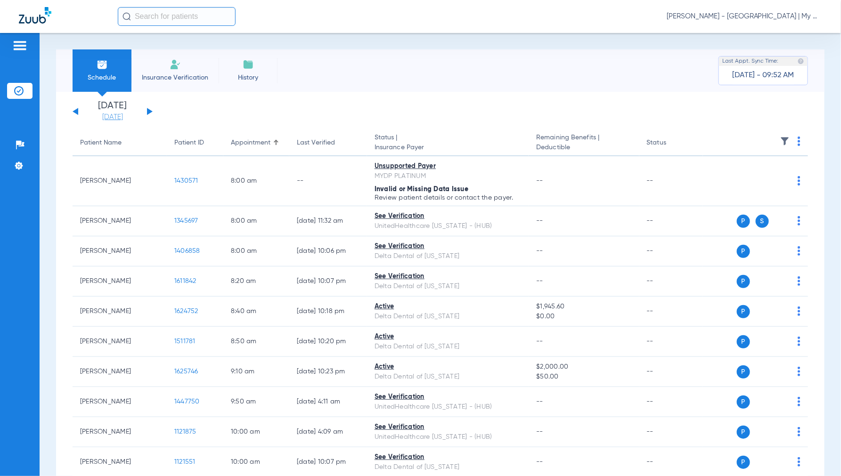
click at [112, 115] on link "[DATE]" at bounding box center [112, 117] width 57 height 9
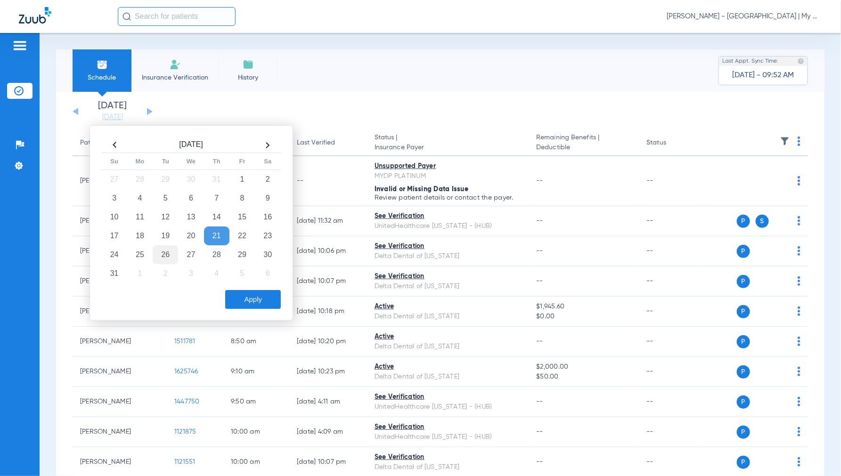
click at [163, 256] on td "26" at bounding box center [165, 255] width 25 height 19
click at [243, 298] on button "Apply" at bounding box center [253, 299] width 56 height 19
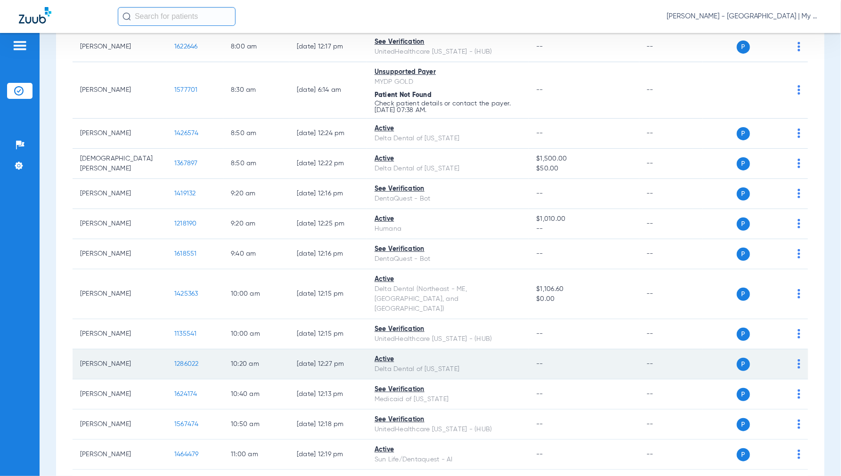
scroll to position [209, 0]
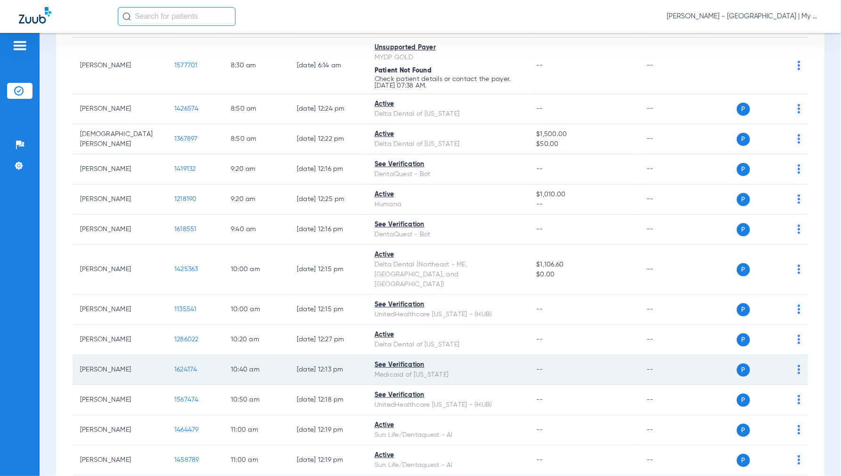
click at [186, 367] on span "1624174" at bounding box center [185, 370] width 23 height 7
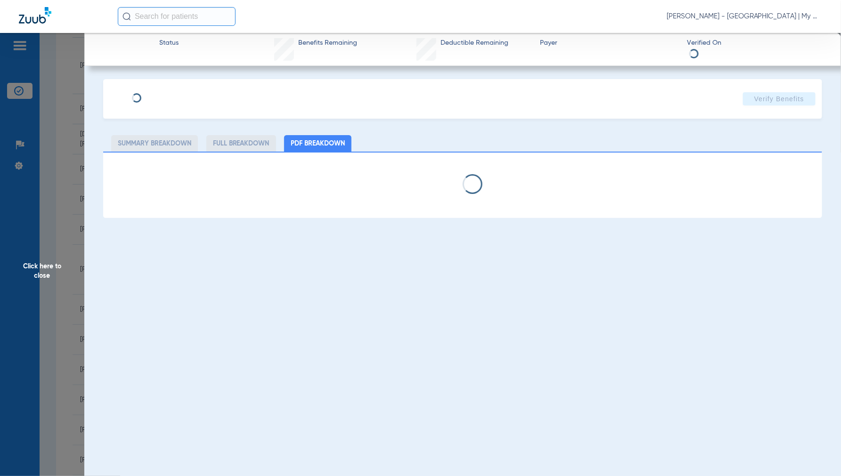
select select "page-width"
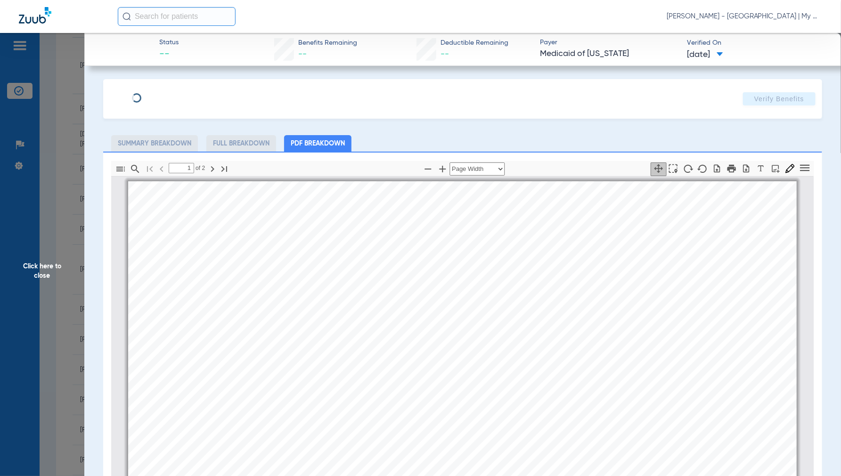
scroll to position [5, 0]
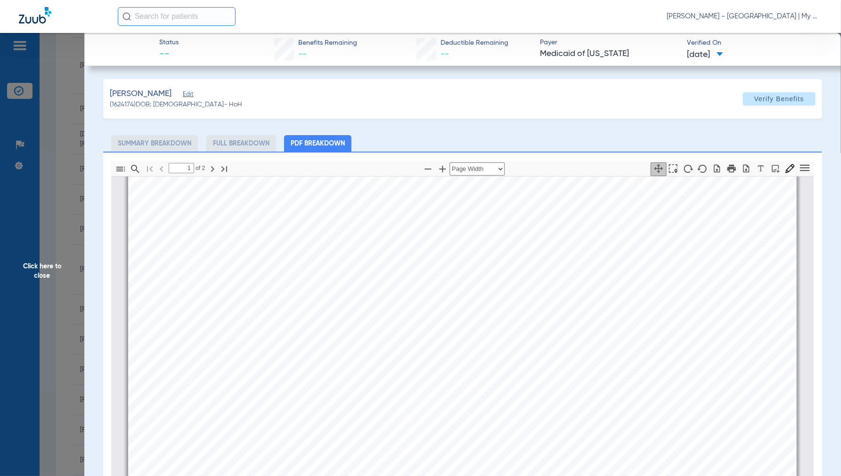
type input "2"
click at [48, 271] on span "Click here to close" at bounding box center [42, 271] width 84 height 476
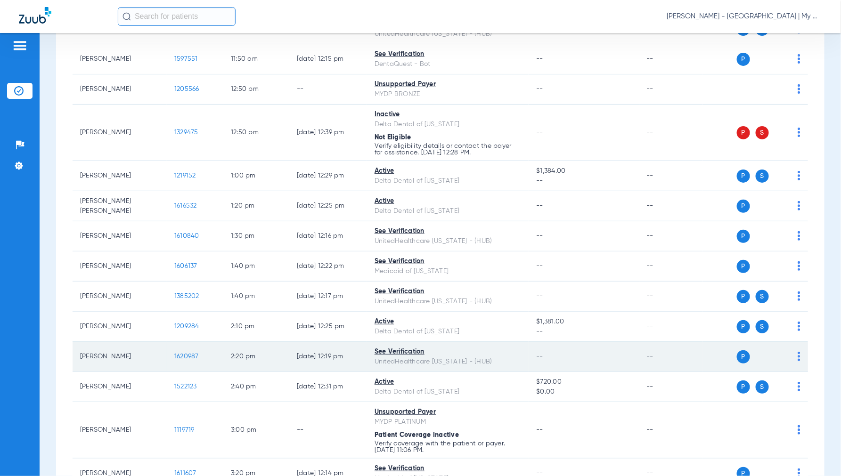
scroll to position [681, 0]
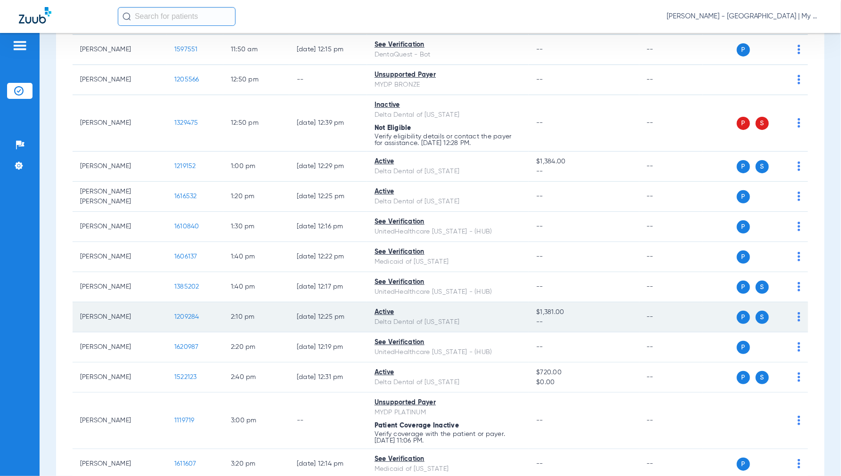
click at [181, 314] on span "1209284" at bounding box center [186, 317] width 25 height 7
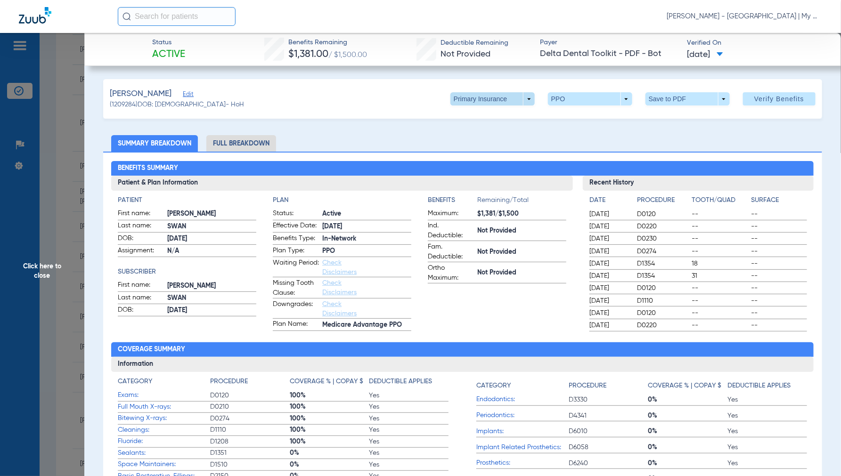
click at [522, 98] on span at bounding box center [493, 98] width 84 height 13
click at [480, 133] on span "Secondary Insurance" at bounding box center [482, 136] width 62 height 7
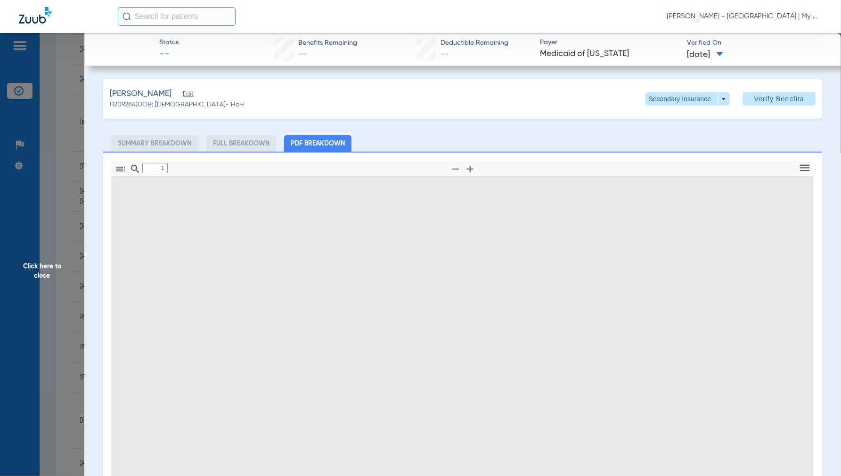
type input "0"
select select "page-width"
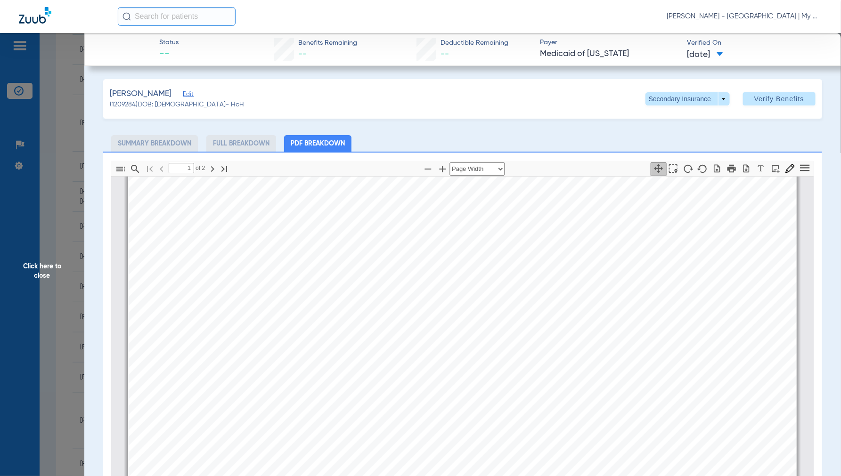
type input "2"
click at [47, 263] on span "Click here to close" at bounding box center [42, 271] width 84 height 476
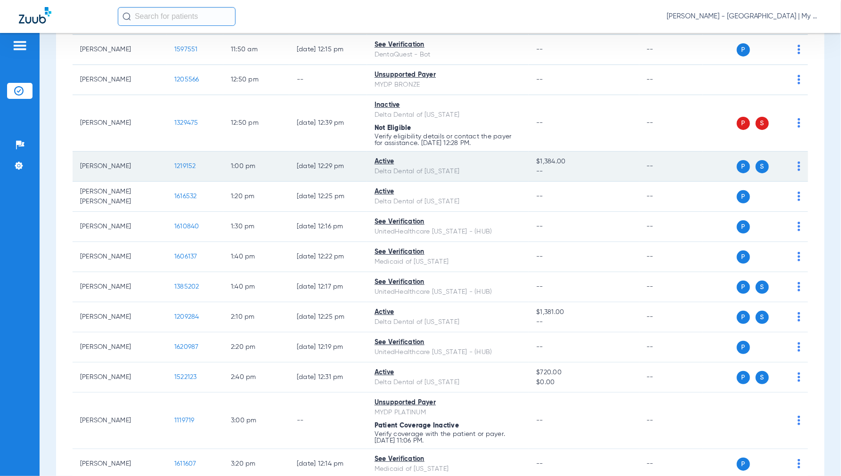
click at [183, 163] on span "1219152" at bounding box center [185, 166] width 22 height 7
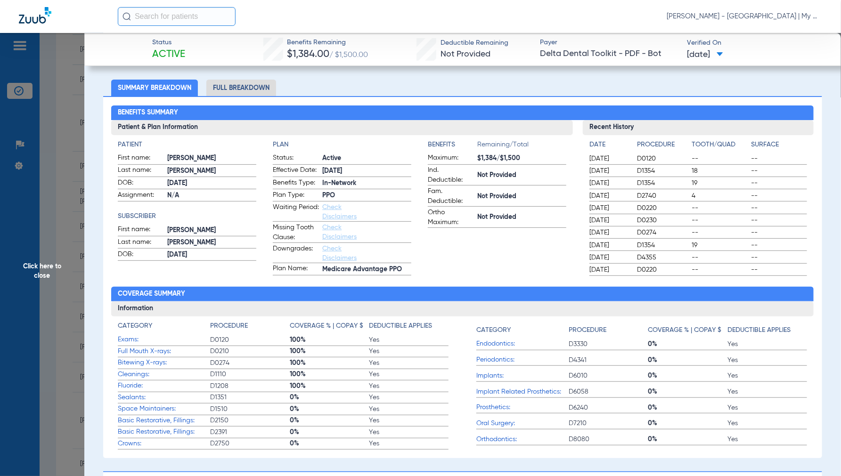
scroll to position [0, 0]
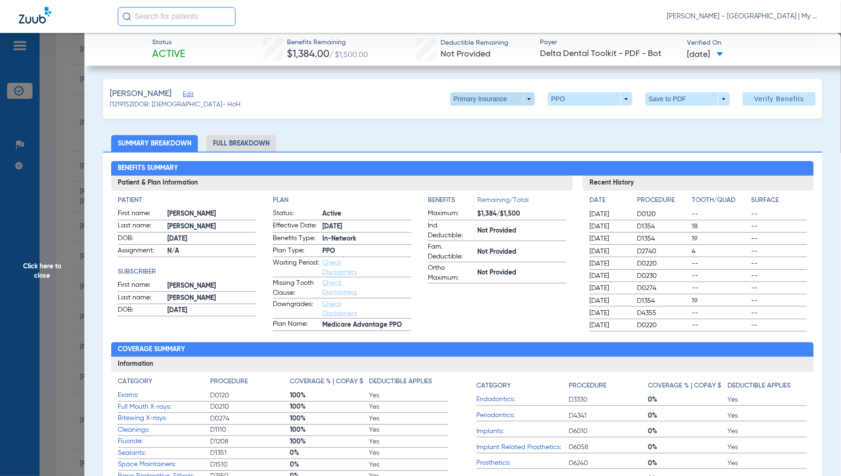
click at [524, 96] on span at bounding box center [493, 98] width 84 height 13
click at [471, 138] on span "Secondary Insurance" at bounding box center [482, 136] width 62 height 7
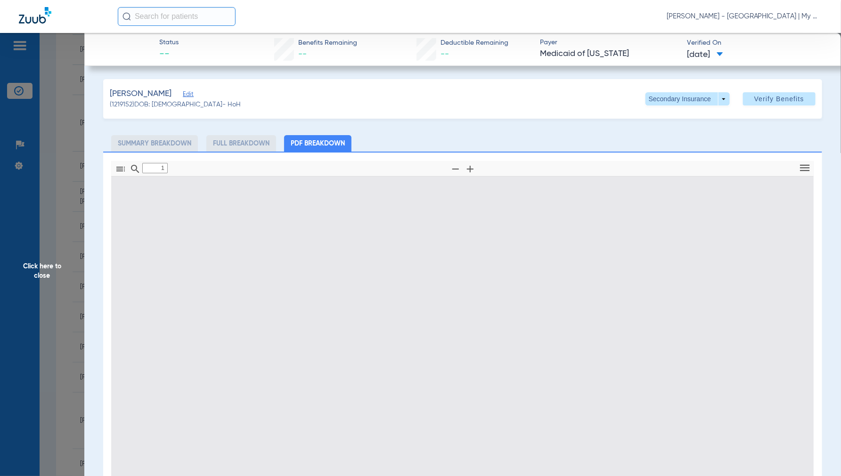
type input "0"
select select "page-width"
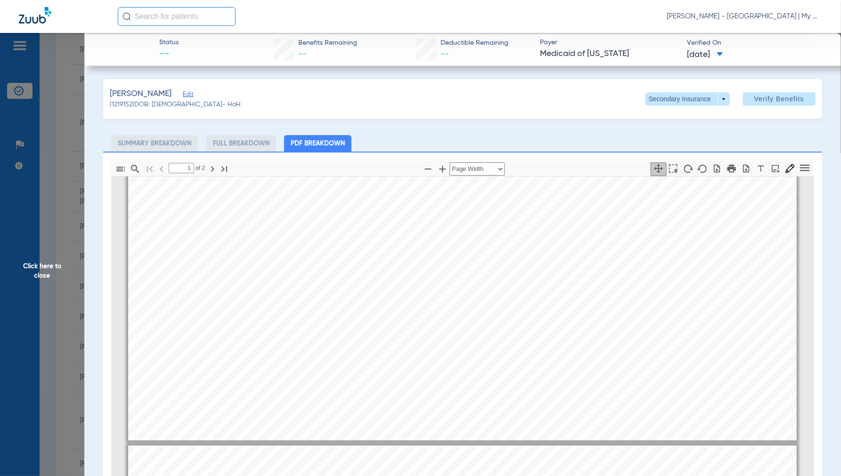
type input "2"
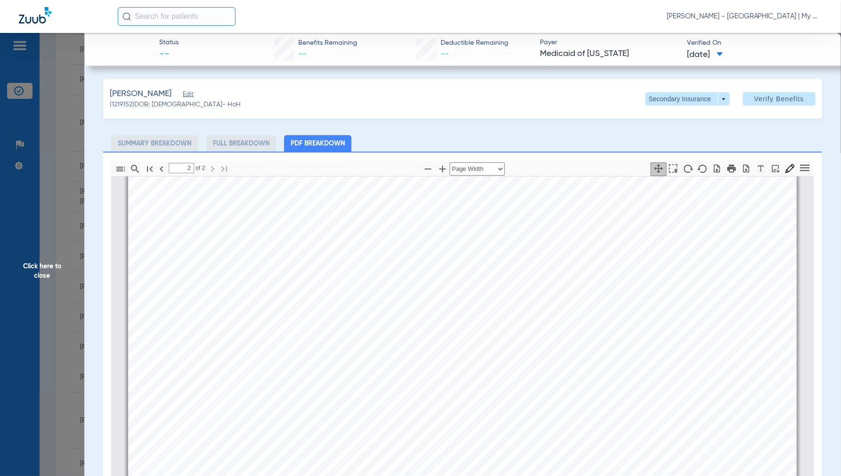
scroll to position [1209, 0]
drag, startPoint x: 44, startPoint y: 261, endPoint x: 91, endPoint y: 265, distance: 46.9
click at [45, 261] on span "Click here to close" at bounding box center [42, 271] width 84 height 476
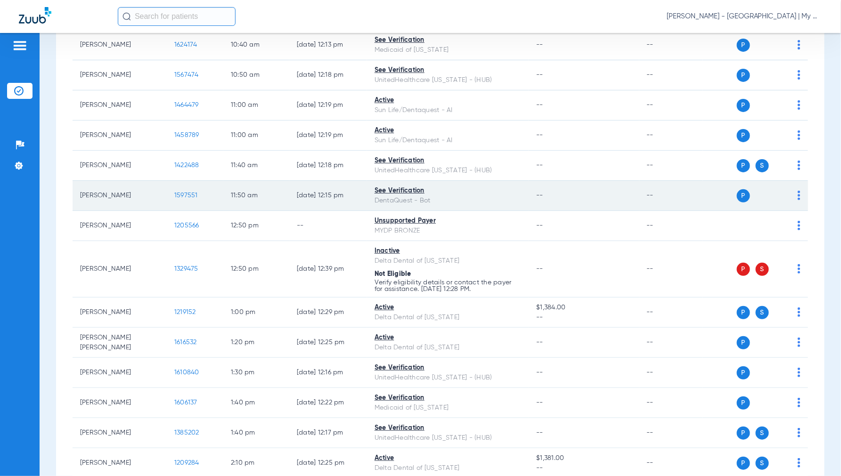
scroll to position [524, 0]
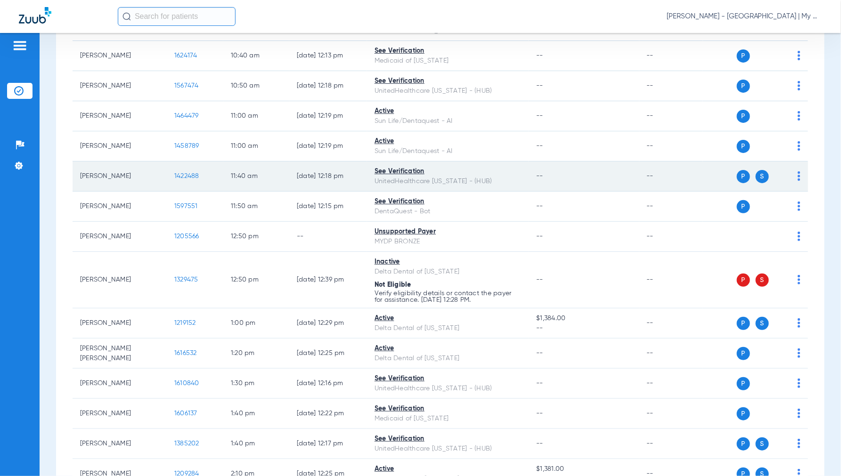
click at [182, 173] on span "1422488" at bounding box center [186, 176] width 25 height 7
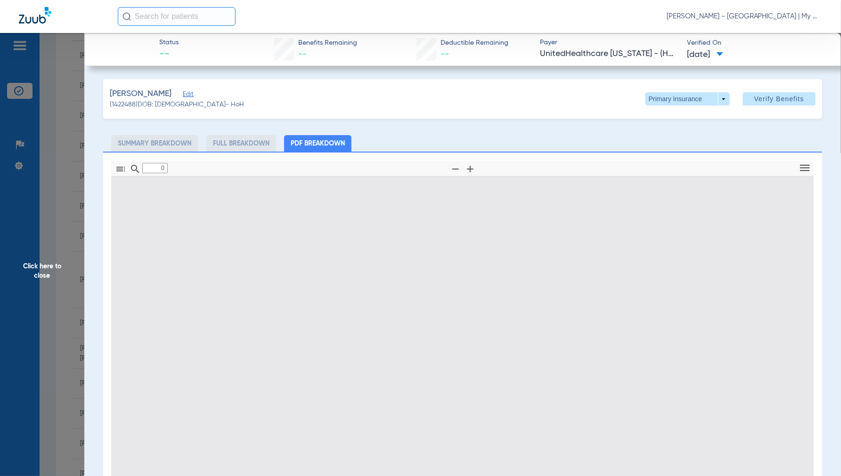
type input "1"
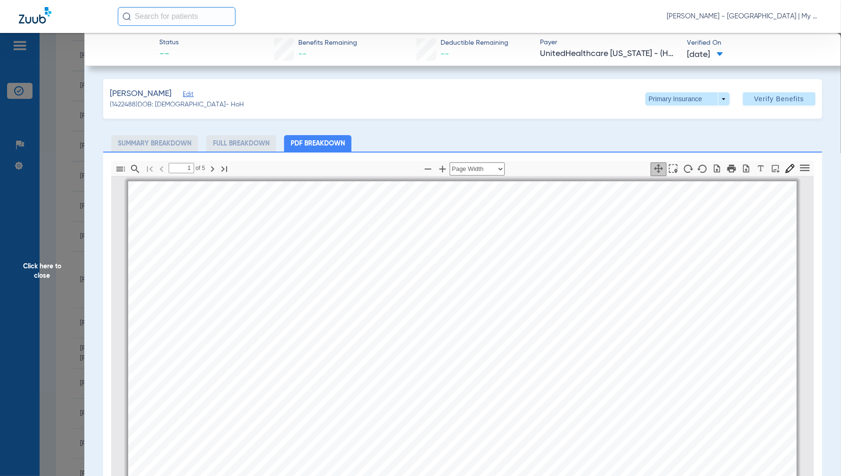
scroll to position [5, 0]
click at [714, 98] on span at bounding box center [688, 98] width 84 height 13
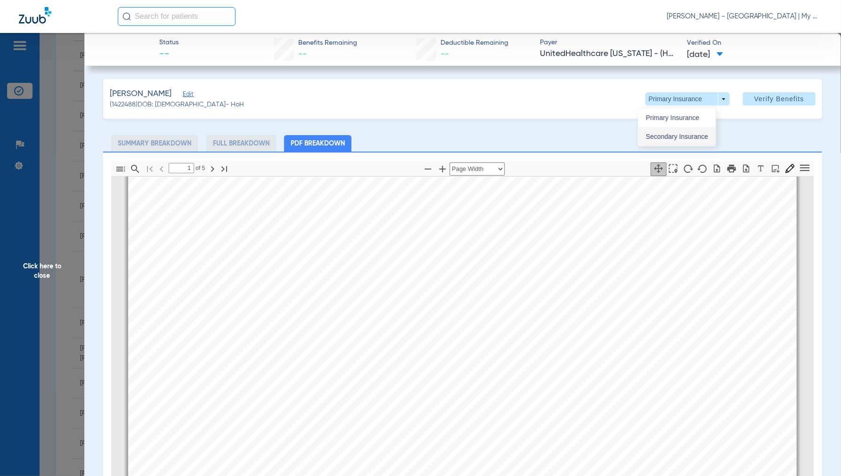
click at [666, 140] on button "Secondary Insurance" at bounding box center [677, 136] width 77 height 19
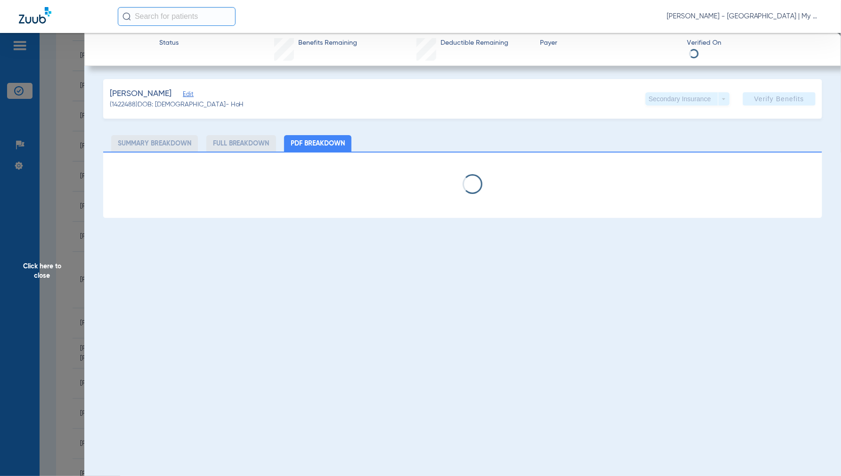
select select "page-width"
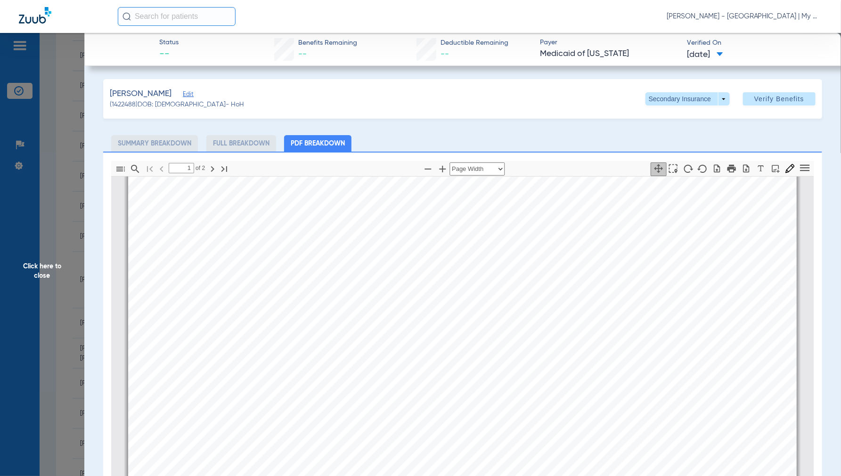
type input "2"
click at [54, 266] on span "Click here to close" at bounding box center [42, 271] width 84 height 476
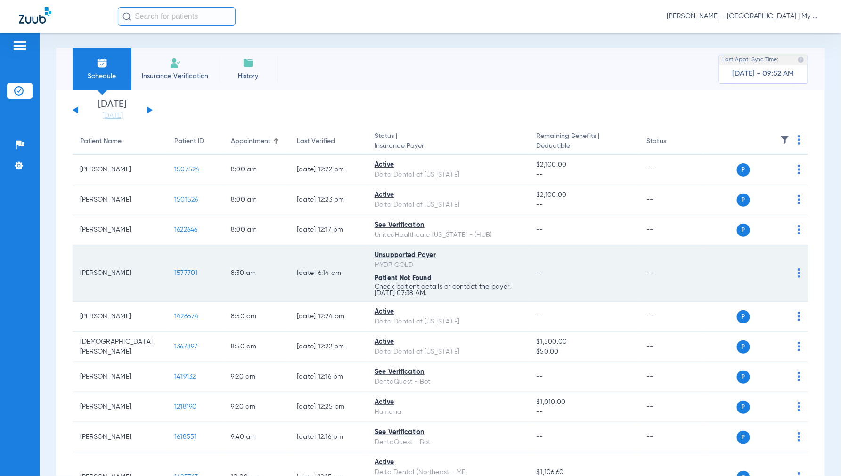
scroll to position [0, 0]
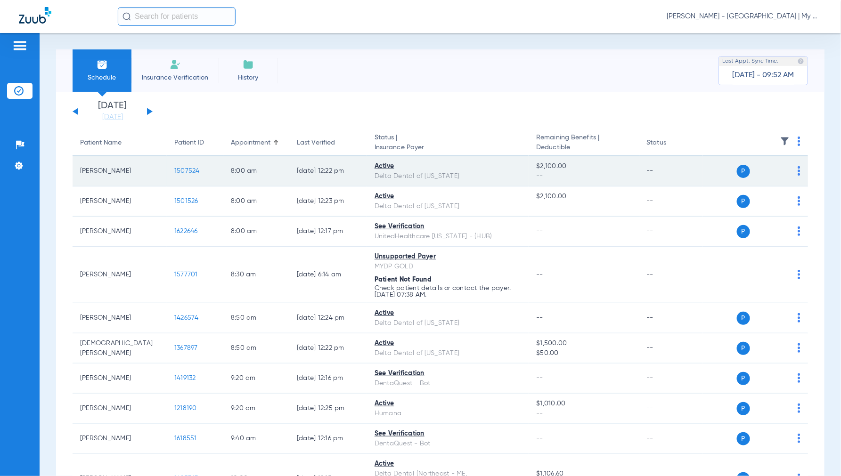
click at [191, 170] on span "1507524" at bounding box center [186, 171] width 25 height 7
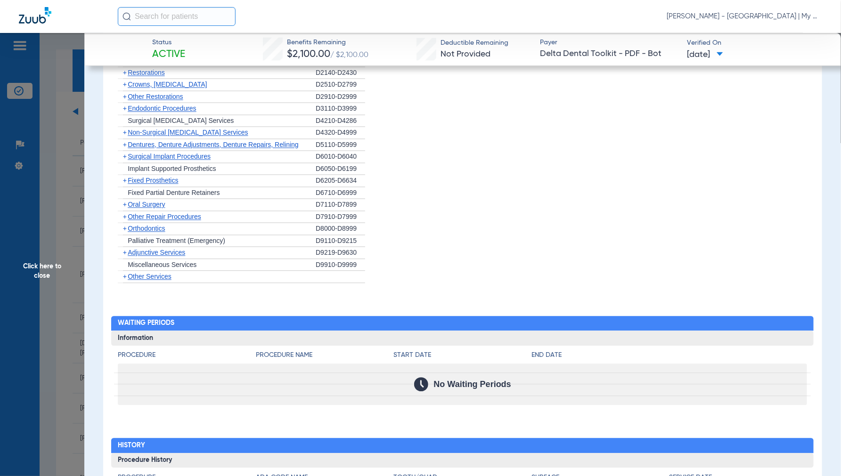
scroll to position [822, 0]
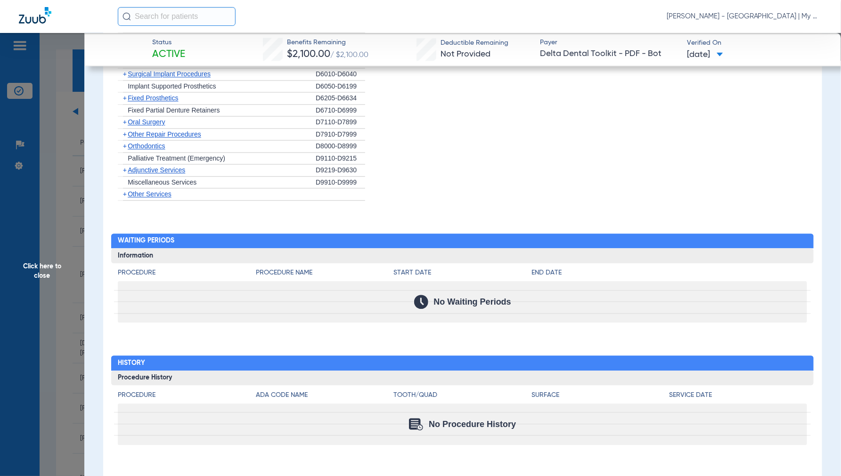
click at [44, 267] on span "Click here to close" at bounding box center [42, 271] width 84 height 476
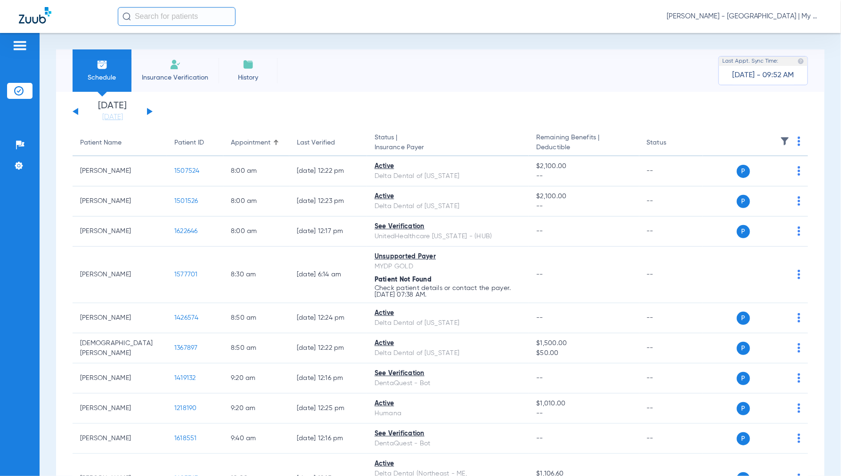
scroll to position [0, 0]
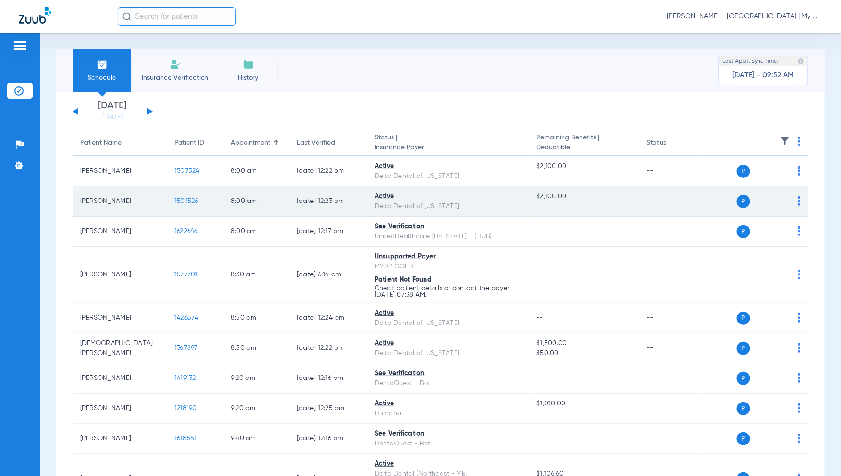
click at [187, 204] on span "1501526" at bounding box center [186, 201] width 24 height 7
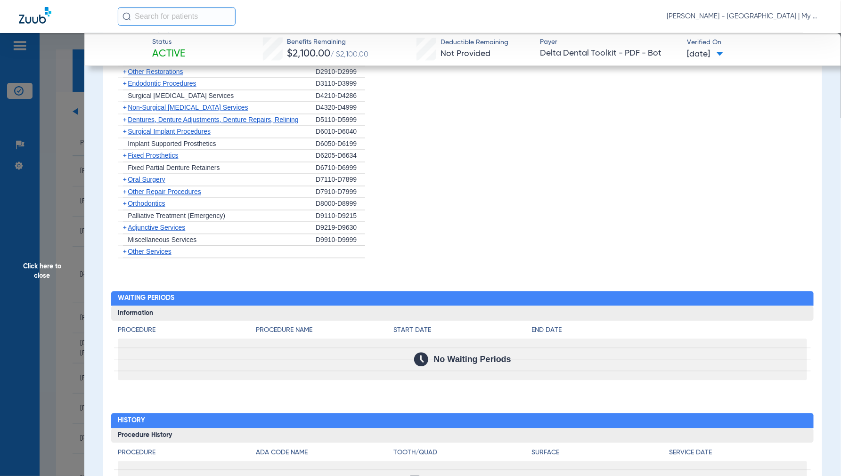
scroll to position [822, 0]
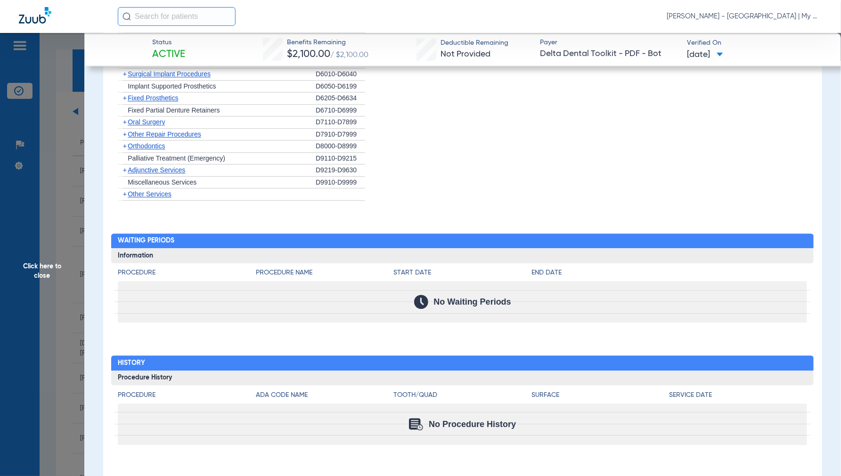
click at [34, 269] on span "Click here to close" at bounding box center [42, 271] width 84 height 476
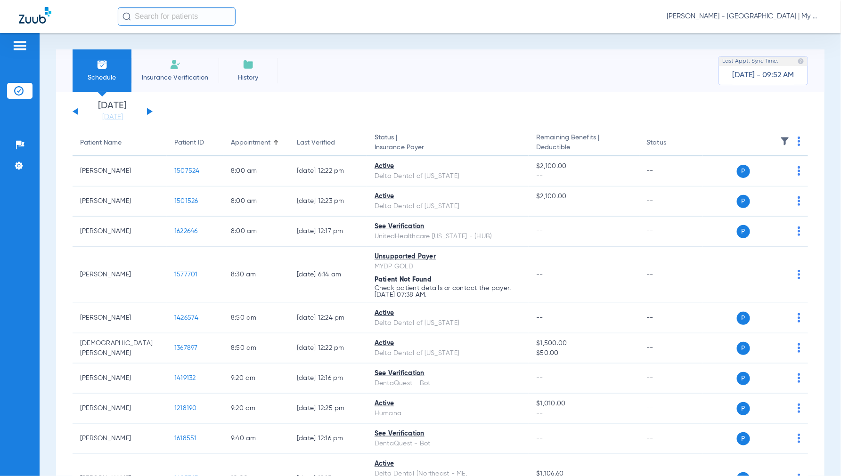
scroll to position [0, 0]
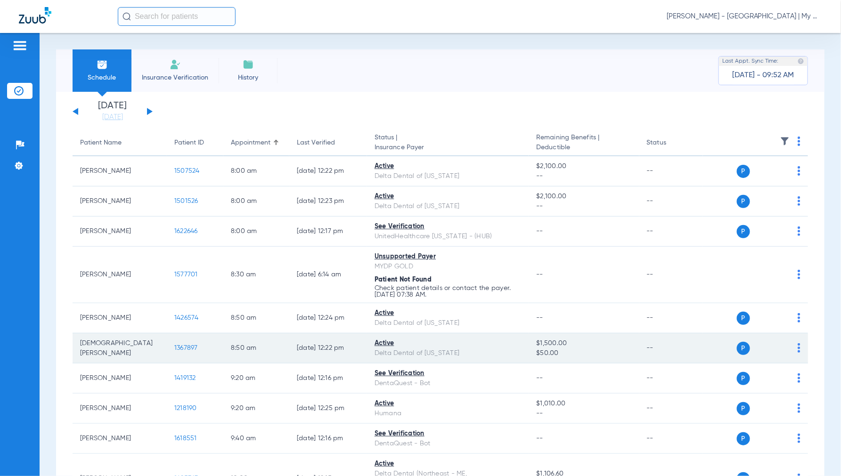
click at [179, 351] on span "1367897" at bounding box center [186, 348] width 24 height 7
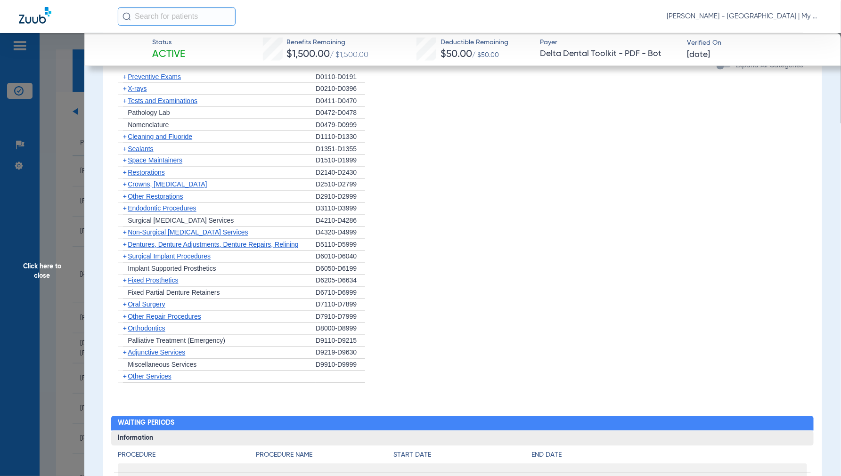
scroll to position [822, 0]
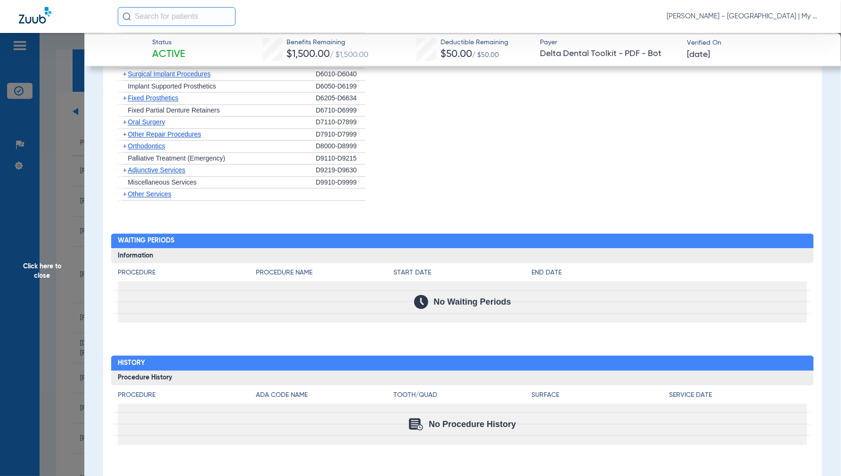
click at [32, 266] on span "Click here to close" at bounding box center [42, 271] width 84 height 476
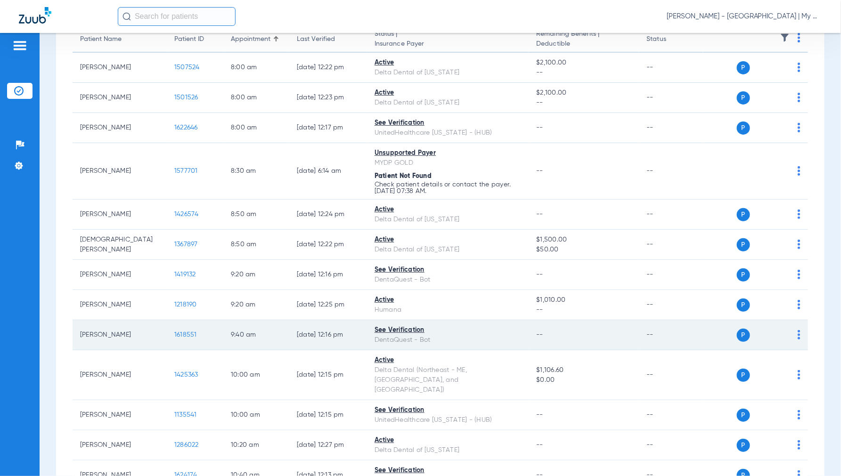
scroll to position [105, 0]
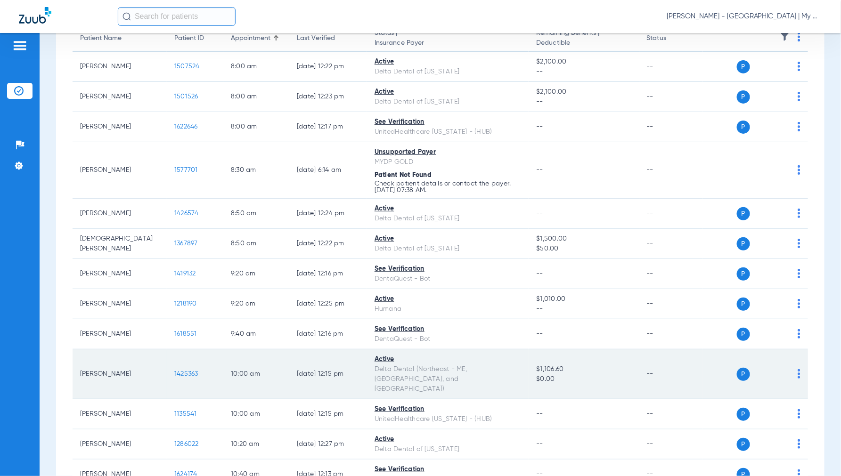
click at [180, 371] on span "1425363" at bounding box center [186, 374] width 24 height 7
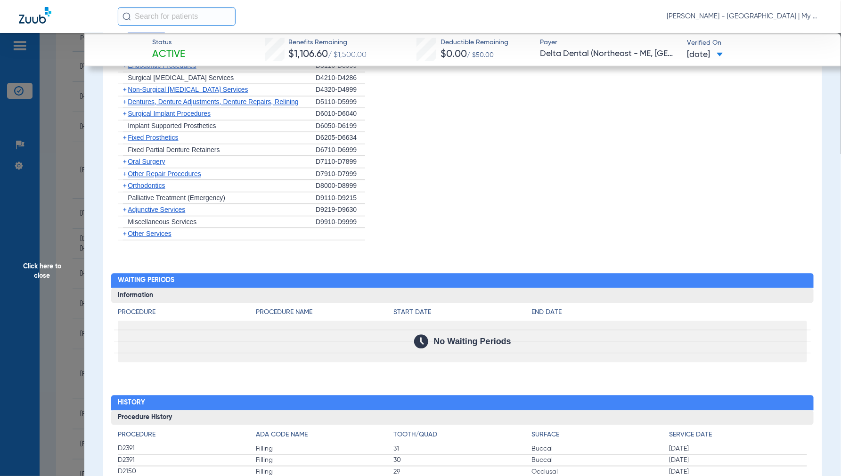
scroll to position [1112, 0]
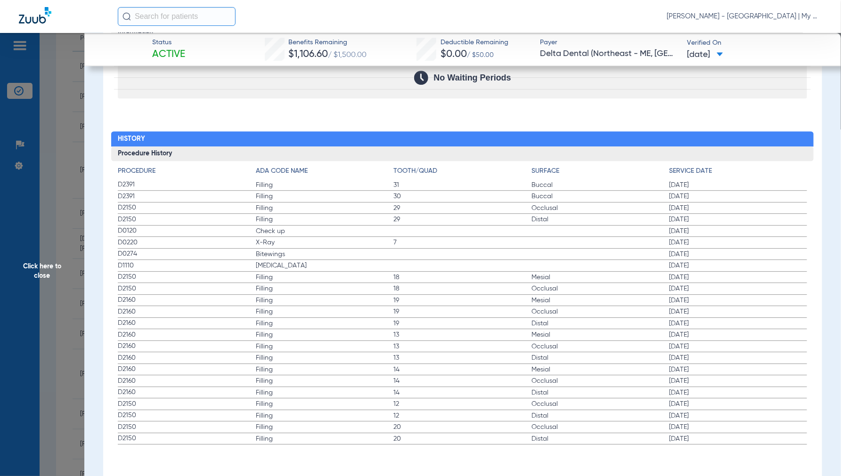
drag, startPoint x: 40, startPoint y: 269, endPoint x: 112, endPoint y: 281, distance: 73.6
click at [40, 269] on span "Click here to close" at bounding box center [42, 271] width 84 height 476
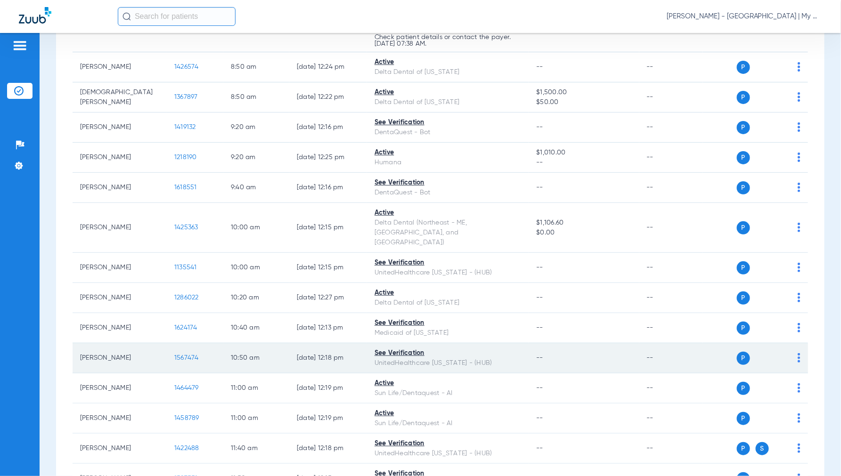
scroll to position [262, 0]
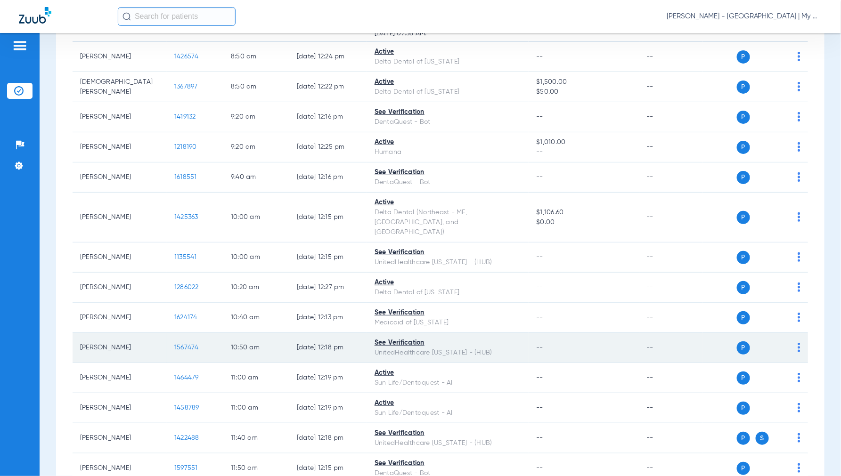
click at [187, 345] on span "1567474" at bounding box center [186, 348] width 25 height 7
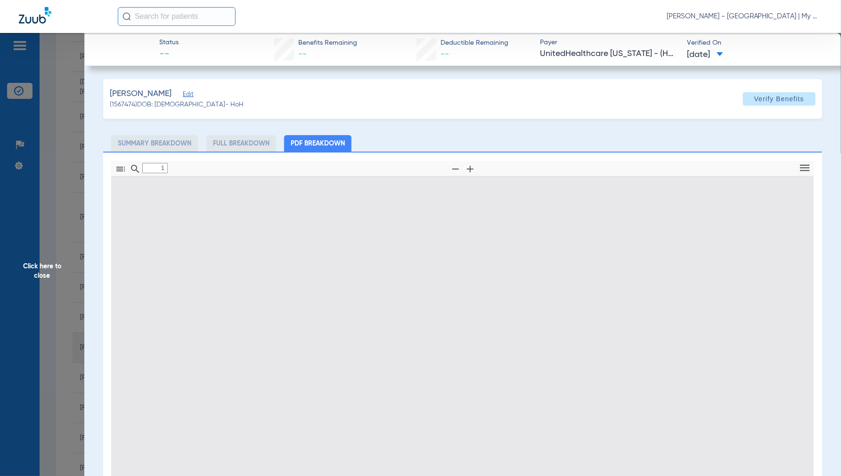
type input "0"
select select "page-width"
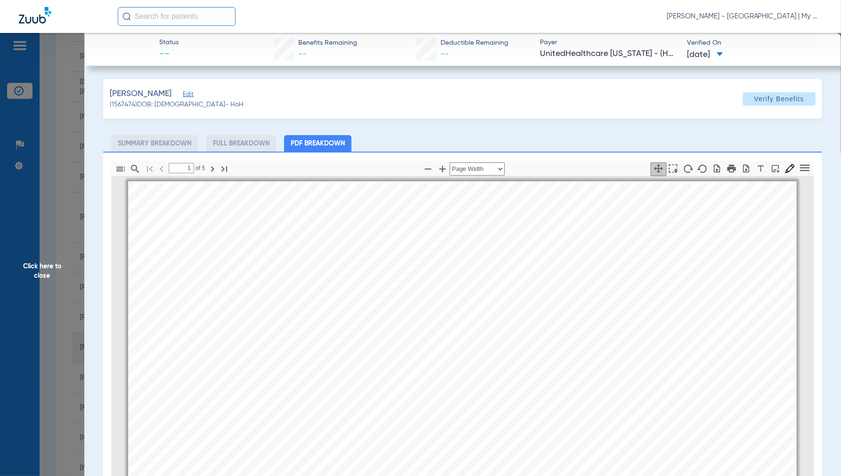
scroll to position [5, 0]
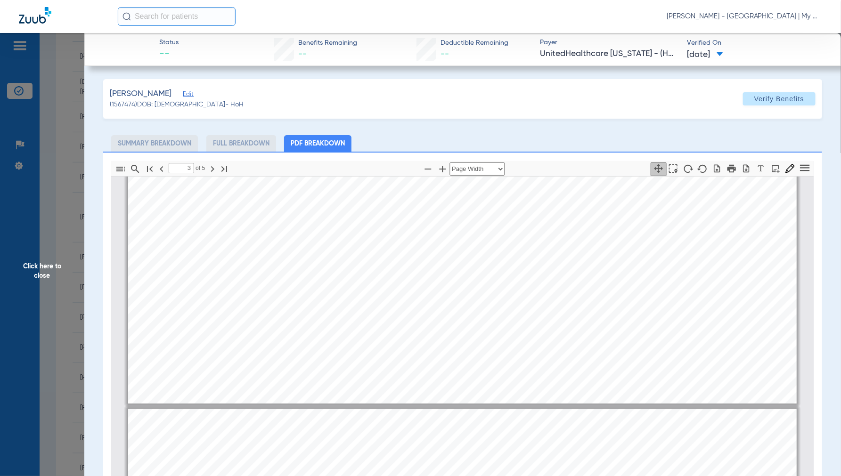
type input "4"
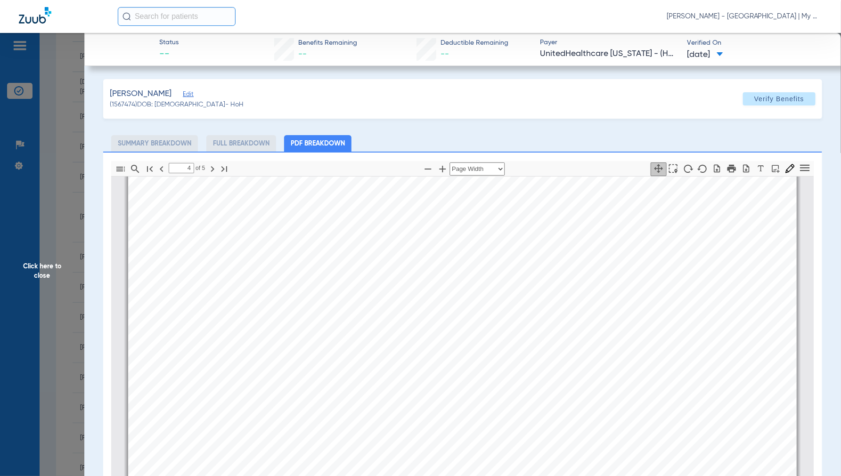
scroll to position [3042, 0]
click at [48, 269] on span "Click here to close" at bounding box center [42, 271] width 84 height 476
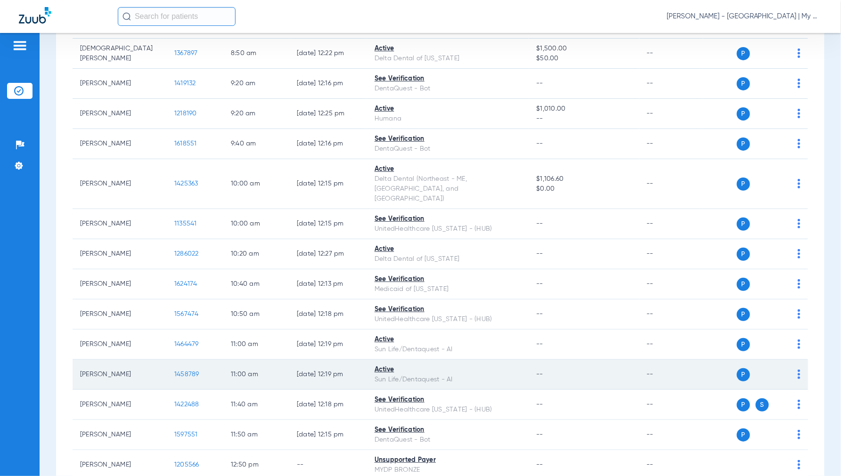
scroll to position [314, 0]
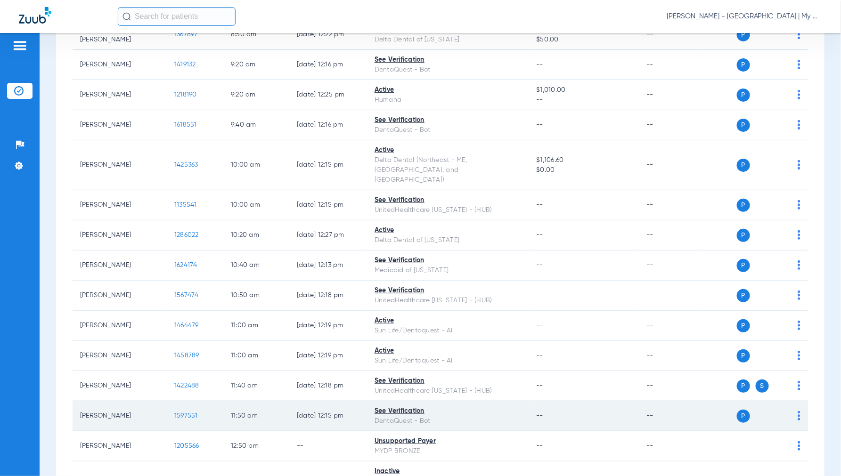
click at [187, 413] on span "1597551" at bounding box center [186, 416] width 24 height 7
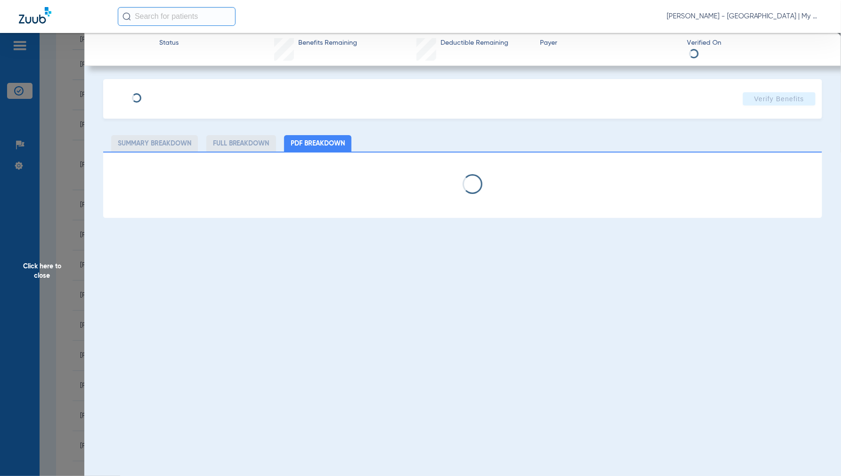
select select "page-width"
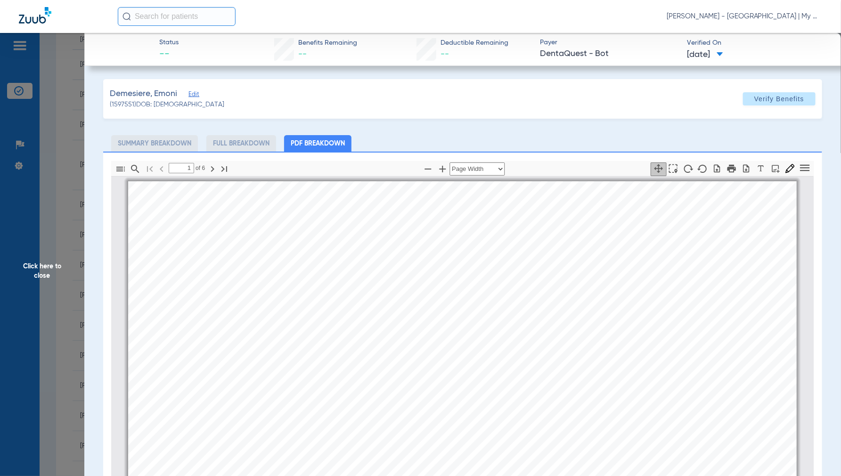
scroll to position [5, 0]
type input "2"
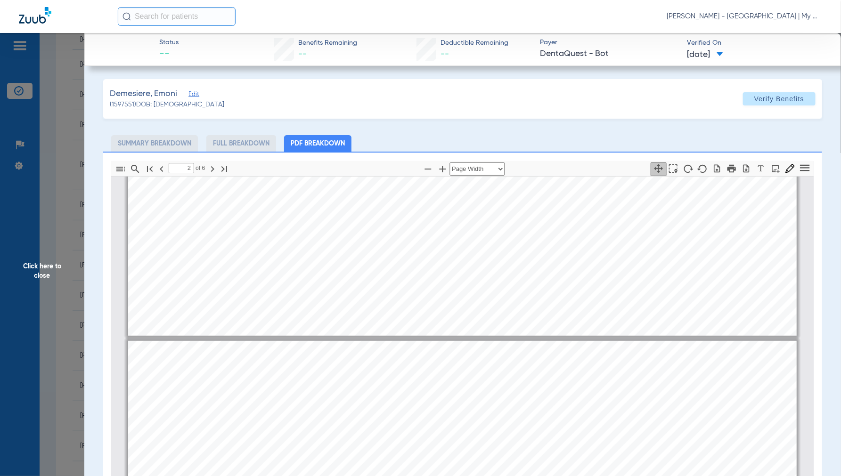
scroll to position [371, 0]
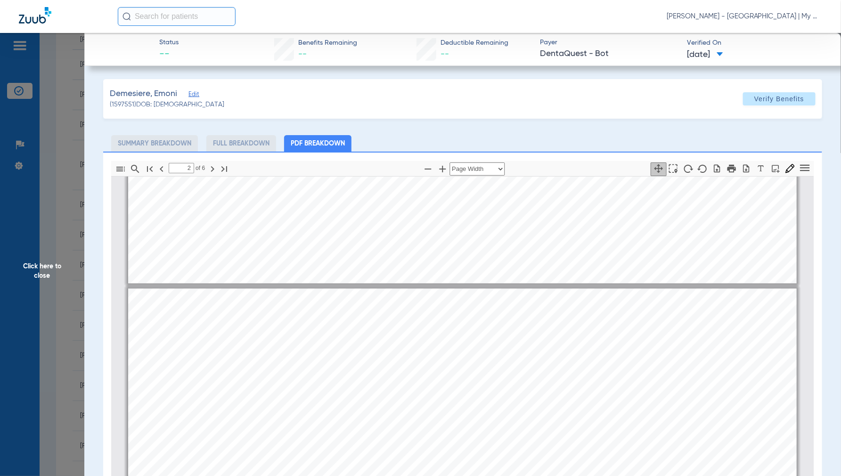
click at [38, 281] on span "Click here to close" at bounding box center [42, 271] width 84 height 476
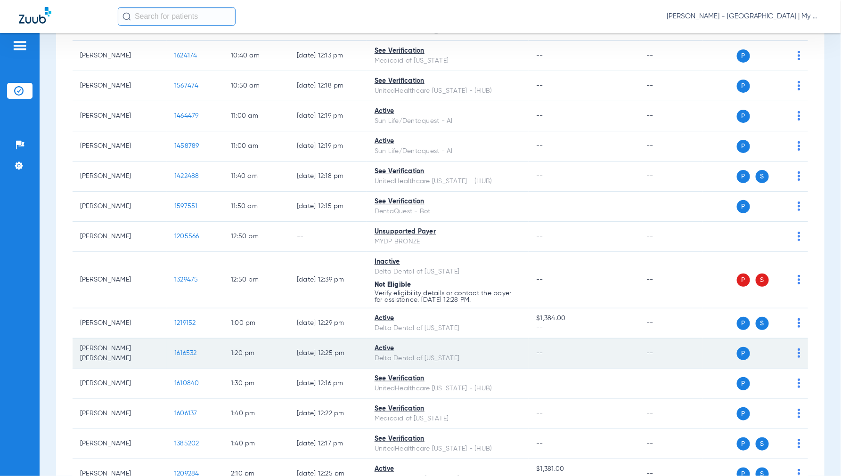
scroll to position [576, 0]
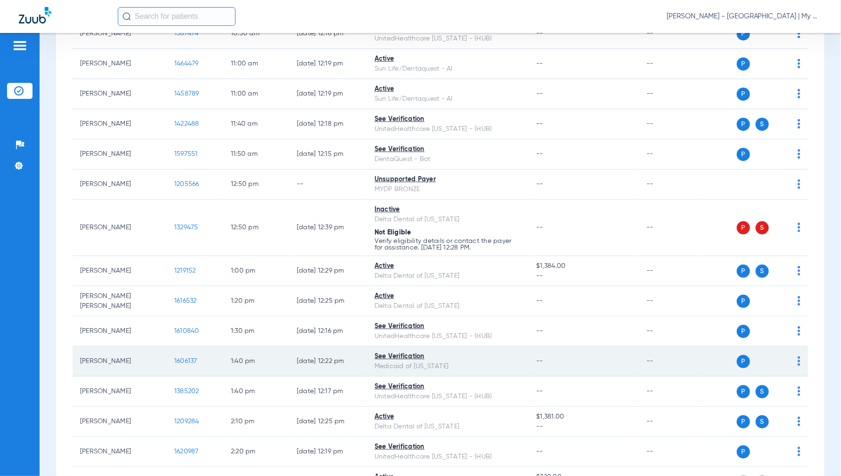
click at [183, 358] on span "1606137" at bounding box center [185, 361] width 23 height 7
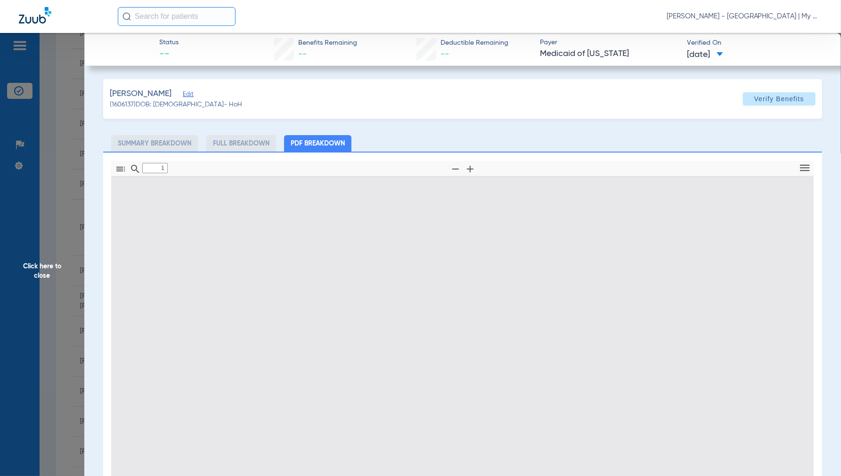
type input "0"
select select "page-width"
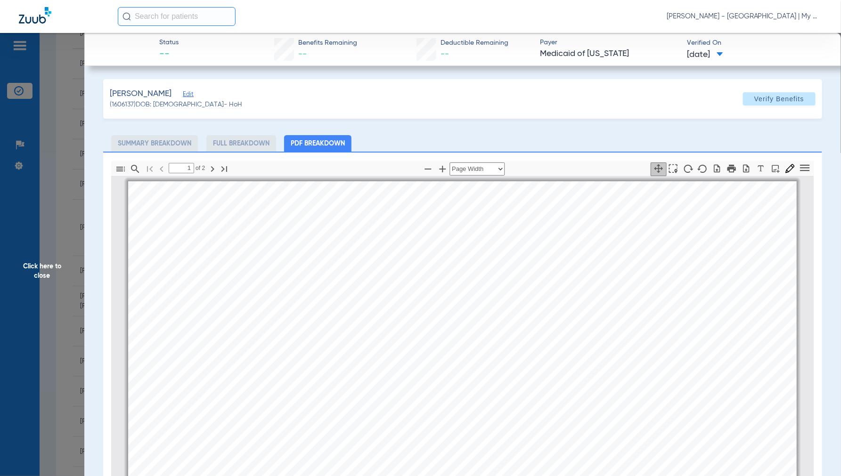
scroll to position [5, 0]
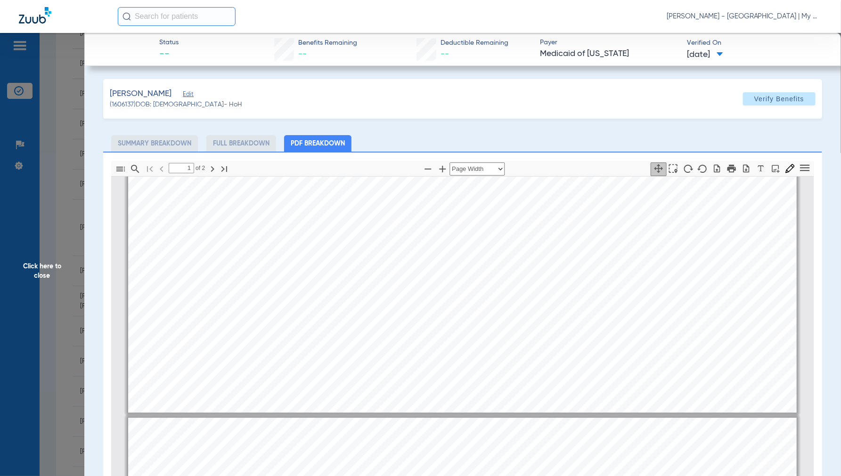
type input "2"
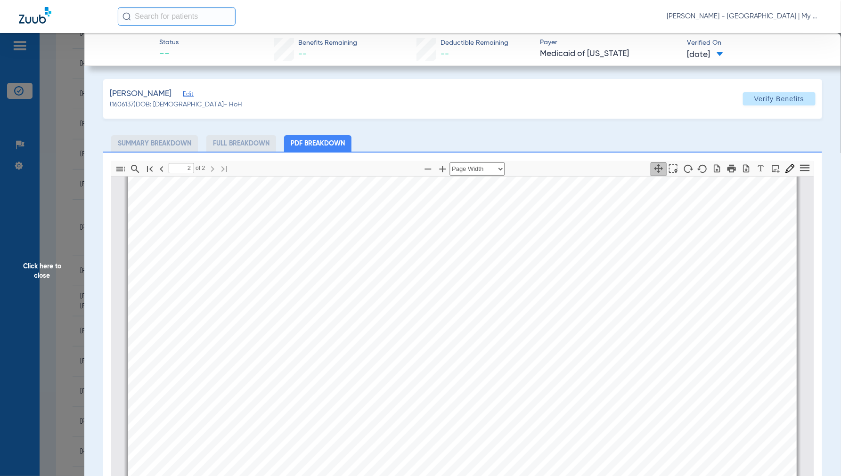
scroll to position [1261, 0]
click at [39, 266] on span "Click here to close" at bounding box center [42, 271] width 84 height 476
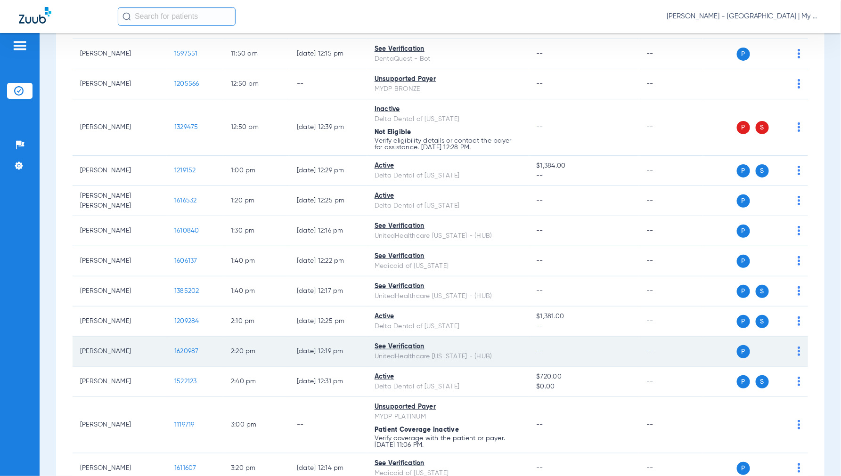
scroll to position [681, 0]
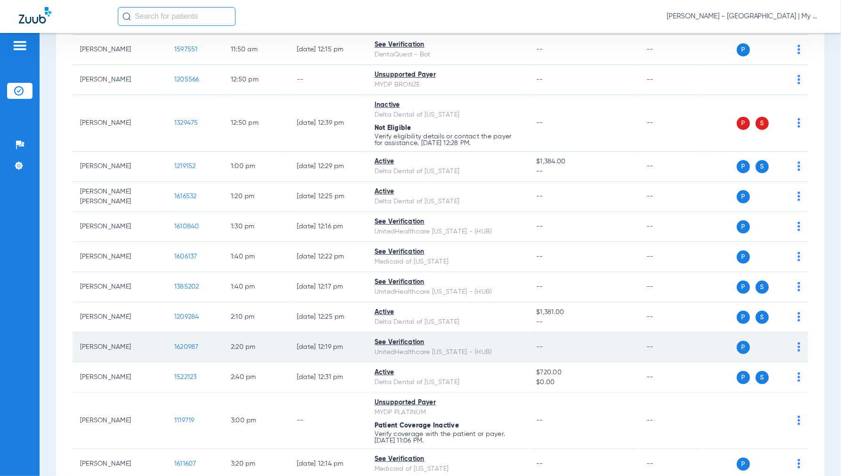
click at [184, 344] on span "1620987" at bounding box center [186, 347] width 25 height 7
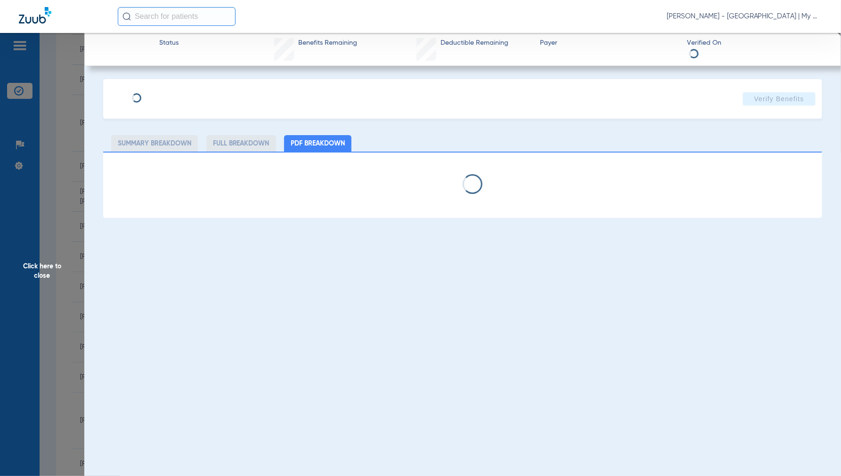
select select "page-width"
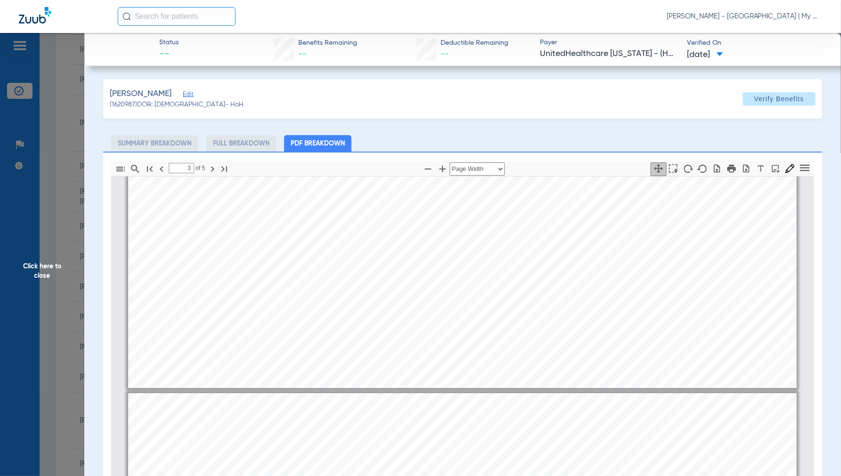
type input "4"
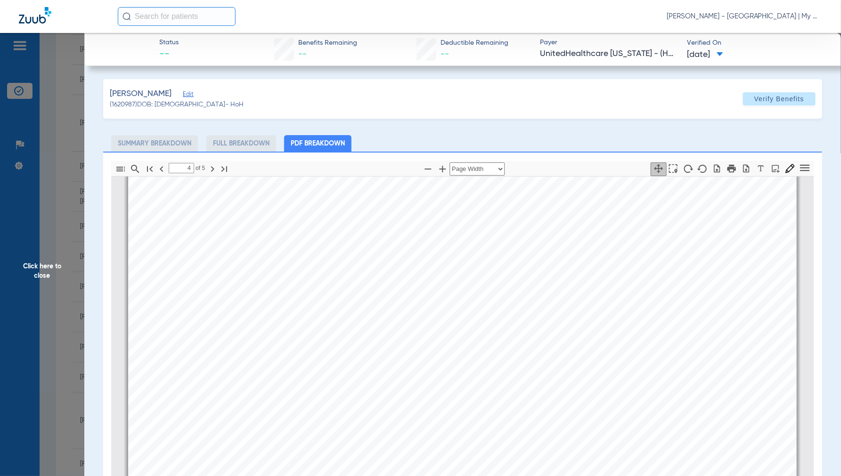
scroll to position [3042, 0]
click at [29, 279] on span "Click here to close" at bounding box center [42, 271] width 84 height 476
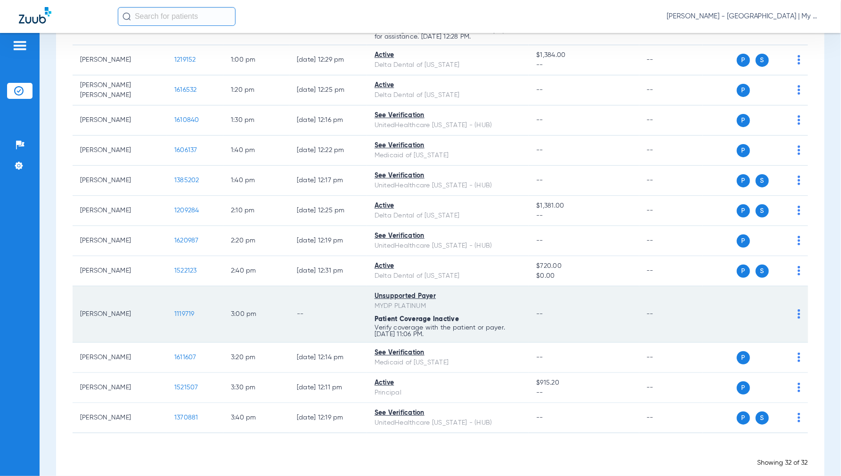
scroll to position [788, 0]
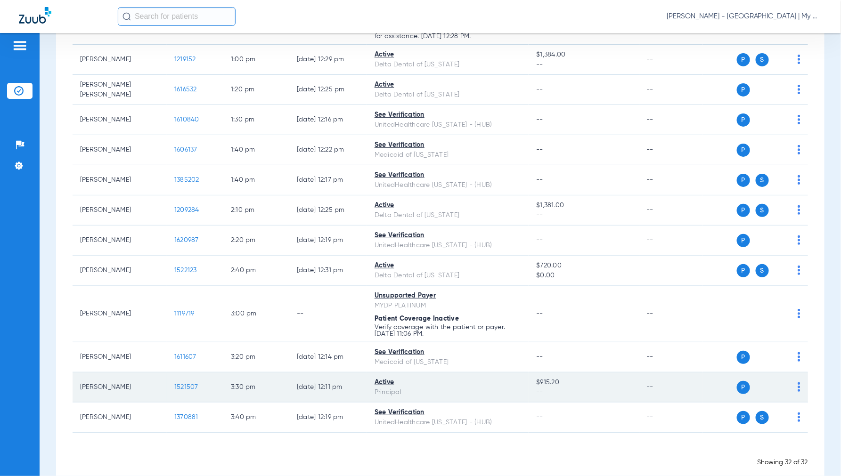
click at [189, 384] on span "1521507" at bounding box center [186, 387] width 24 height 7
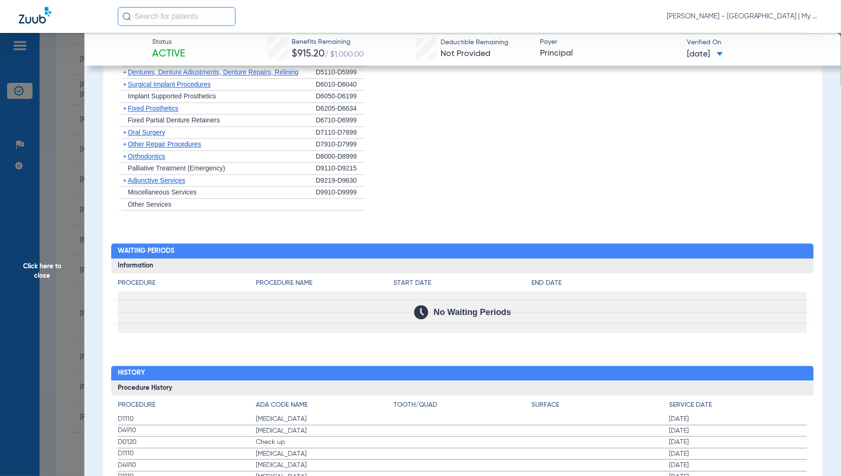
scroll to position [850, 0]
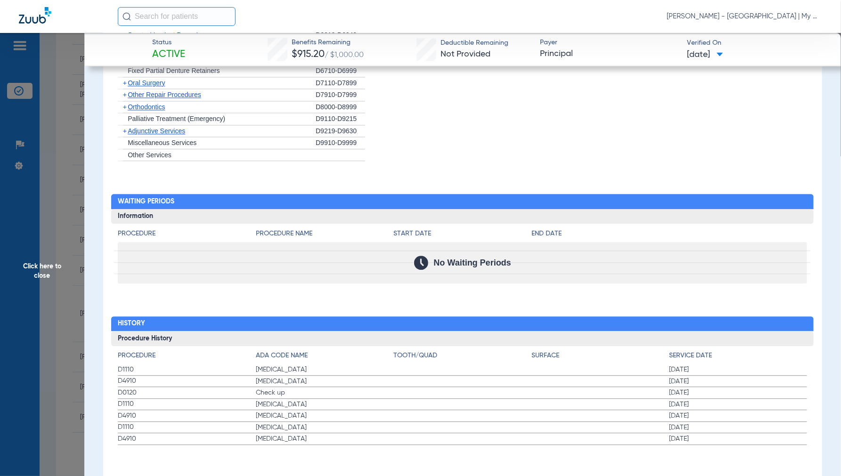
drag, startPoint x: 40, startPoint y: 269, endPoint x: 74, endPoint y: 289, distance: 39.1
click at [41, 271] on span "Click here to close" at bounding box center [42, 271] width 84 height 476
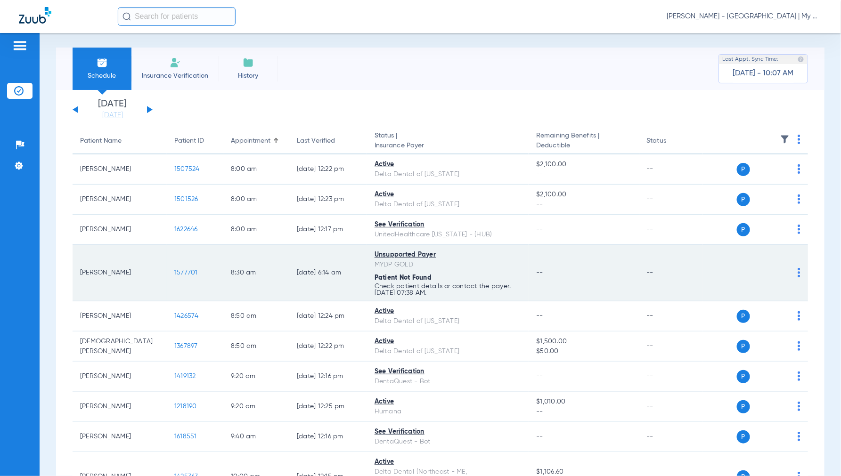
scroll to position [0, 0]
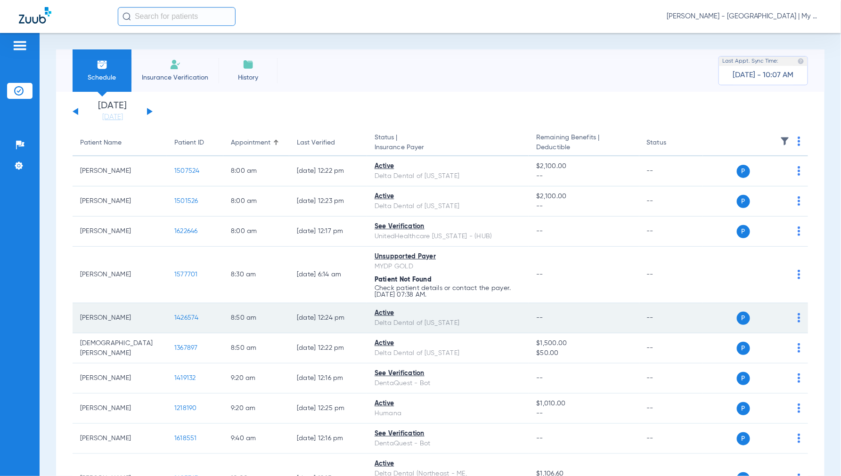
click at [185, 316] on span "1426574" at bounding box center [186, 318] width 25 height 7
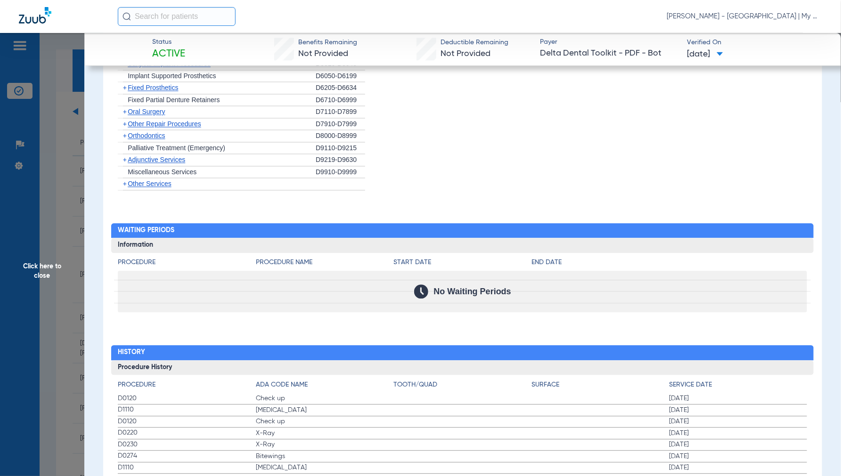
scroll to position [912, 0]
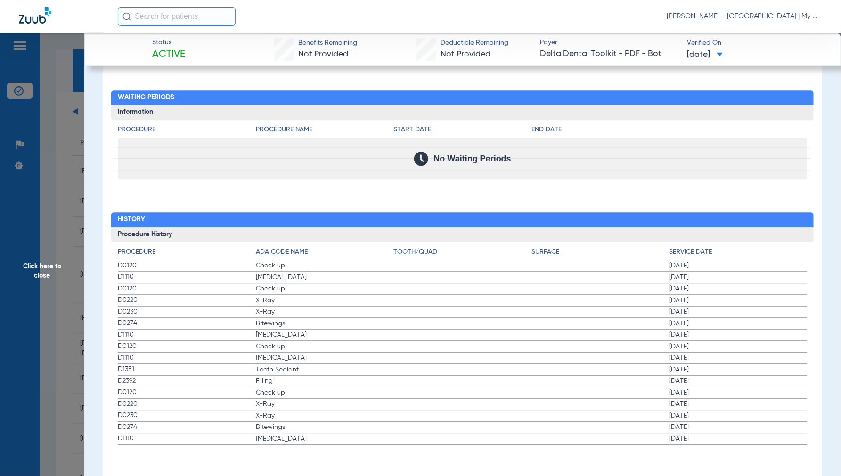
click at [48, 271] on span "Click here to close" at bounding box center [42, 271] width 84 height 476
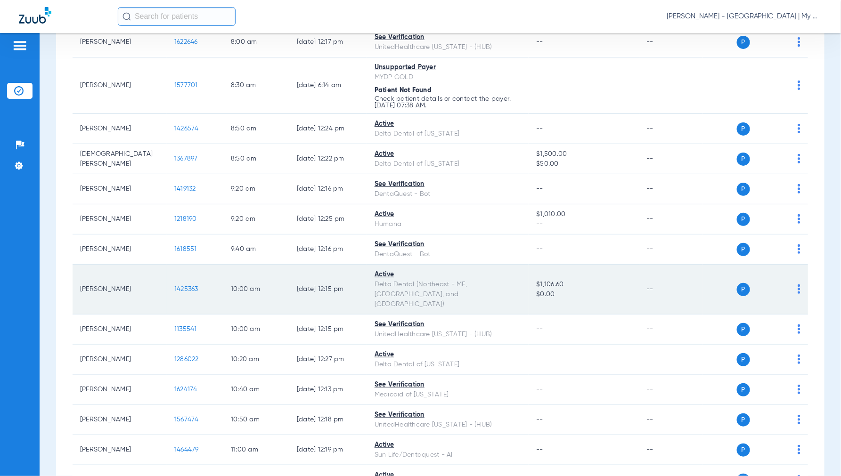
scroll to position [209, 0]
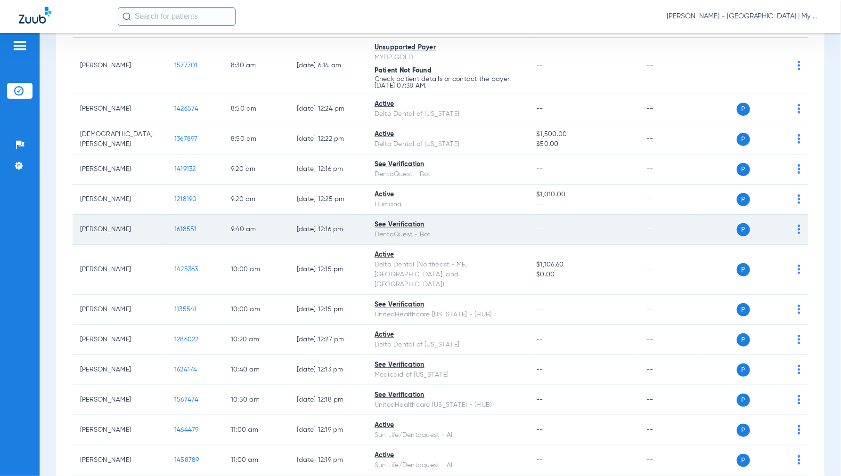
click at [187, 227] on span "1618551" at bounding box center [185, 229] width 23 height 7
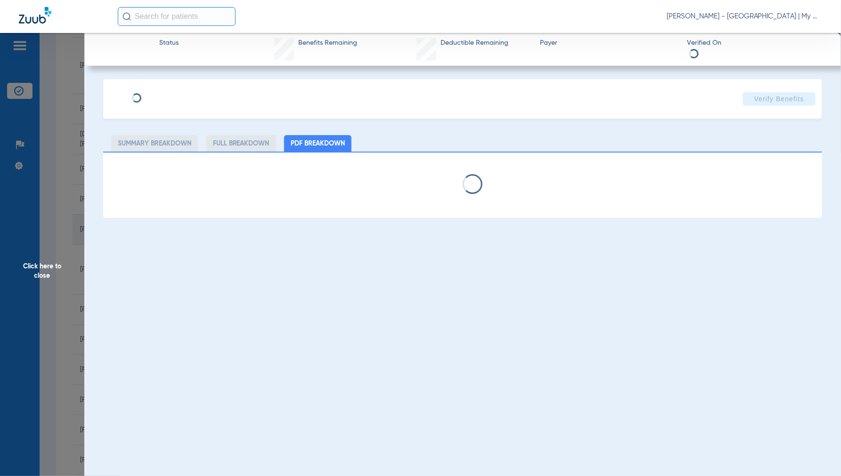
select select "page-width"
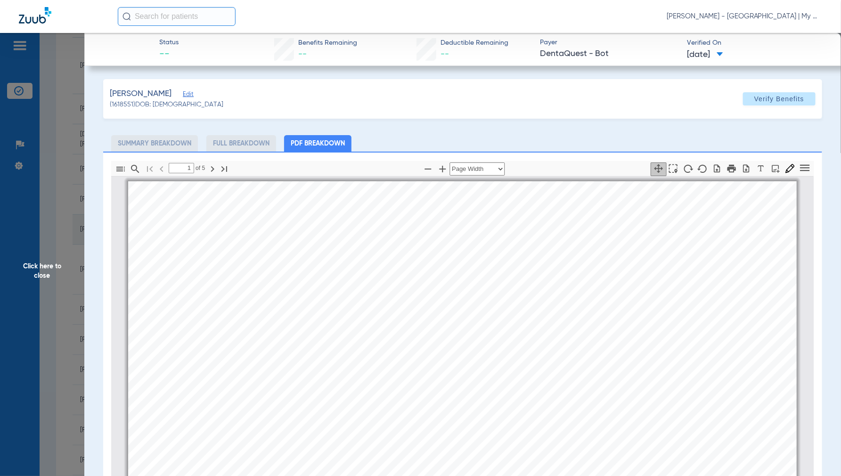
scroll to position [5, 0]
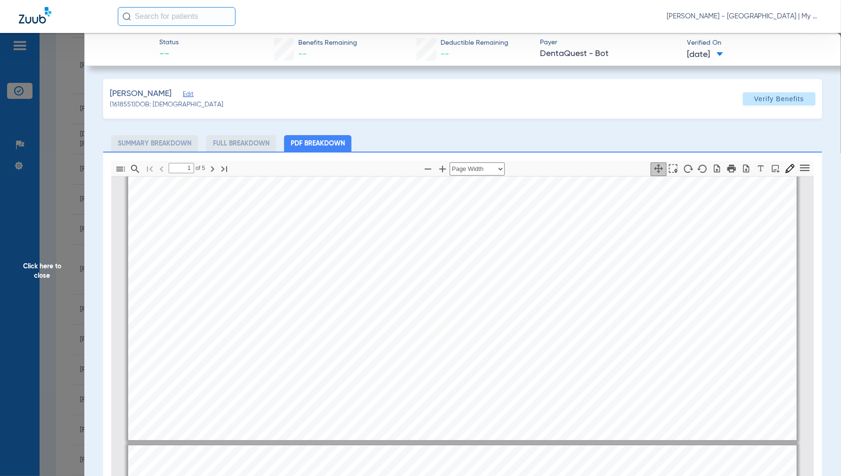
type input "2"
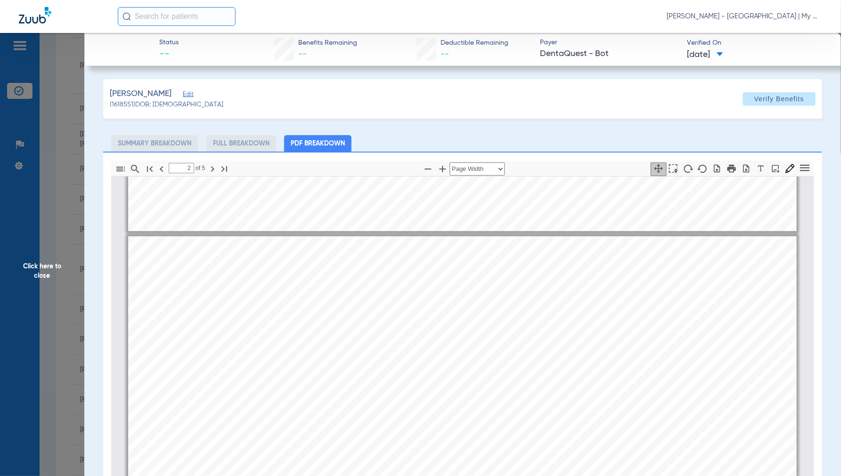
click at [45, 261] on span "Click here to close" at bounding box center [42, 271] width 84 height 476
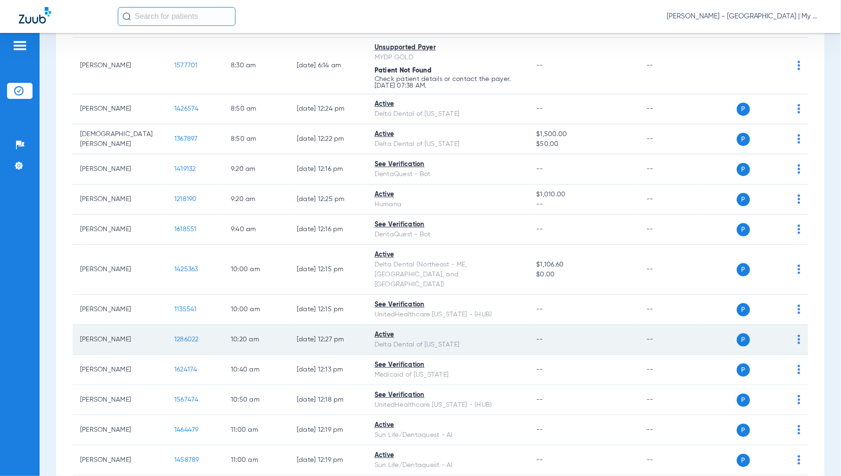
click at [177, 337] on span "1286022" at bounding box center [186, 340] width 25 height 7
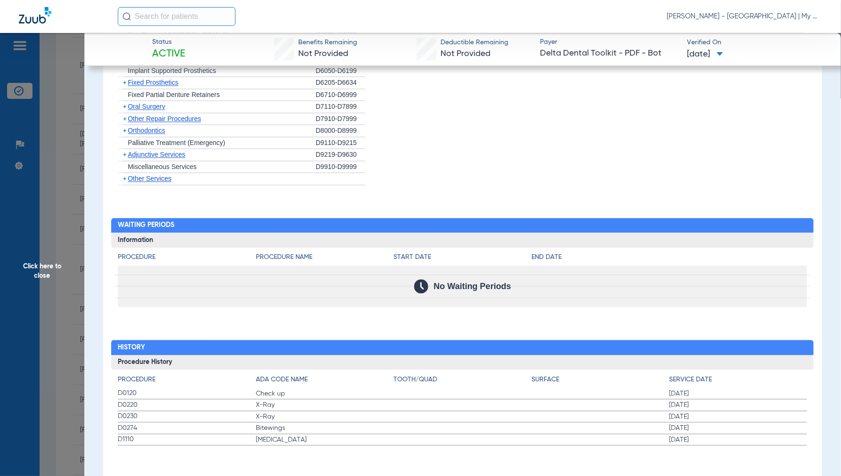
scroll to position [785, 0]
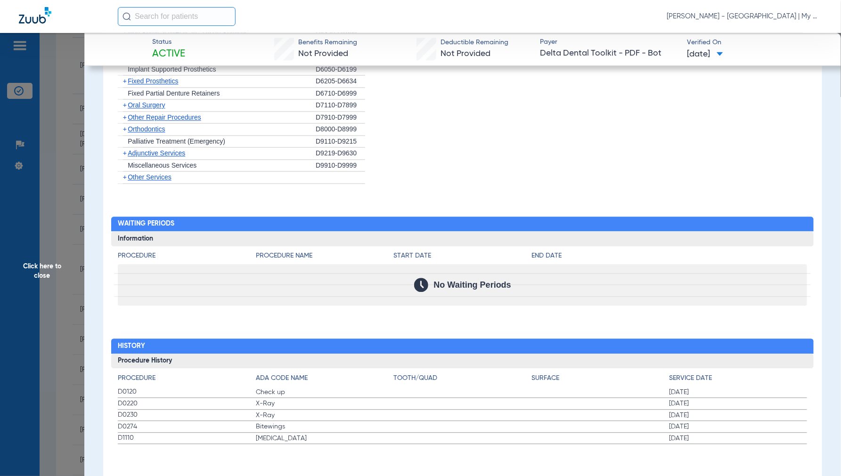
click at [41, 265] on span "Click here to close" at bounding box center [42, 271] width 84 height 476
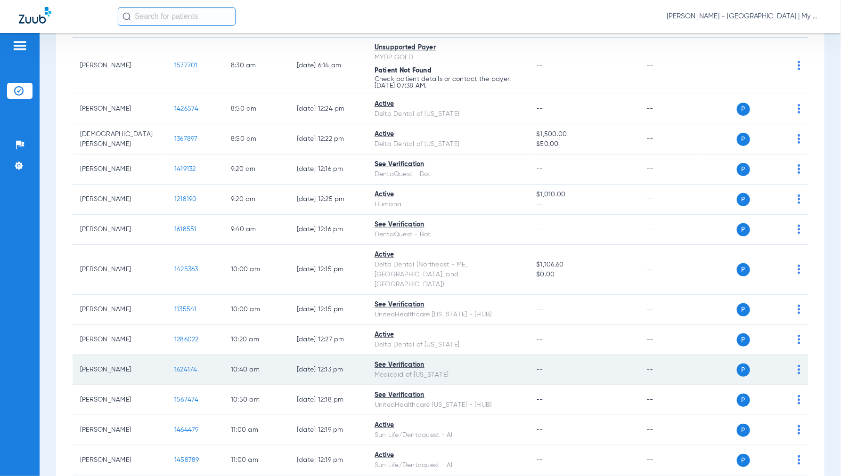
scroll to position [314, 0]
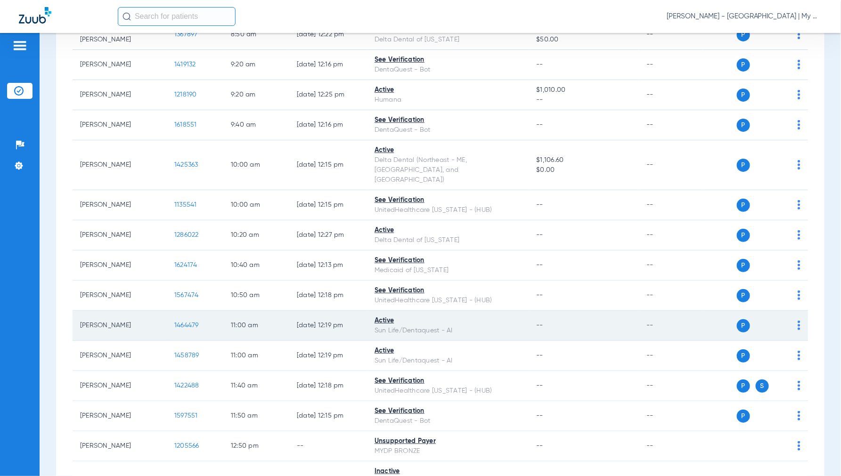
click at [180, 311] on td "1464479" at bounding box center [195, 326] width 57 height 30
click at [180, 322] on span "1464479" at bounding box center [186, 325] width 25 height 7
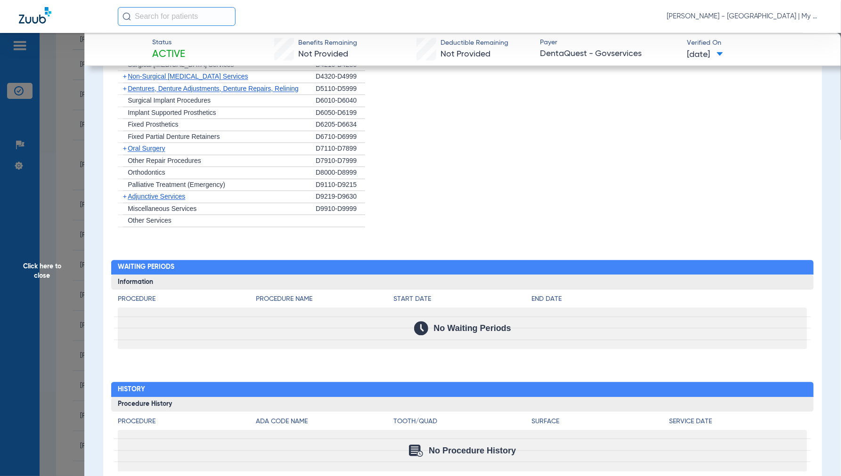
scroll to position [770, 0]
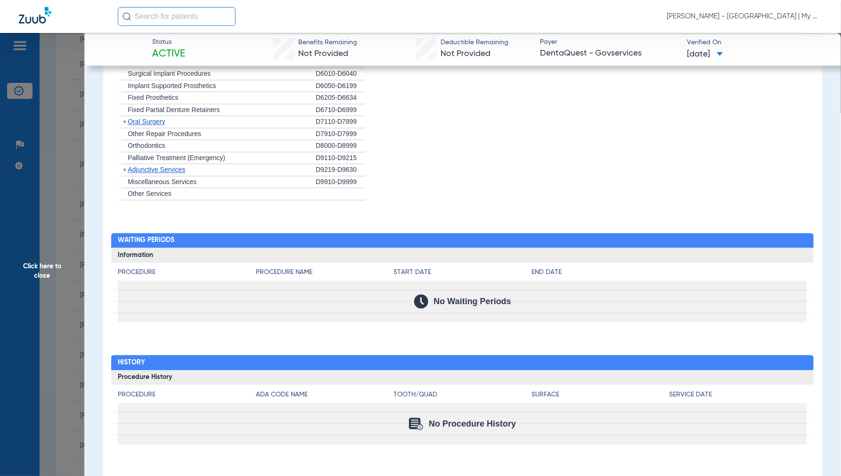
click at [41, 267] on span "Click here to close" at bounding box center [42, 271] width 84 height 476
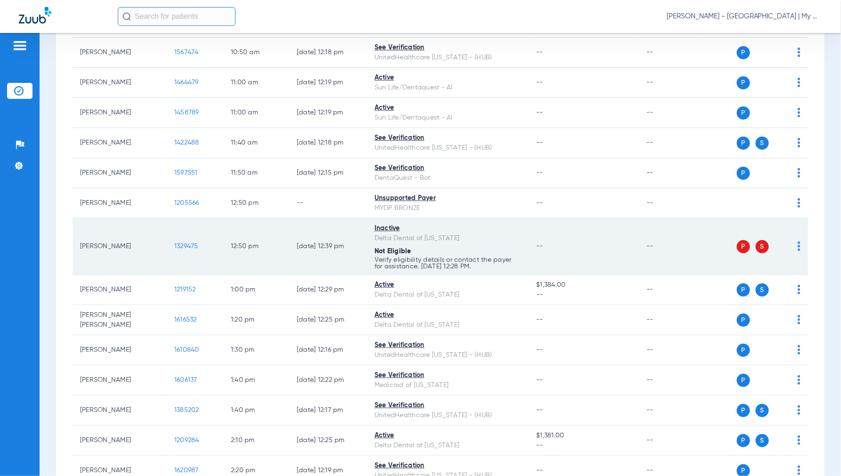
scroll to position [576, 0]
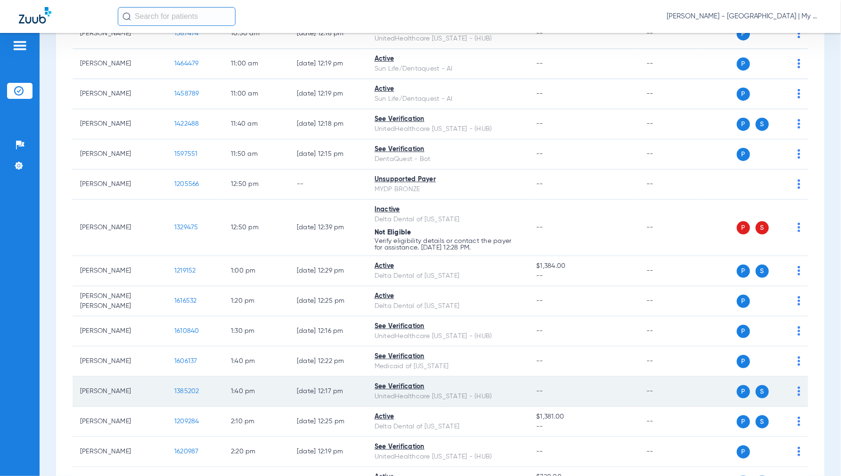
click at [187, 388] on span "1385202" at bounding box center [186, 391] width 25 height 7
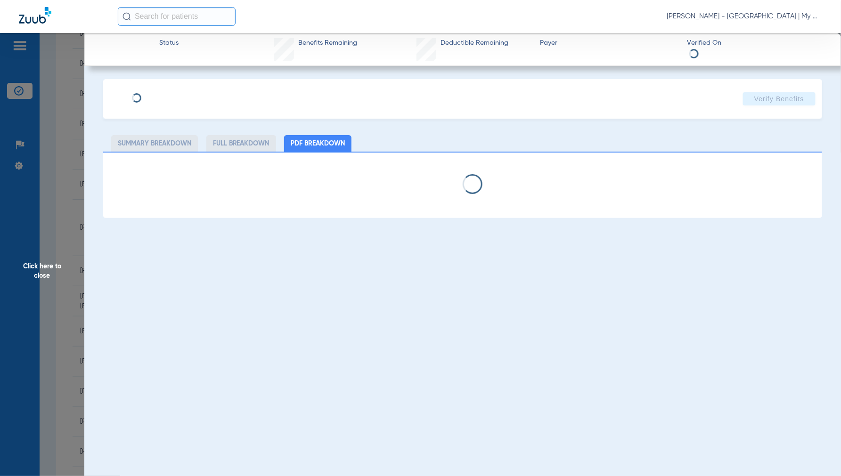
select select "page-width"
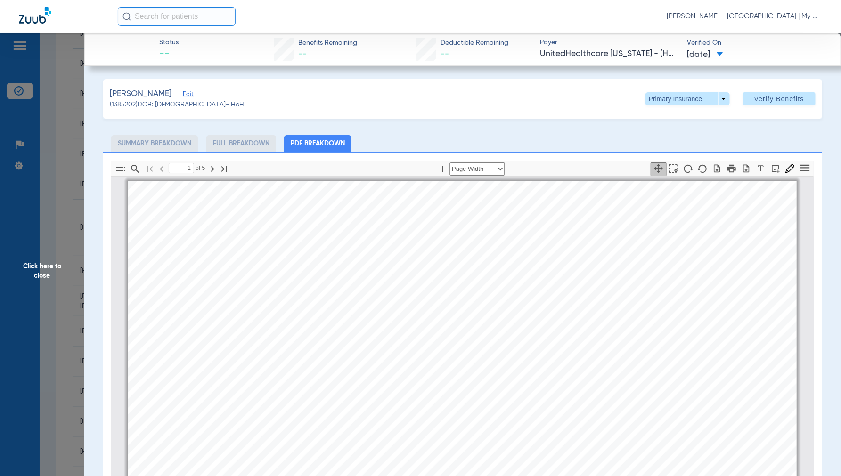
scroll to position [5, 0]
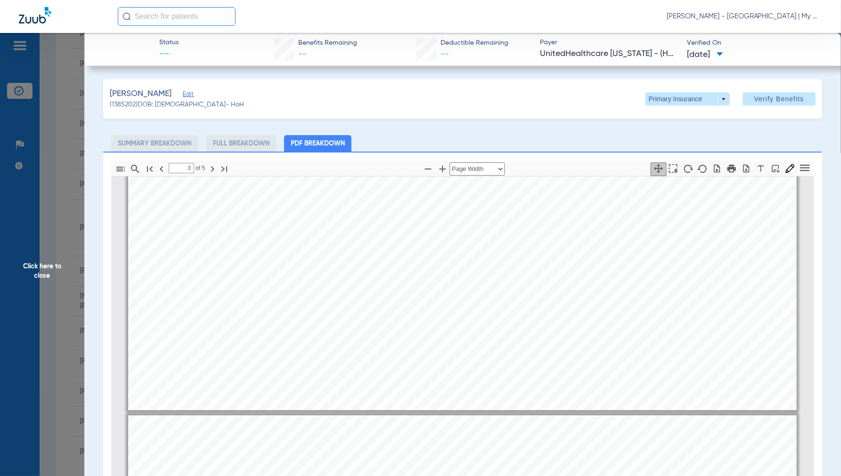
type input "4"
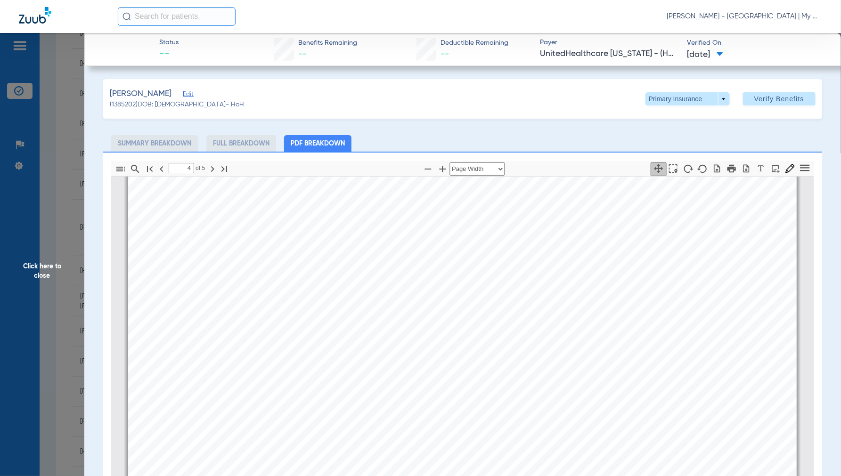
scroll to position [3042, 0]
click at [45, 267] on span "Click here to close" at bounding box center [42, 271] width 84 height 476
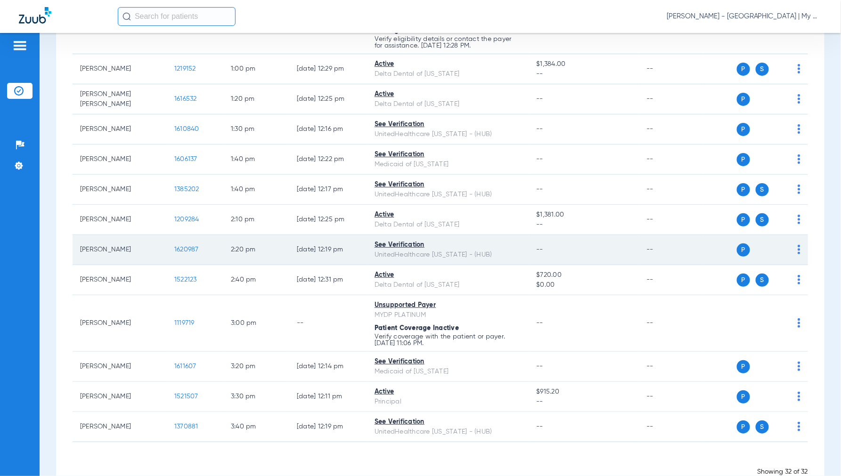
scroll to position [788, 0]
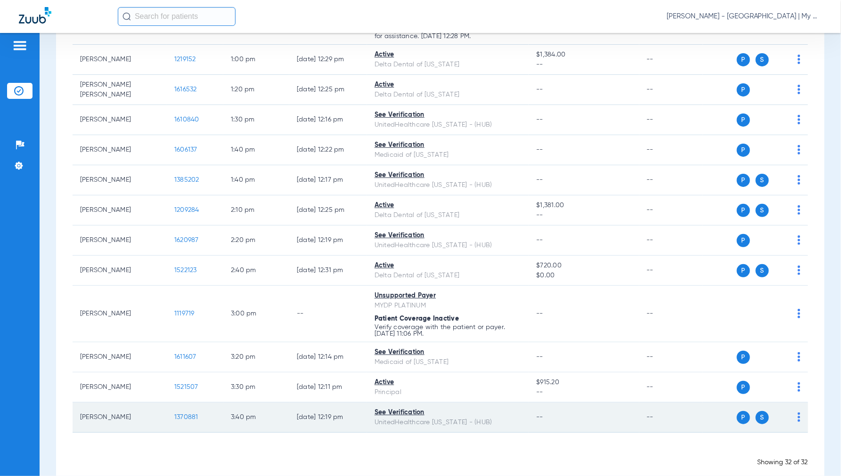
click at [182, 414] on span "1370881" at bounding box center [186, 417] width 24 height 7
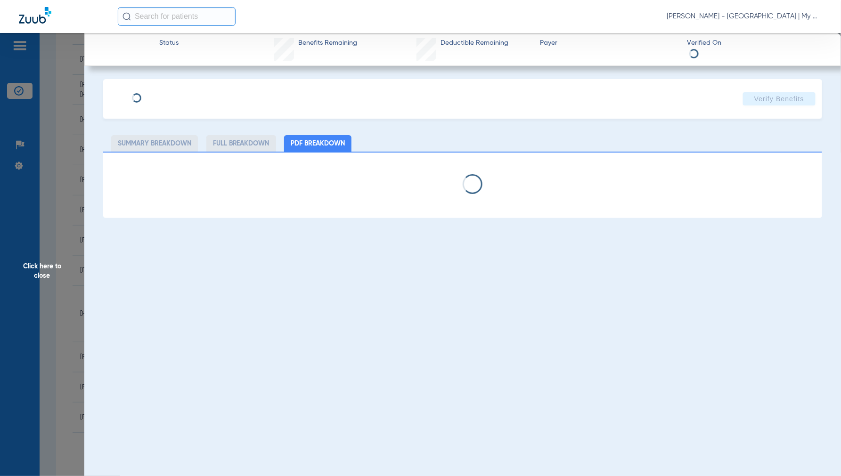
select select "page-width"
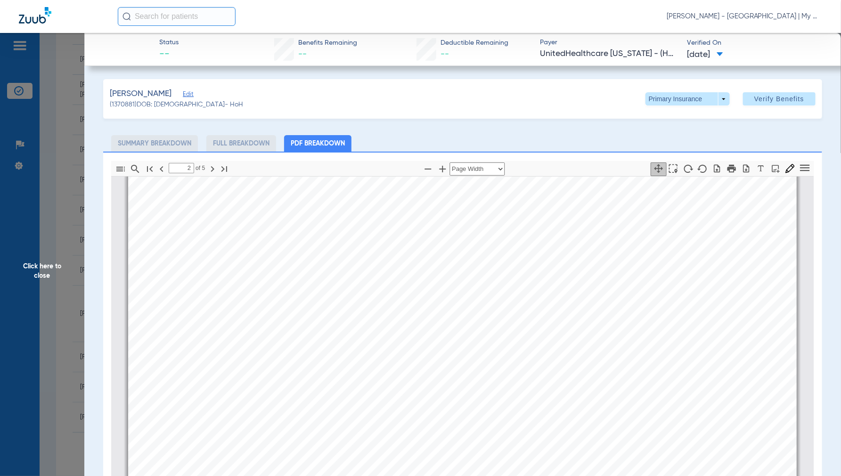
scroll to position [842, 0]
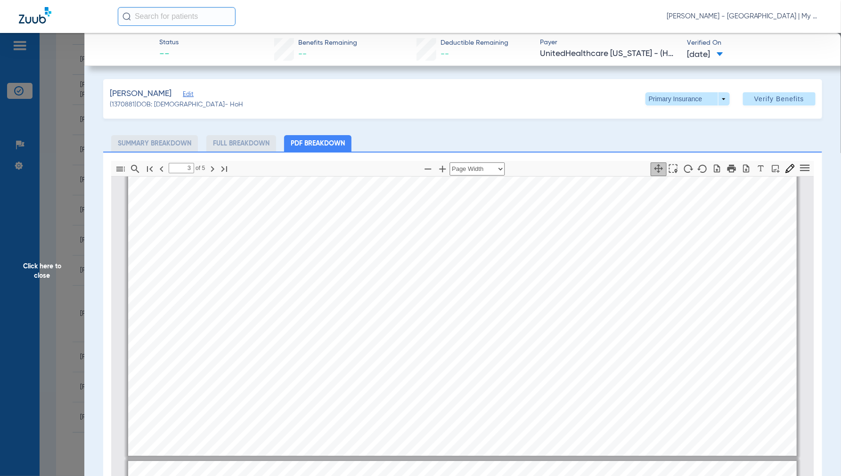
type input "4"
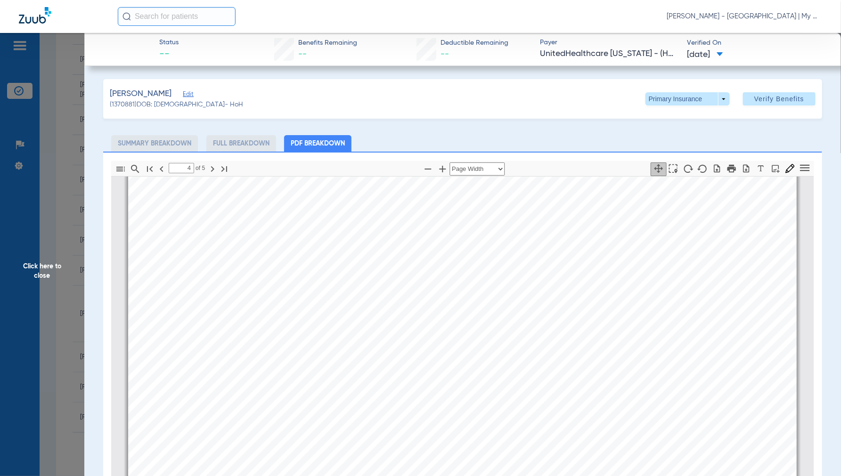
scroll to position [2989, 0]
click at [54, 267] on span "Click here to close" at bounding box center [42, 271] width 84 height 476
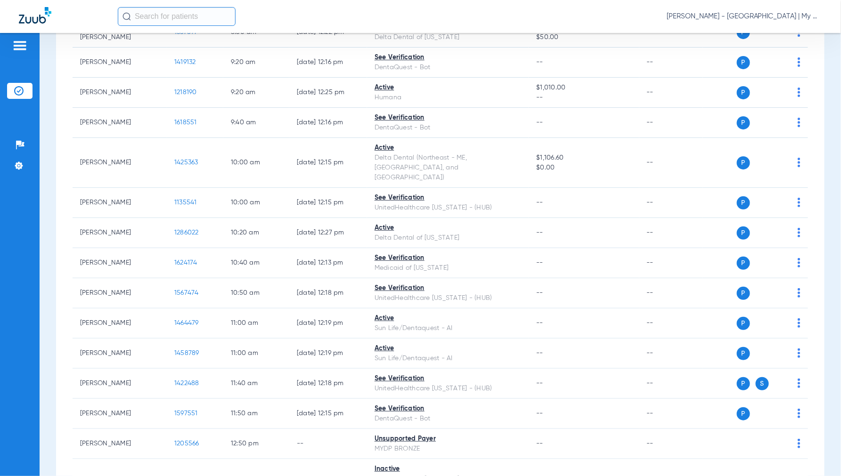
scroll to position [0, 0]
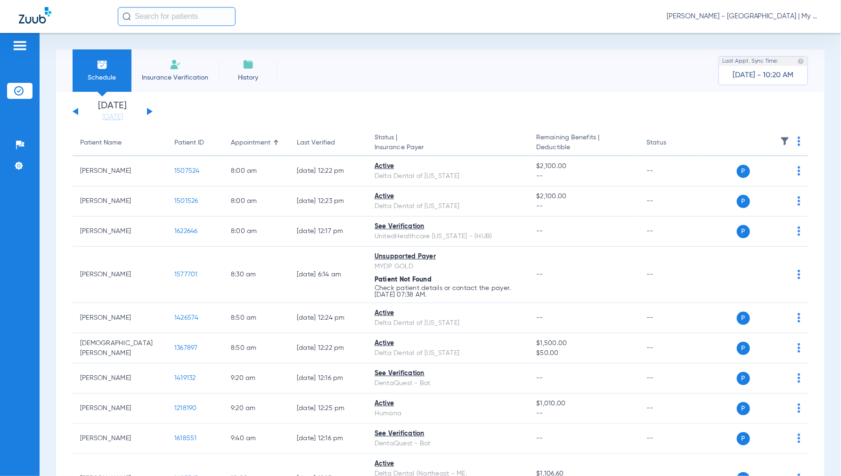
click at [149, 111] on button at bounding box center [150, 111] width 6 height 7
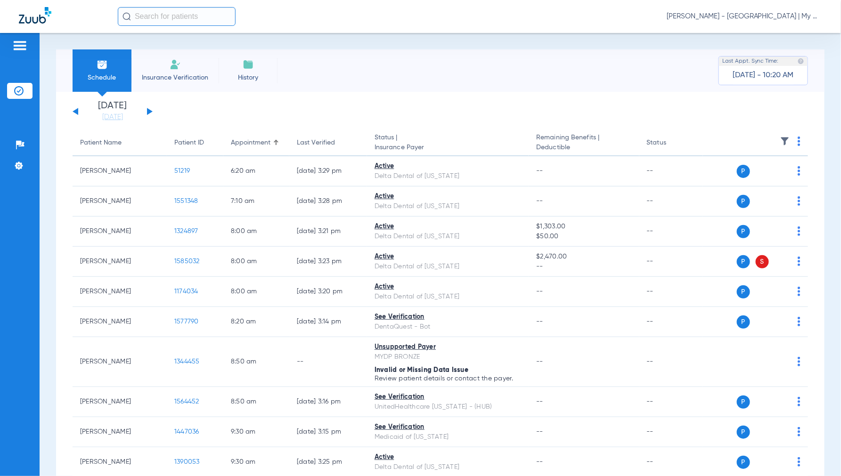
click at [798, 140] on img at bounding box center [799, 141] width 3 height 9
click at [742, 176] on span "Verify All" at bounding box center [755, 178] width 59 height 7
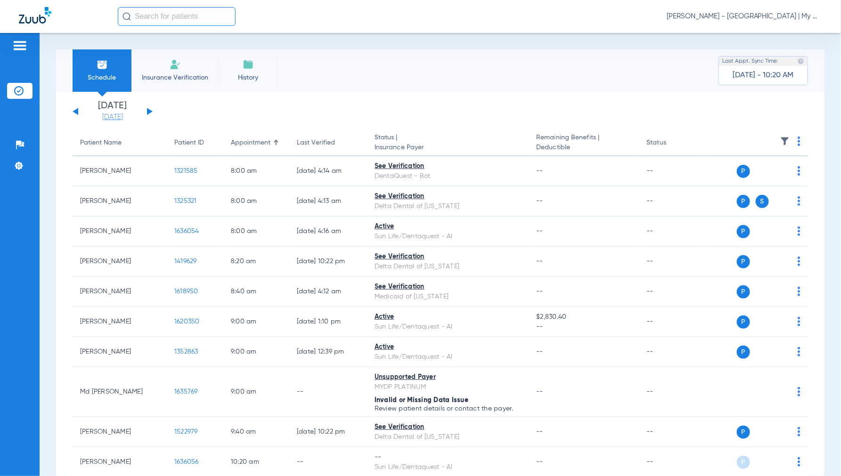
click at [120, 118] on link "[DATE]" at bounding box center [112, 117] width 57 height 9
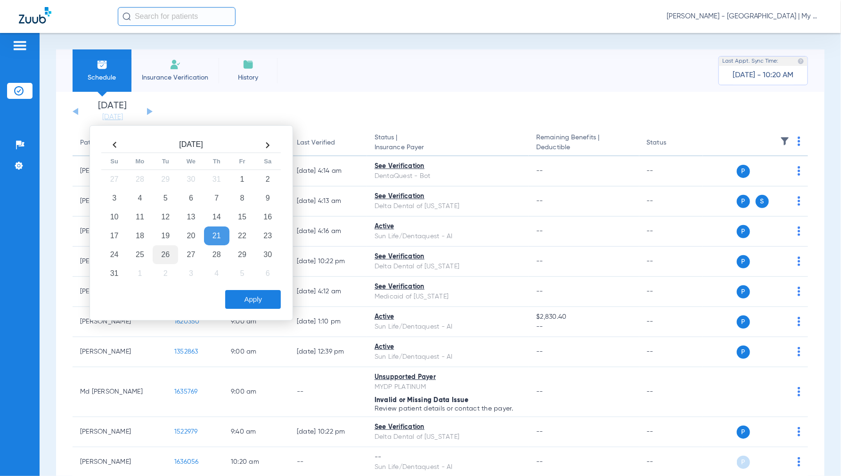
click at [170, 257] on td "26" at bounding box center [165, 255] width 25 height 19
click at [272, 297] on button "Apply" at bounding box center [253, 299] width 56 height 19
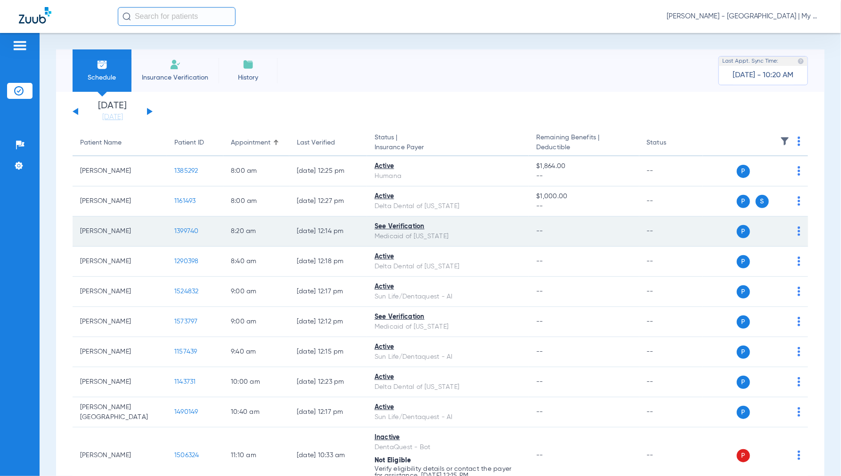
click at [189, 230] on span "1399740" at bounding box center [186, 231] width 25 height 7
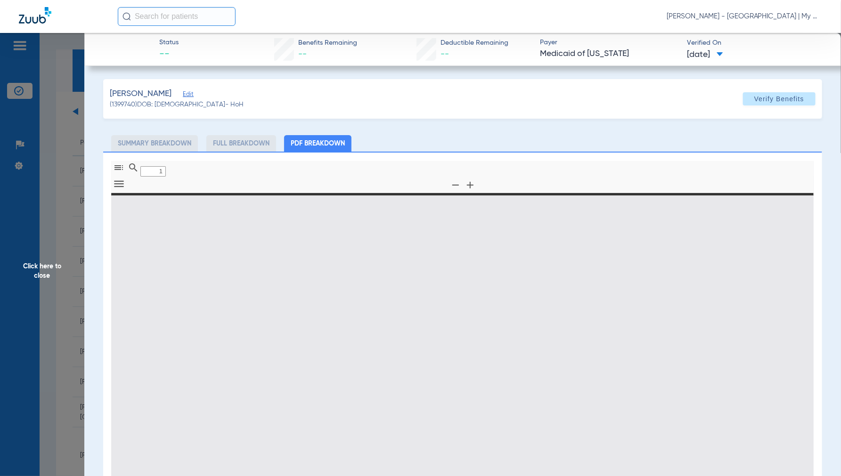
type input "0"
select select "page-width"
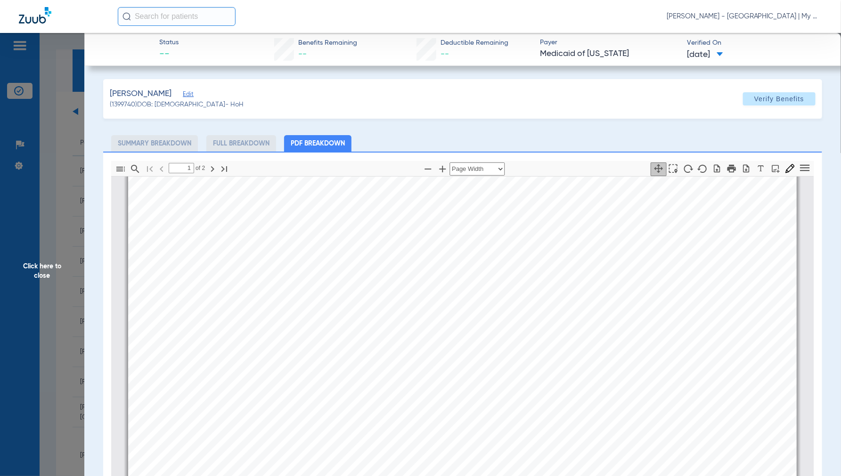
type input "2"
click at [47, 272] on span "Click here to close" at bounding box center [42, 271] width 84 height 476
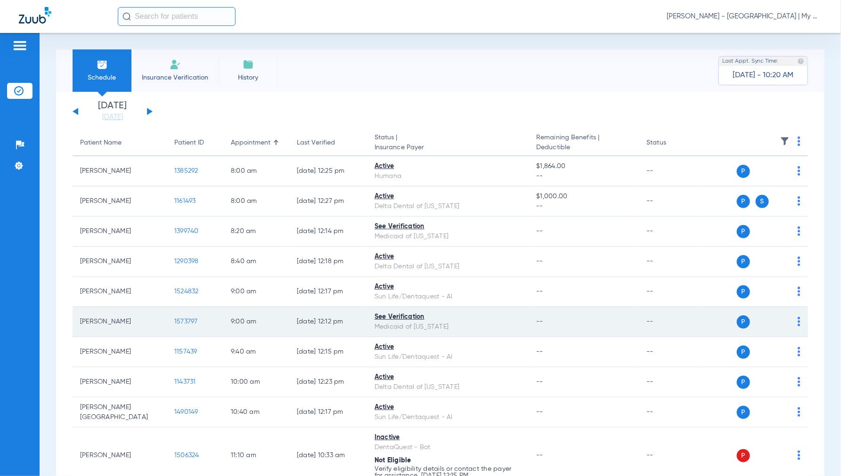
click at [190, 319] on span "1573797" at bounding box center [186, 322] width 24 height 7
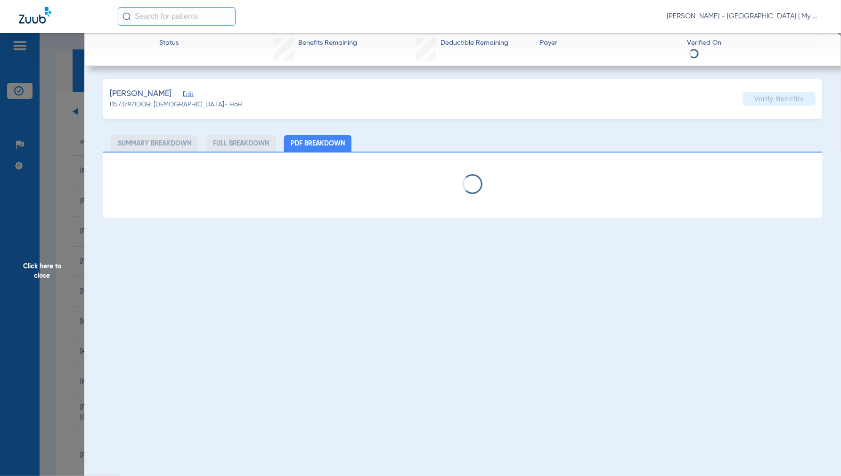
select select "page-width"
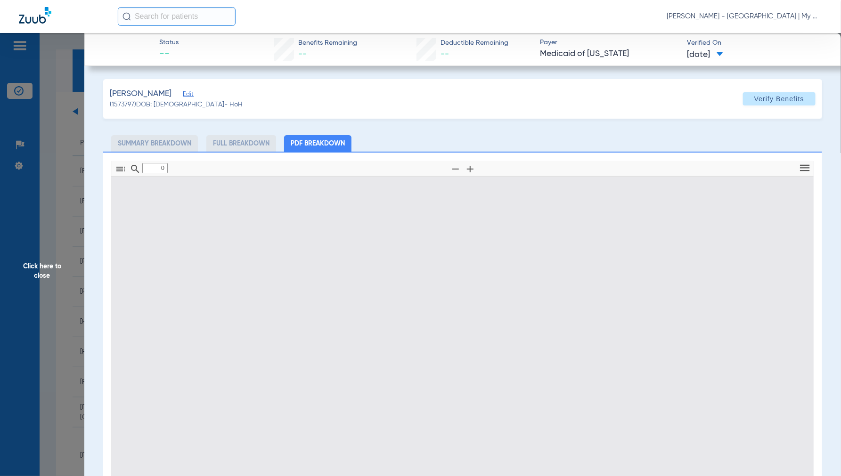
scroll to position [135, 0]
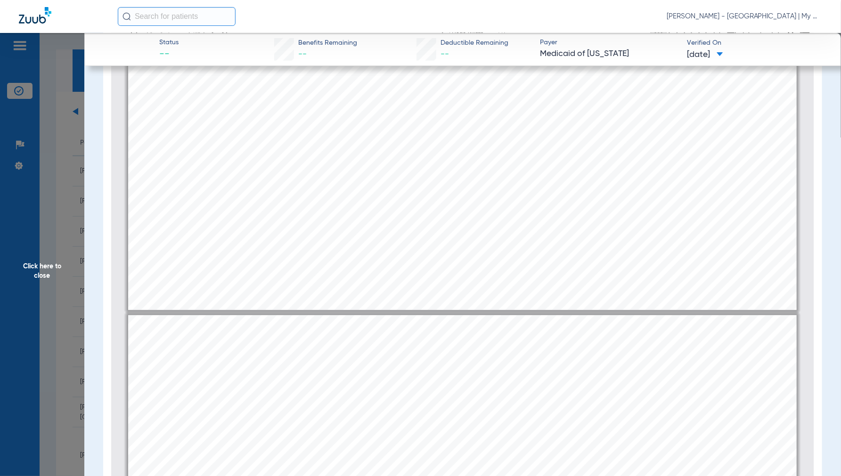
type input "2"
click at [42, 271] on span "Click here to close" at bounding box center [42, 271] width 84 height 476
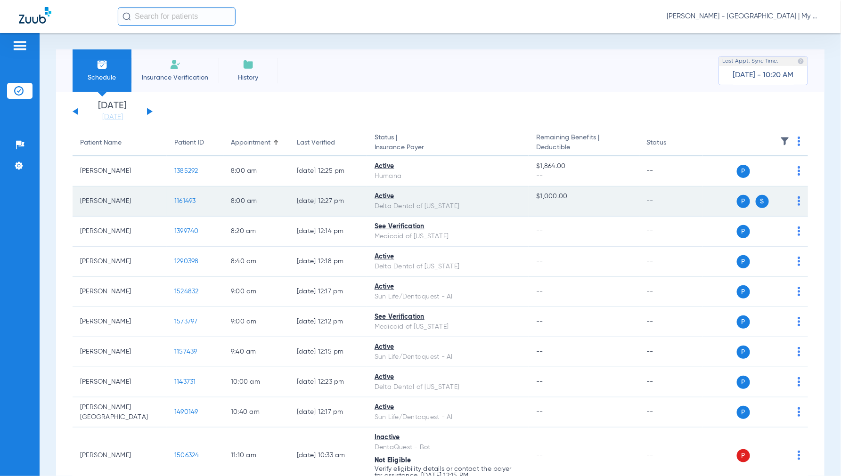
click at [187, 200] on span "1161493" at bounding box center [185, 201] width 22 height 7
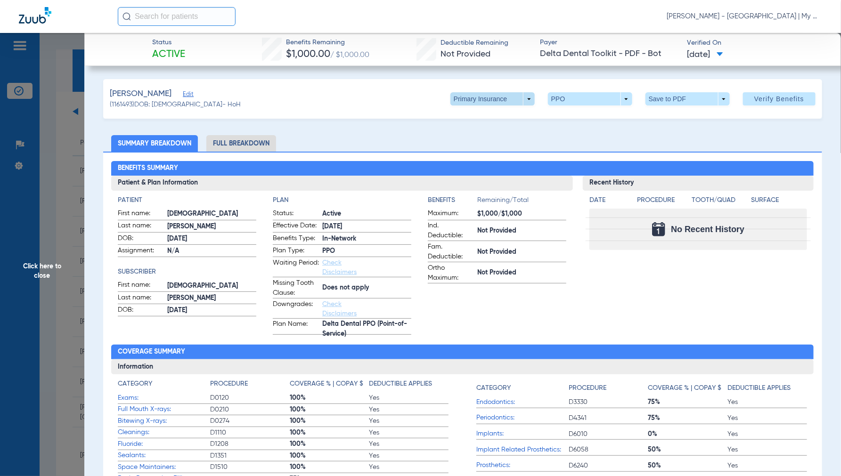
click at [524, 101] on span at bounding box center [493, 98] width 84 height 13
click at [481, 137] on span "Secondary Insurance" at bounding box center [482, 136] width 62 height 7
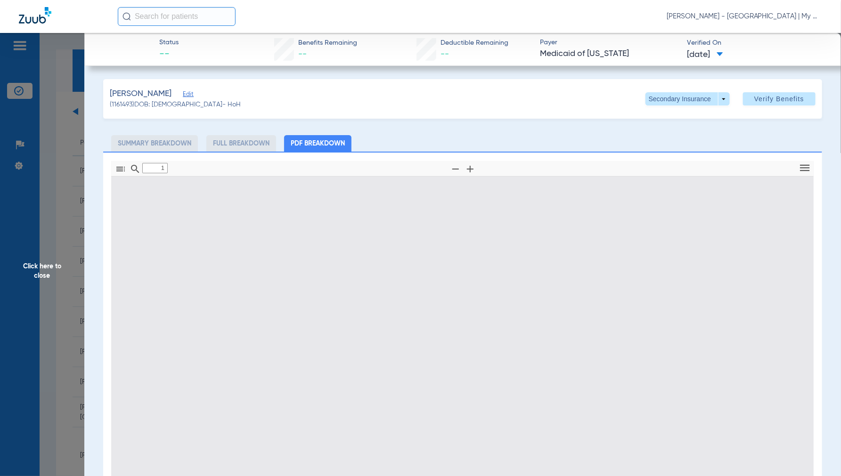
type input "0"
select select "page-width"
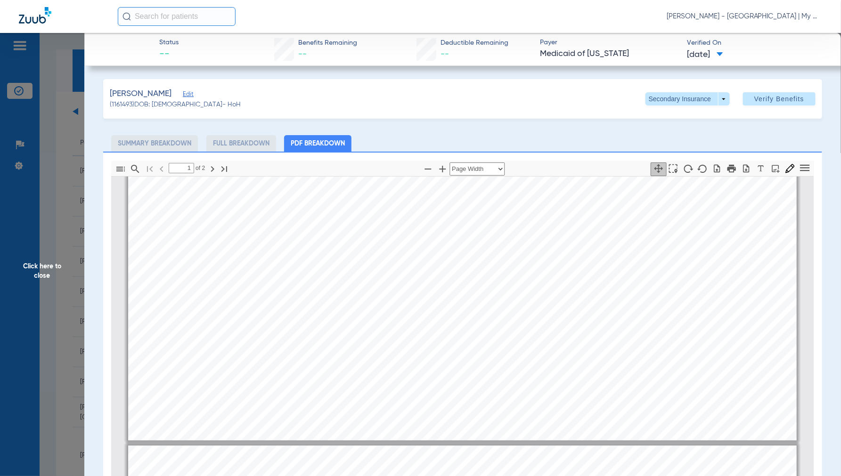
type input "2"
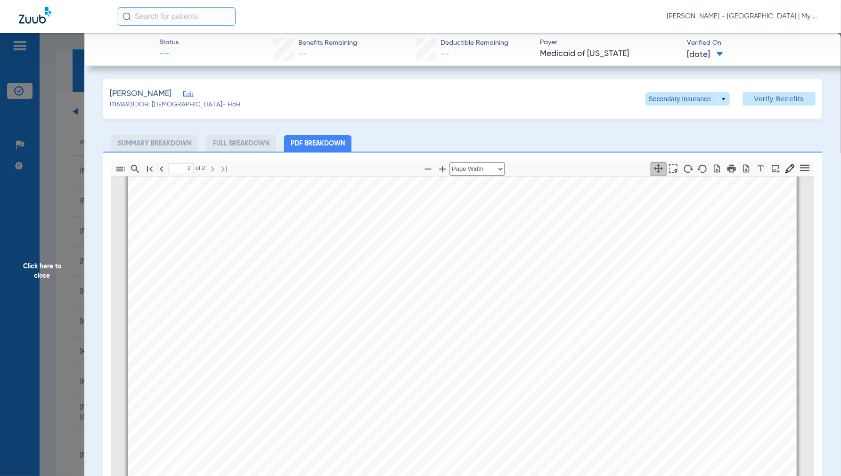
scroll to position [1233, 0]
click at [30, 271] on span "Click here to close" at bounding box center [42, 271] width 84 height 476
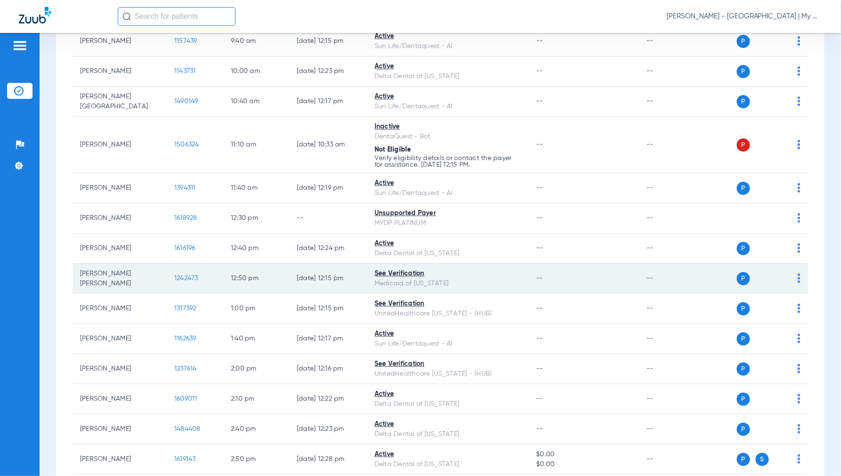
scroll to position [314, 0]
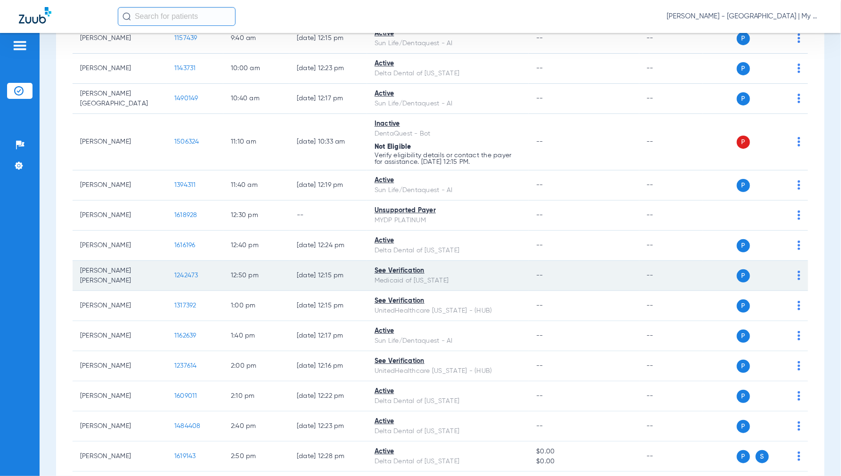
click at [184, 278] on span "1242473" at bounding box center [186, 275] width 24 height 7
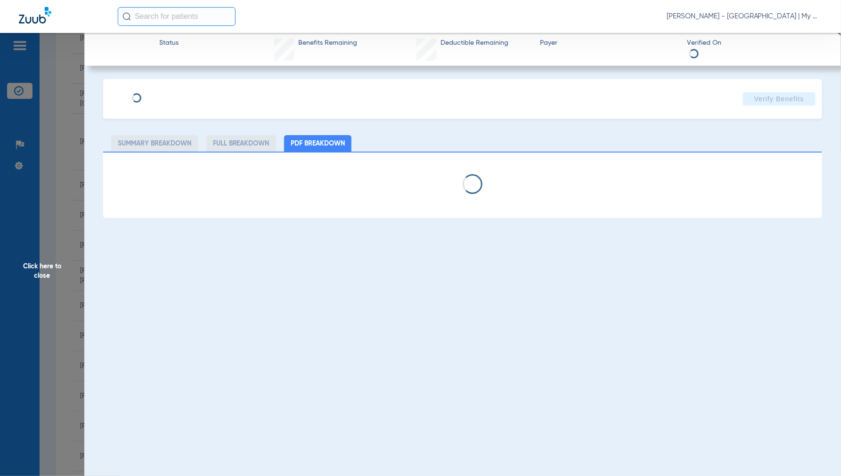
select select "page-width"
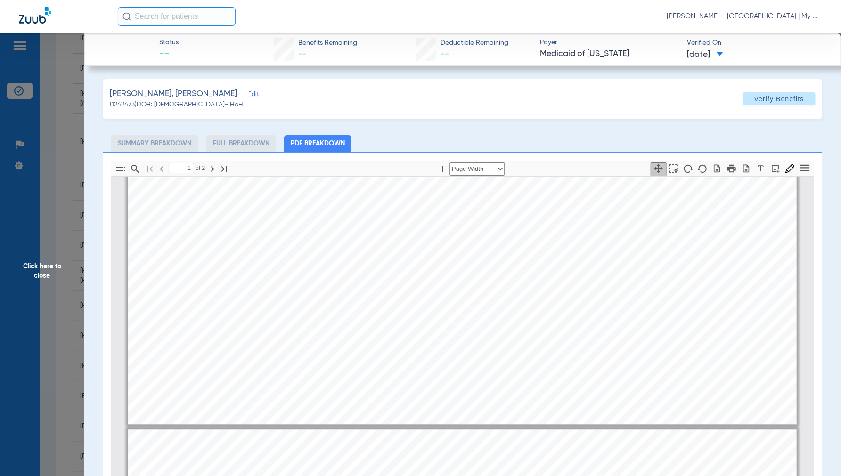
type input "2"
click at [40, 259] on span "Click here to close" at bounding box center [42, 271] width 84 height 476
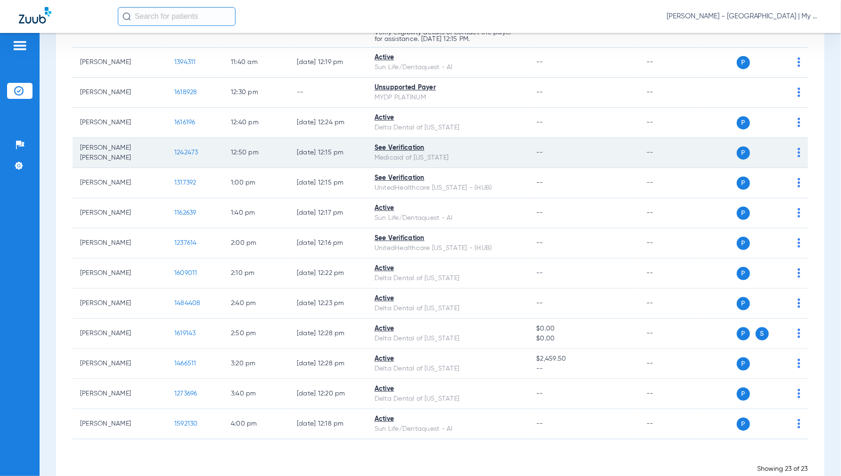
scroll to position [462, 0]
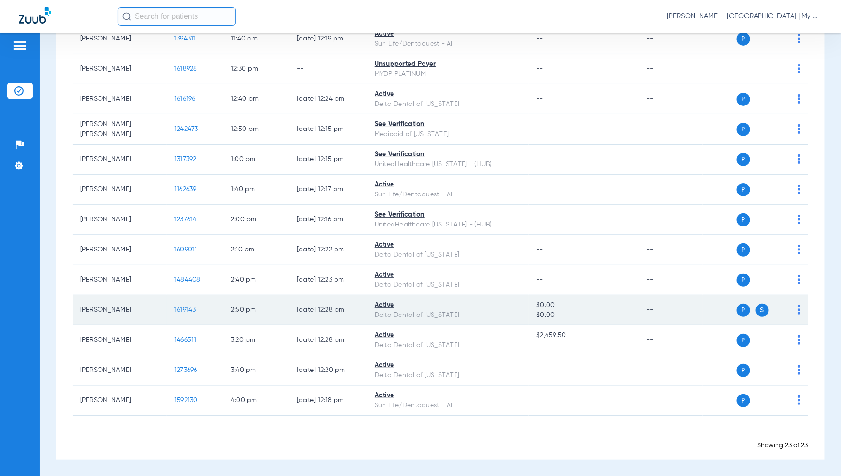
click at [189, 308] on span "1619143" at bounding box center [185, 310] width 22 height 7
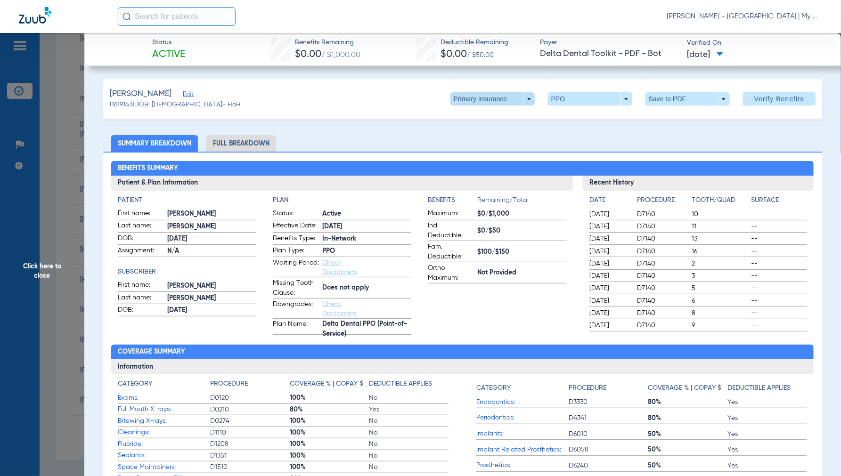
click at [521, 97] on span at bounding box center [493, 98] width 84 height 13
click at [469, 134] on span "Secondary Insurance" at bounding box center [482, 136] width 62 height 7
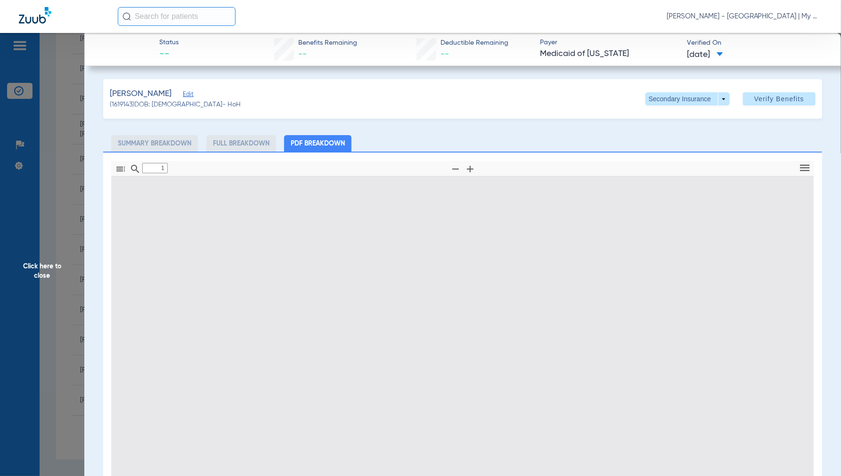
type input "0"
select select "page-width"
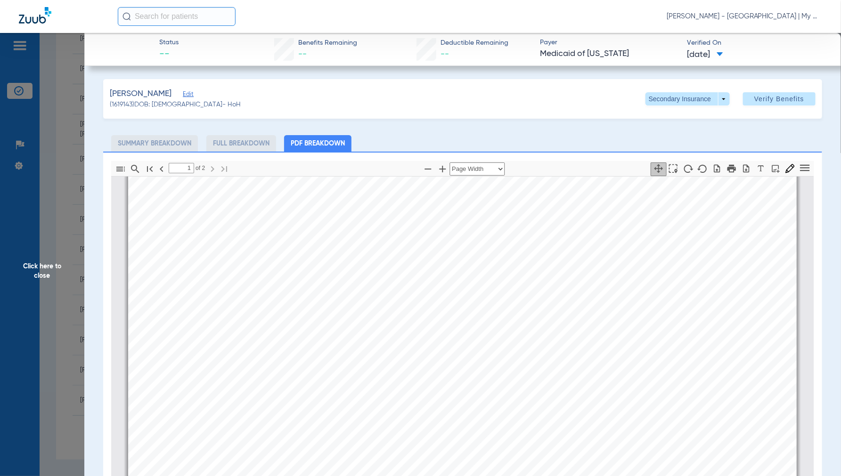
type input "2"
click at [56, 265] on span "Click here to close" at bounding box center [42, 271] width 84 height 476
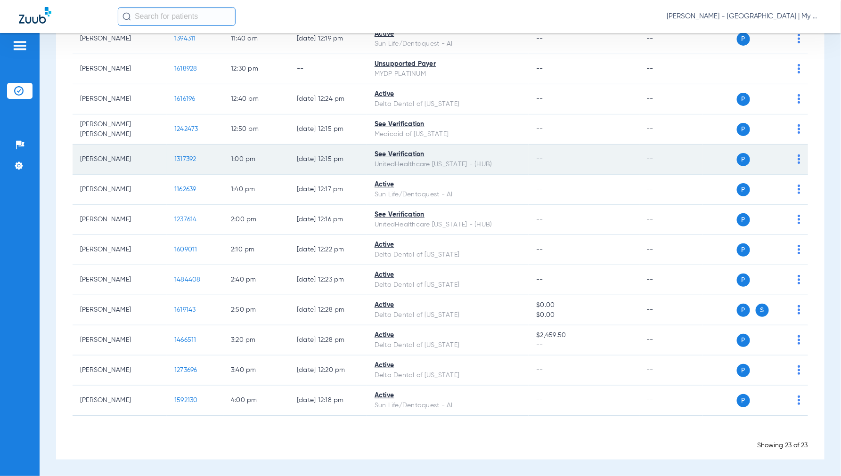
click at [181, 157] on span "1317392" at bounding box center [185, 159] width 22 height 7
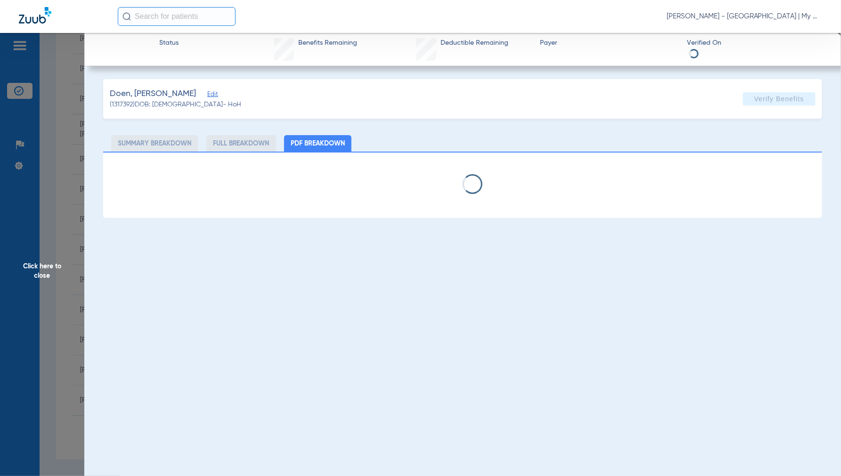
select select "page-width"
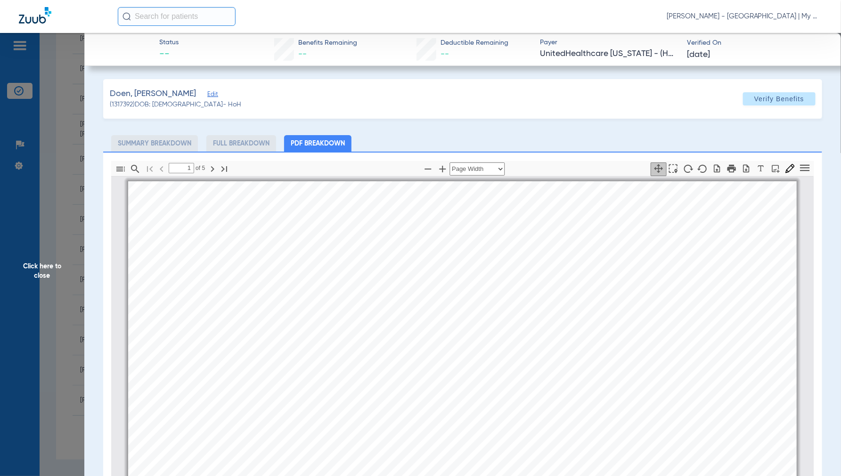
scroll to position [5, 0]
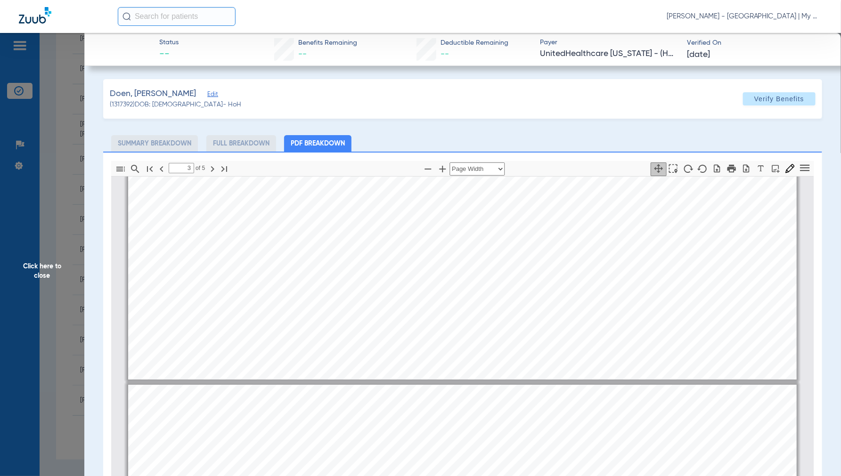
type input "4"
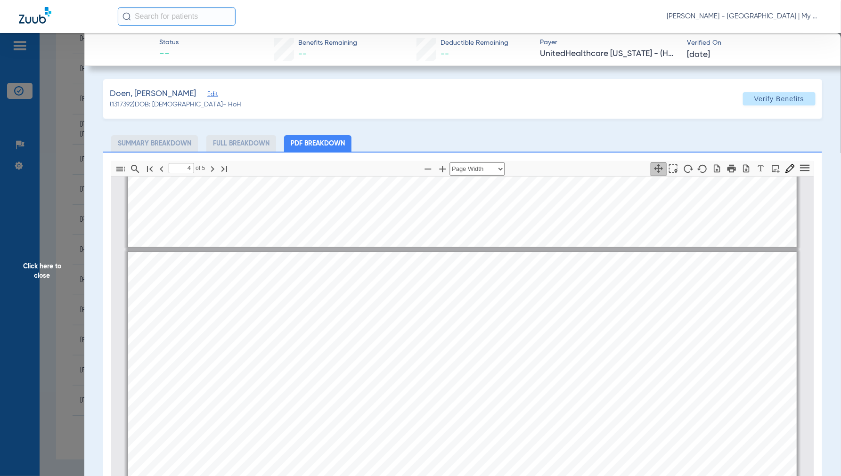
scroll to position [2989, 0]
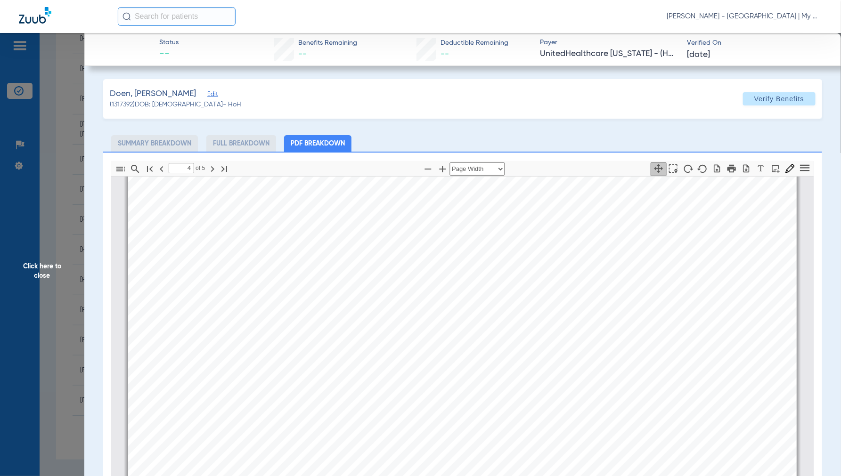
click at [49, 270] on span "Click here to close" at bounding box center [42, 271] width 84 height 476
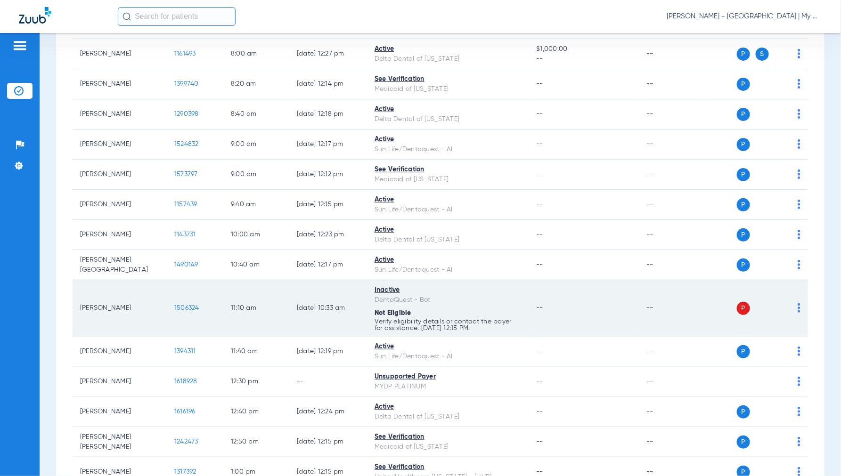
scroll to position [0, 0]
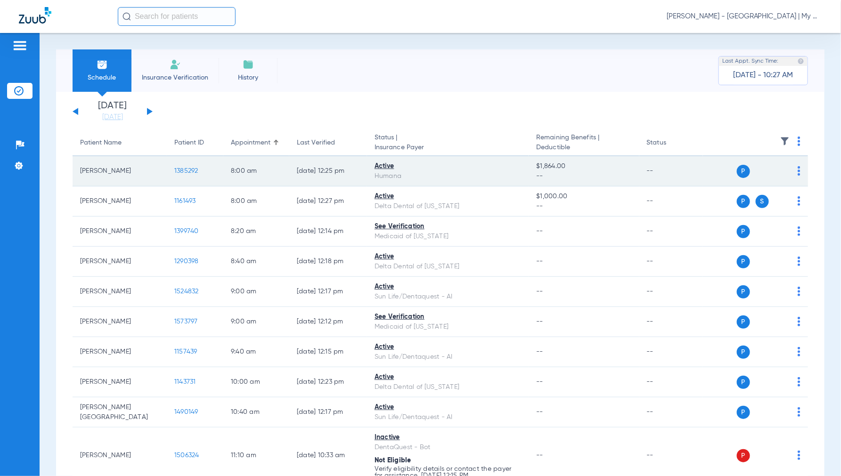
click at [188, 170] on span "1385292" at bounding box center [186, 171] width 24 height 7
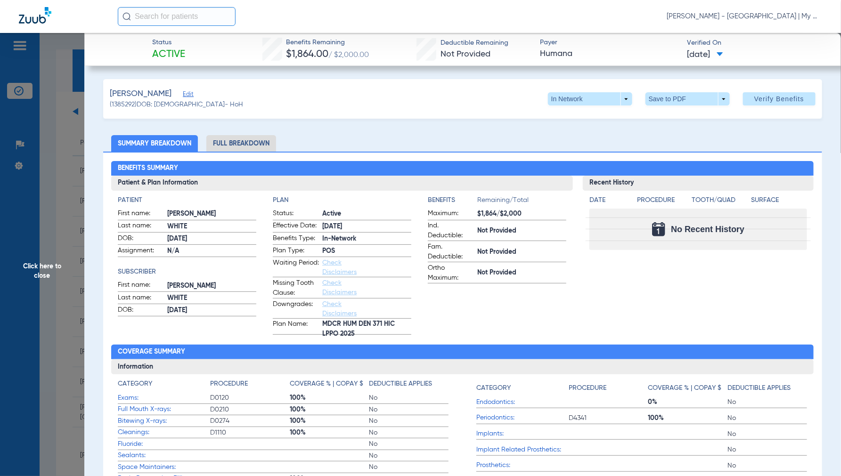
click at [46, 267] on span "Click here to close" at bounding box center [42, 271] width 84 height 476
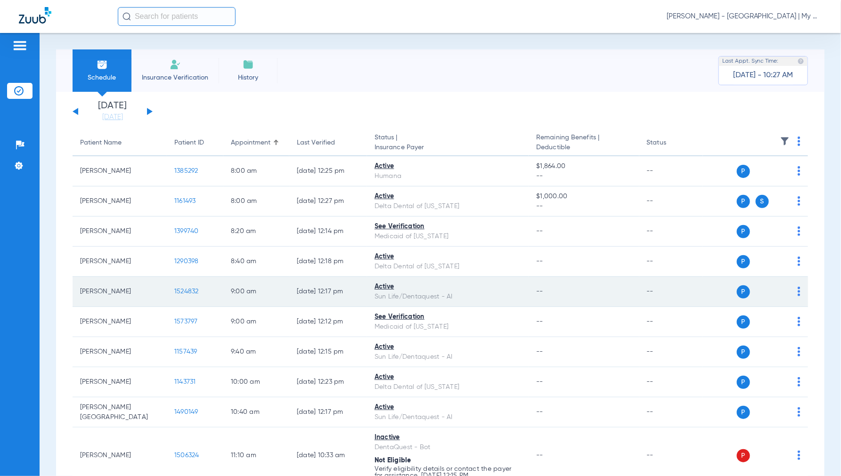
click at [182, 286] on td "1524832" at bounding box center [195, 292] width 57 height 30
click at [185, 290] on span "1524832" at bounding box center [186, 291] width 25 height 7
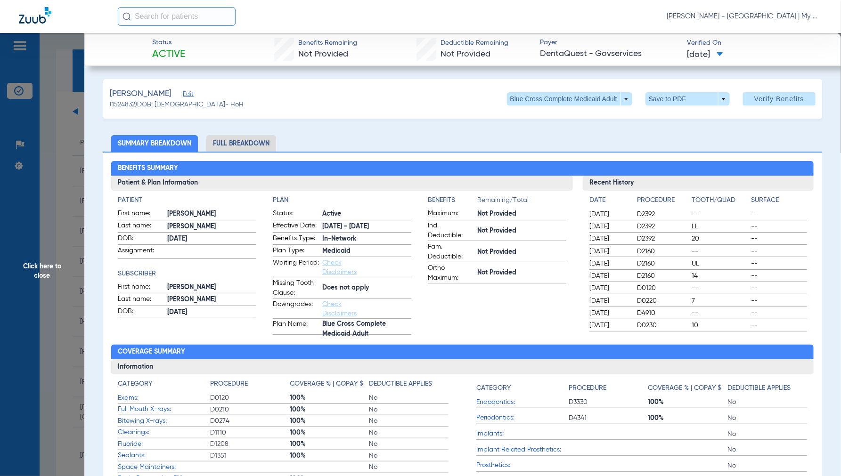
click at [29, 271] on span "Click here to close" at bounding box center [42, 271] width 84 height 476
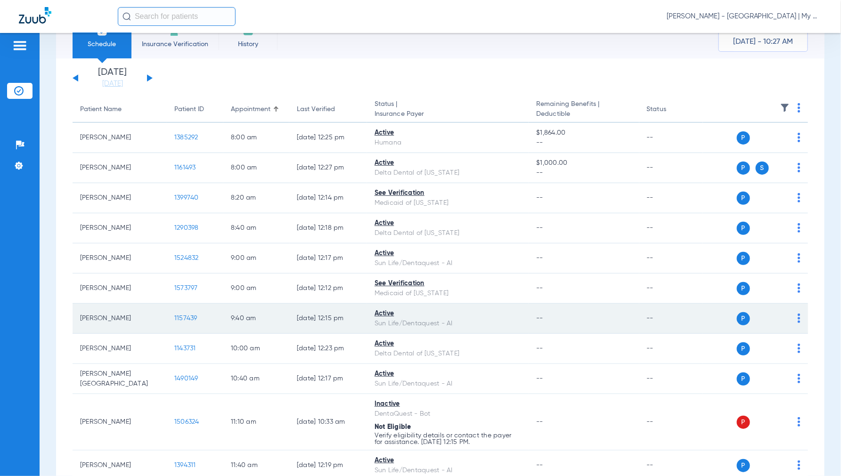
scroll to position [52, 0]
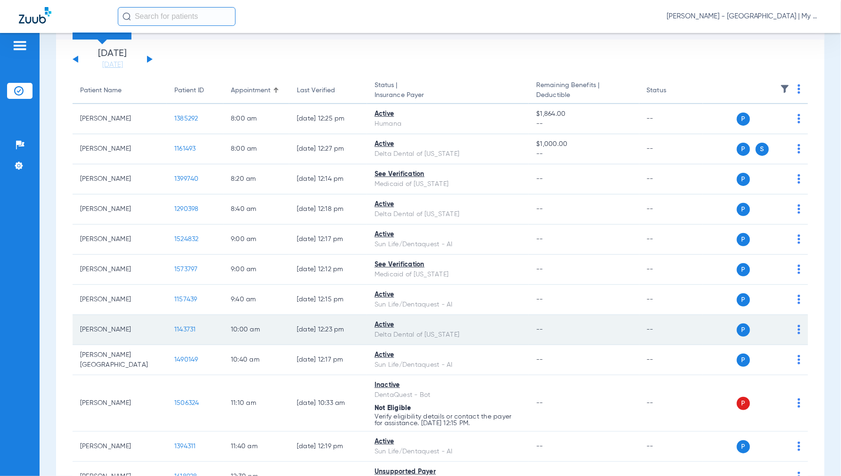
click at [190, 331] on span "1143731" at bounding box center [185, 330] width 22 height 7
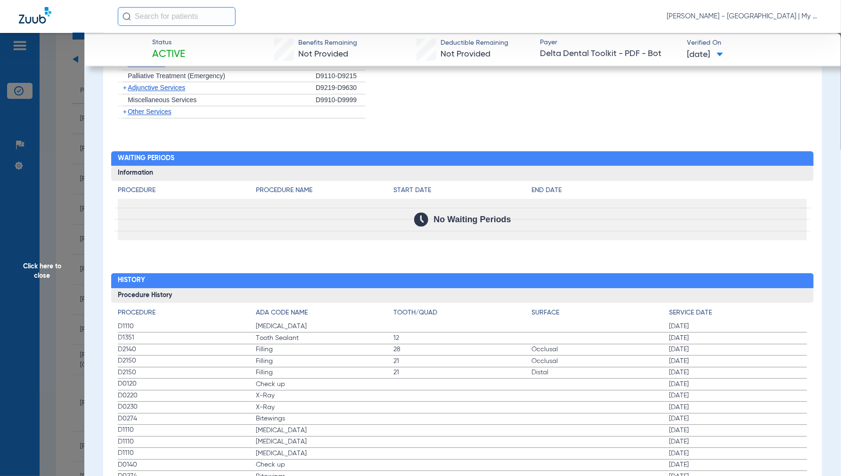
scroll to position [889, 0]
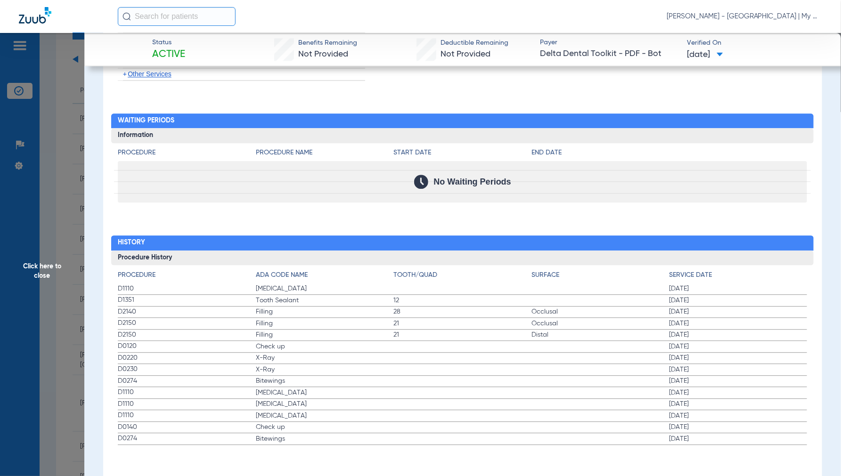
click at [44, 274] on span "Click here to close" at bounding box center [42, 271] width 84 height 476
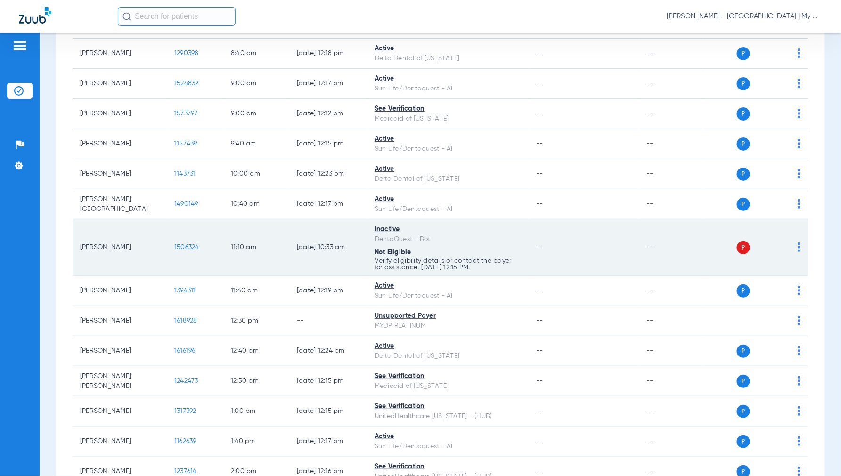
scroll to position [209, 0]
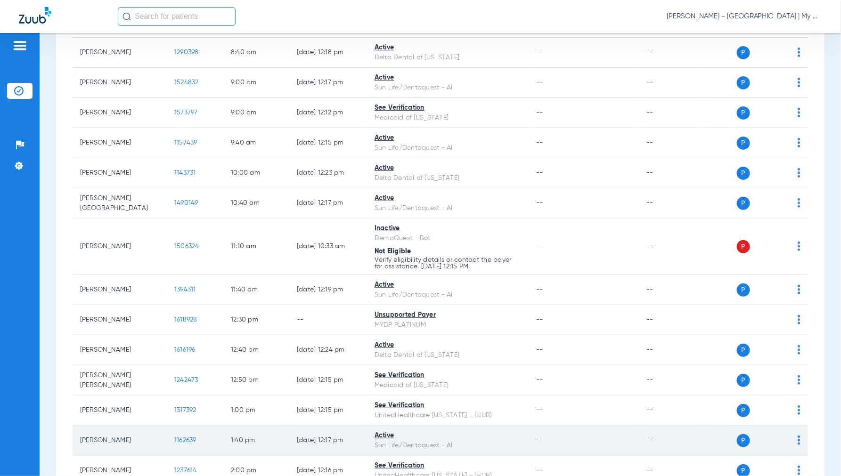
click at [191, 440] on span "1162639" at bounding box center [185, 440] width 22 height 7
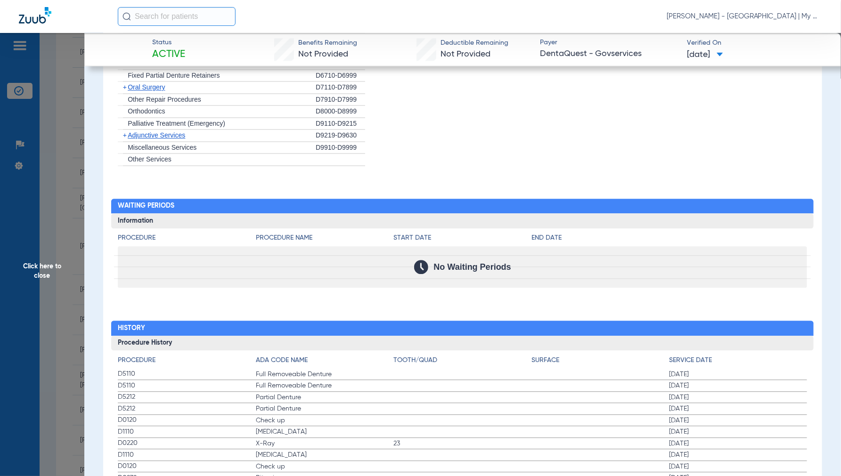
scroll to position [840, 0]
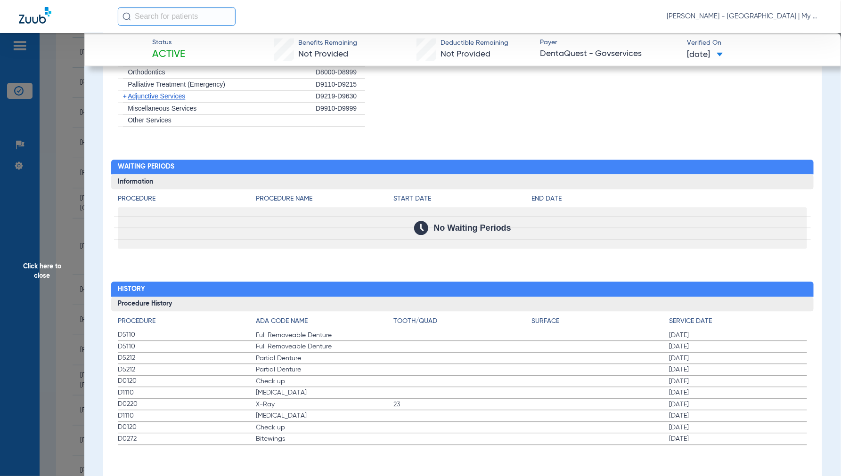
click at [50, 269] on span "Click here to close" at bounding box center [42, 271] width 84 height 476
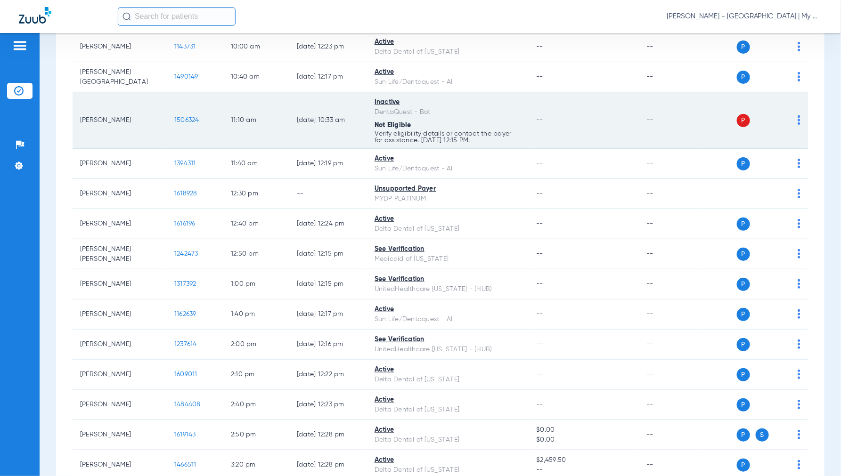
scroll to position [419, 0]
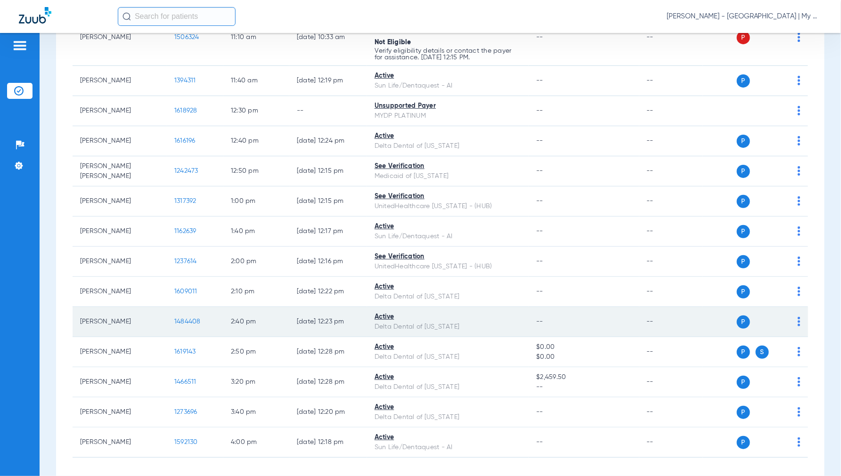
click at [183, 320] on span "1484408" at bounding box center [187, 322] width 26 height 7
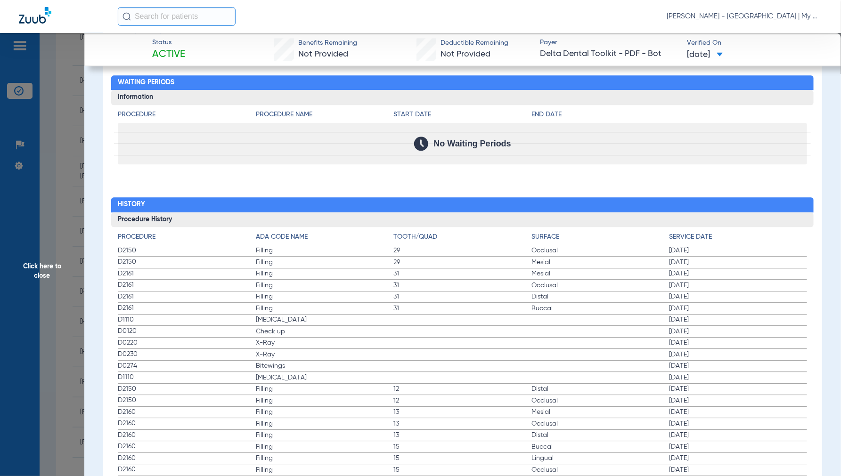
scroll to position [943, 0]
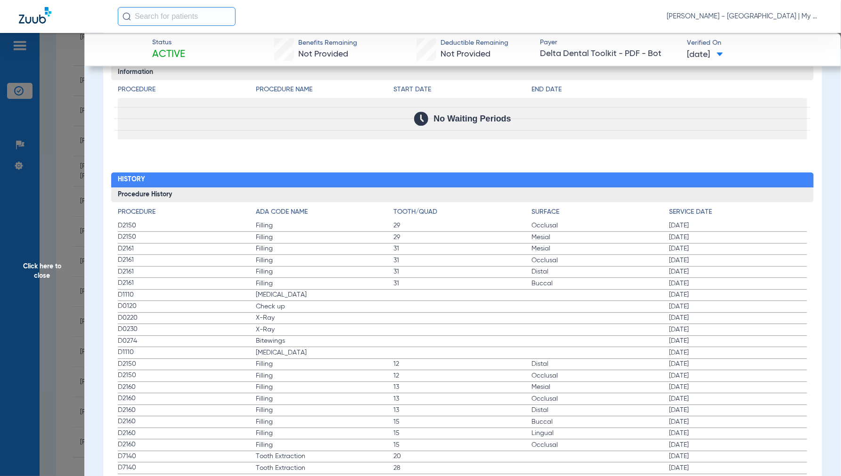
click at [47, 266] on span "Click here to close" at bounding box center [42, 271] width 84 height 476
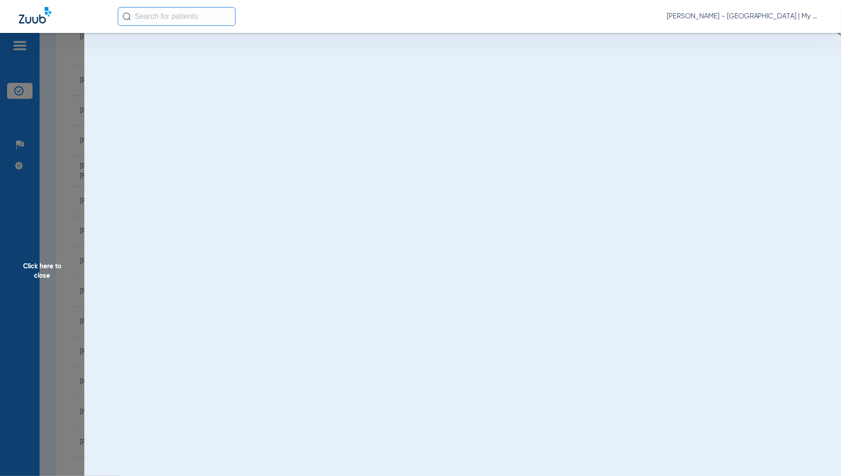
scroll to position [0, 0]
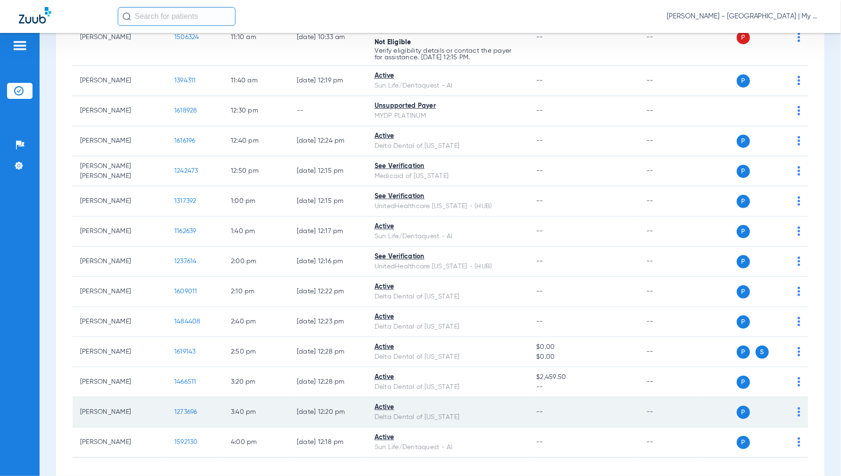
click at [187, 412] on span "1273696" at bounding box center [185, 412] width 23 height 7
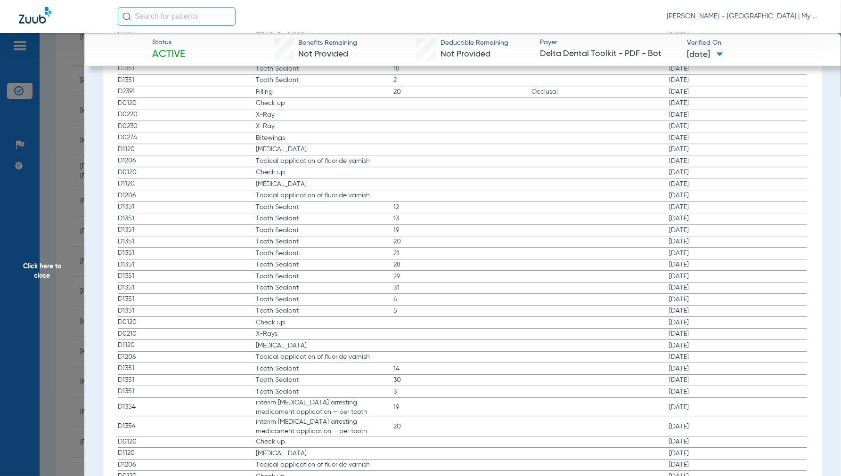
scroll to position [943, 0]
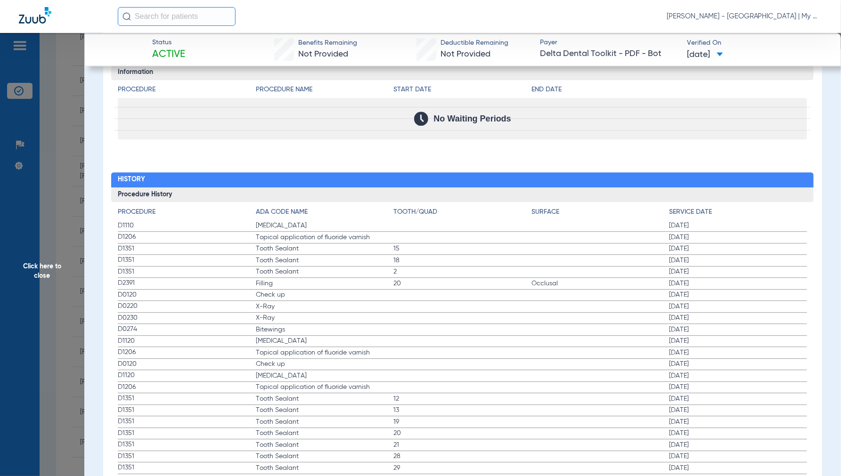
click at [55, 267] on span "Click here to close" at bounding box center [42, 271] width 84 height 476
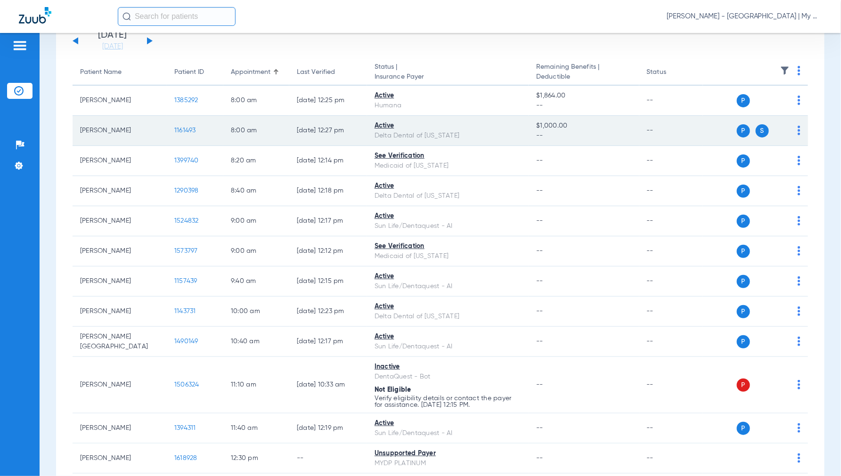
scroll to position [0, 0]
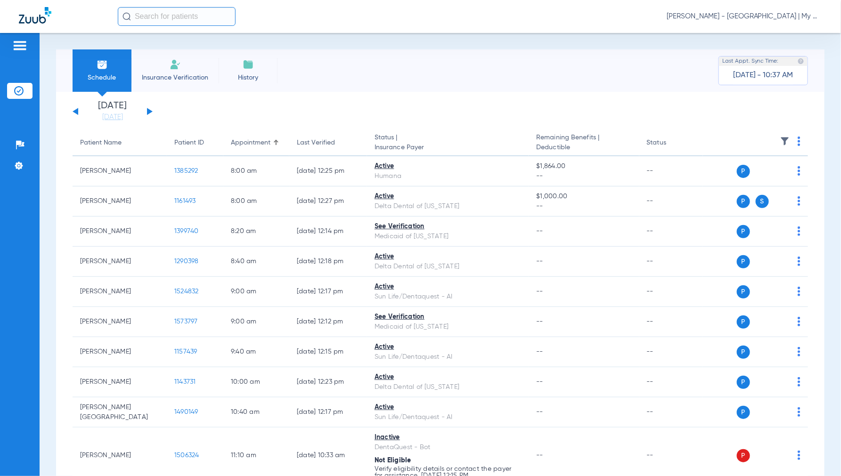
click at [148, 111] on button at bounding box center [150, 111] width 6 height 7
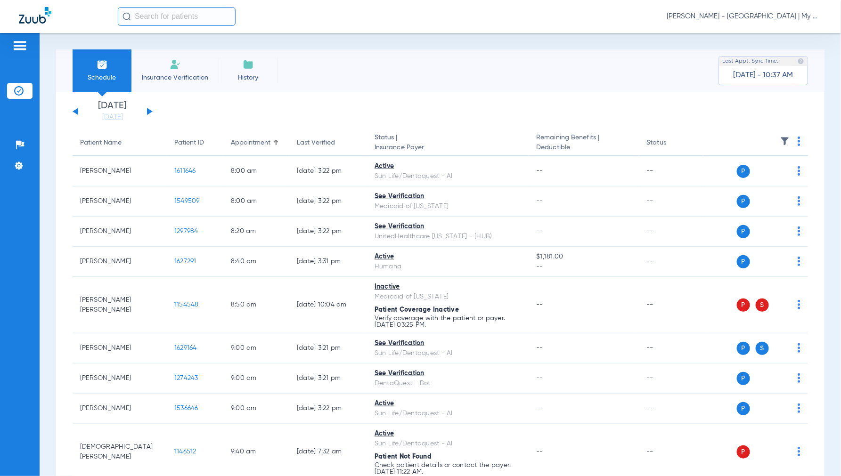
click at [798, 138] on img at bounding box center [799, 141] width 3 height 9
click at [750, 178] on span "Verify All" at bounding box center [755, 178] width 59 height 7
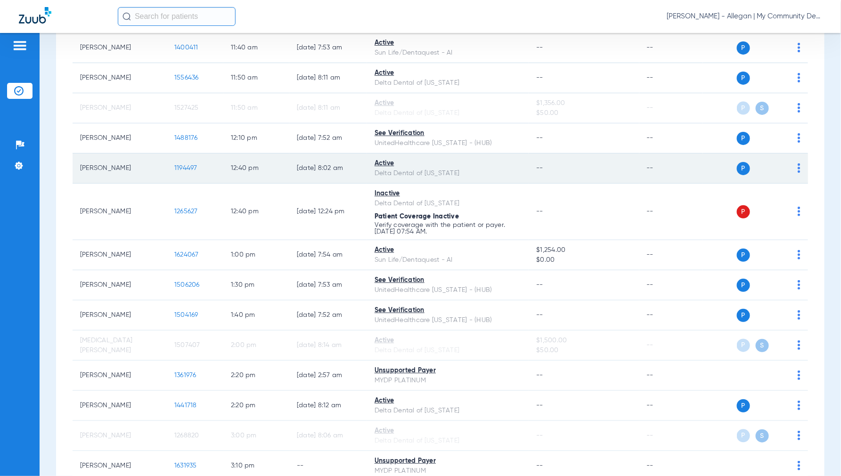
scroll to position [733, 0]
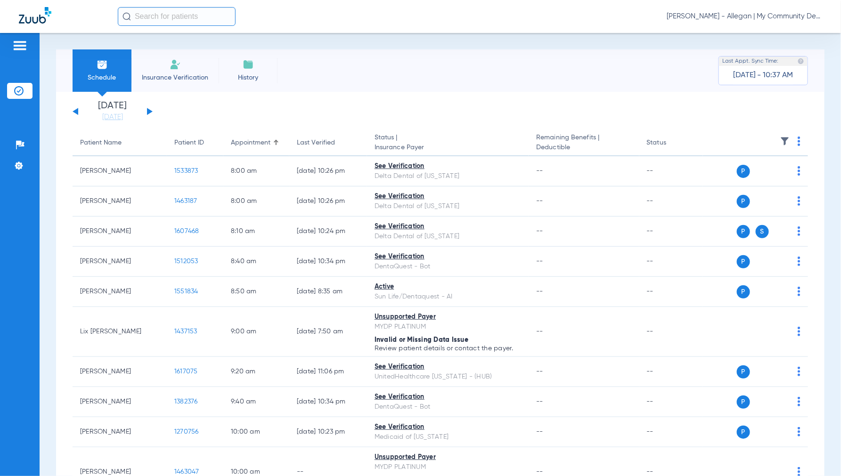
click at [743, 16] on span "[PERSON_NAME] - Allegan | My Community Dental Centers" at bounding box center [745, 16] width 156 height 9
click at [781, 36] on span "Account Selection" at bounding box center [787, 33] width 53 height 7
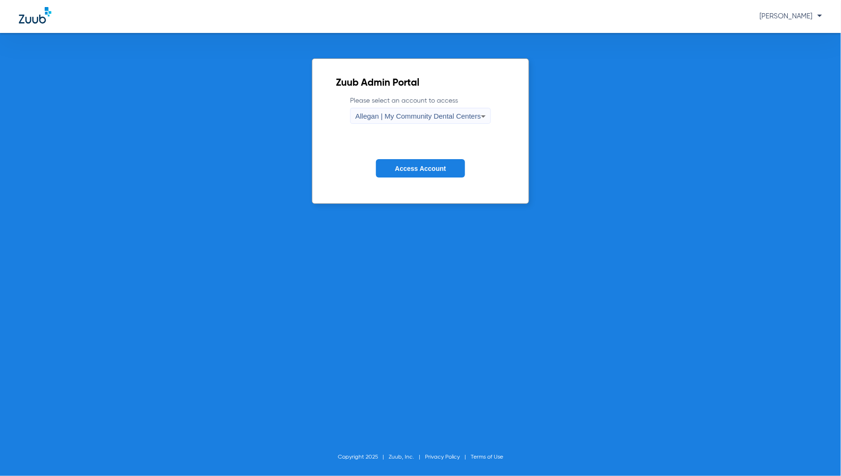
click at [405, 112] on span "Allegan | My Community Dental Centers" at bounding box center [418, 116] width 126 height 8
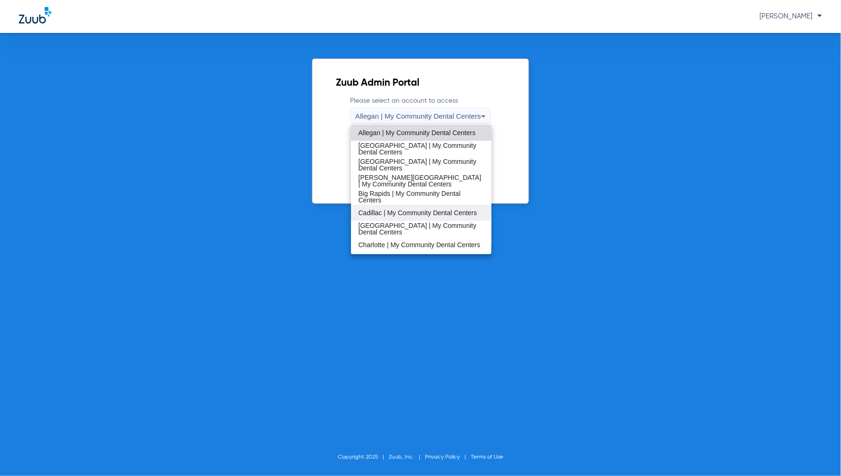
click at [394, 210] on span "Cadillac | My Community Dental Centers" at bounding box center [418, 213] width 119 height 7
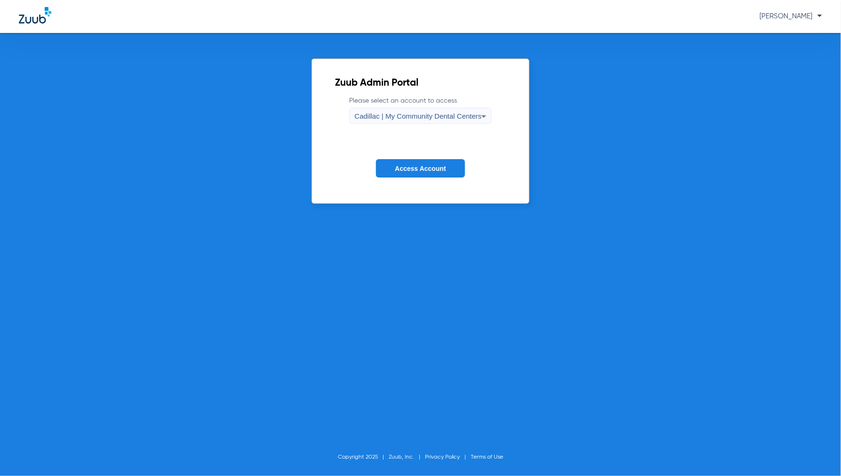
click at [424, 172] on span "Access Account" at bounding box center [420, 169] width 51 height 8
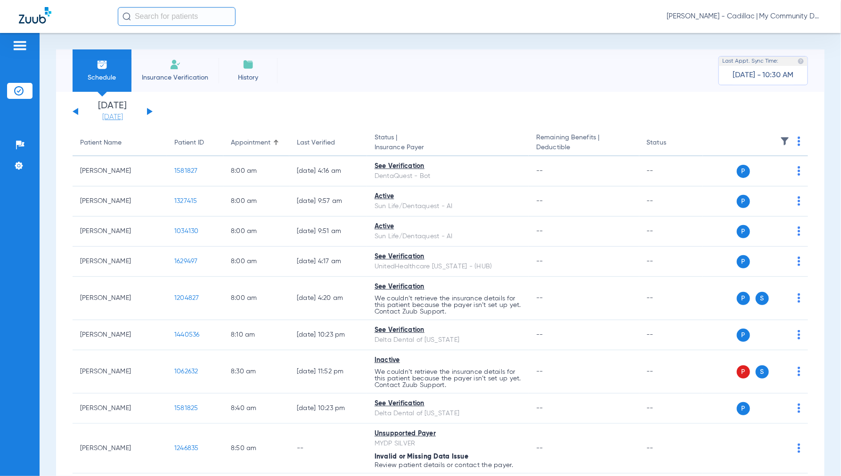
click at [117, 121] on link "[DATE]" at bounding box center [112, 117] width 57 height 9
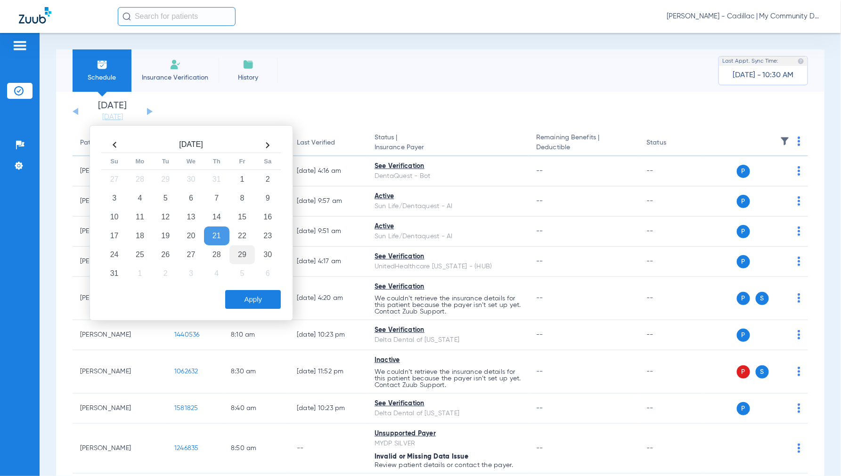
click at [237, 252] on td "29" at bounding box center [242, 255] width 25 height 19
click at [244, 293] on button "Apply" at bounding box center [253, 299] width 56 height 19
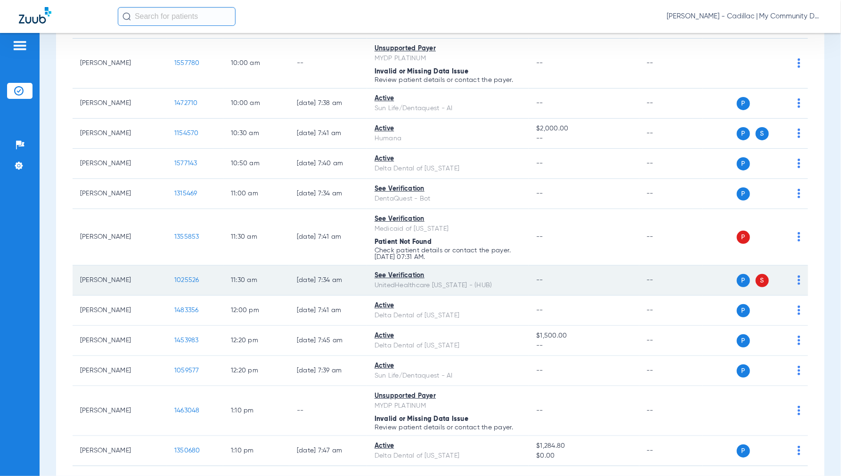
scroll to position [351, 0]
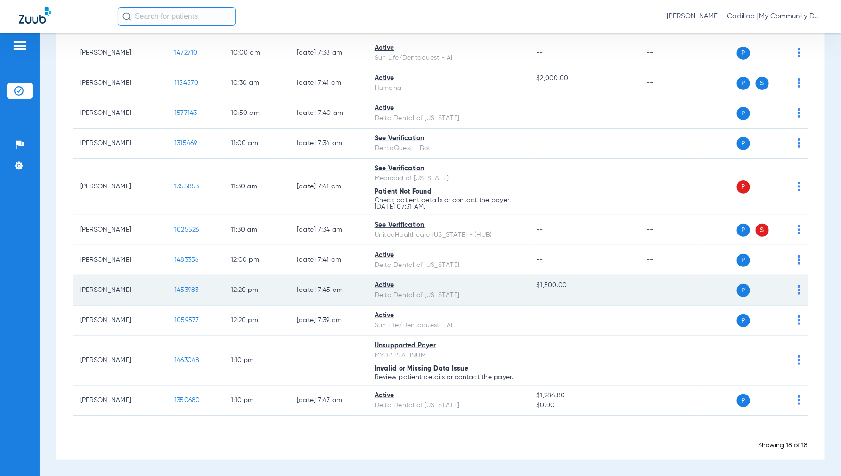
click at [187, 289] on span "1453983" at bounding box center [186, 290] width 25 height 7
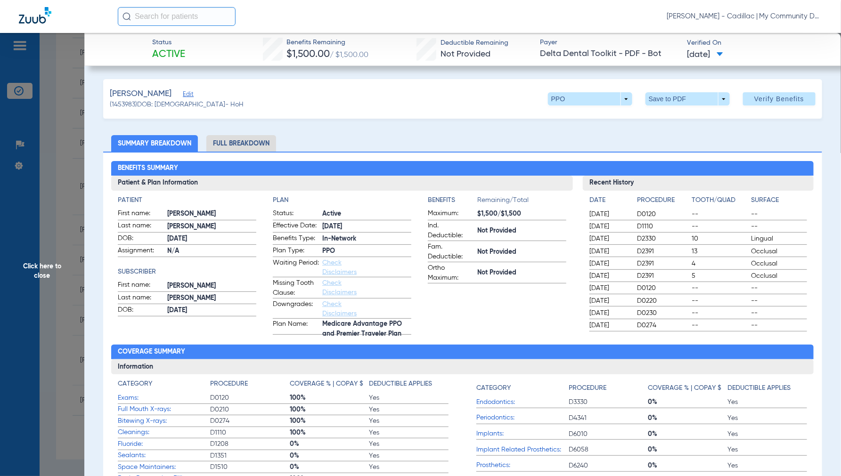
click at [249, 143] on li "Full Breakdown" at bounding box center [241, 143] width 70 height 16
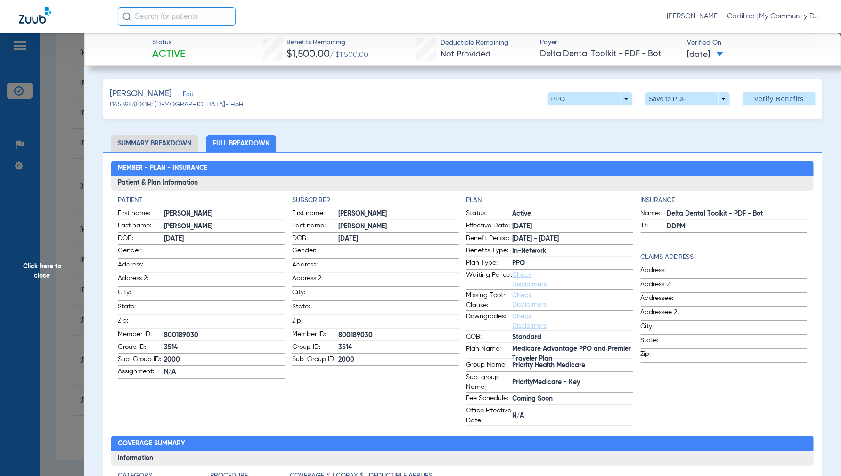
click at [42, 267] on span "Click here to close" at bounding box center [42, 271] width 84 height 476
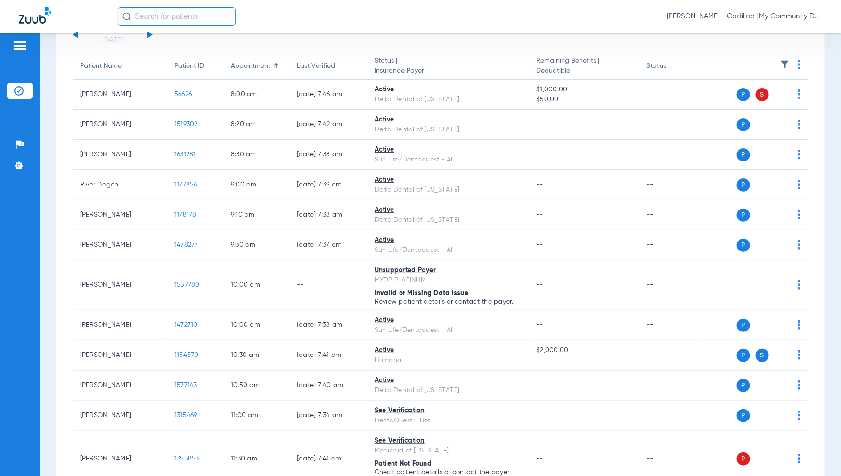
scroll to position [0, 0]
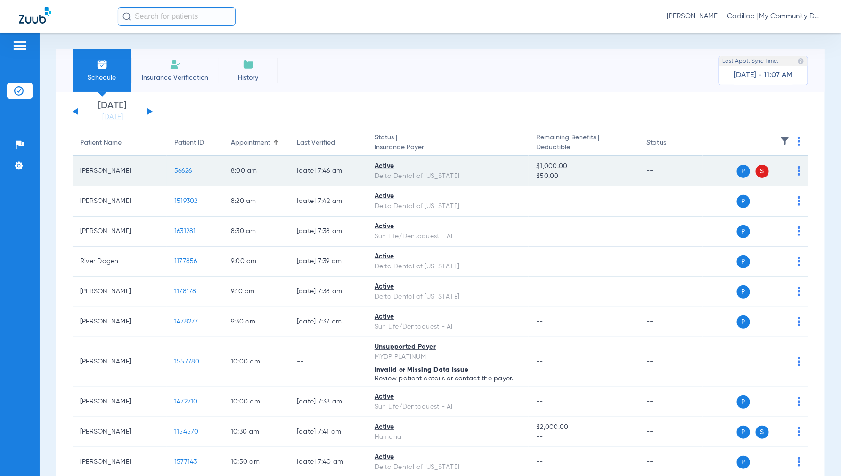
click at [180, 171] on span "56626" at bounding box center [182, 171] width 17 height 7
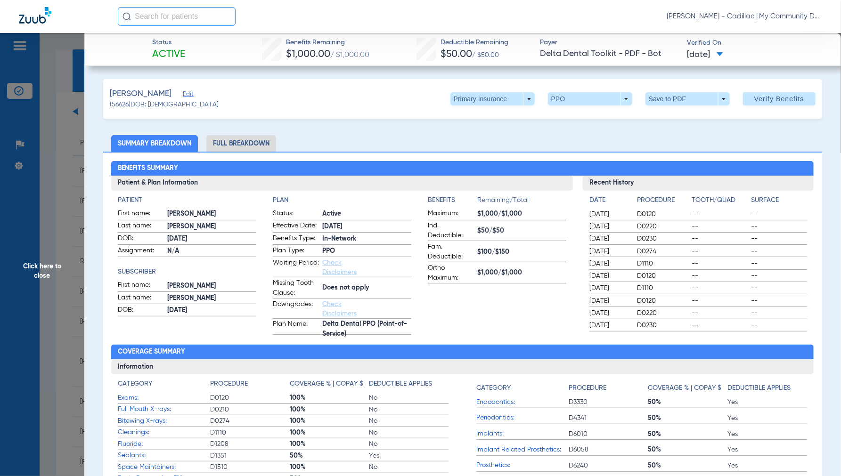
click at [244, 144] on li "Full Breakdown" at bounding box center [241, 143] width 70 height 16
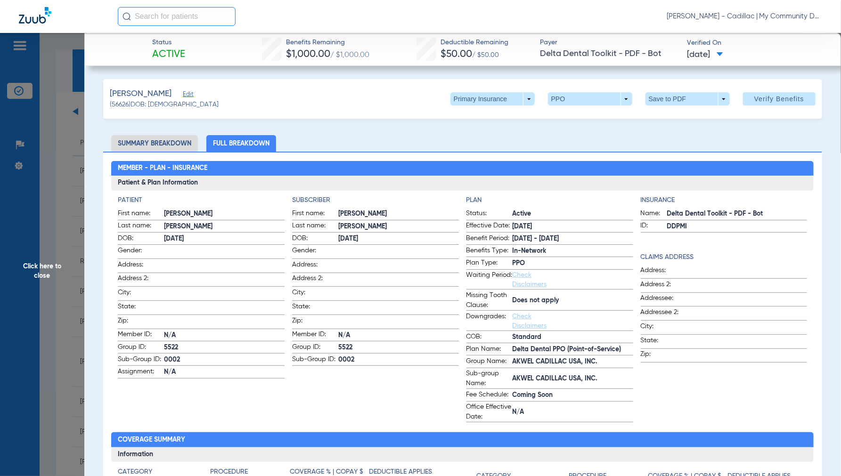
click at [37, 277] on span "Click here to close" at bounding box center [42, 271] width 84 height 476
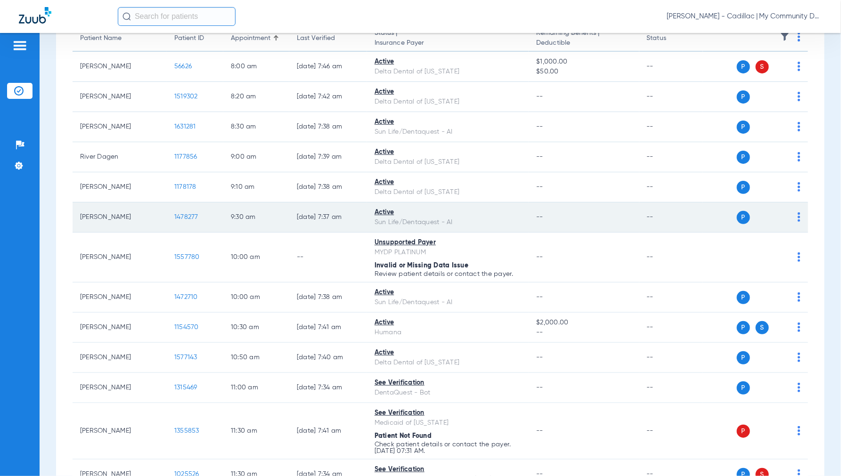
scroll to position [157, 0]
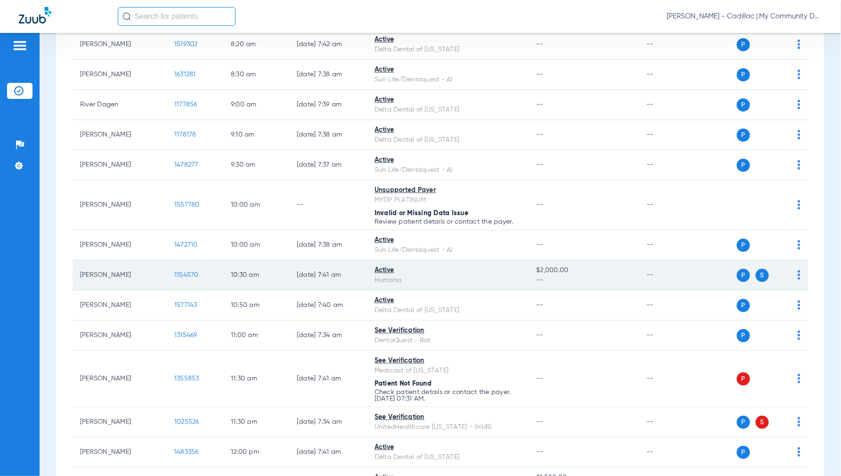
click at [186, 272] on span "1154570" at bounding box center [186, 275] width 25 height 7
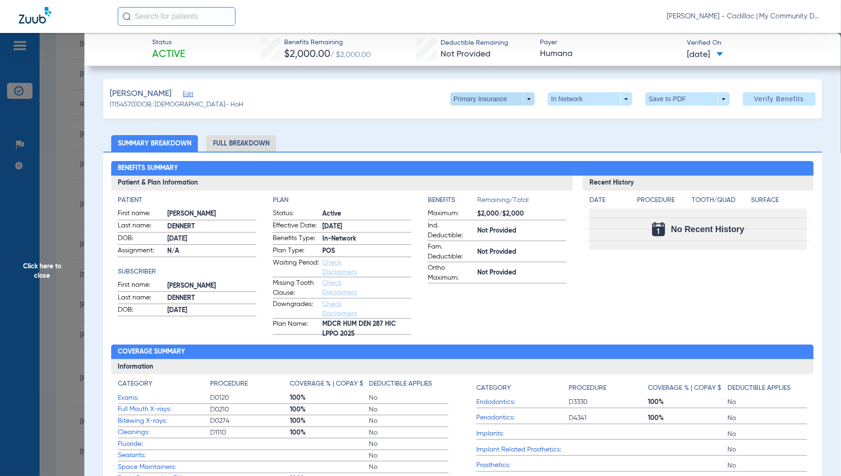
click at [520, 96] on span at bounding box center [493, 98] width 84 height 13
click at [489, 138] on span "Secondary Insurance" at bounding box center [482, 136] width 62 height 7
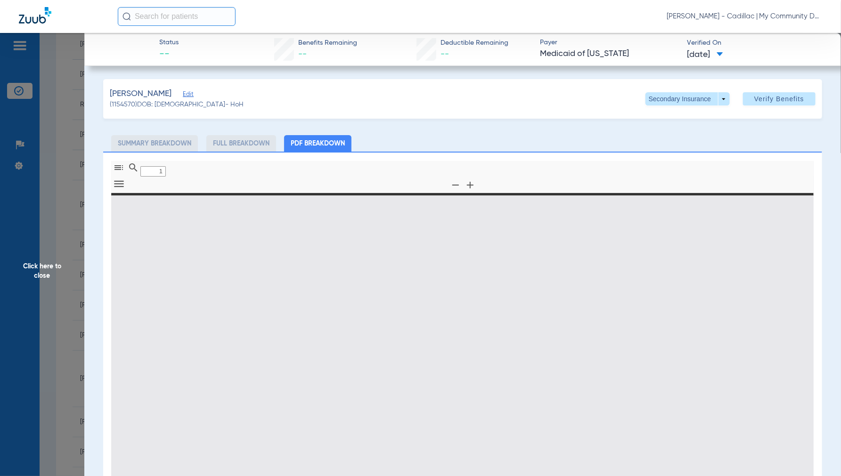
type input "0"
select select "page-width"
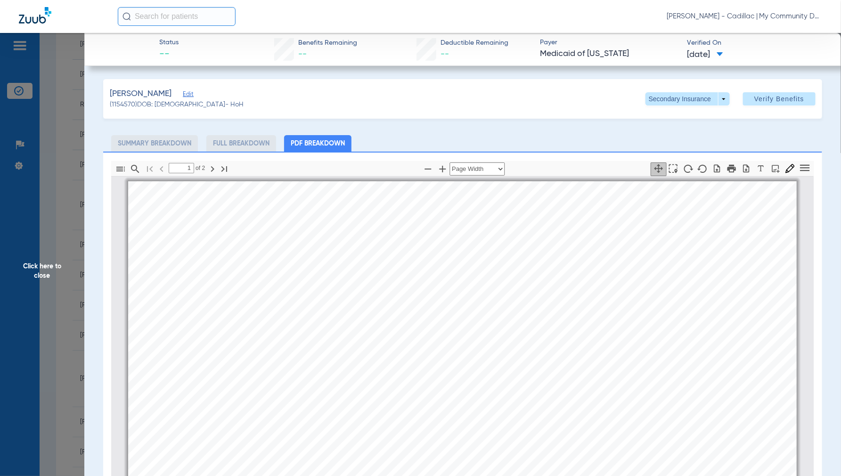
scroll to position [5, 0]
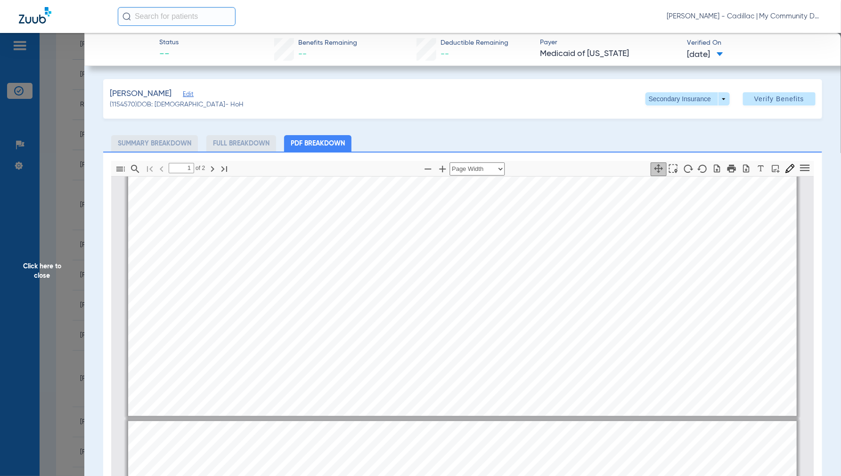
type input "2"
click at [48, 267] on span "Click here to close" at bounding box center [42, 271] width 84 height 476
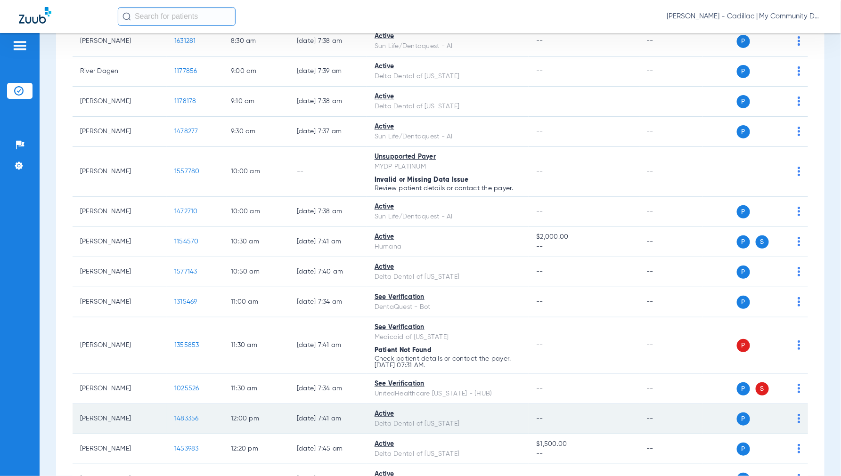
scroll to position [262, 0]
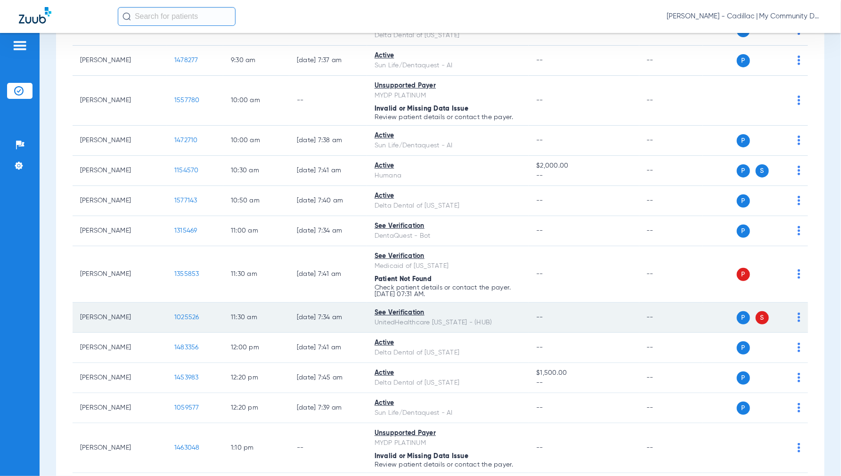
click at [187, 320] on span "1025526" at bounding box center [186, 317] width 25 height 7
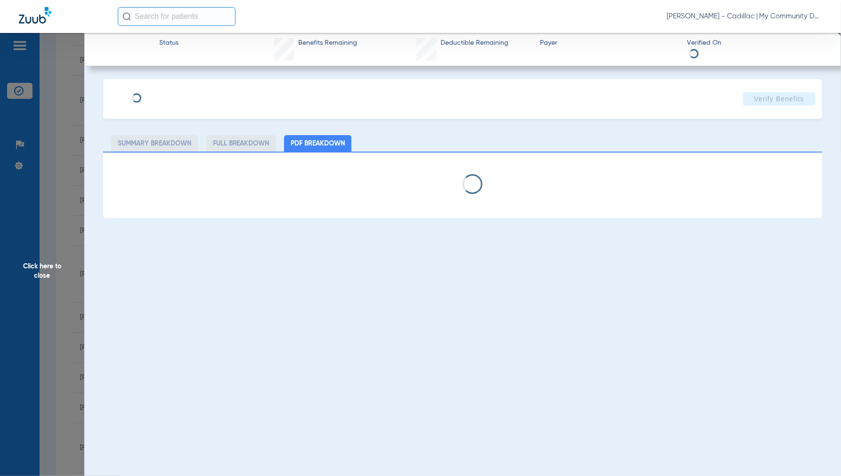
select select "page-width"
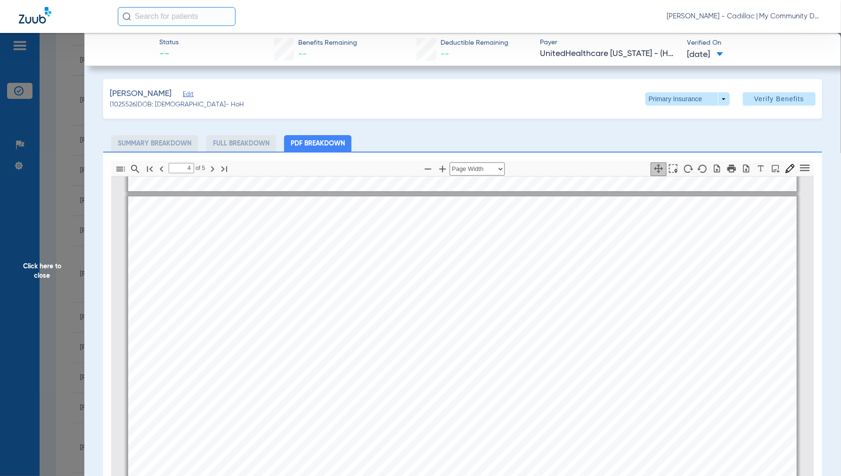
scroll to position [2885, 0]
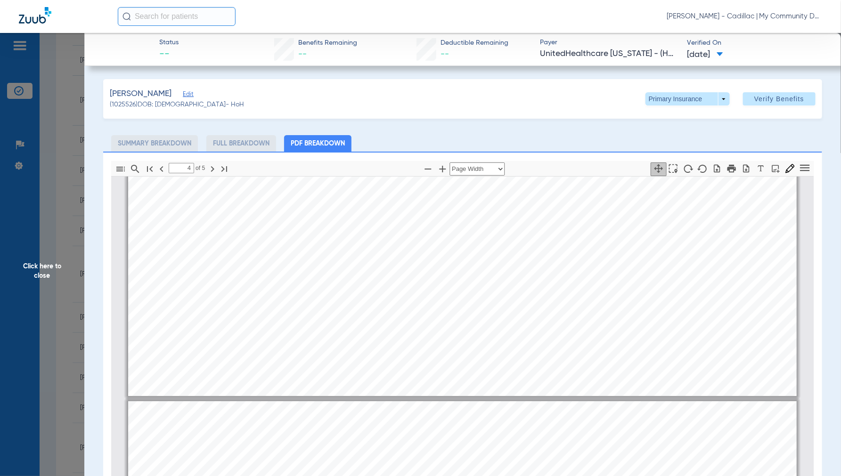
type input "3"
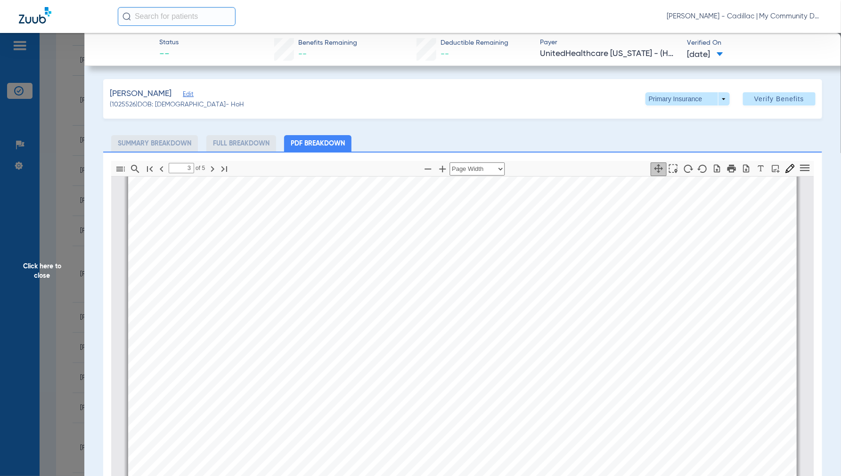
scroll to position [1732, 0]
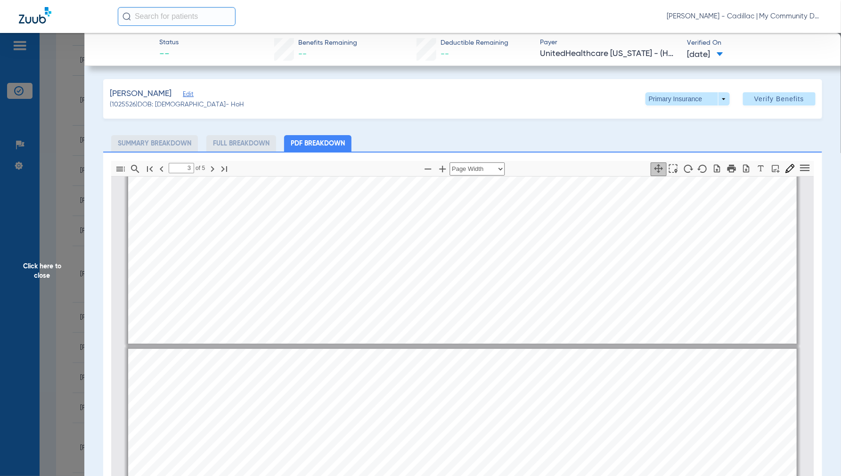
click at [41, 271] on span "Click here to close" at bounding box center [42, 271] width 84 height 476
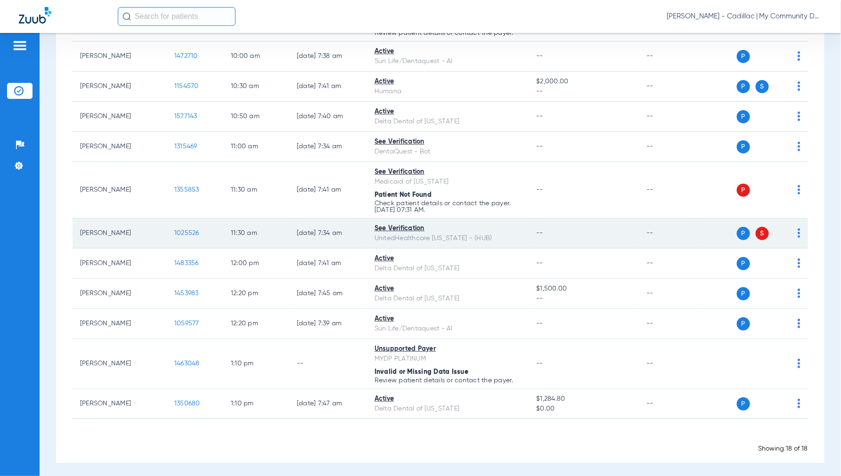
scroll to position [351, 0]
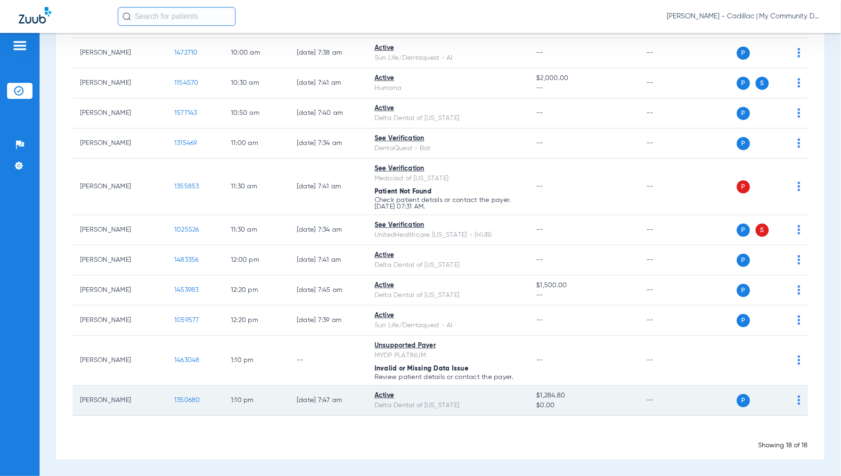
click at [189, 401] on span "1350680" at bounding box center [187, 400] width 26 height 7
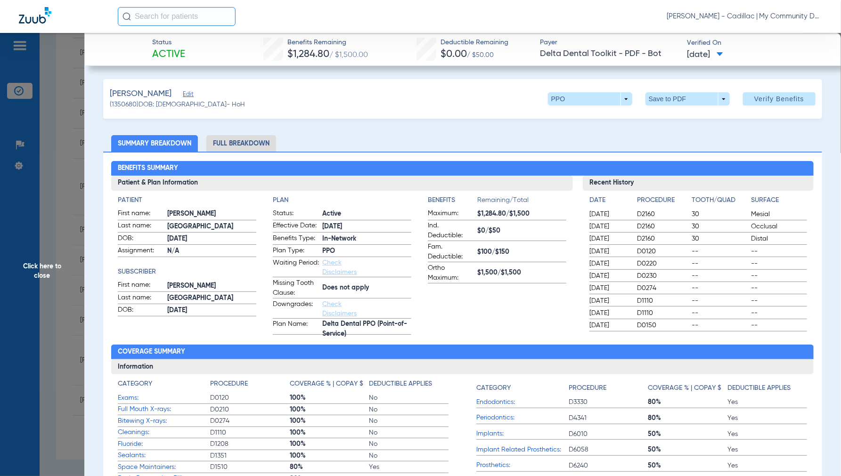
click at [237, 146] on li "Full Breakdown" at bounding box center [241, 143] width 70 height 16
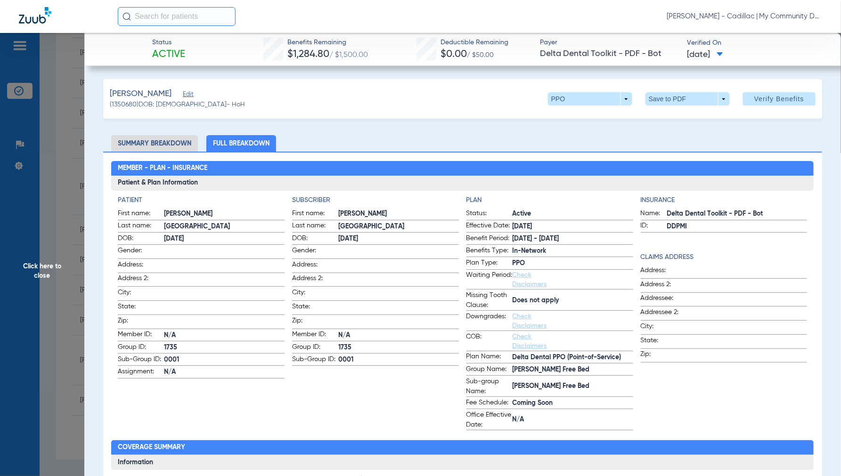
click at [46, 270] on span "Click here to close" at bounding box center [42, 271] width 84 height 476
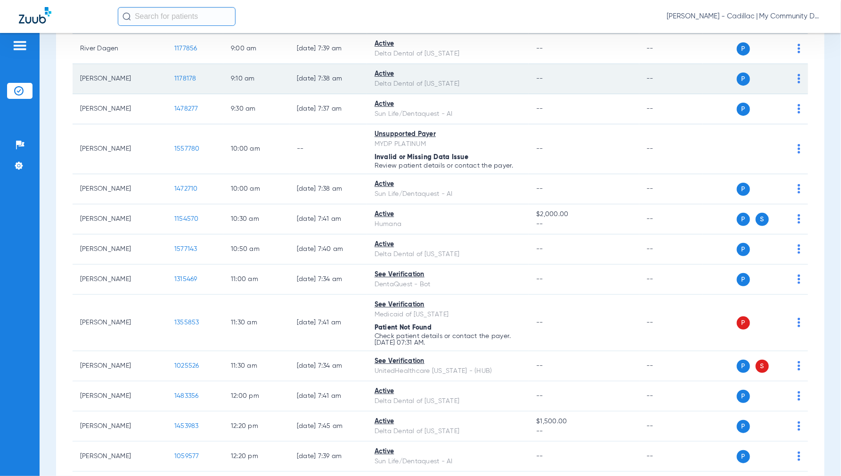
scroll to position [0, 0]
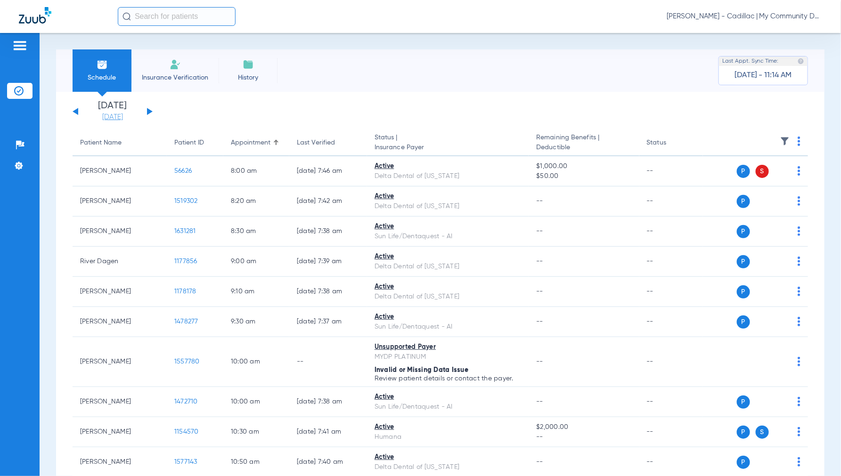
click at [120, 119] on link "[DATE]" at bounding box center [112, 117] width 57 height 9
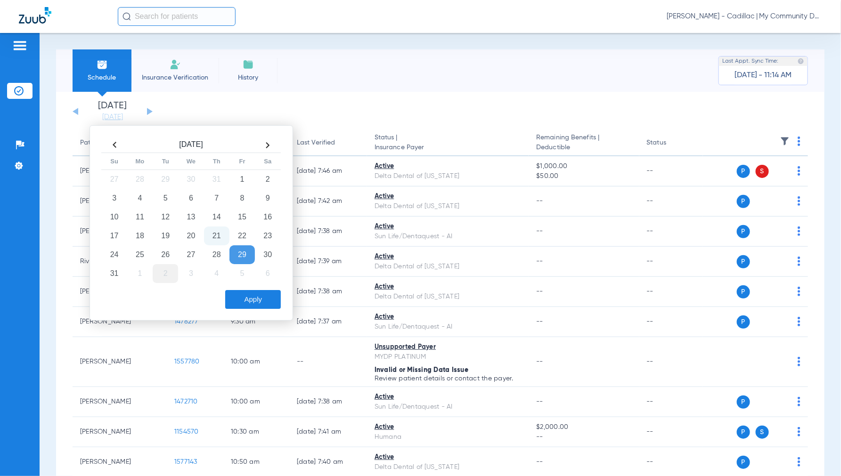
click at [163, 275] on td "2" at bounding box center [165, 273] width 25 height 19
click at [242, 296] on button "Apply" at bounding box center [253, 299] width 56 height 19
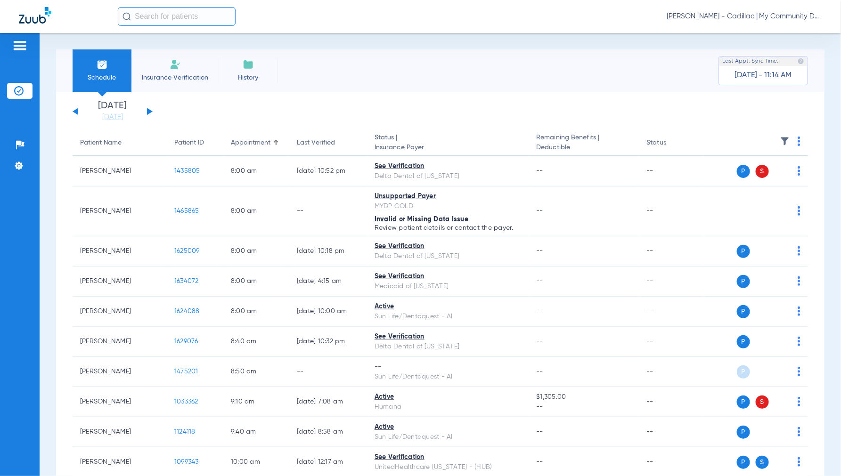
click at [798, 141] on img at bounding box center [799, 141] width 3 height 9
drag, startPoint x: 742, startPoint y: 178, endPoint x: 698, endPoint y: 116, distance: 75.1
click at [742, 177] on span "Verify All" at bounding box center [755, 178] width 59 height 7
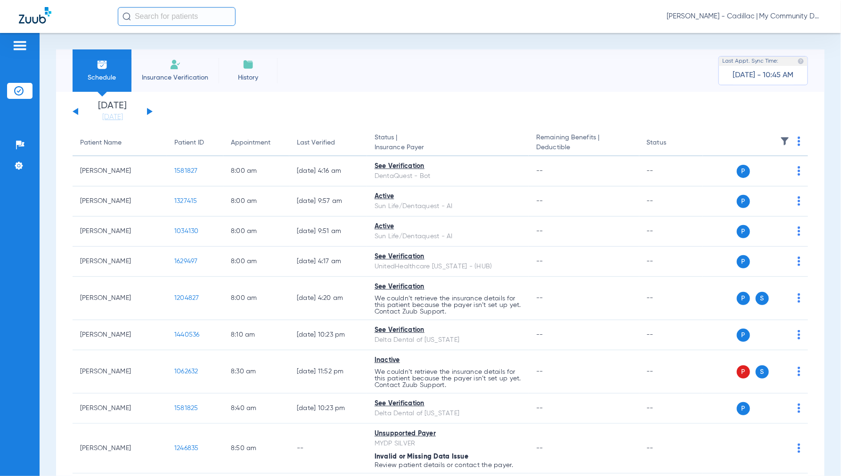
click at [738, 18] on span "[PERSON_NAME] - Cadillac | My Community Dental Centers" at bounding box center [745, 16] width 156 height 9
click at [769, 33] on span "Account Selection" at bounding box center [787, 33] width 53 height 7
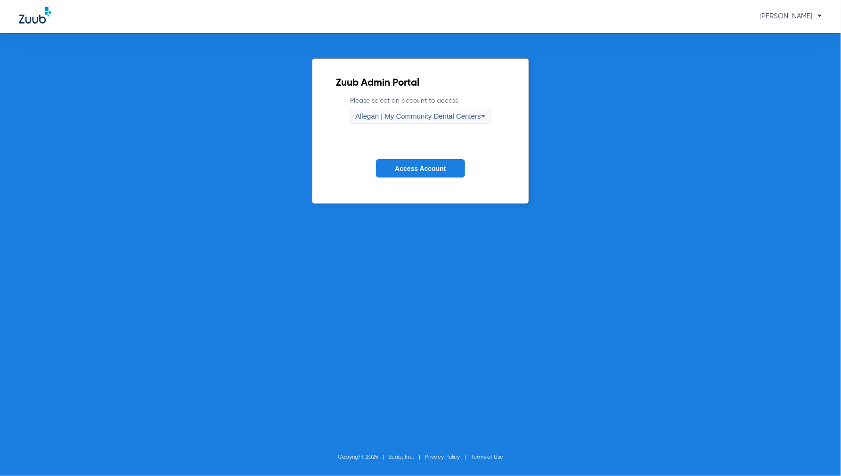
click at [405, 111] on div "Allegan | My Community Dental Centers" at bounding box center [418, 116] width 126 height 16
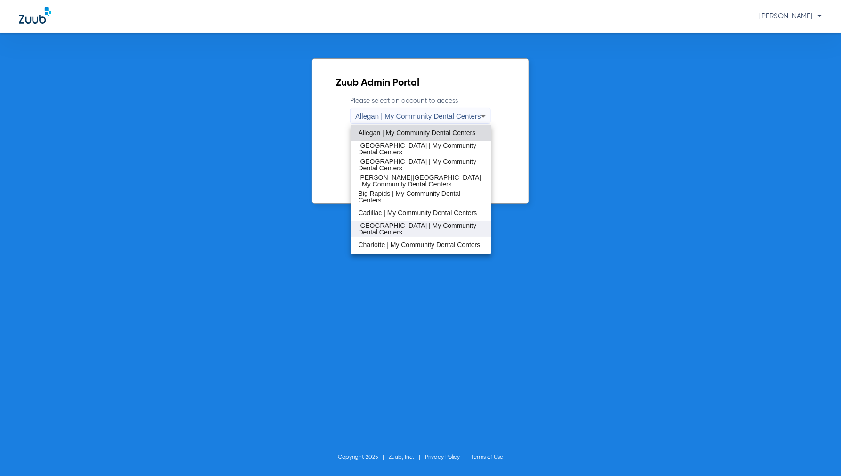
click at [394, 225] on span "[GEOGRAPHIC_DATA] | My Community Dental Centers" at bounding box center [422, 228] width 126 height 13
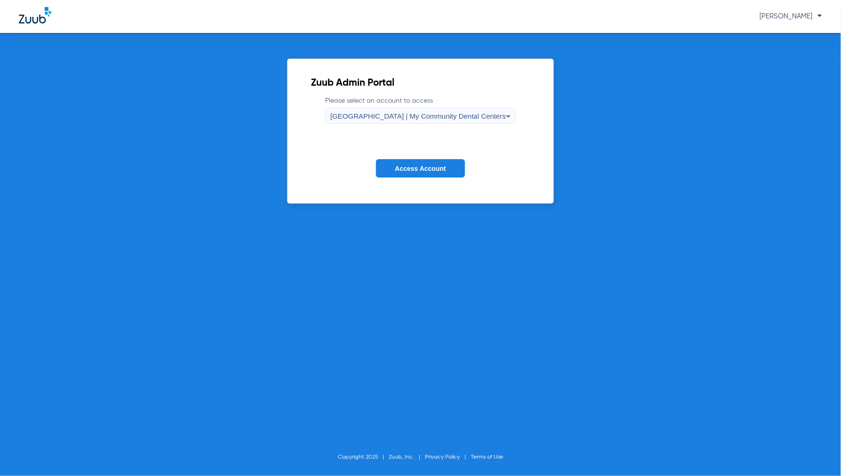
click at [412, 165] on span "Access Account" at bounding box center [420, 169] width 51 height 8
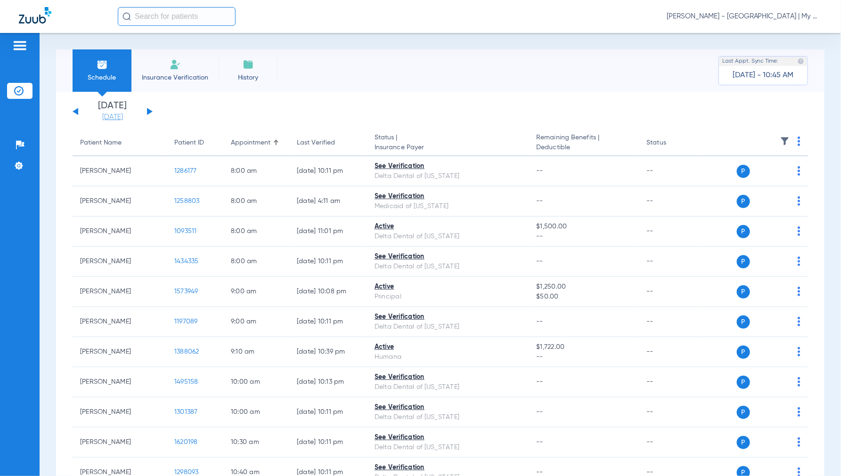
click at [126, 118] on link "[DATE]" at bounding box center [112, 117] width 57 height 9
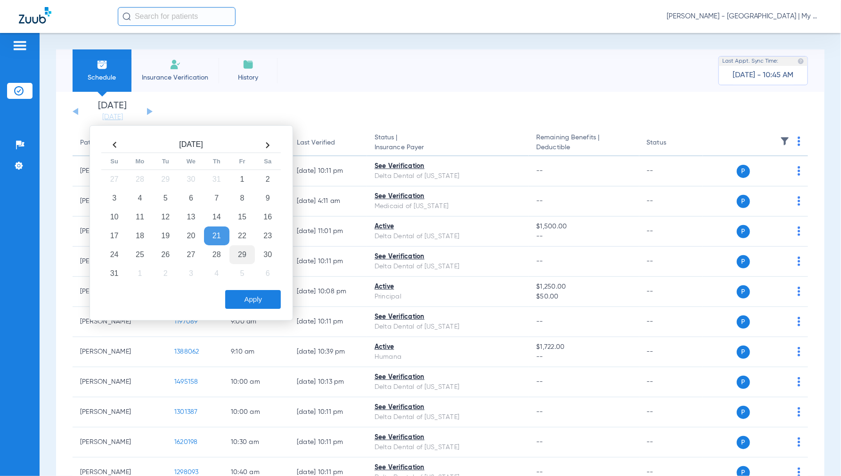
click at [242, 258] on td "29" at bounding box center [242, 255] width 25 height 19
click at [250, 309] on button "Apply" at bounding box center [253, 299] width 56 height 19
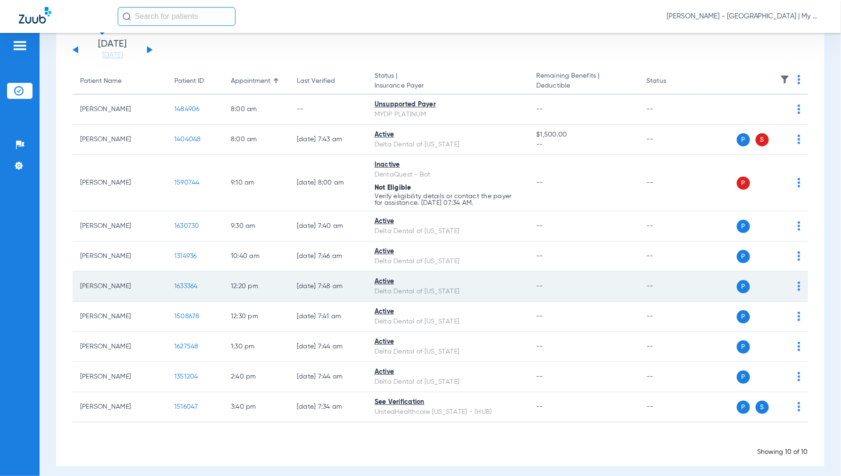
scroll to position [69, 0]
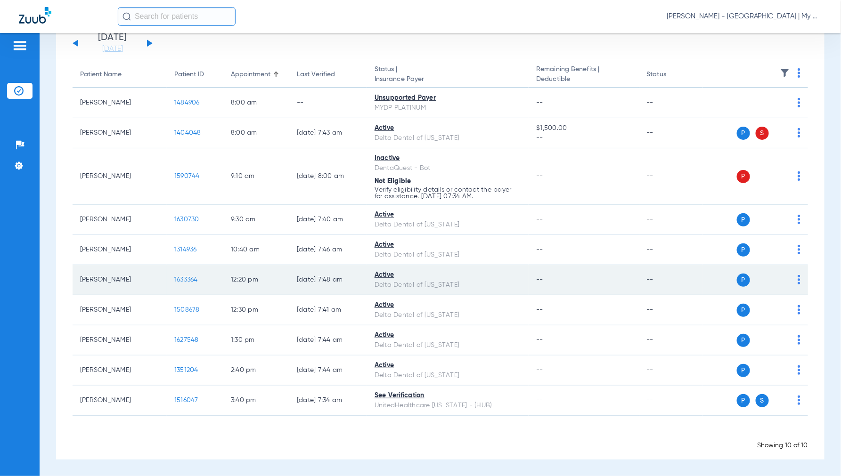
click at [181, 277] on span "1633364" at bounding box center [186, 280] width 24 height 7
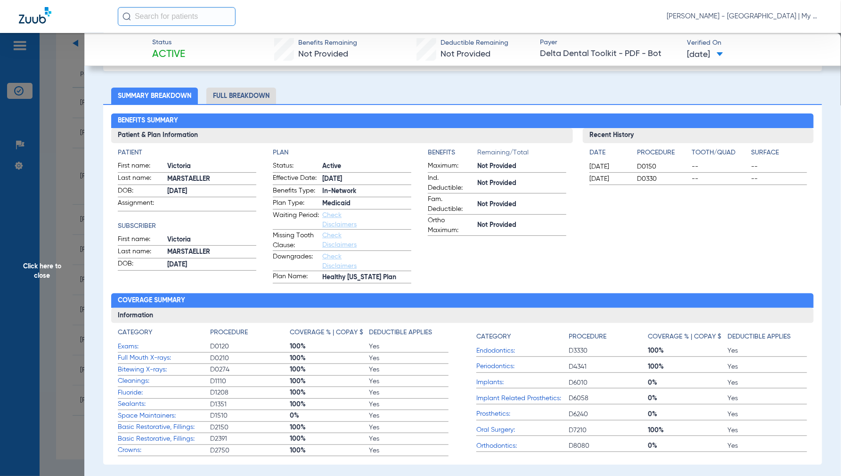
scroll to position [0, 0]
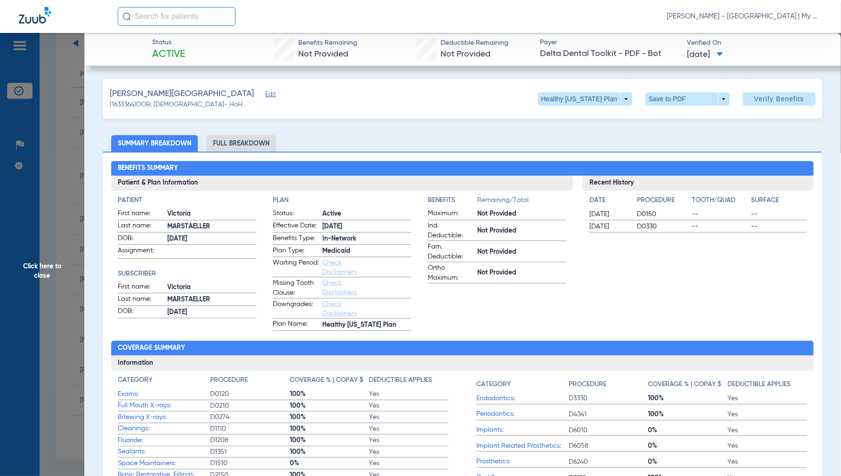
click at [54, 263] on span "Click here to close" at bounding box center [42, 271] width 84 height 476
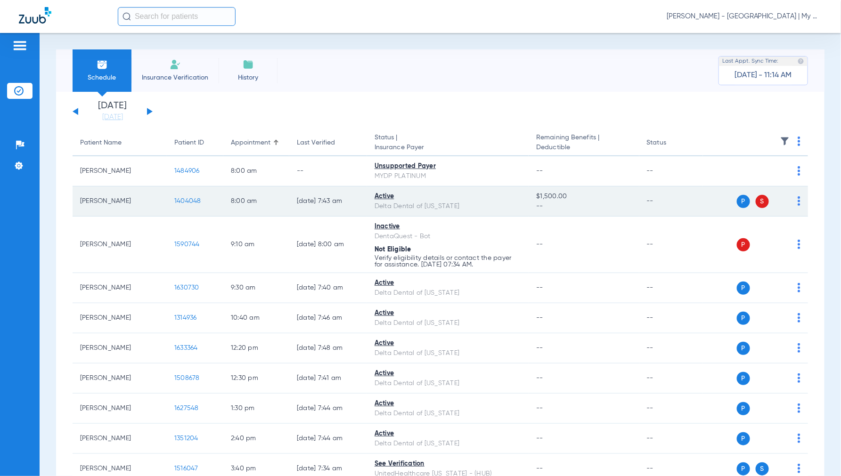
click at [197, 201] on span "1404048" at bounding box center [187, 201] width 27 height 7
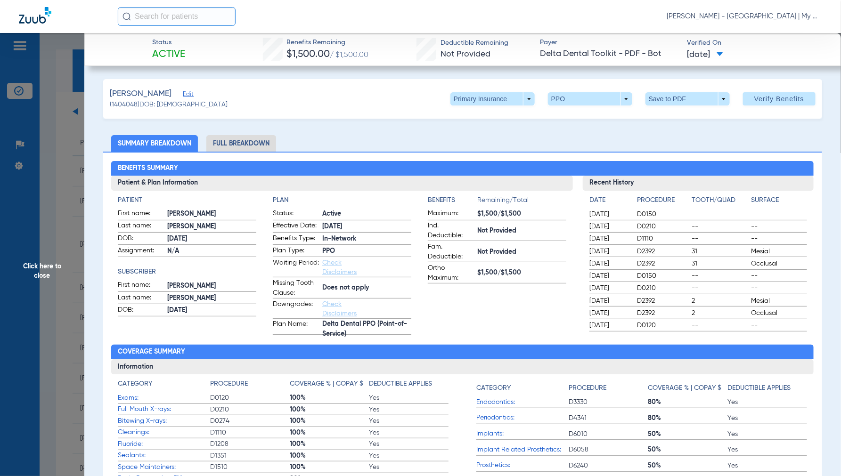
click at [269, 143] on li "Full Breakdown" at bounding box center [241, 143] width 70 height 16
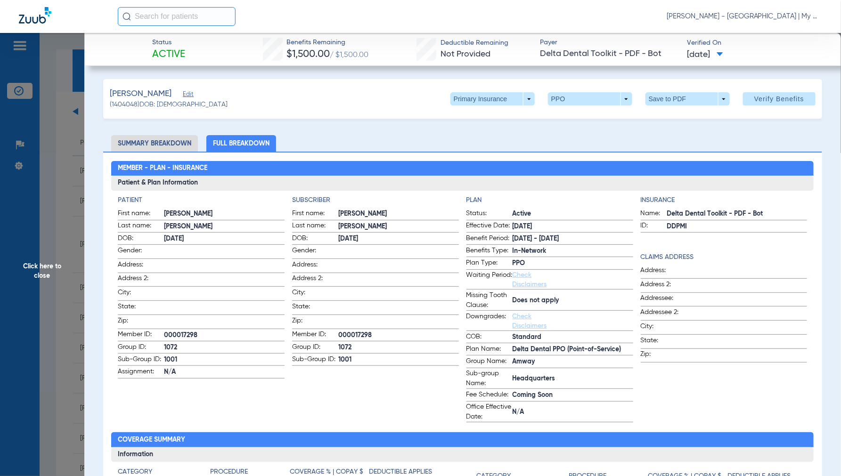
click at [40, 275] on span "Click here to close" at bounding box center [42, 271] width 84 height 476
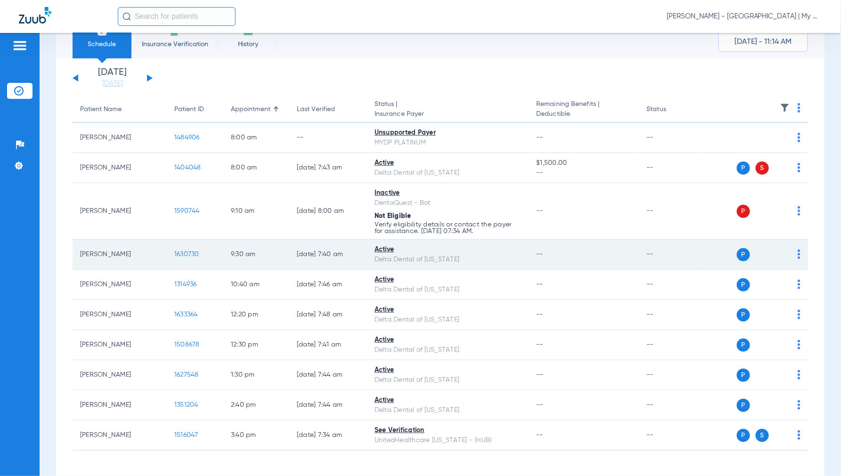
scroll to position [69, 0]
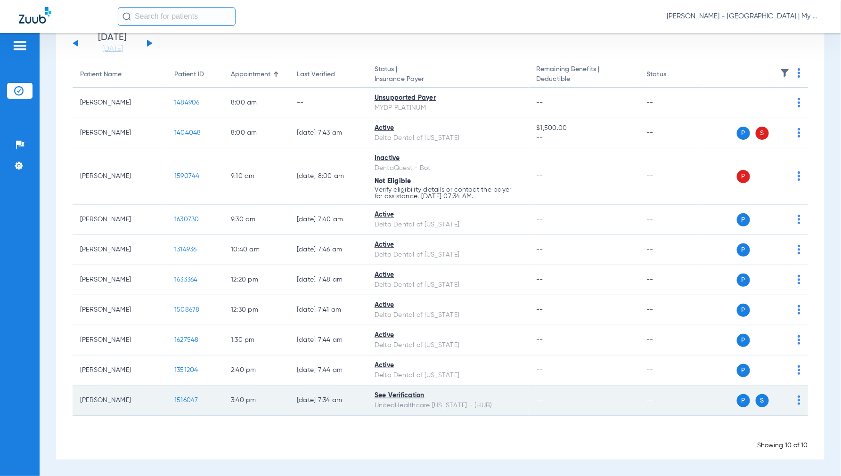
click at [186, 399] on span "1516047" at bounding box center [186, 400] width 24 height 7
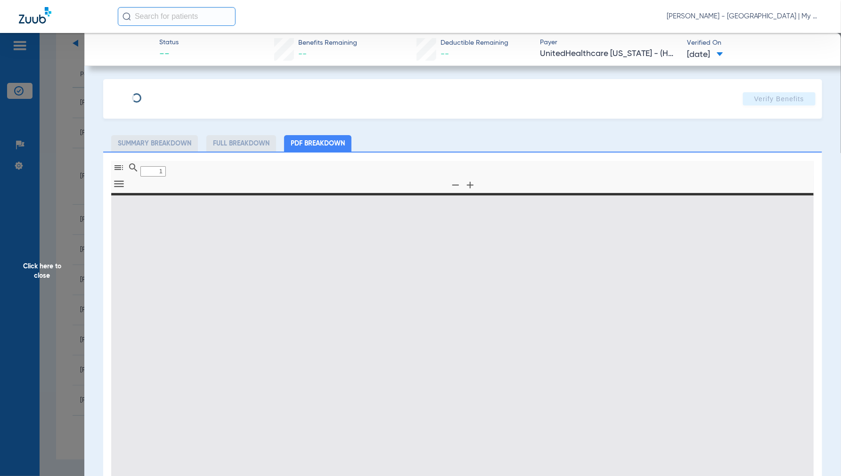
type input "0"
select select "page-width"
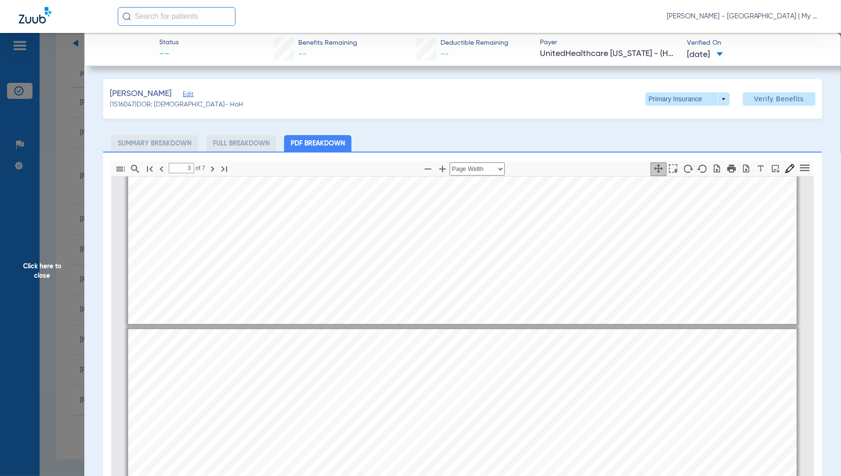
scroll to position [2566, 0]
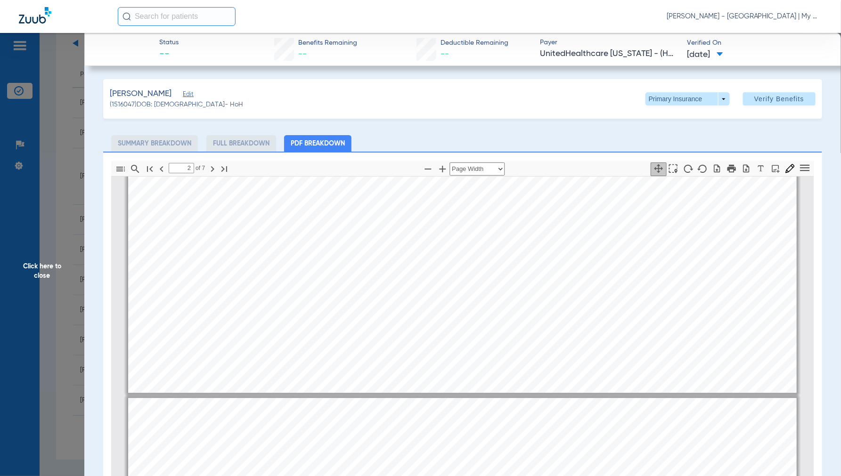
type input "1"
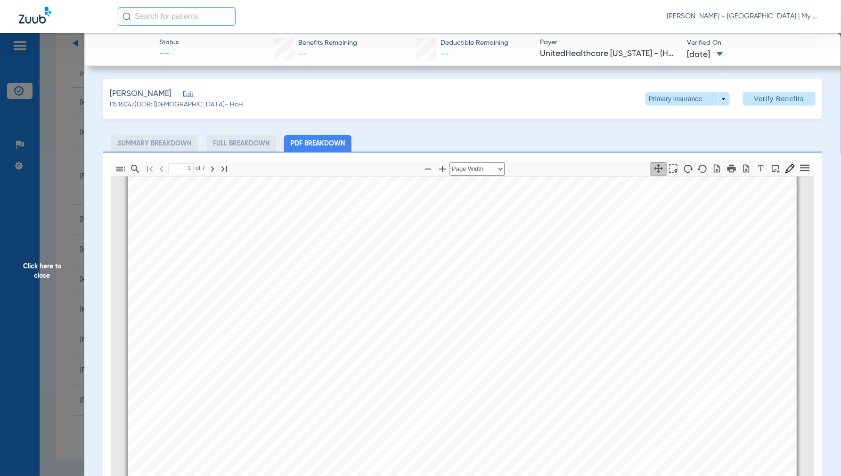
scroll to position [0, 0]
click at [49, 274] on span "Click here to close" at bounding box center [42, 271] width 84 height 476
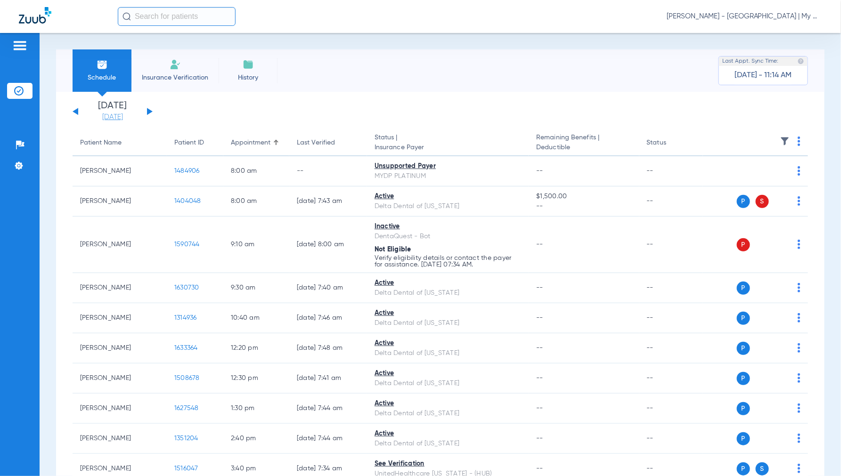
click at [122, 118] on link "[DATE]" at bounding box center [112, 117] width 57 height 9
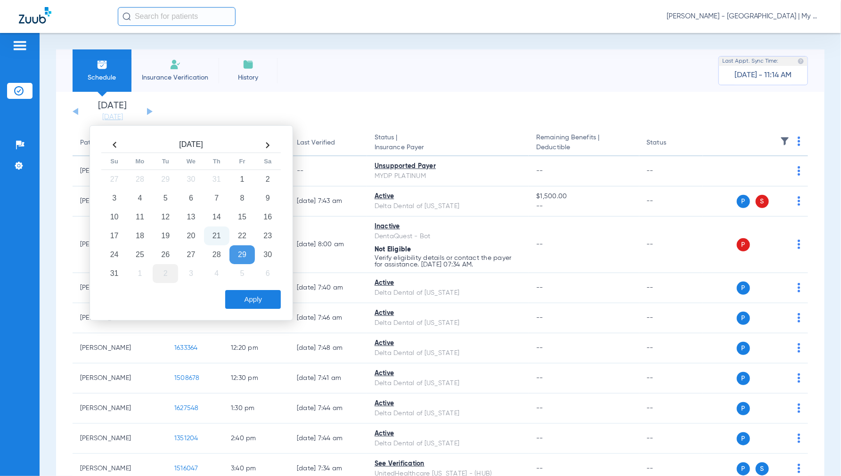
click at [168, 276] on td "2" at bounding box center [165, 273] width 25 height 19
click at [253, 299] on button "Apply" at bounding box center [253, 299] width 56 height 19
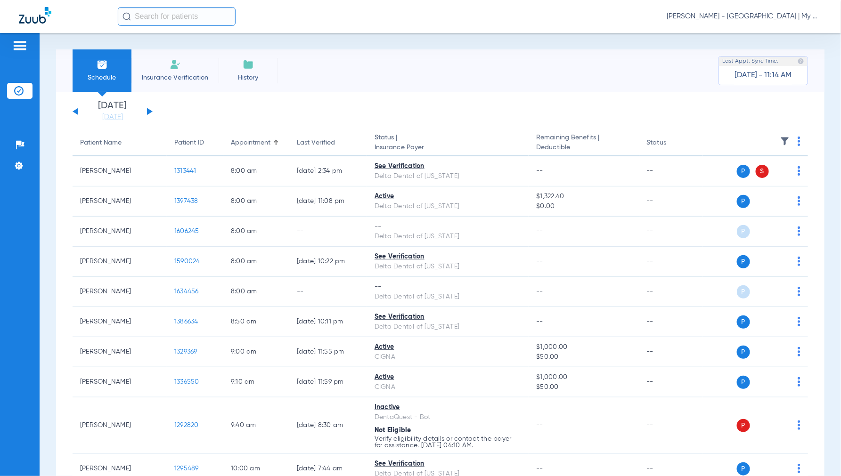
click at [798, 142] on img at bounding box center [799, 141] width 3 height 9
click at [752, 181] on span "Verify All" at bounding box center [755, 178] width 59 height 7
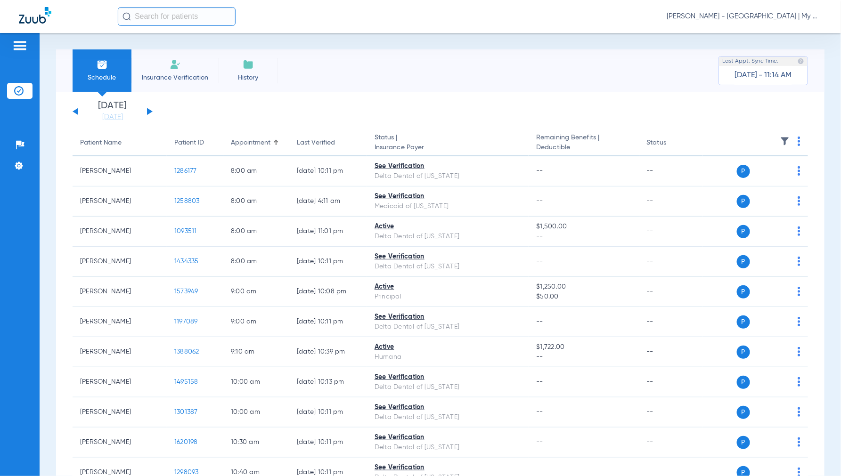
click at [744, 20] on span "Jennifer Dziamski - Cedar Springs | My Community Dental Centers" at bounding box center [745, 16] width 156 height 9
click at [782, 32] on span "Account Selection" at bounding box center [787, 33] width 53 height 7
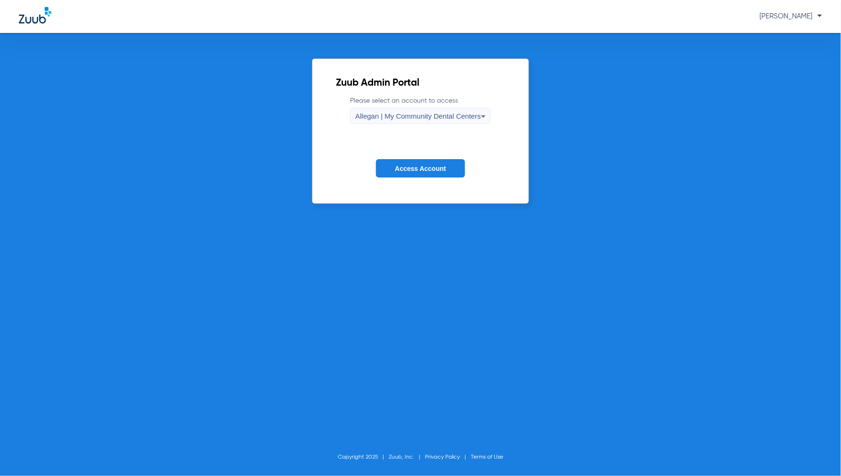
click at [390, 121] on div "Allegan | My Community Dental Centers" at bounding box center [418, 116] width 126 height 16
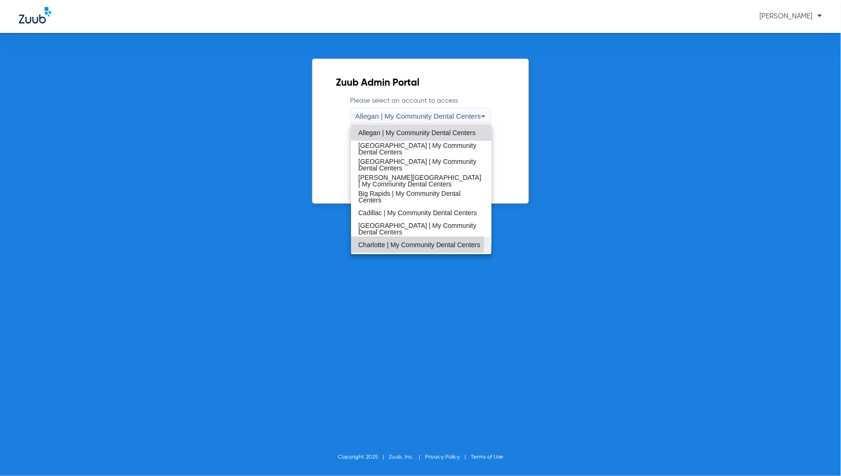
click at [386, 242] on span "Charlotte | My Community Dental Centers" at bounding box center [420, 245] width 122 height 7
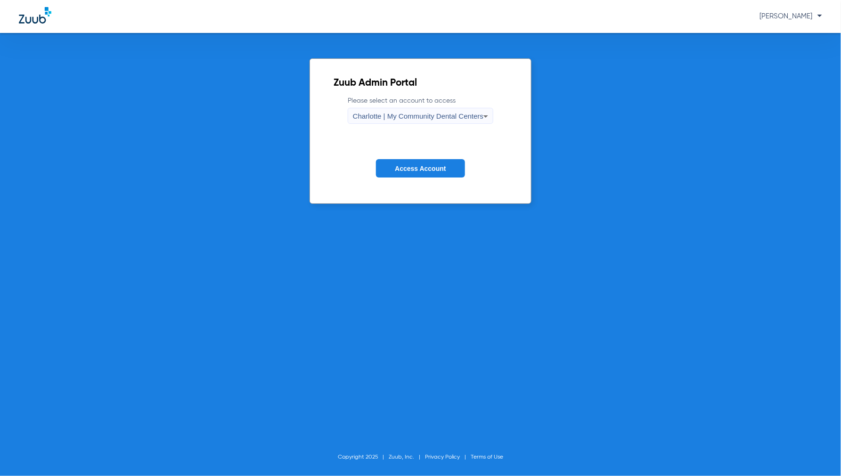
click at [426, 161] on button "Access Account" at bounding box center [420, 168] width 89 height 18
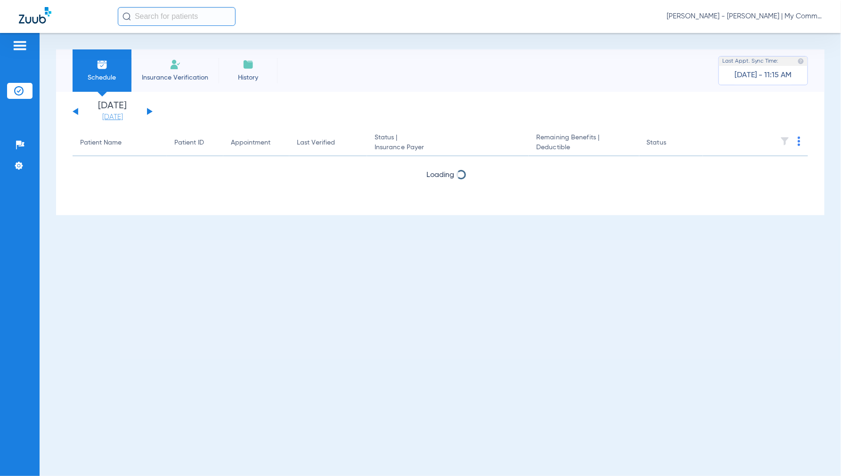
click at [108, 115] on link "[DATE]" at bounding box center [112, 117] width 57 height 9
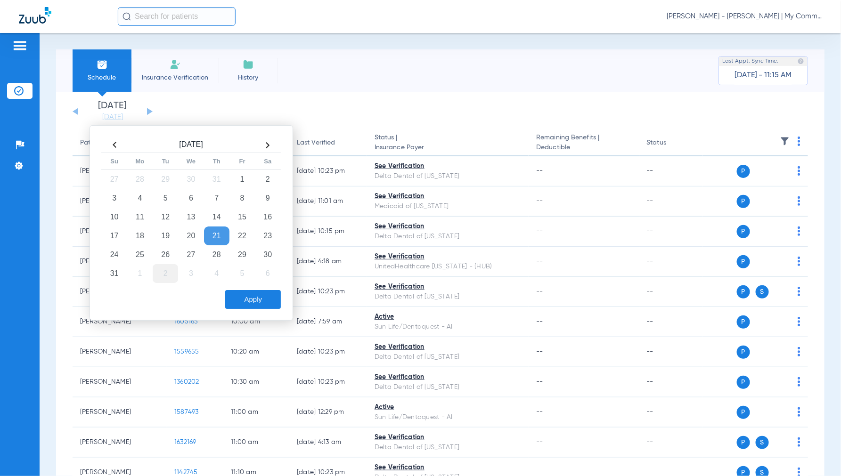
click at [165, 272] on td "2" at bounding box center [165, 273] width 25 height 19
click at [265, 299] on button "Apply" at bounding box center [253, 299] width 56 height 19
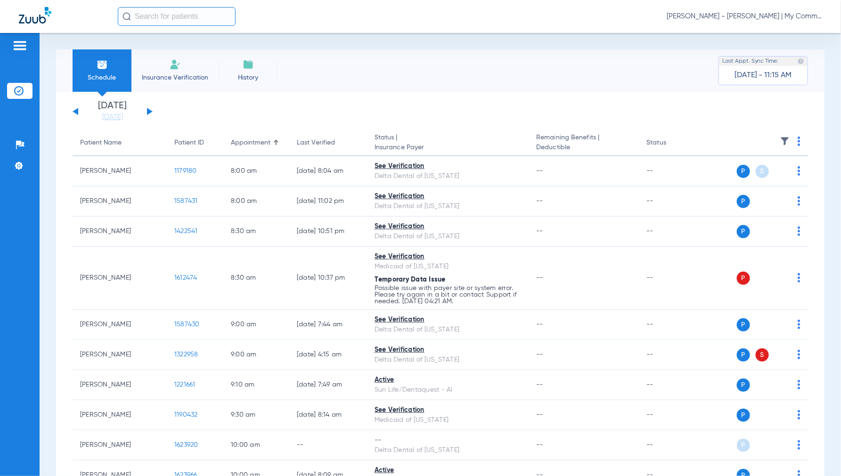
click at [798, 140] on img at bounding box center [799, 141] width 3 height 9
drag, startPoint x: 753, startPoint y: 180, endPoint x: 764, endPoint y: 2, distance: 178.1
click at [753, 179] on span "Verify All" at bounding box center [755, 178] width 59 height 7
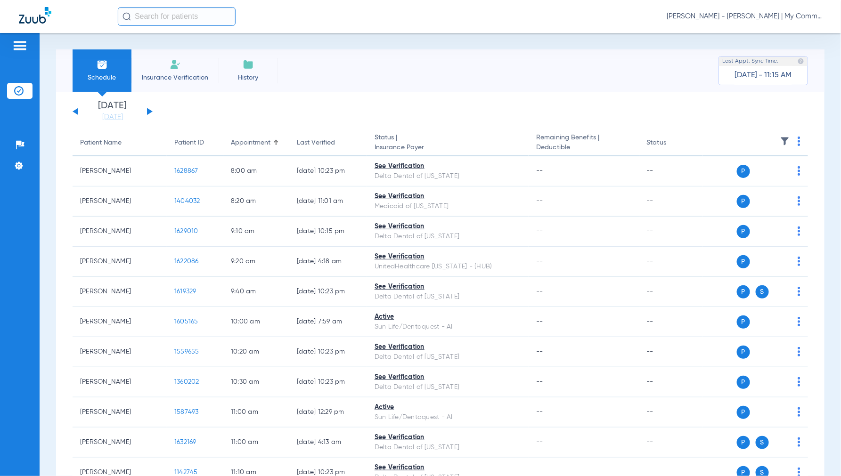
click at [750, 13] on span "[PERSON_NAME] - [PERSON_NAME] | My Community Dental Centers" at bounding box center [745, 16] width 156 height 9
click at [768, 31] on span "Account Selection" at bounding box center [787, 33] width 53 height 7
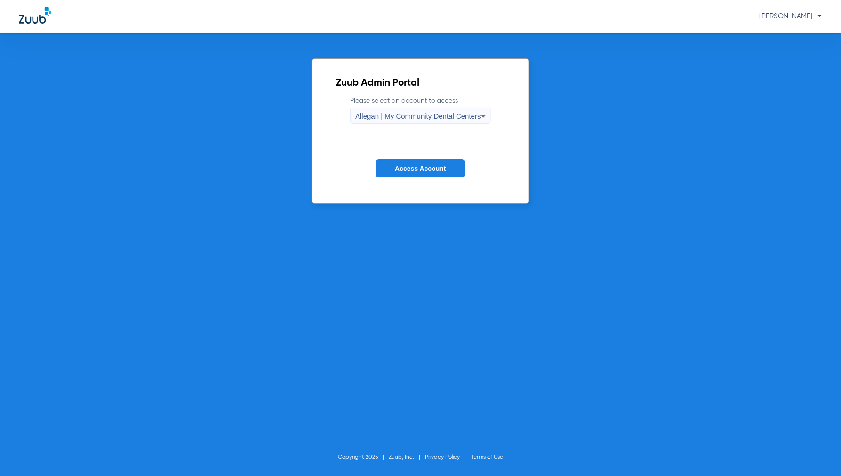
click at [423, 115] on span "Allegan | My Community Dental Centers" at bounding box center [418, 116] width 126 height 8
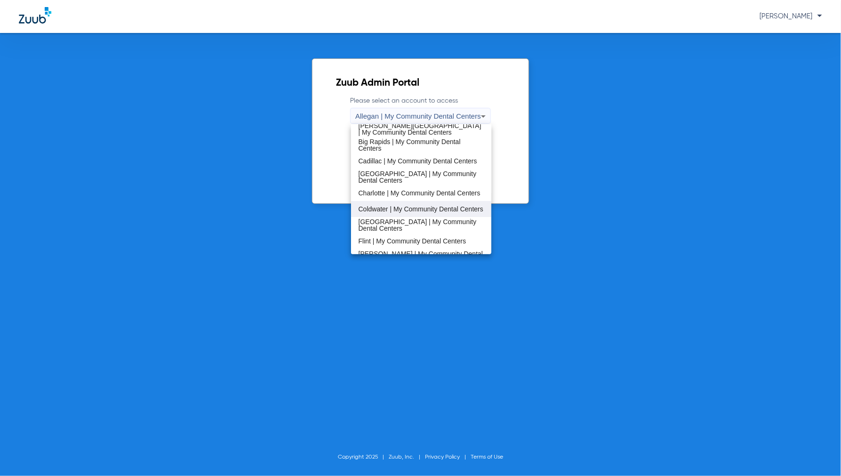
scroll to position [52, 0]
click at [386, 205] on span "Coldwater | My Community Dental Centers" at bounding box center [421, 208] width 125 height 7
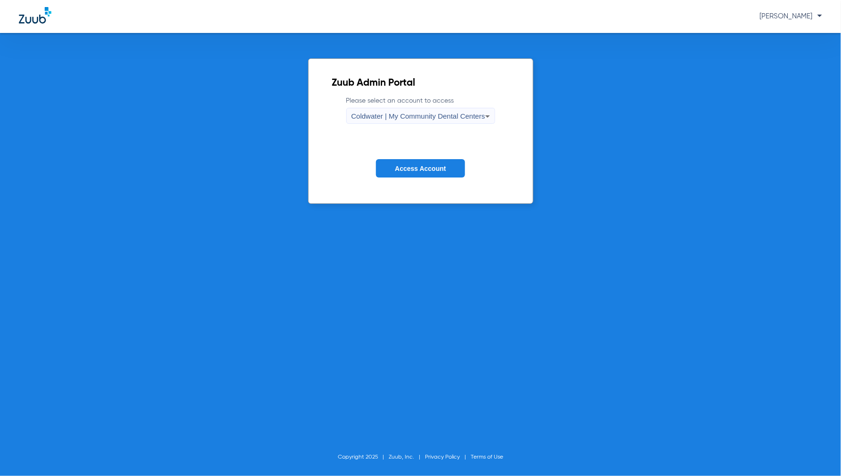
click at [385, 123] on div "Coldwater | My Community Dental Centers" at bounding box center [419, 116] width 134 height 16
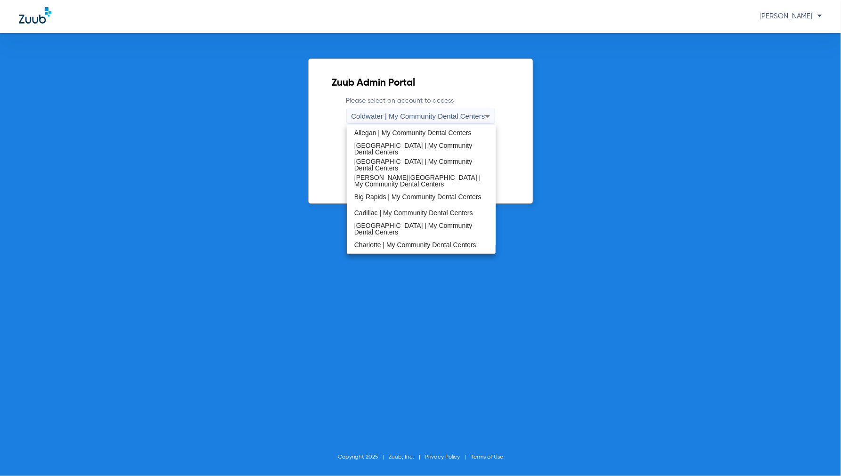
scroll to position [15, 0]
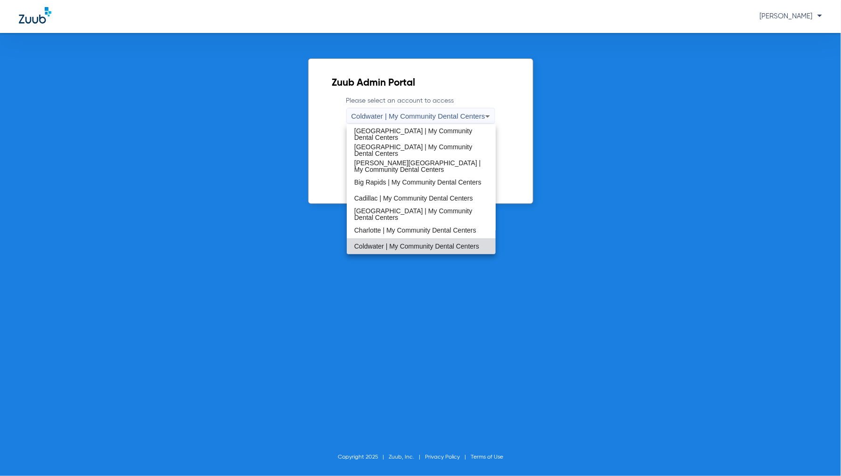
click at [389, 118] on div at bounding box center [420, 238] width 841 height 476
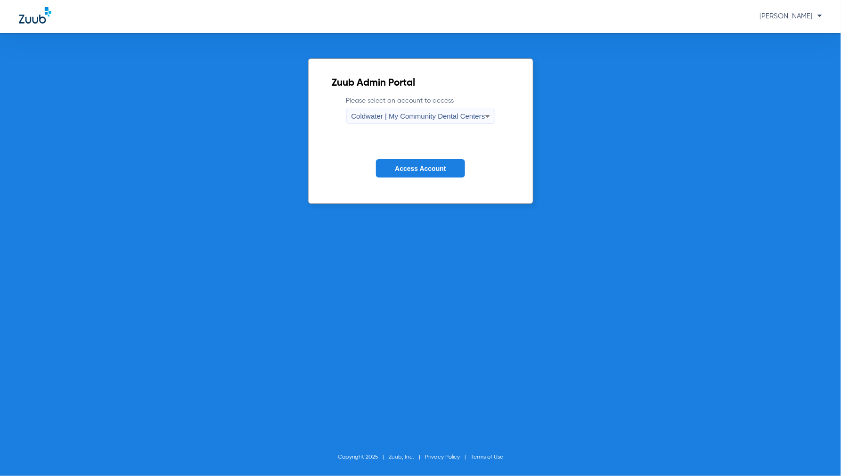
click at [426, 166] on span "Access Account" at bounding box center [420, 169] width 51 height 8
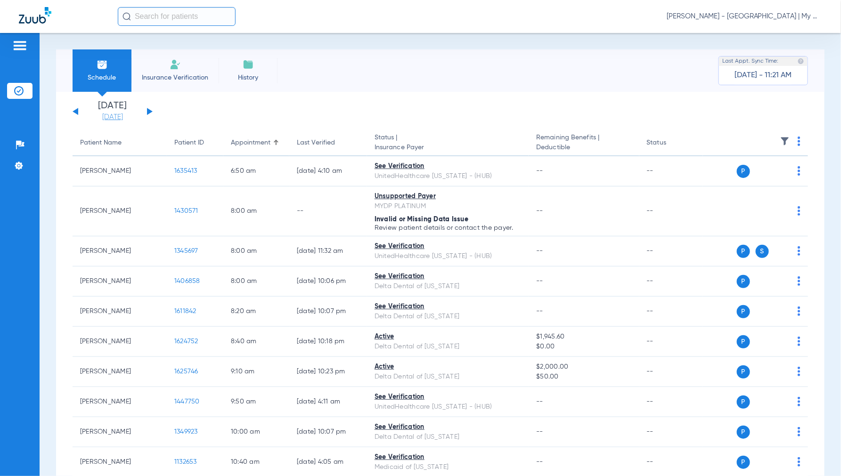
click at [119, 118] on link "[DATE]" at bounding box center [112, 117] width 57 height 9
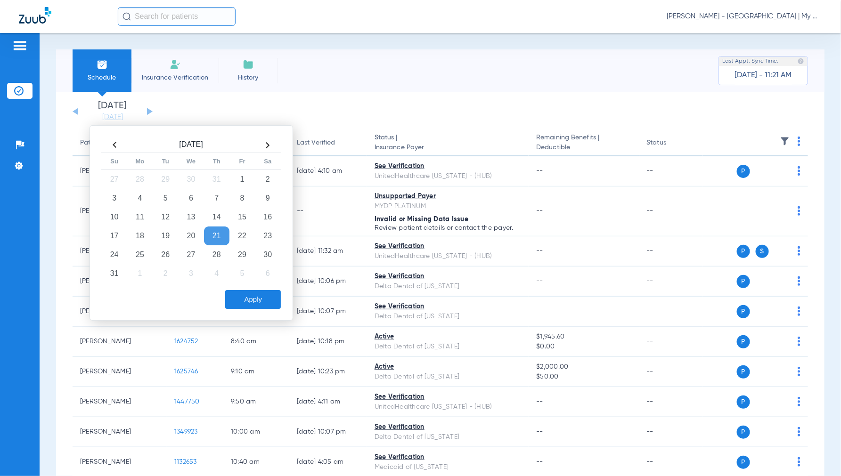
drag, startPoint x: 164, startPoint y: 279, endPoint x: 225, endPoint y: 293, distance: 63.1
click at [164, 281] on td "2" at bounding box center [165, 273] width 25 height 19
click at [255, 294] on button "Apply" at bounding box center [253, 299] width 56 height 19
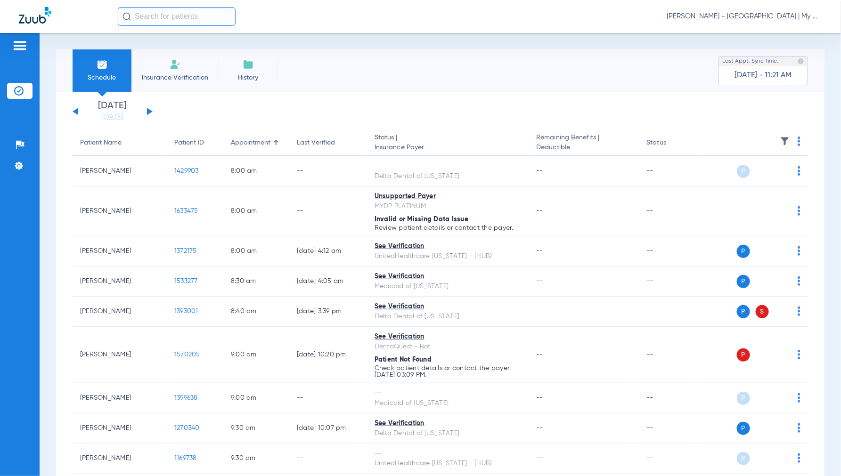
click at [798, 140] on img at bounding box center [799, 141] width 3 height 9
click at [753, 180] on span "Verify All" at bounding box center [755, 178] width 59 height 7
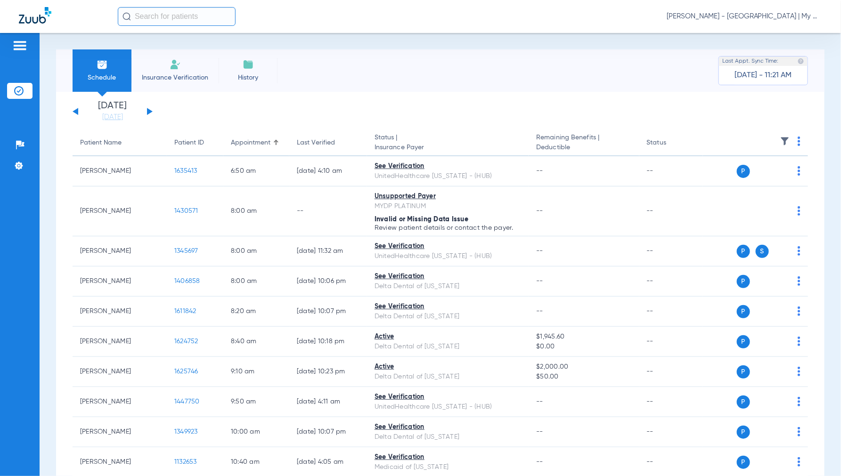
click at [745, 15] on span "Jennifer Dziamski - Coldwater | My Community Dental Centers" at bounding box center [745, 16] width 156 height 9
click at [766, 32] on span "Account Selection" at bounding box center [787, 33] width 53 height 7
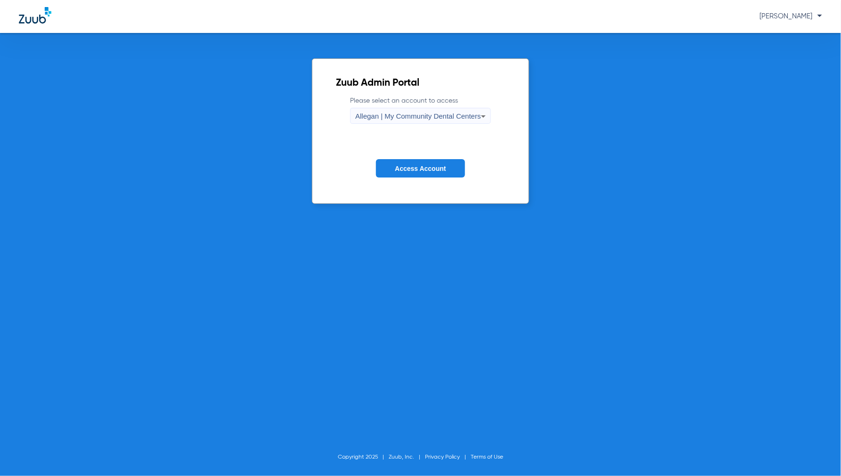
click at [378, 128] on form "Please select an account to access Allegan | My Community Dental Centers Access…" at bounding box center [420, 144] width 169 height 96
click at [382, 119] on span "Allegan | My Community Dental Centers" at bounding box center [418, 116] width 126 height 8
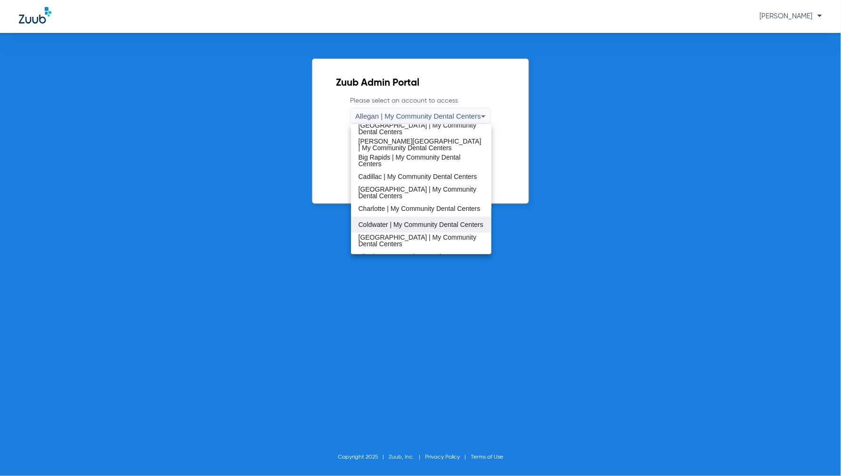
scroll to position [52, 0]
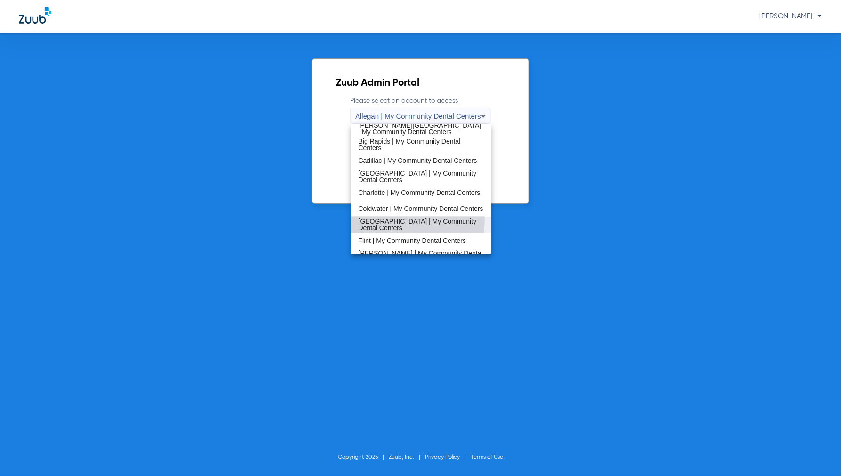
click at [381, 219] on mat-option "Detroit | My Community Dental Centers" at bounding box center [421, 225] width 141 height 16
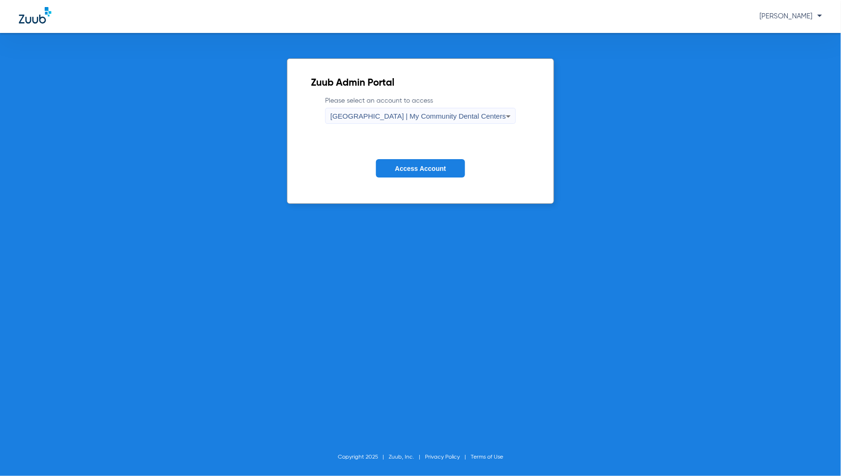
click at [419, 161] on button "Access Account" at bounding box center [420, 168] width 89 height 18
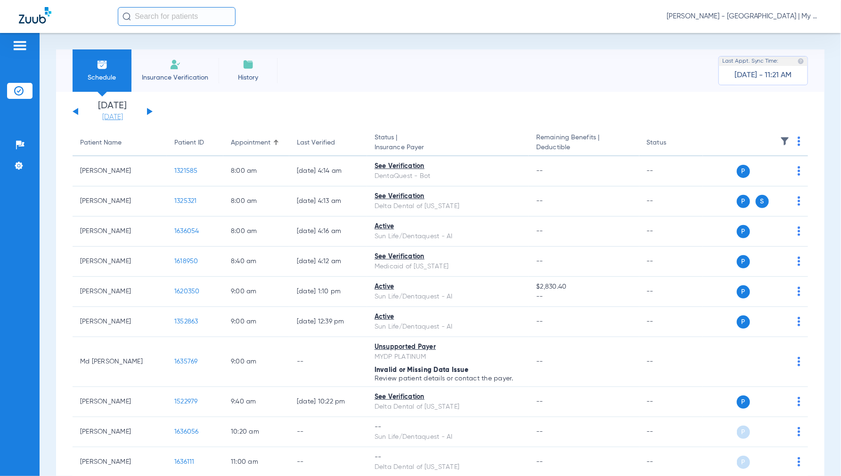
click at [102, 117] on link "[DATE]" at bounding box center [112, 117] width 57 height 9
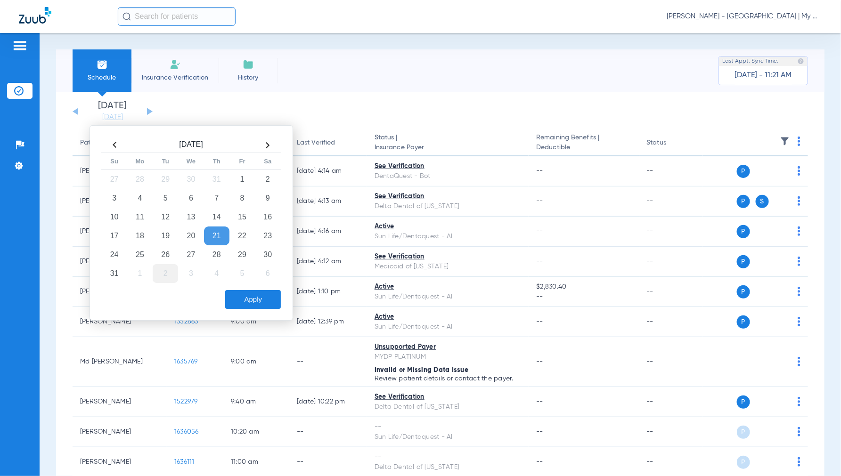
click at [168, 270] on td "2" at bounding box center [165, 273] width 25 height 19
click at [246, 292] on button "Apply" at bounding box center [253, 299] width 56 height 19
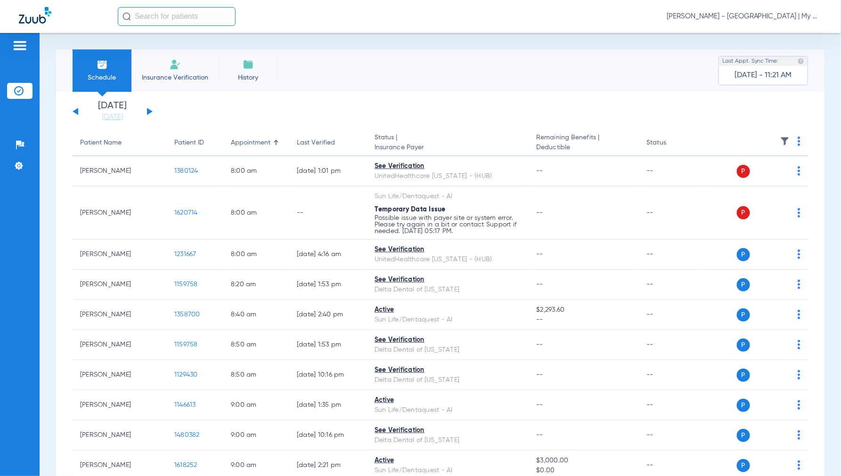
click at [798, 138] on img at bounding box center [799, 141] width 3 height 9
click at [747, 176] on span "Verify All" at bounding box center [755, 178] width 59 height 7
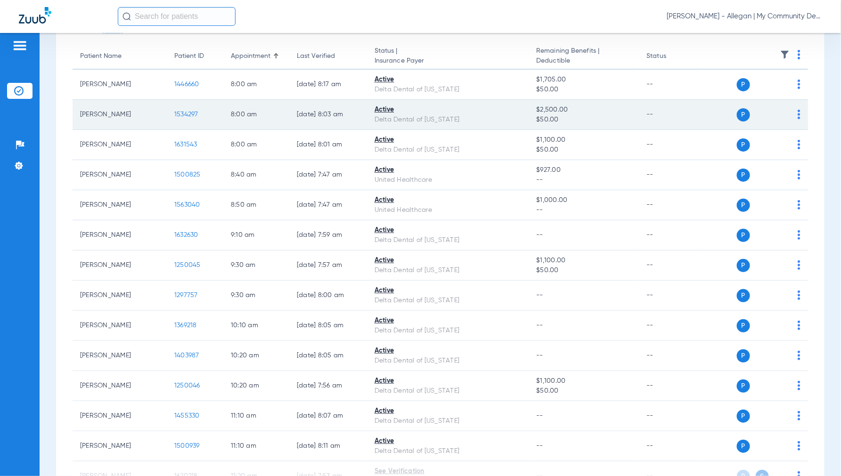
scroll to position [53, 0]
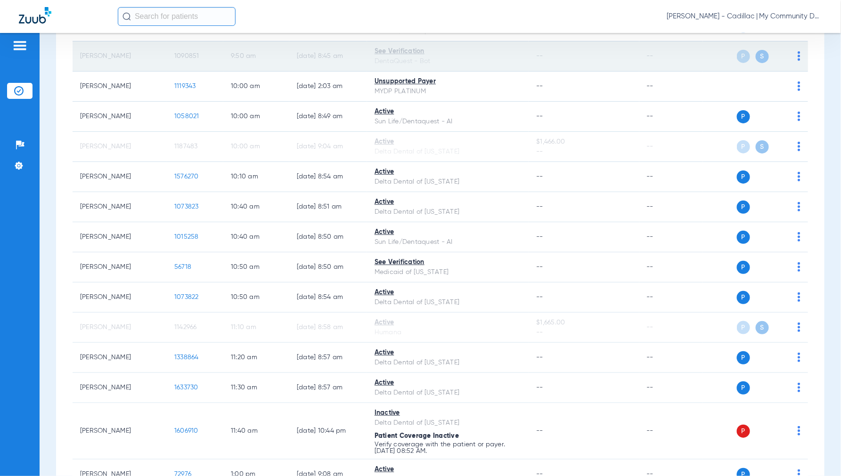
scroll to position [419, 0]
